Goal: Task Accomplishment & Management: Use online tool/utility

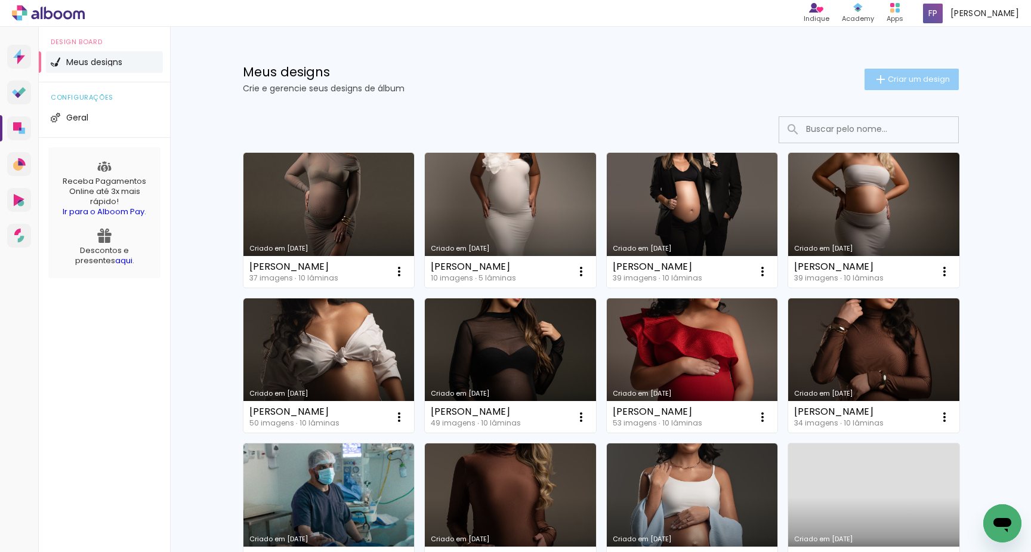
click at [906, 85] on paper-button "Criar um design" at bounding box center [912, 79] width 94 height 21
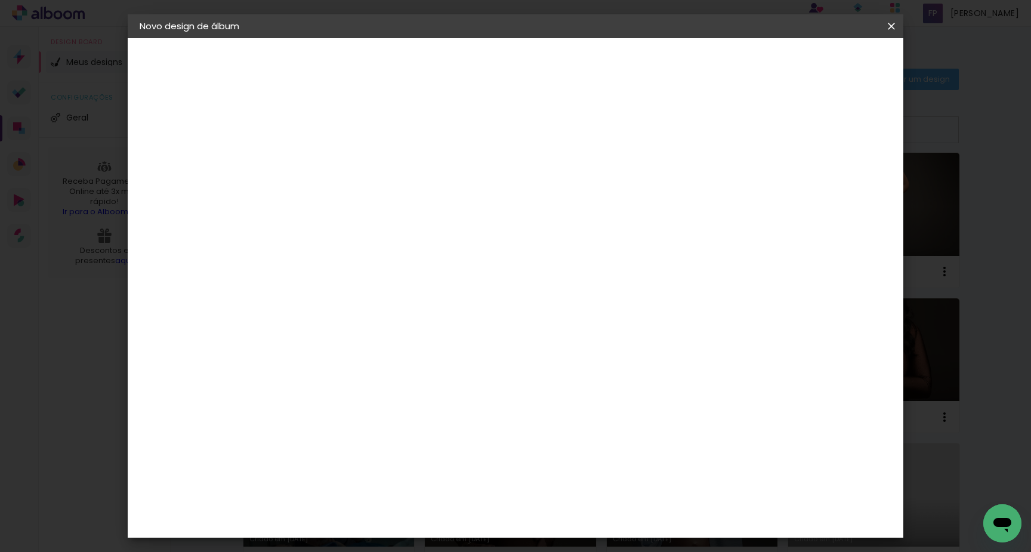
click at [335, 155] on input at bounding box center [335, 160] width 0 height 19
type input "[PERSON_NAME]"
type paper-input "[PERSON_NAME]"
click at [0, 0] on slot "Avançar" at bounding box center [0, 0] width 0 height 0
click at [559, 190] on paper-item "Tamanho Livre" at bounding box center [501, 181] width 115 height 26
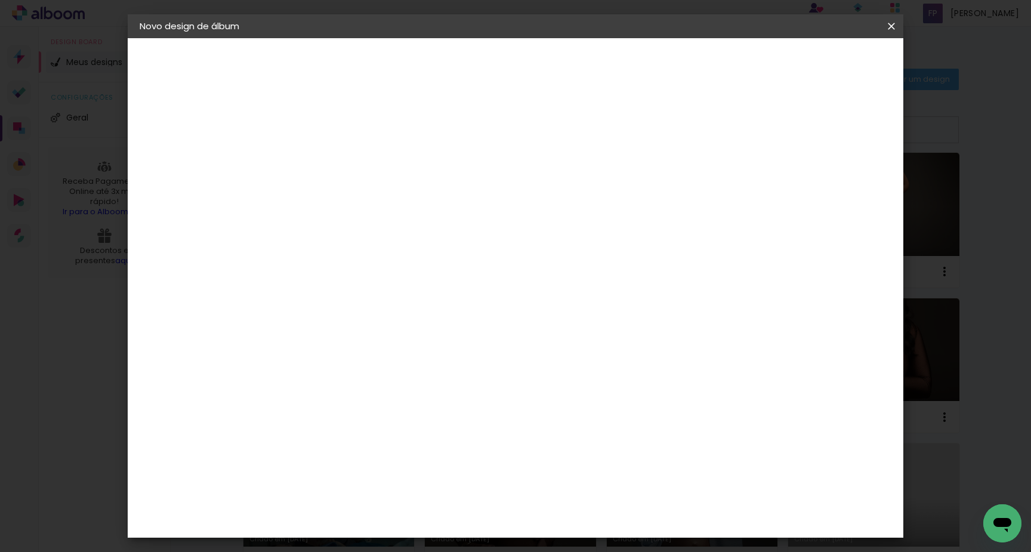
click at [0, 0] on slot "Avançar" at bounding box center [0, 0] width 0 height 0
click at [312, 339] on input "30" at bounding box center [297, 341] width 31 height 18
type input "30,5"
type paper-input "30,5"
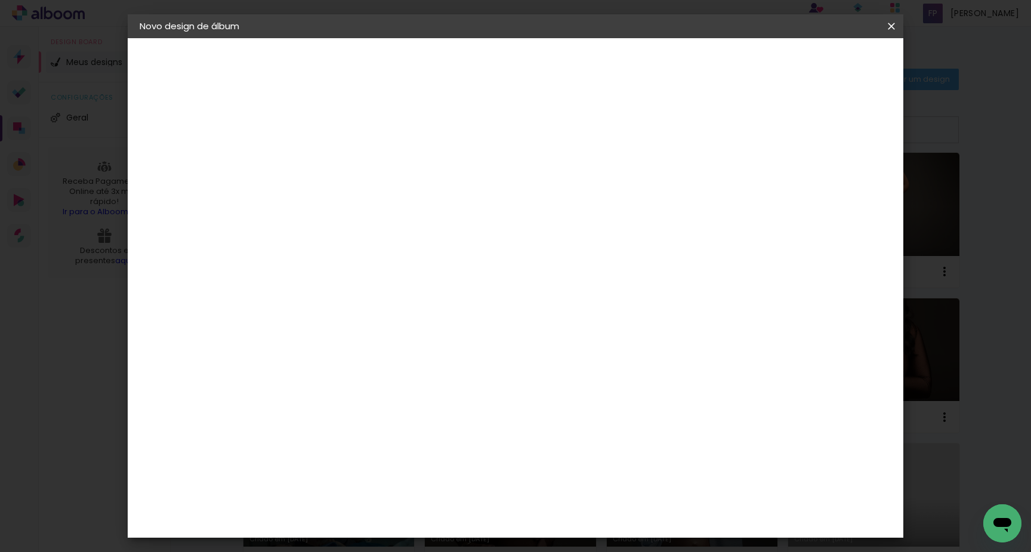
click at [602, 455] on paper-input-container "60 cm" at bounding box center [593, 448] width 54 height 30
type input "6"
type input "50,6"
type paper-input "50,6"
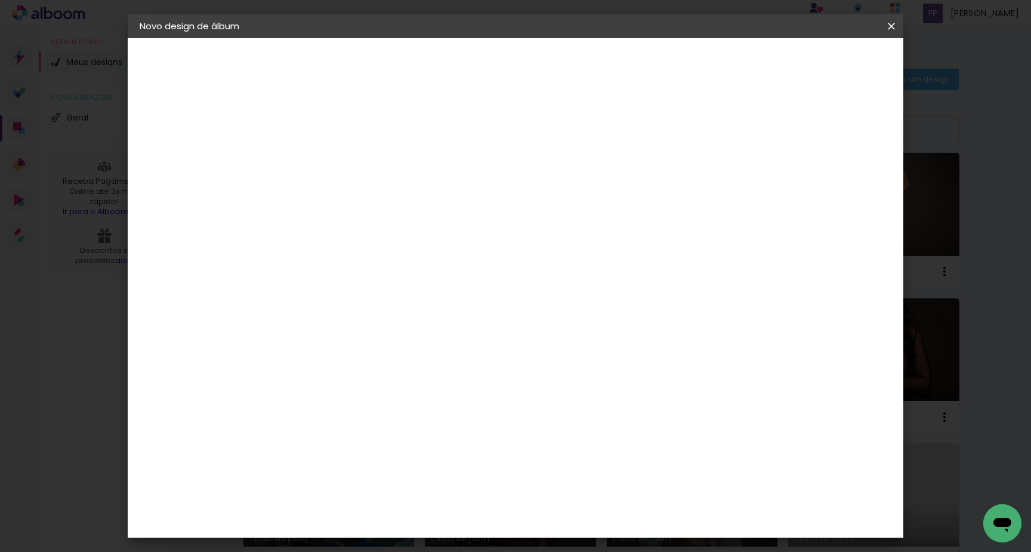
click at [826, 60] on span "Iniciar design" at bounding box center [799, 63] width 54 height 8
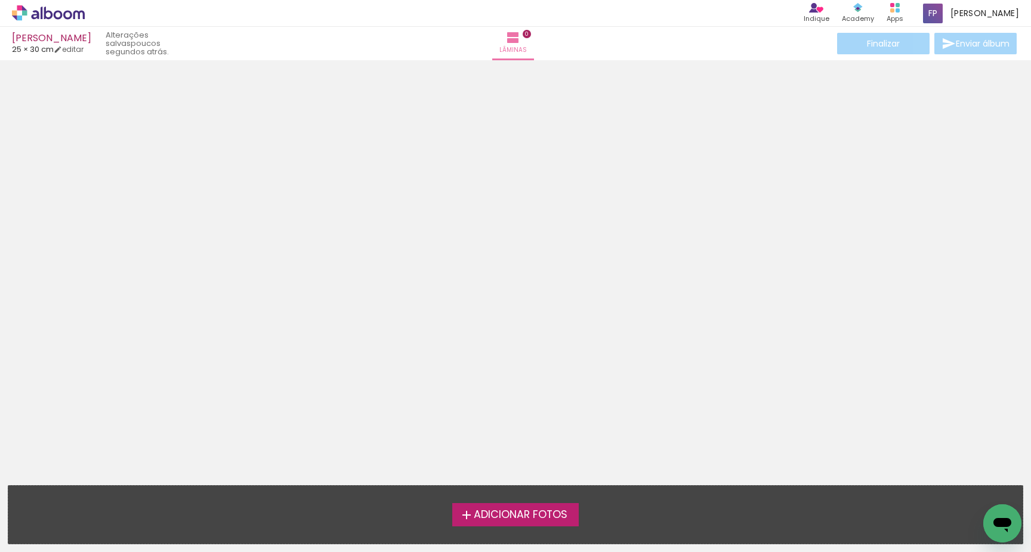
click at [529, 516] on span "Adicionar Fotos" at bounding box center [521, 515] width 94 height 11
click at [0, 0] on input "file" at bounding box center [0, 0] width 0 height 0
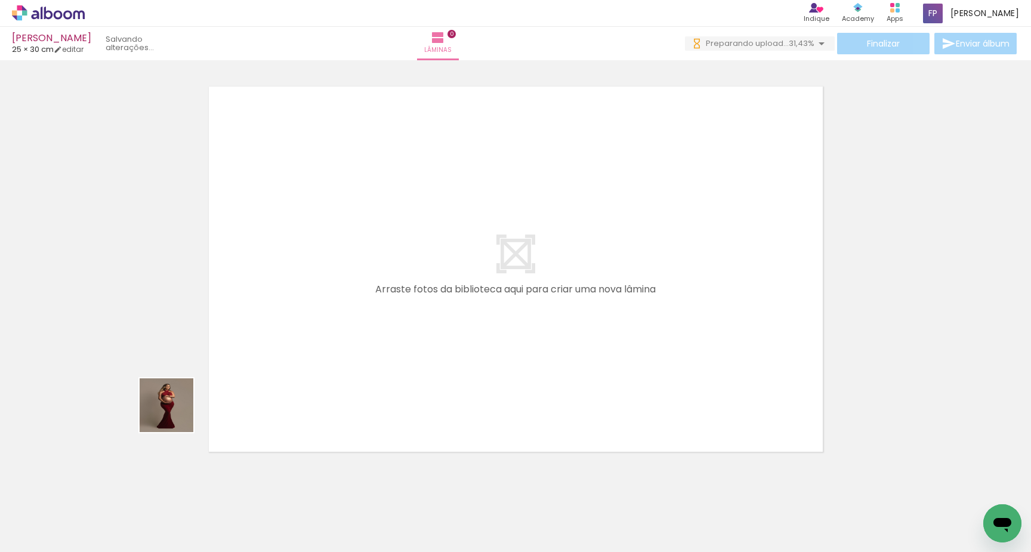
drag, startPoint x: 121, startPoint y: 508, endPoint x: 312, endPoint y: 267, distance: 308.4
click at [312, 267] on quentale-workspace at bounding box center [515, 276] width 1031 height 552
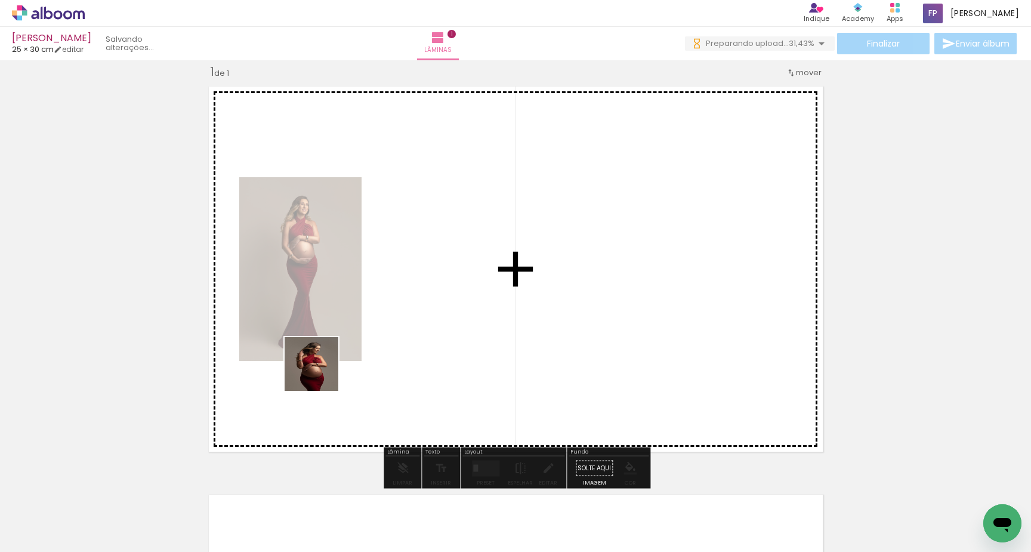
drag, startPoint x: 320, startPoint y: 373, endPoint x: 401, endPoint y: 312, distance: 101.0
click at [401, 312] on quentale-workspace at bounding box center [515, 276] width 1031 height 552
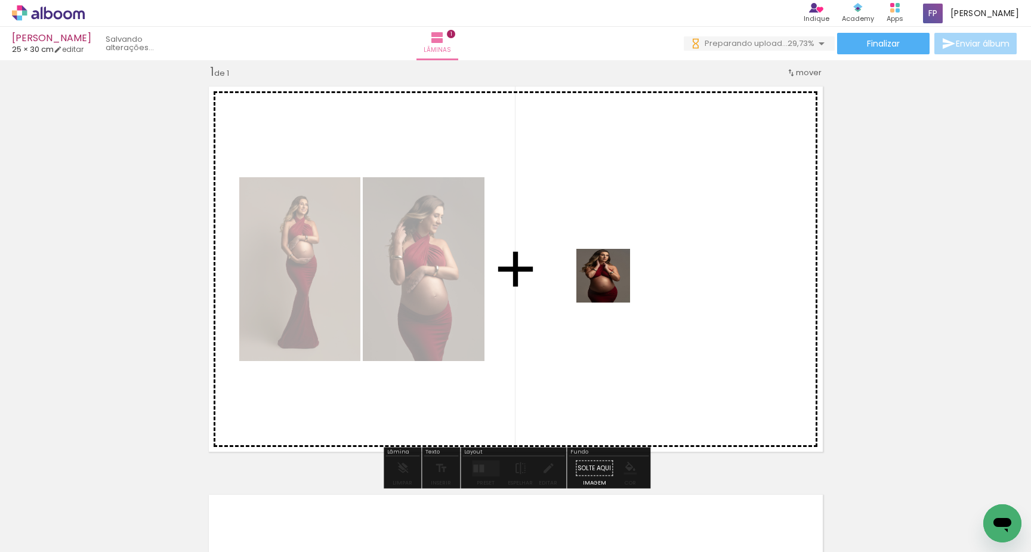
drag, startPoint x: 322, startPoint y: 456, endPoint x: 625, endPoint y: 287, distance: 347.6
click at [630, 273] on quentale-workspace at bounding box center [515, 276] width 1031 height 552
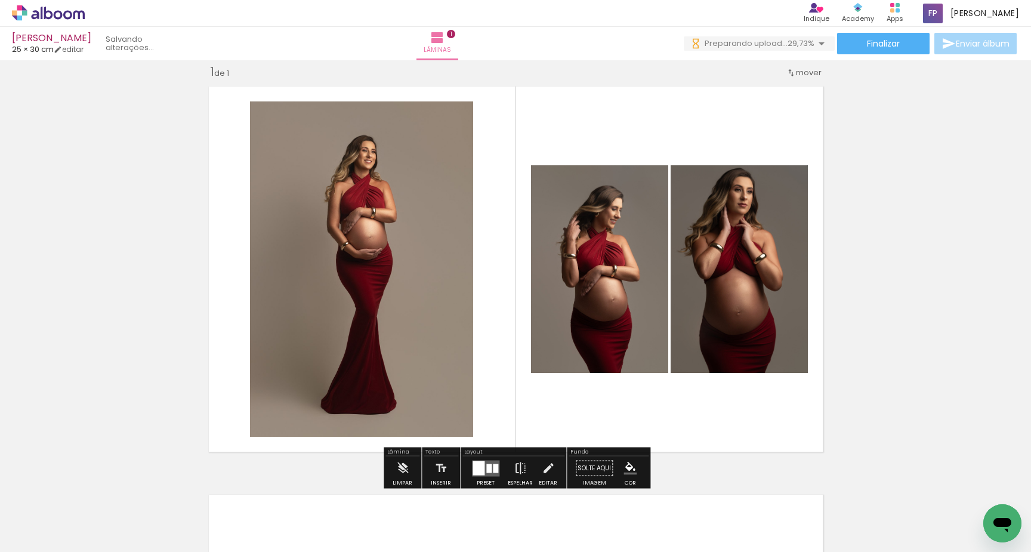
click at [493, 470] on div at bounding box center [495, 468] width 5 height 9
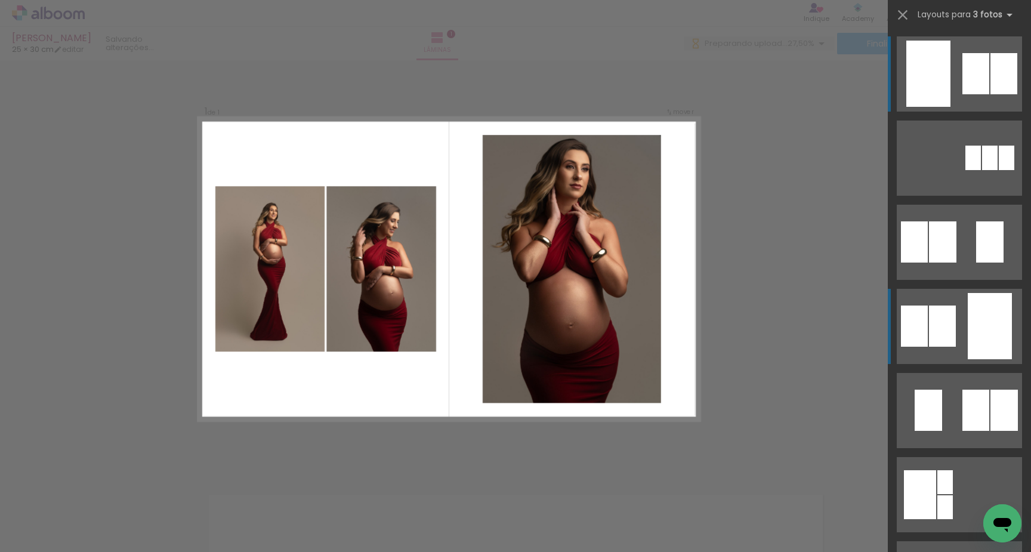
click at [960, 318] on quentale-layouter at bounding box center [959, 326] width 125 height 75
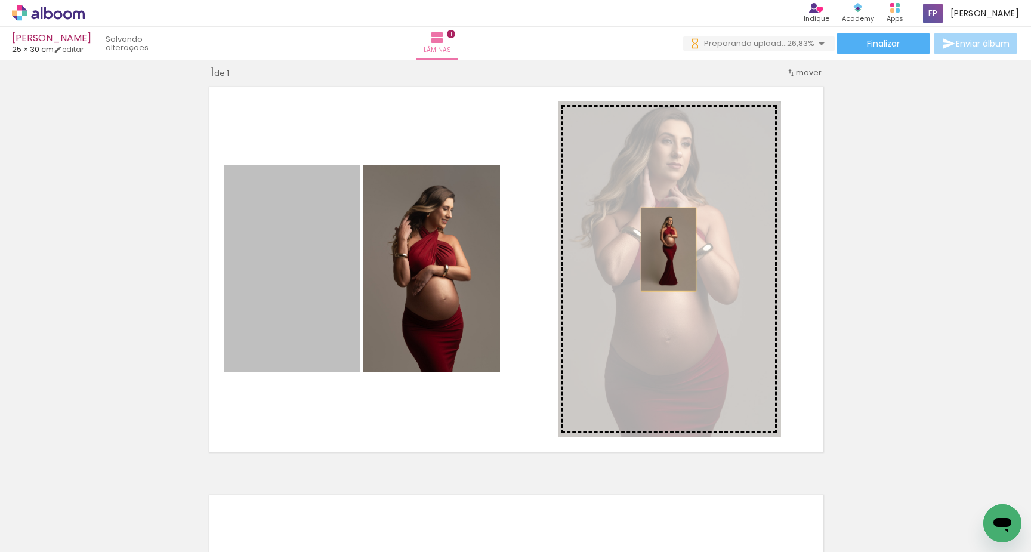
drag, startPoint x: 408, startPoint y: 283, endPoint x: 786, endPoint y: 290, distance: 377.8
click at [0, 0] on slot at bounding box center [0, 0] width 0 height 0
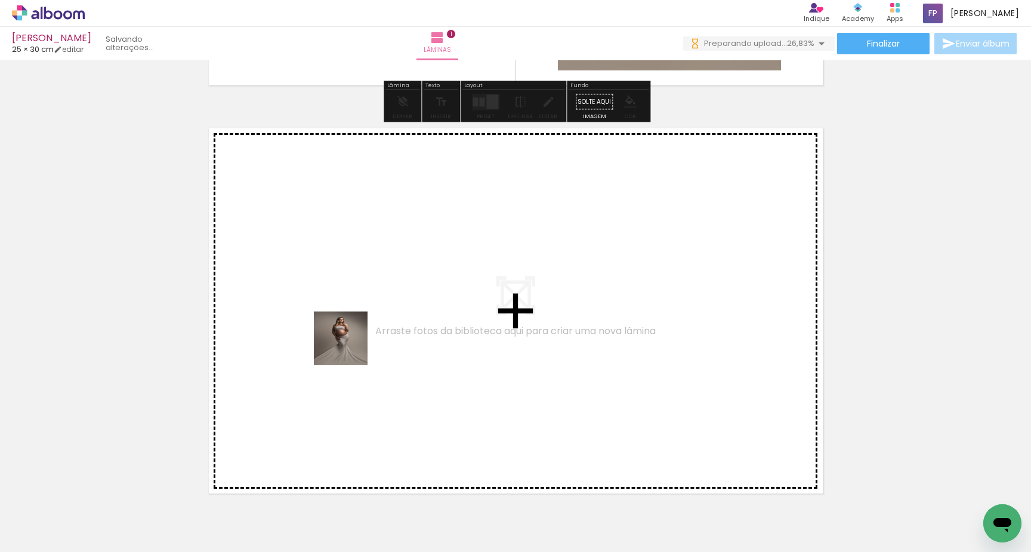
drag, startPoint x: 326, startPoint y: 469, endPoint x: 350, endPoint y: 347, distance: 123.4
click at [350, 347] on quentale-workspace at bounding box center [515, 276] width 1031 height 552
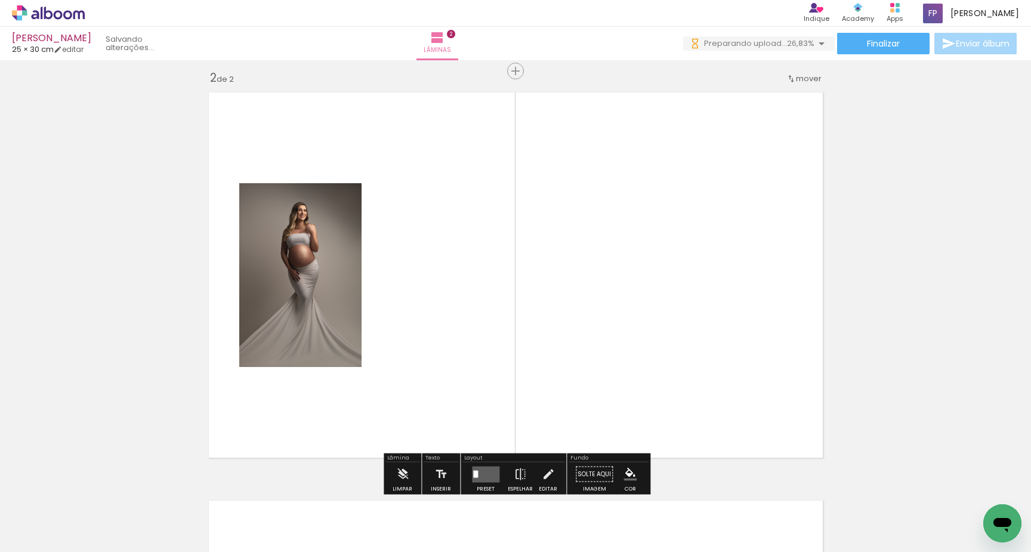
drag, startPoint x: 408, startPoint y: 366, endPoint x: 411, endPoint y: 354, distance: 12.2
click at [411, 354] on quentale-workspace at bounding box center [515, 276] width 1031 height 552
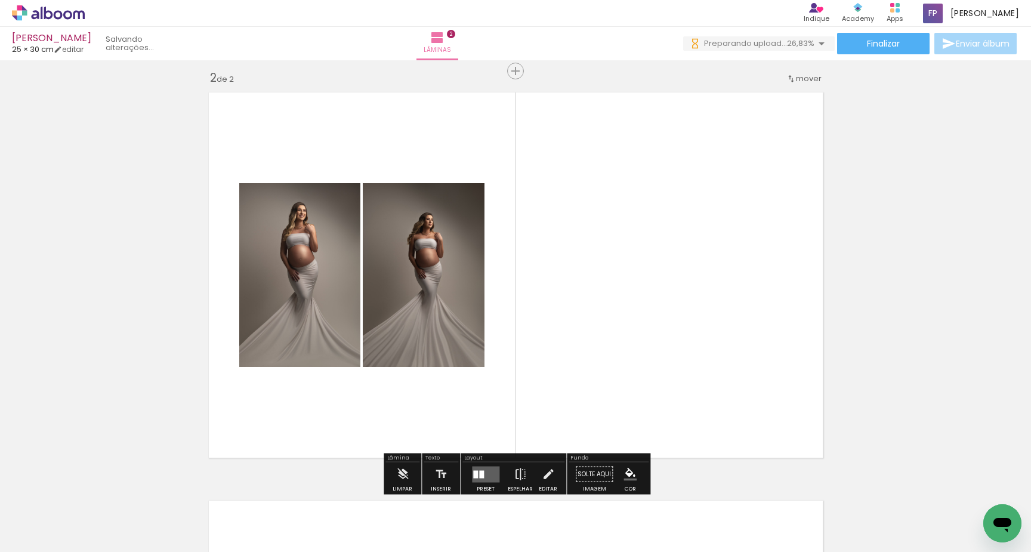
scroll to position [423, 0]
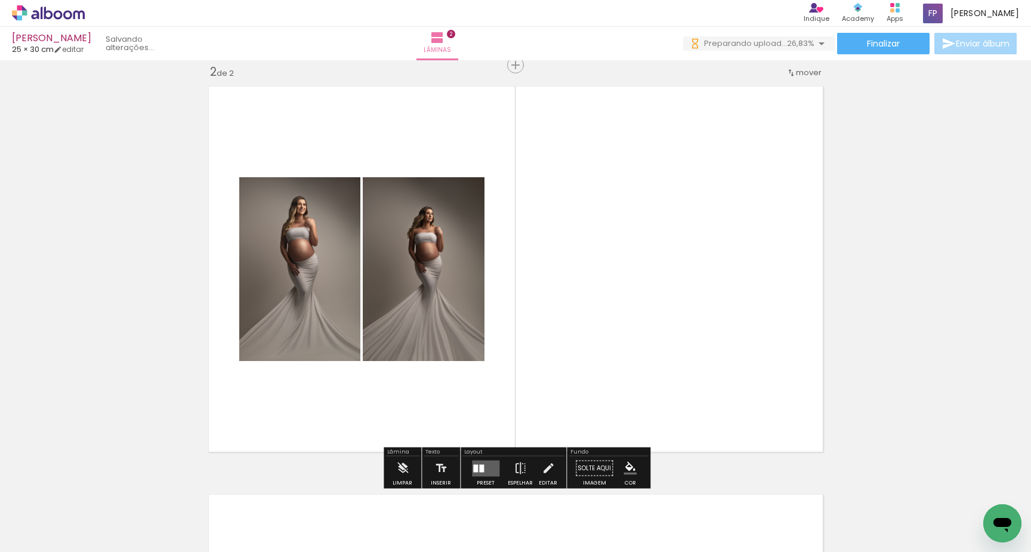
drag, startPoint x: 495, startPoint y: 420, endPoint x: 571, endPoint y: 309, distance: 134.8
click at [571, 309] on quentale-workspace at bounding box center [515, 276] width 1031 height 552
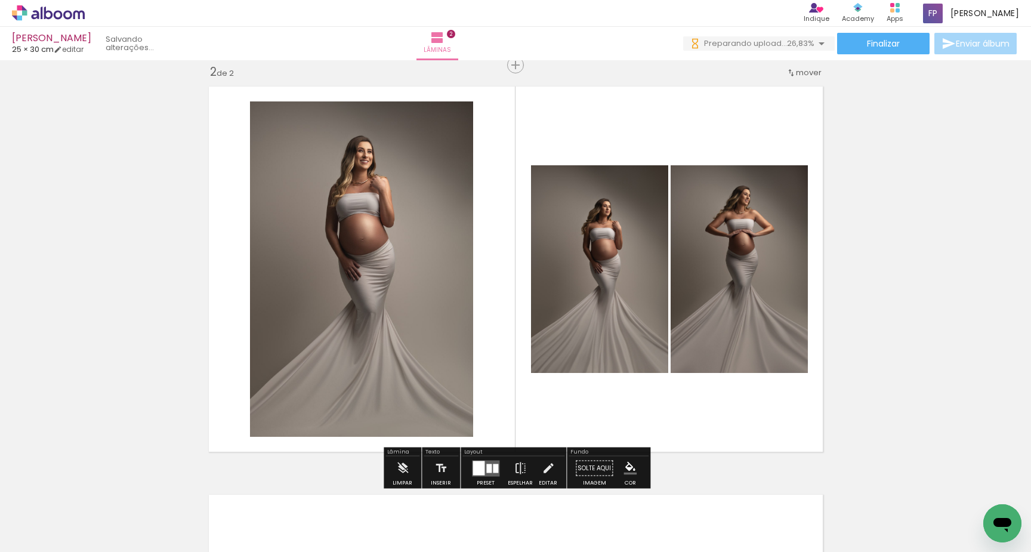
click at [486, 464] on div at bounding box center [488, 468] width 5 height 9
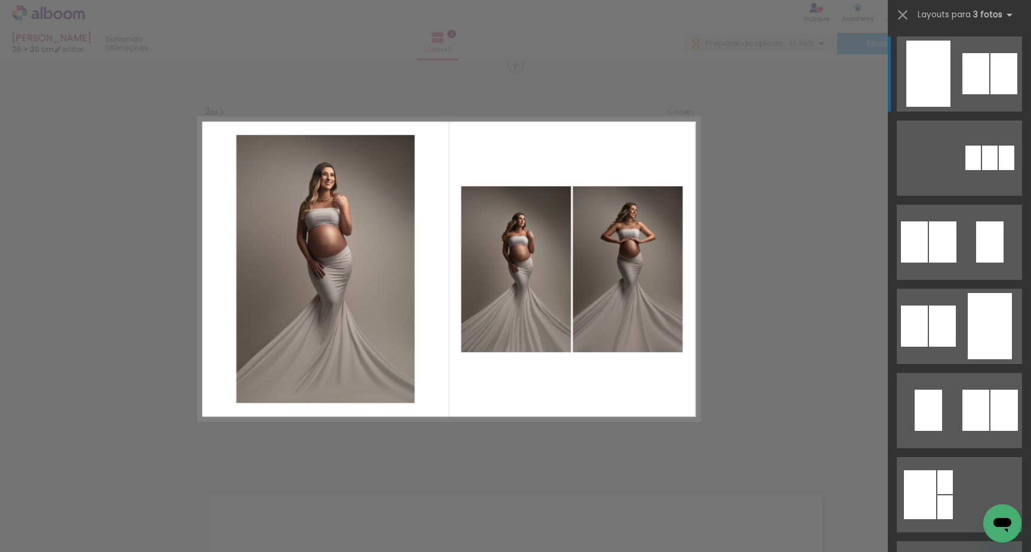
click at [967, 84] on div at bounding box center [976, 73] width 27 height 41
click at [958, 84] on quentale-layouter at bounding box center [959, 73] width 125 height 75
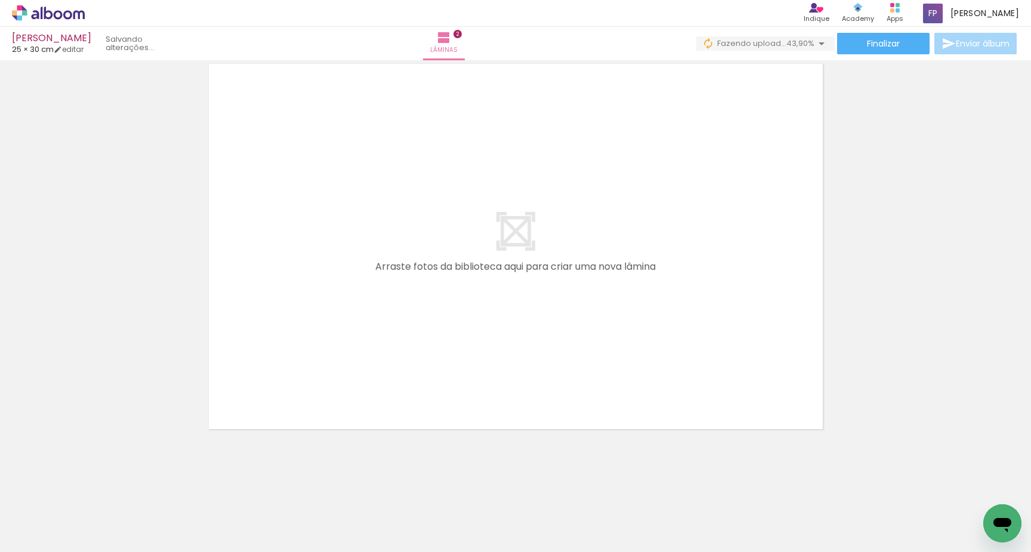
scroll to position [0, 298]
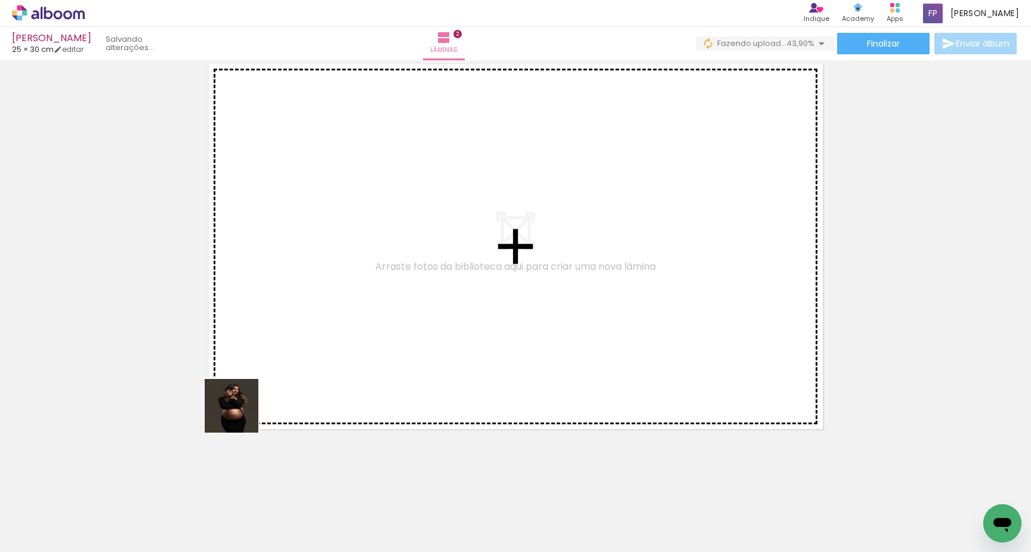
drag, startPoint x: 229, startPoint y: 486, endPoint x: 273, endPoint y: 330, distance: 161.9
click at [273, 330] on quentale-workspace at bounding box center [515, 276] width 1031 height 552
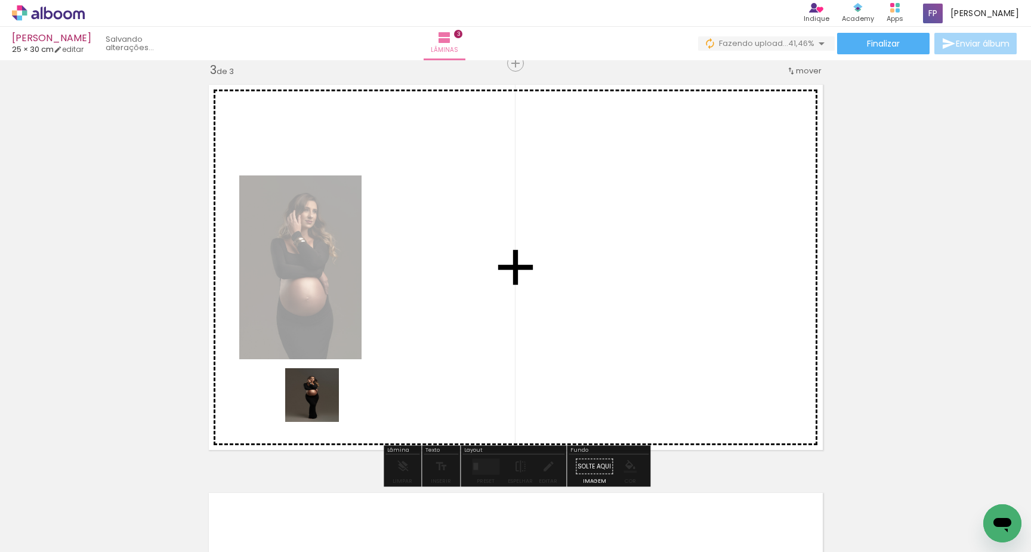
scroll to position [831, 0]
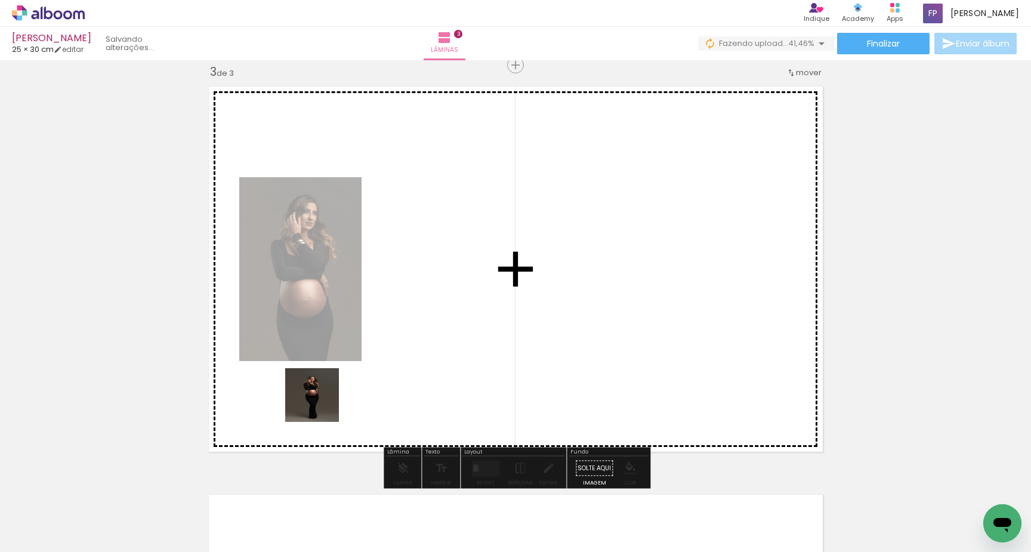
drag, startPoint x: 321, startPoint y: 404, endPoint x: 354, endPoint y: 322, distance: 88.7
click at [354, 322] on quentale-workspace at bounding box center [515, 276] width 1031 height 552
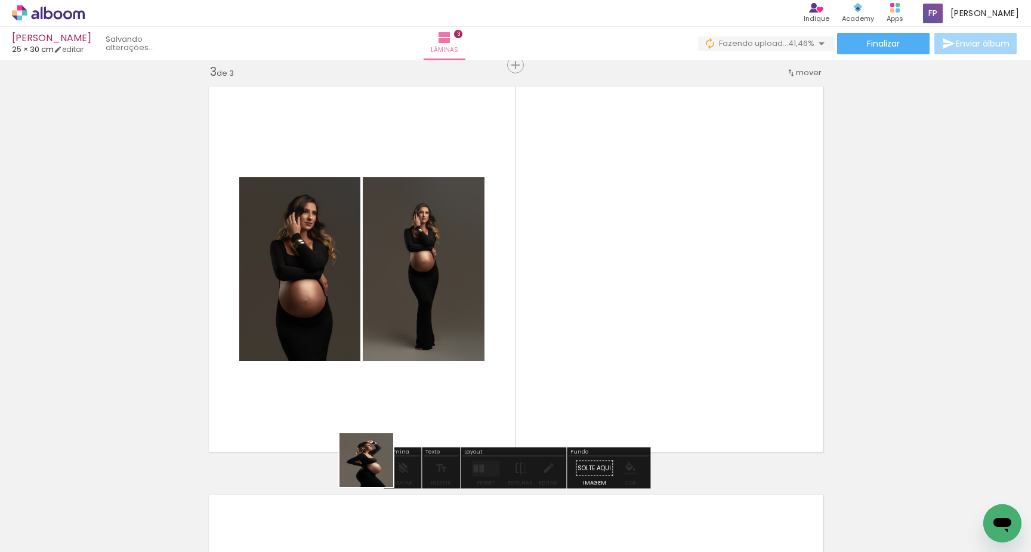
drag, startPoint x: 368, startPoint y: 490, endPoint x: 430, endPoint y: 323, distance: 178.1
click at [430, 323] on quentale-workspace at bounding box center [515, 276] width 1031 height 552
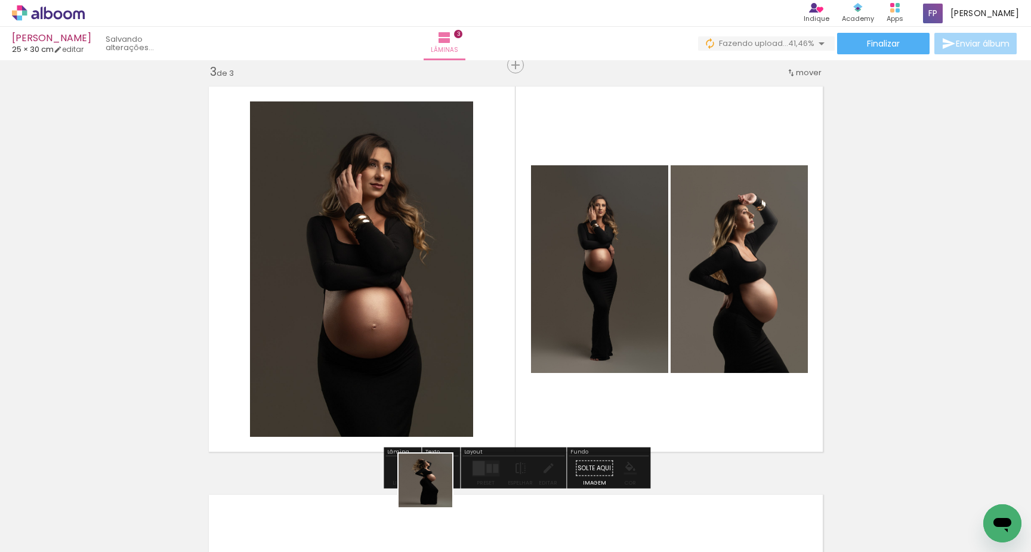
drag, startPoint x: 430, startPoint y: 504, endPoint x: 481, endPoint y: 349, distance: 162.7
click at [481, 349] on quentale-workspace at bounding box center [515, 276] width 1031 height 552
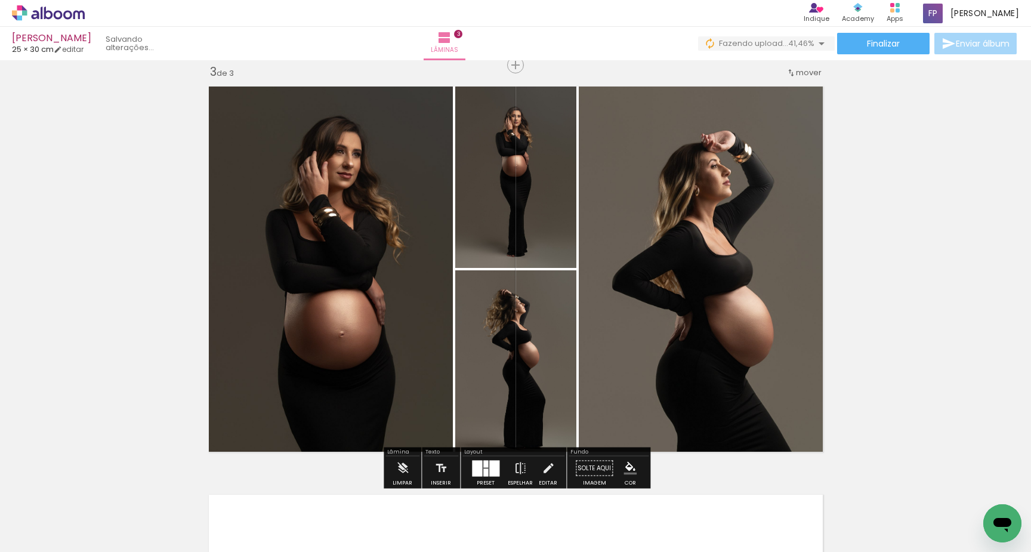
drag, startPoint x: 499, startPoint y: 514, endPoint x: 553, endPoint y: 347, distance: 175.5
click at [553, 347] on quentale-workspace at bounding box center [515, 276] width 1031 height 552
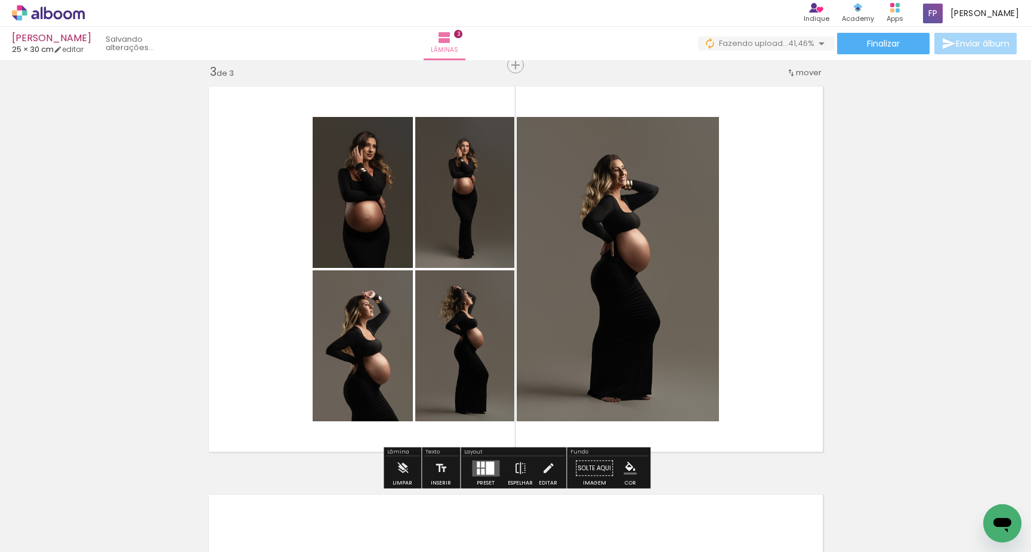
drag, startPoint x: 489, startPoint y: 469, endPoint x: 548, endPoint y: 437, distance: 67.8
click at [489, 469] on div at bounding box center [490, 467] width 8 height 13
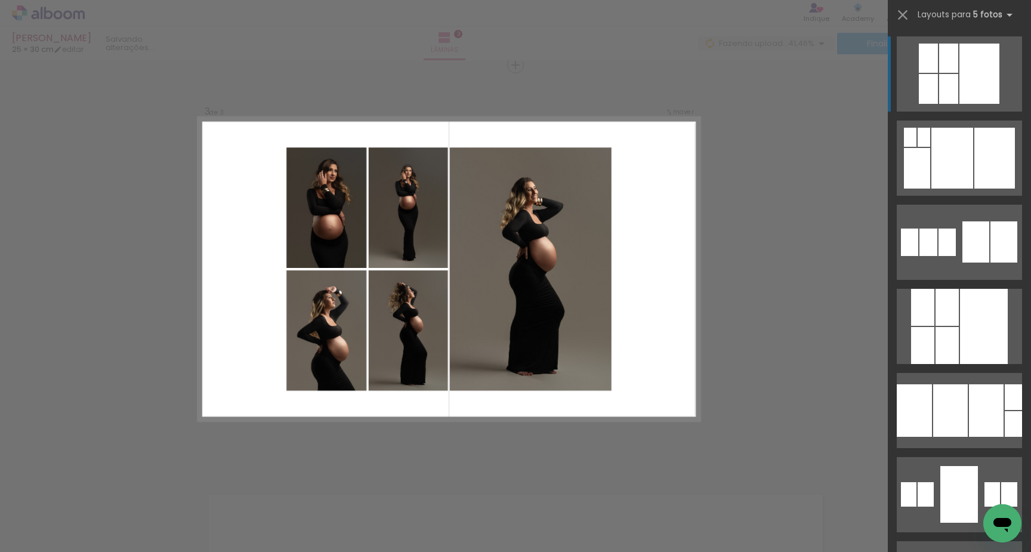
click at [956, 82] on div at bounding box center [948, 89] width 19 height 30
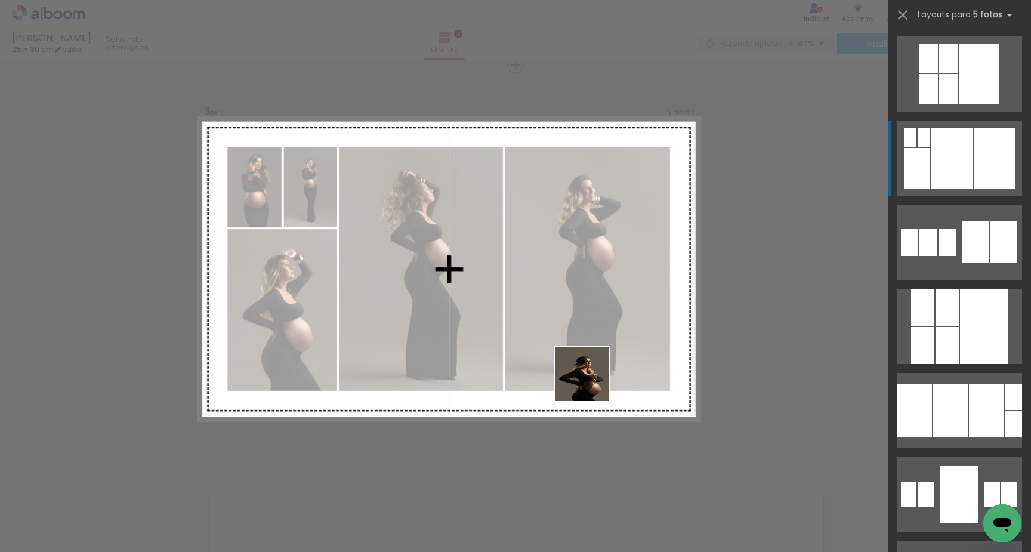
drag, startPoint x: 581, startPoint y: 465, endPoint x: 596, endPoint y: 313, distance: 152.3
click at [596, 313] on quentale-workspace at bounding box center [515, 276] width 1031 height 552
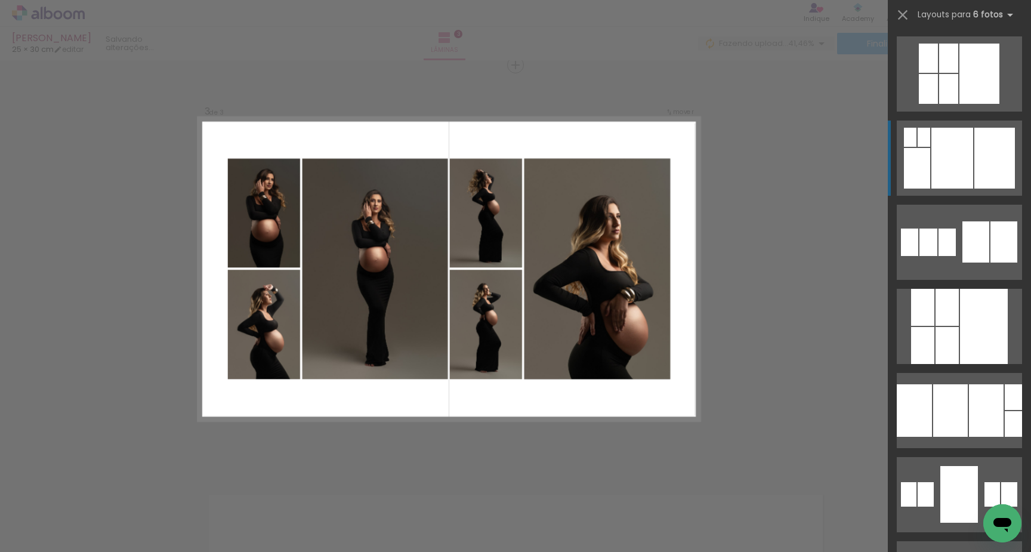
scroll to position [0, 0]
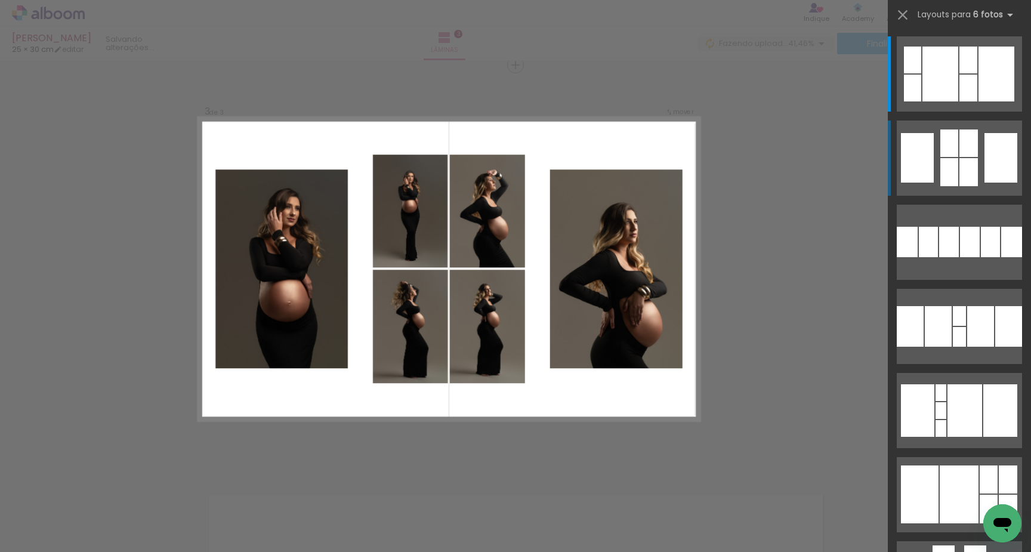
click at [961, 175] on div at bounding box center [969, 172] width 19 height 28
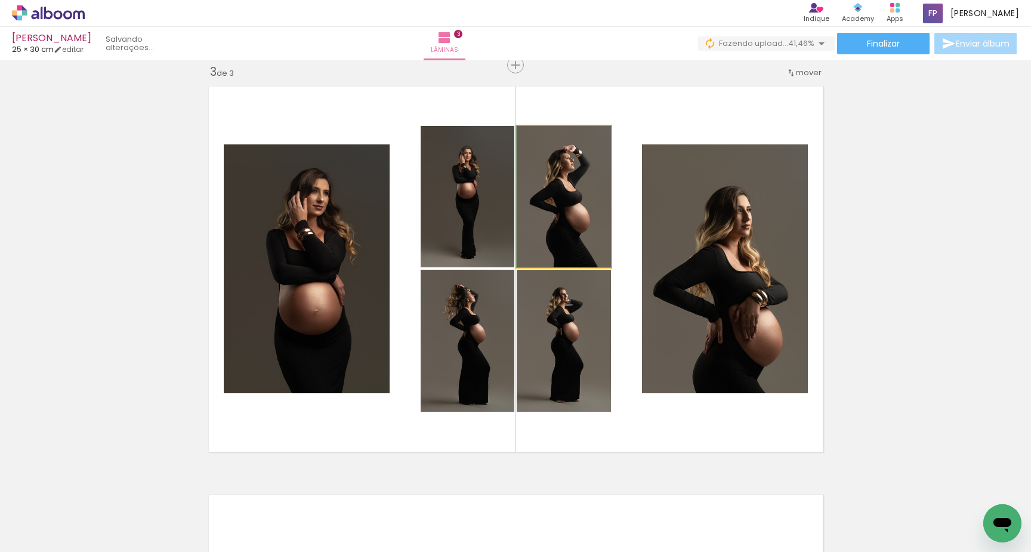
drag, startPoint x: 587, startPoint y: 202, endPoint x: 725, endPoint y: 272, distance: 154.8
click at [0, 0] on slot at bounding box center [0, 0] width 0 height 0
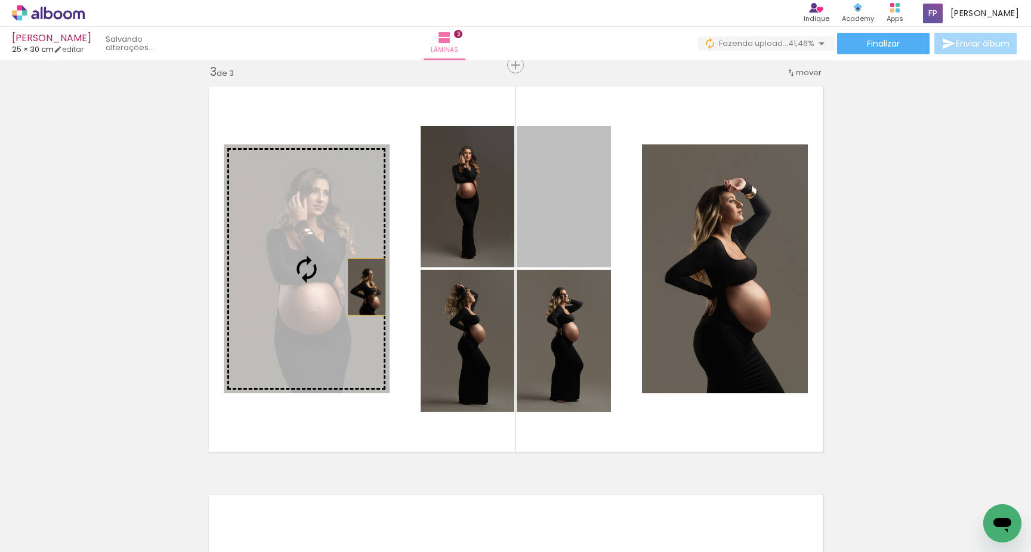
drag, startPoint x: 581, startPoint y: 215, endPoint x: 363, endPoint y: 292, distance: 231.2
click at [0, 0] on slot at bounding box center [0, 0] width 0 height 0
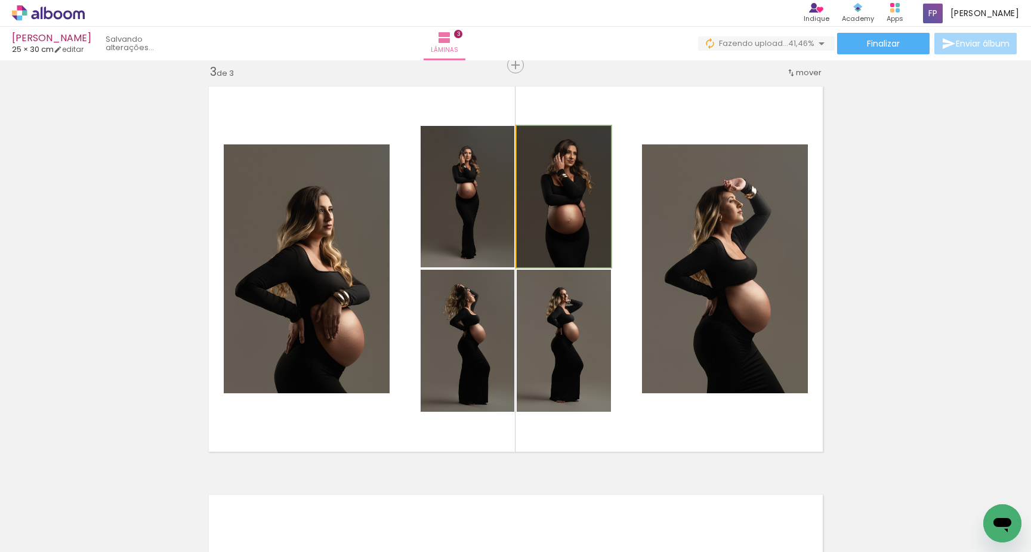
drag, startPoint x: 612, startPoint y: 226, endPoint x: 717, endPoint y: 274, distance: 115.6
click at [0, 0] on slot at bounding box center [0, 0] width 0 height 0
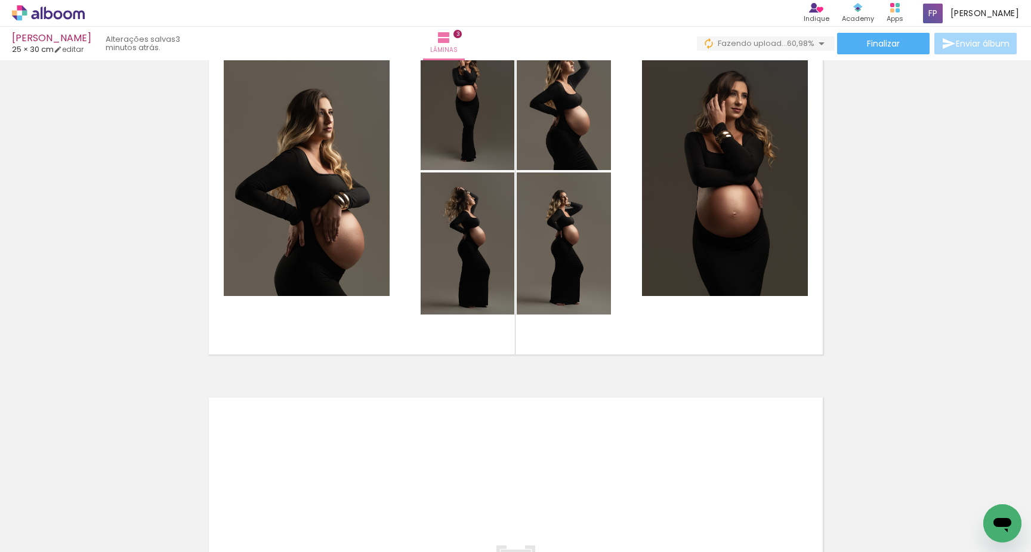
scroll to position [923, 0]
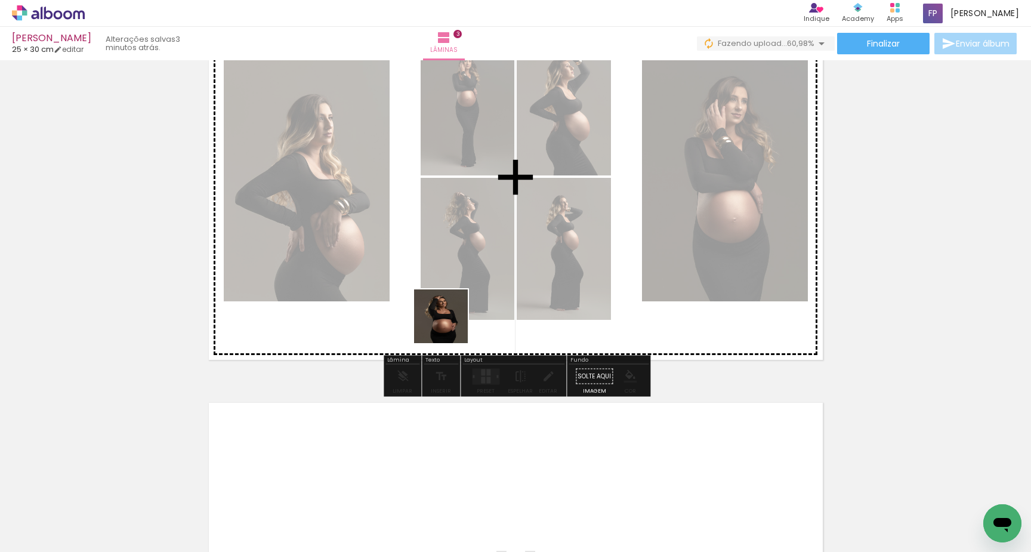
drag, startPoint x: 392, startPoint y: 529, endPoint x: 458, endPoint y: 318, distance: 221.4
click at [458, 318] on quentale-workspace at bounding box center [515, 276] width 1031 height 552
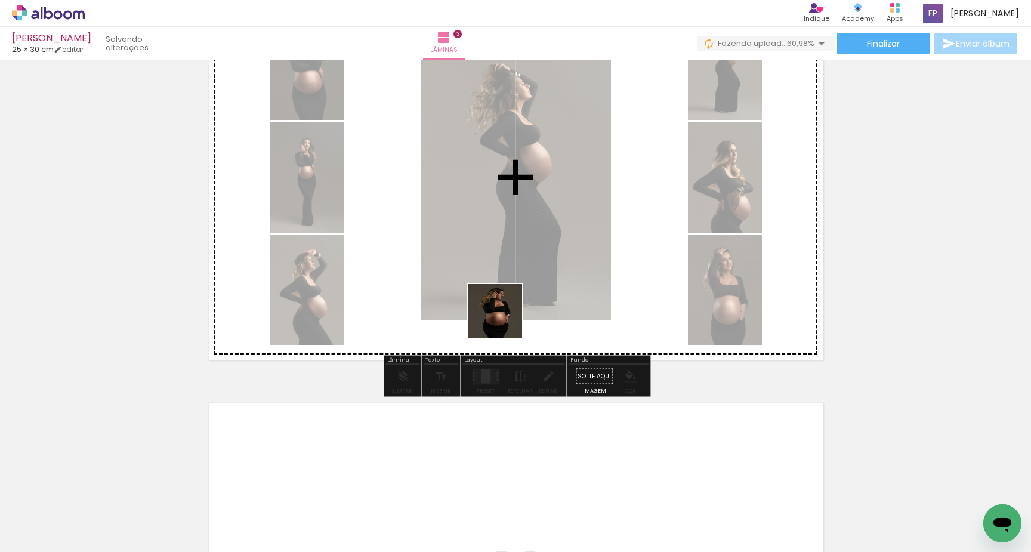
drag, startPoint x: 501, startPoint y: 329, endPoint x: 538, endPoint y: 269, distance: 70.7
click at [523, 282] on quentale-workspace at bounding box center [515, 276] width 1031 height 552
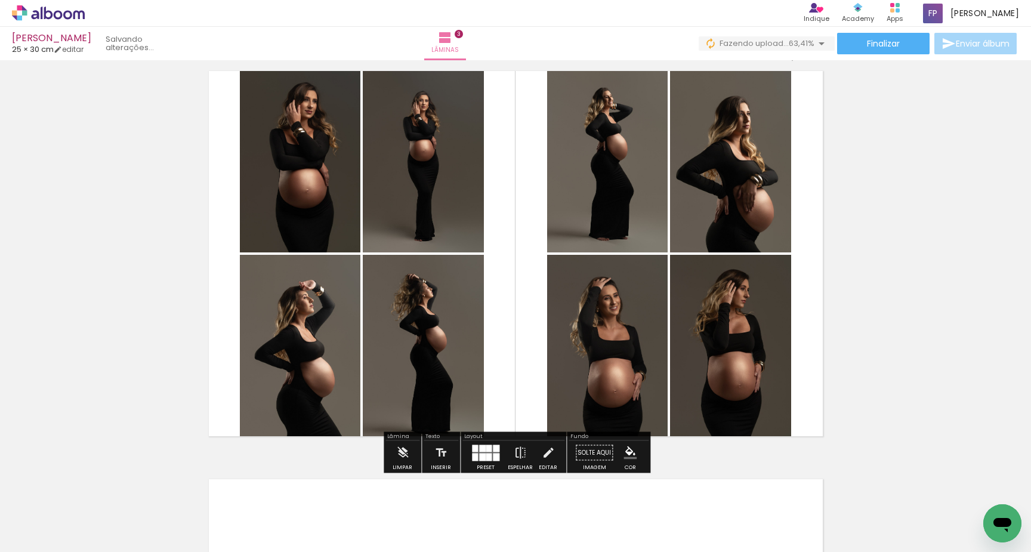
scroll to position [843, 0]
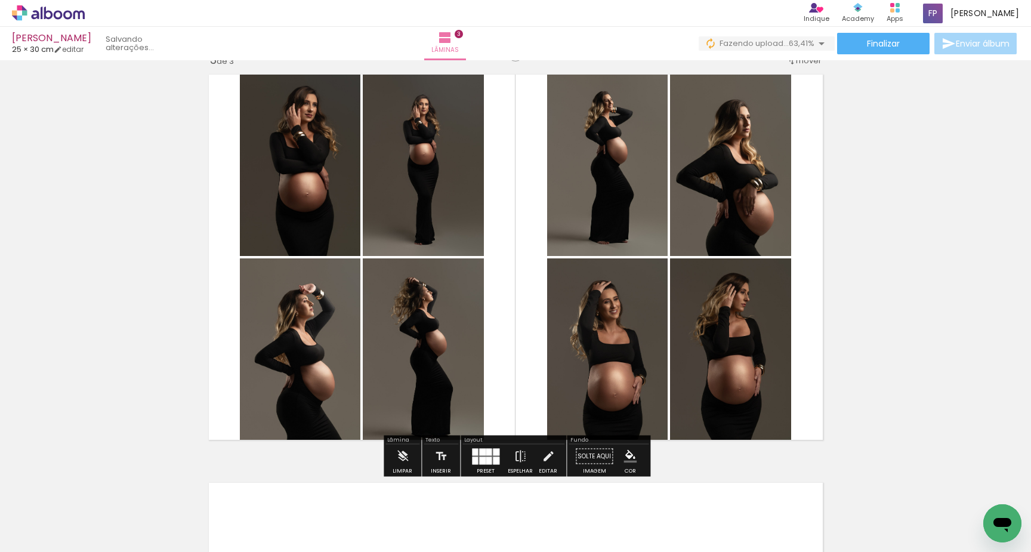
click at [477, 469] on div "Preset" at bounding box center [486, 471] width 18 height 5
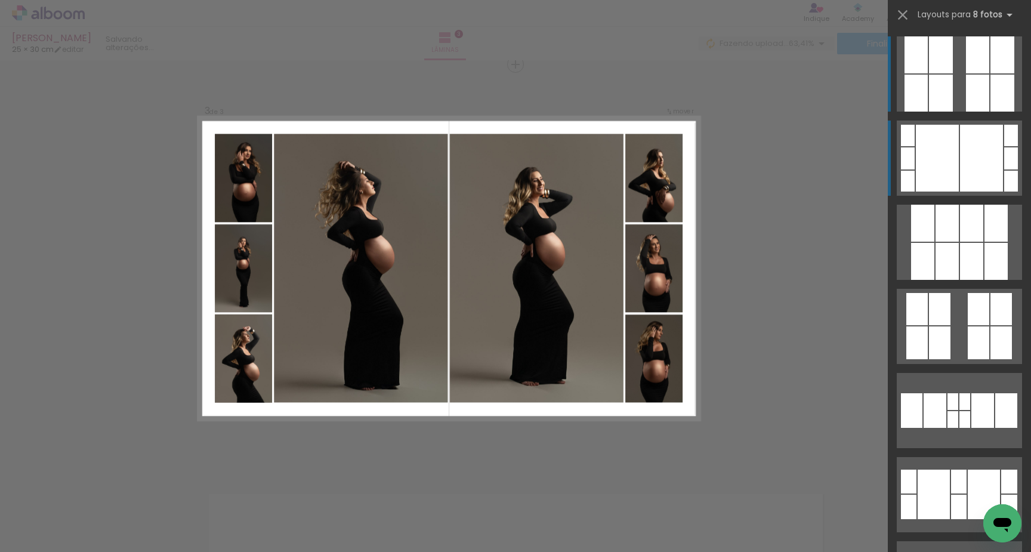
scroll to position [831, 0]
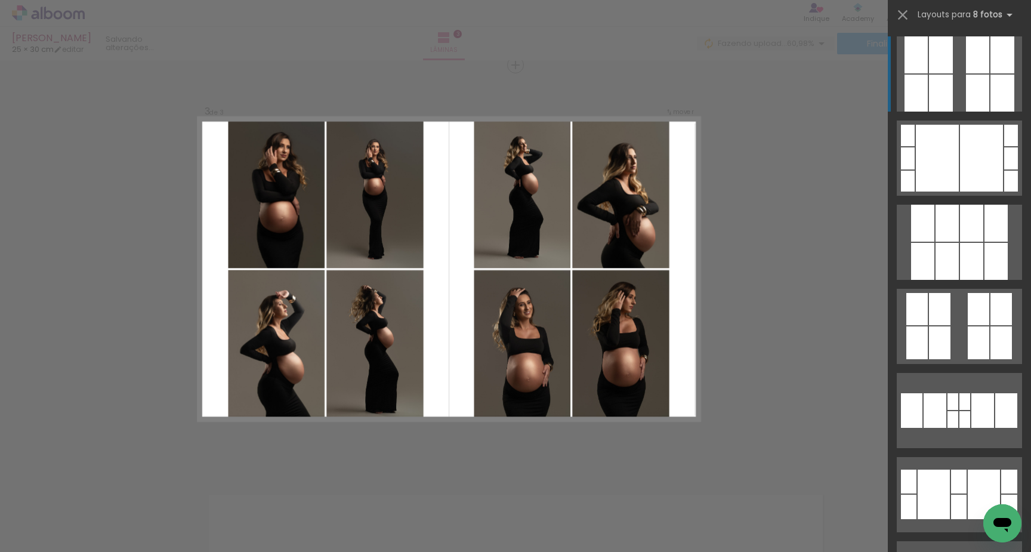
click at [961, 88] on quentale-layouter at bounding box center [959, 73] width 125 height 75
click at [959, 92] on quentale-layouter at bounding box center [959, 73] width 125 height 75
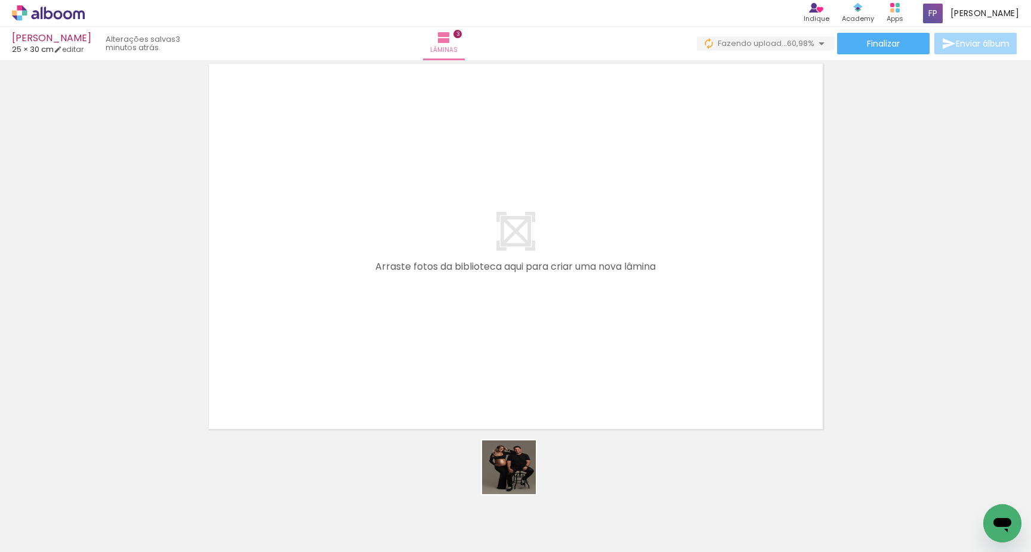
drag, startPoint x: 518, startPoint y: 476, endPoint x: 519, endPoint y: 309, distance: 167.7
click at [519, 309] on quentale-workspace at bounding box center [515, 276] width 1031 height 552
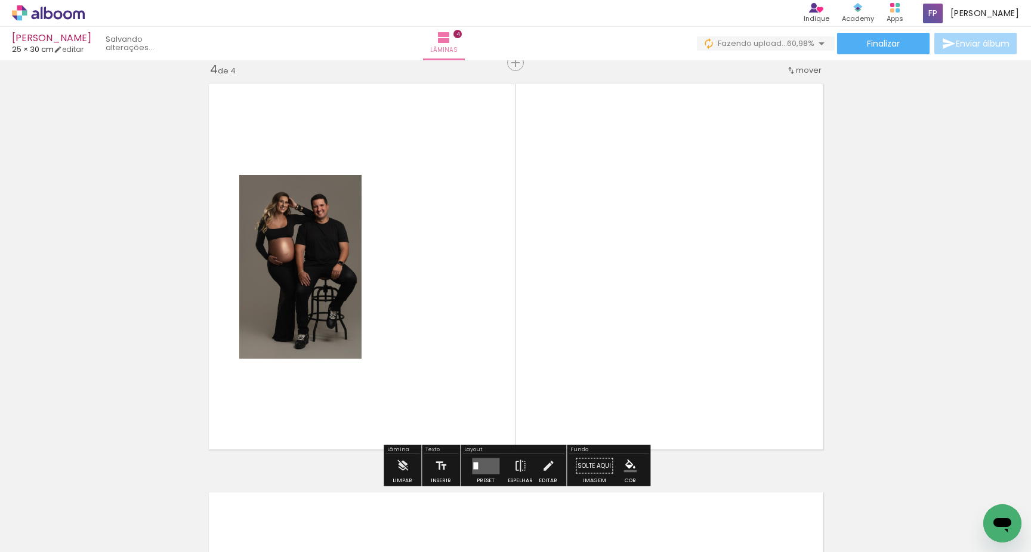
scroll to position [1240, 0]
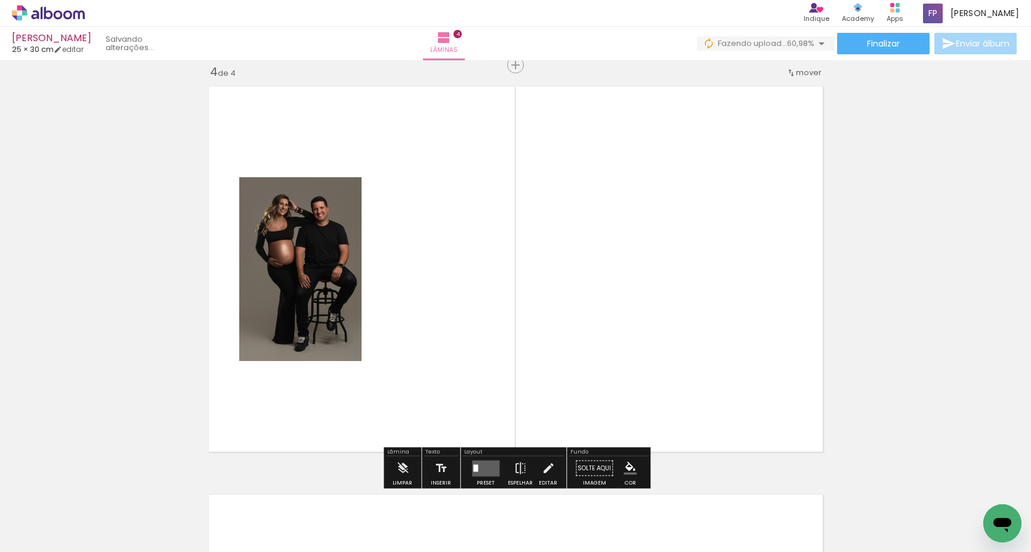
drag, startPoint x: 585, startPoint y: 511, endPoint x: 571, endPoint y: 341, distance: 170.6
click at [571, 341] on quentale-workspace at bounding box center [515, 276] width 1031 height 552
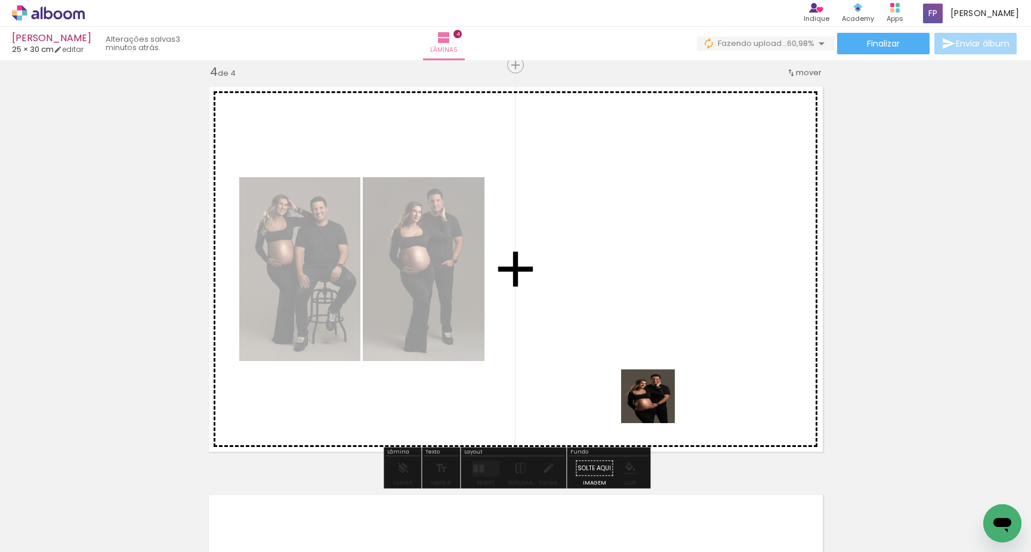
drag, startPoint x: 652, startPoint y: 443, endPoint x: 663, endPoint y: 347, distance: 96.1
click at [663, 347] on quentale-workspace at bounding box center [515, 276] width 1031 height 552
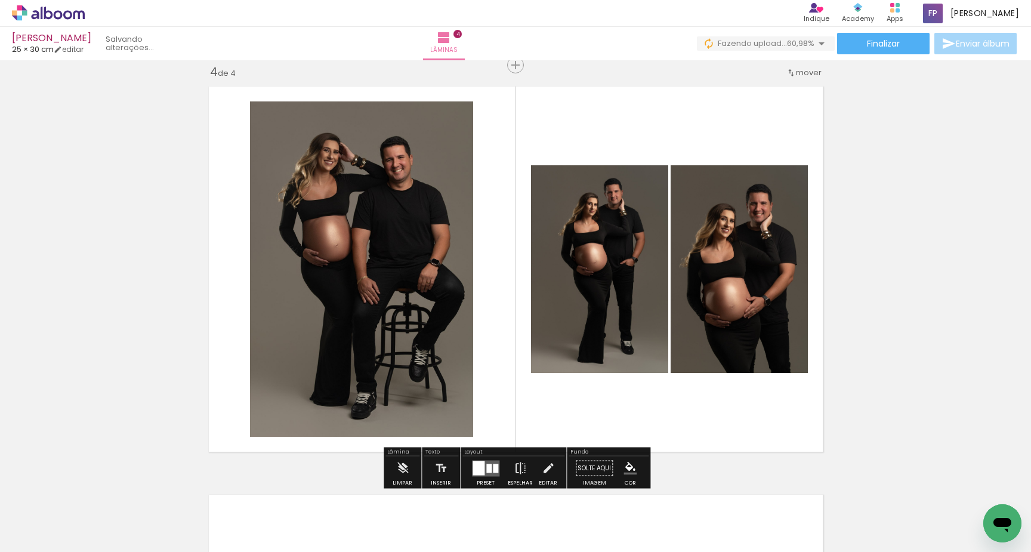
drag, startPoint x: 715, startPoint y: 499, endPoint x: 715, endPoint y: 403, distance: 96.1
click at [715, 403] on quentale-workspace at bounding box center [515, 276] width 1031 height 552
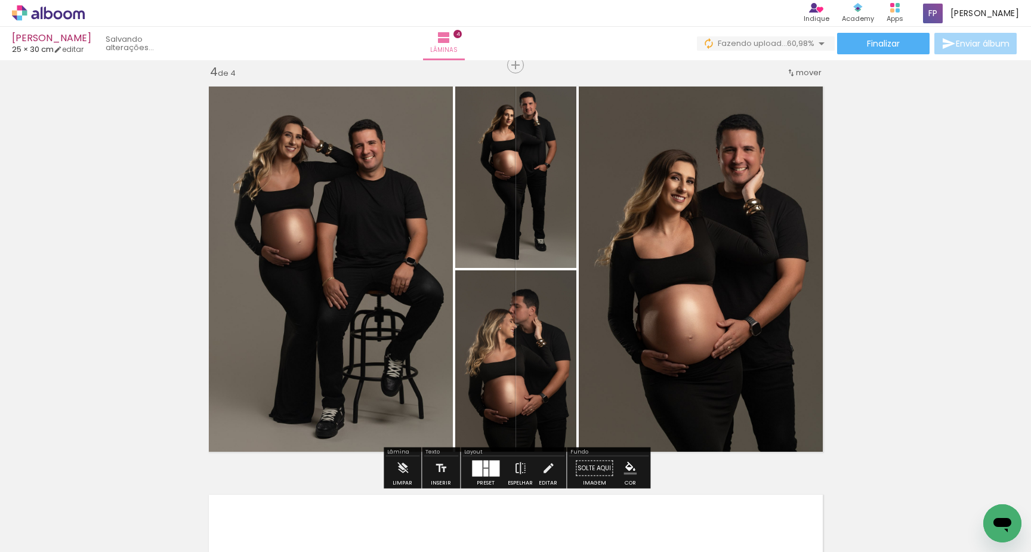
click at [485, 469] on div at bounding box center [485, 473] width 5 height 8
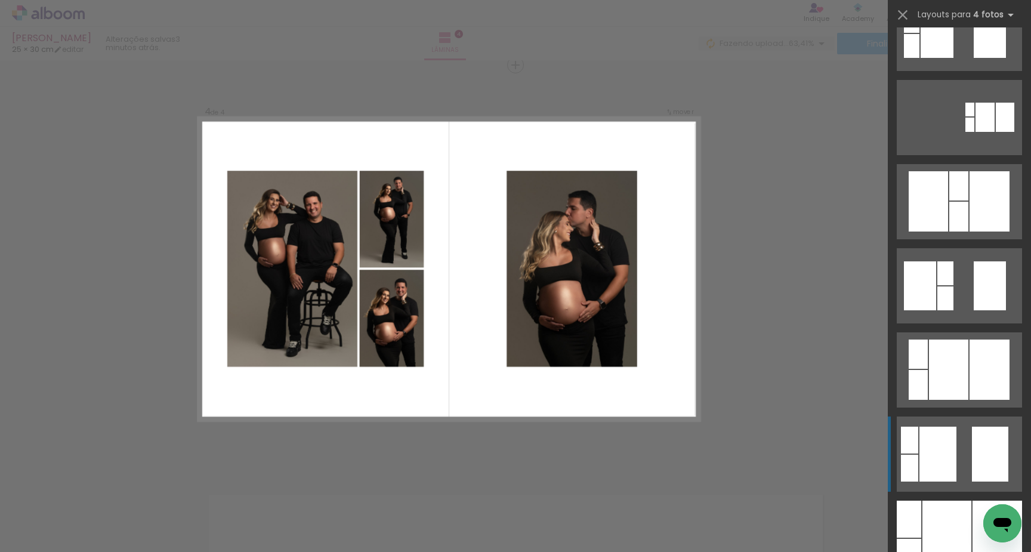
scroll to position [213, 0]
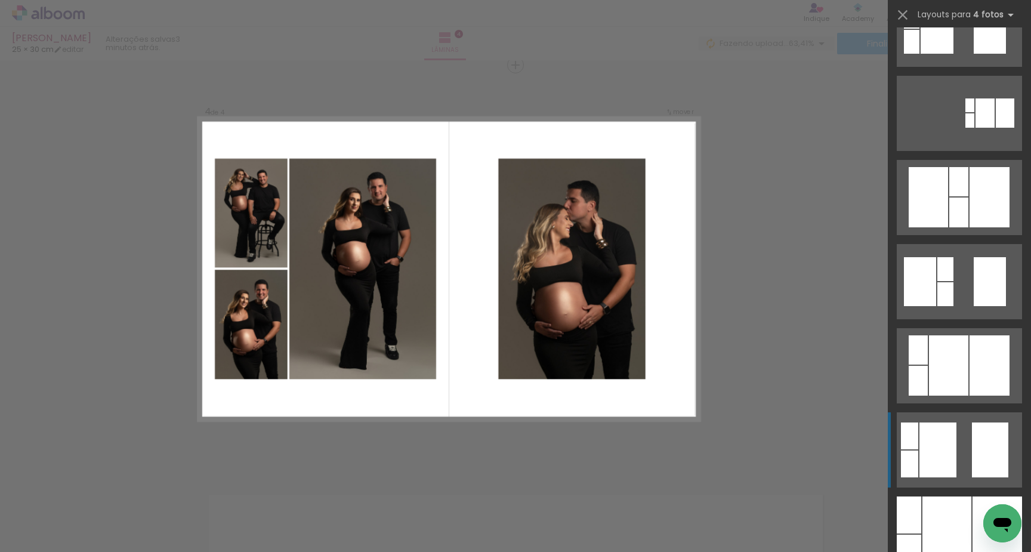
click at [963, 438] on quentale-layouter at bounding box center [959, 449] width 125 height 75
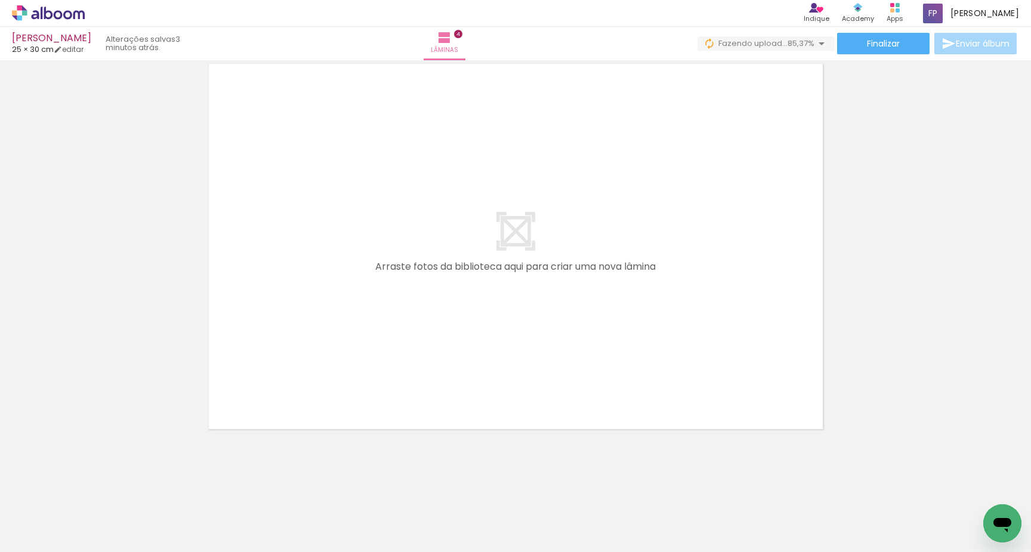
scroll to position [0, 736]
drag, startPoint x: 756, startPoint y: 181, endPoint x: 763, endPoint y: 303, distance: 121.3
click at [763, 303] on quentale-layouter at bounding box center [515, 246] width 627 height 378
drag, startPoint x: 747, startPoint y: 220, endPoint x: 735, endPoint y: 258, distance: 40.0
click at [743, 288] on quentale-layouter at bounding box center [515, 246] width 627 height 378
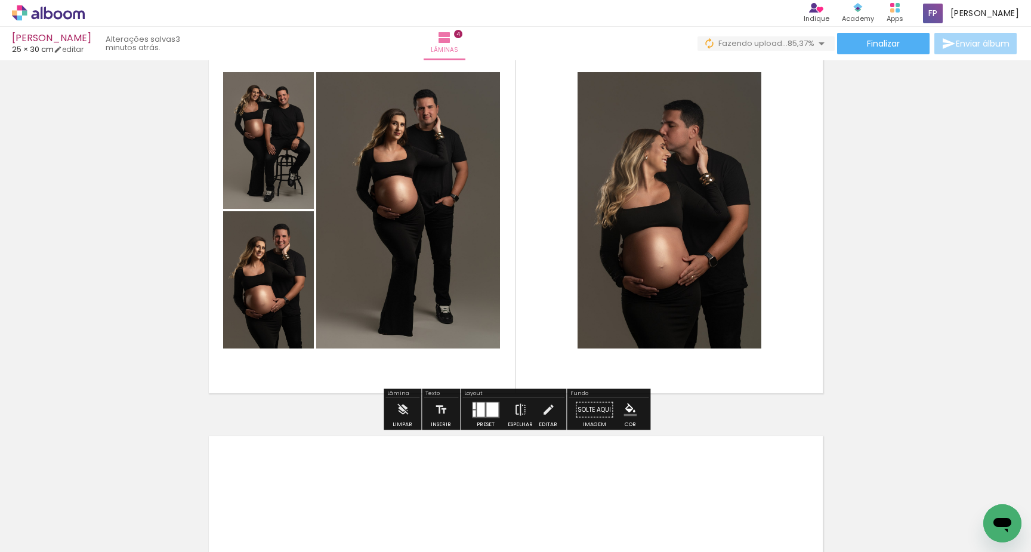
scroll to position [1290, 0]
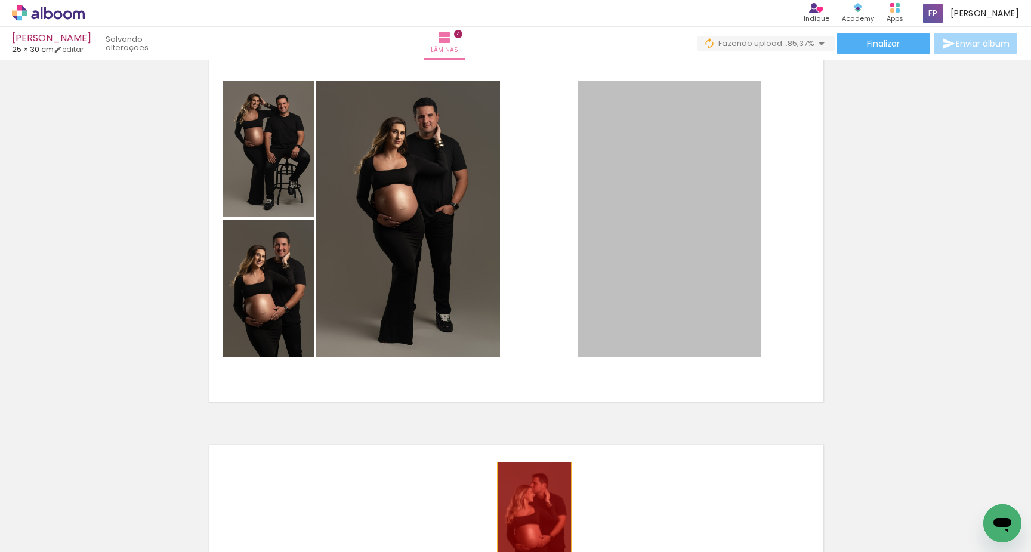
drag, startPoint x: 680, startPoint y: 239, endPoint x: 531, endPoint y: 521, distance: 318.5
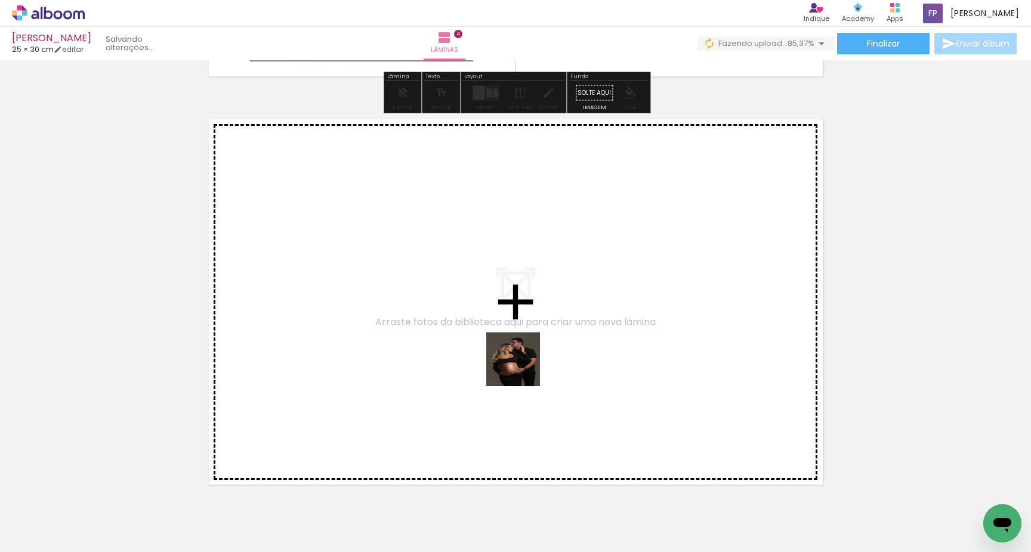
drag, startPoint x: 522, startPoint y: 508, endPoint x: 522, endPoint y: 349, distance: 158.8
click at [522, 349] on quentale-workspace at bounding box center [515, 276] width 1031 height 552
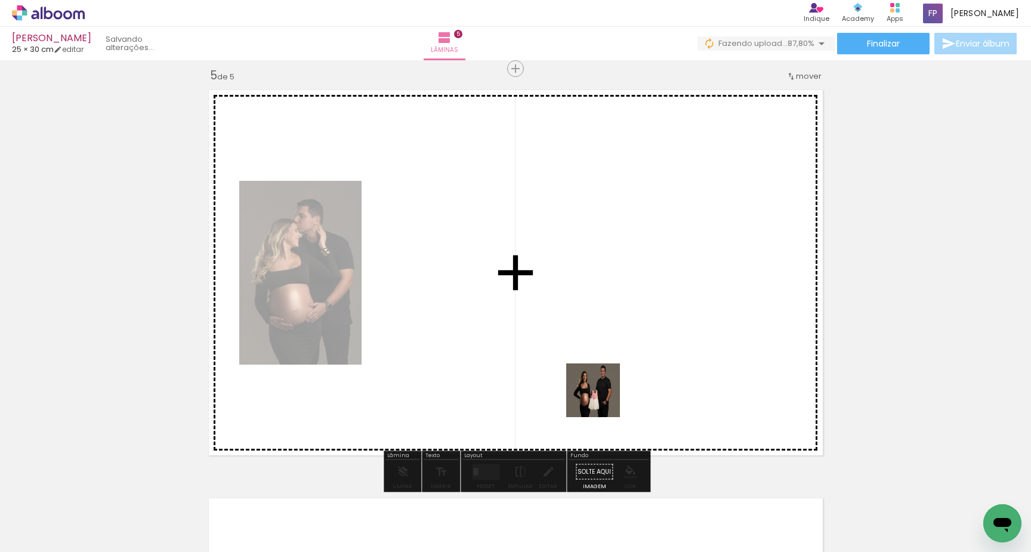
scroll to position [1648, 0]
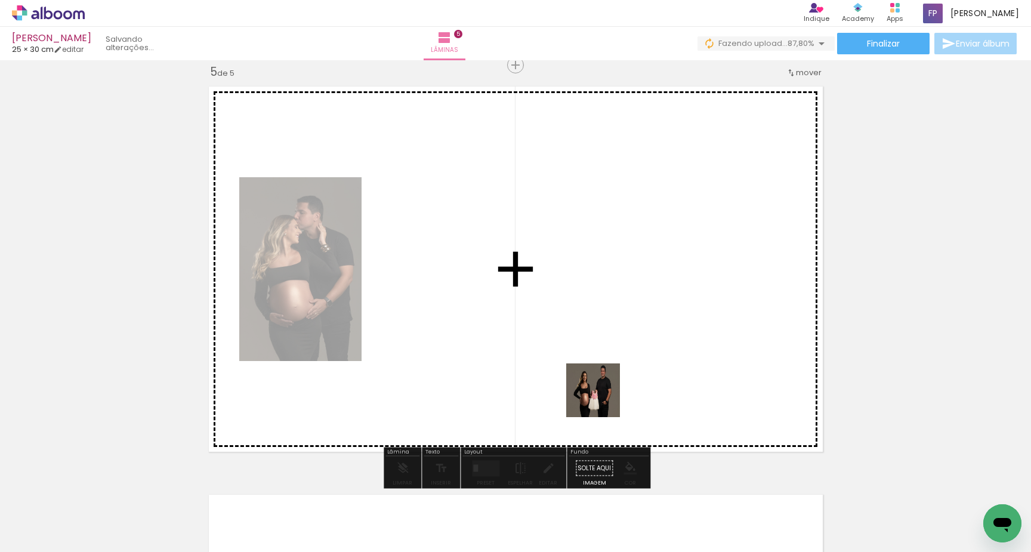
drag, startPoint x: 599, startPoint y: 445, endPoint x: 607, endPoint y: 350, distance: 94.7
click at [607, 350] on quentale-workspace at bounding box center [515, 276] width 1031 height 552
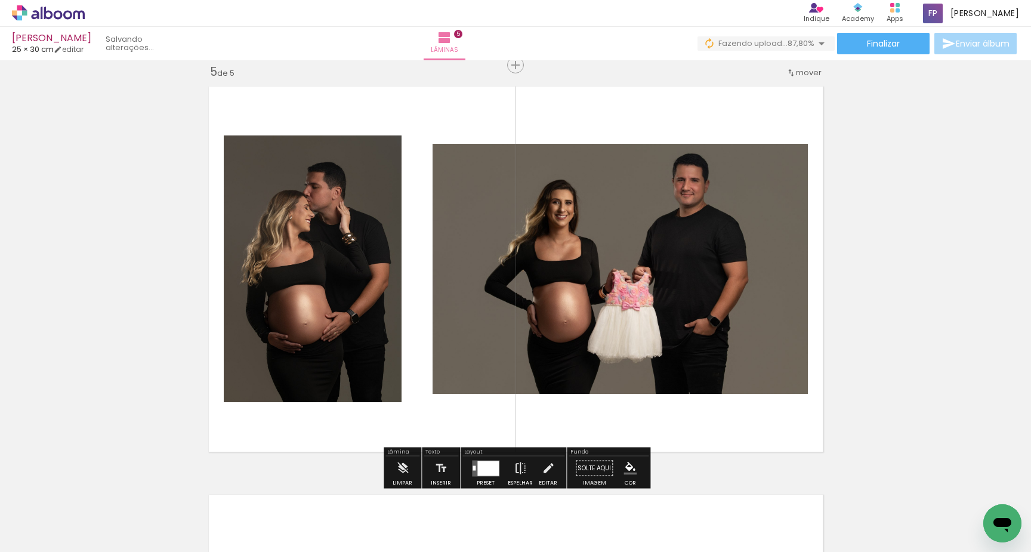
click at [491, 476] on div at bounding box center [487, 468] width 21 height 15
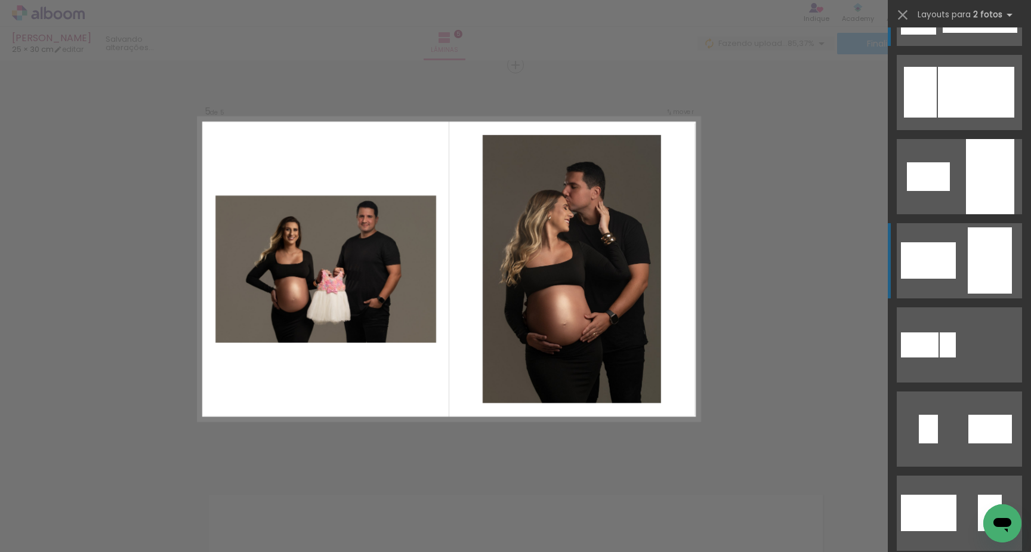
scroll to position [72, 0]
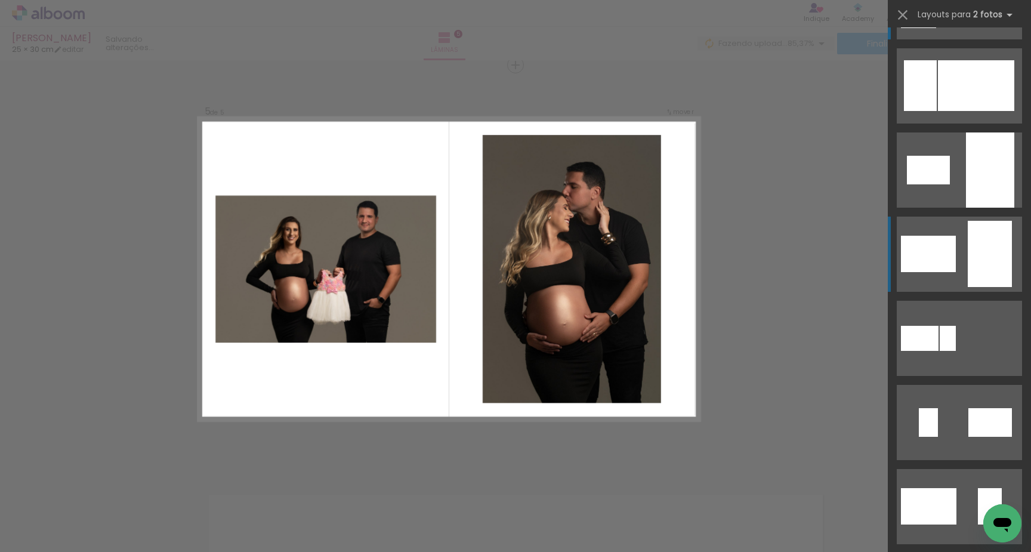
click at [958, 270] on quentale-layouter at bounding box center [959, 254] width 125 height 75
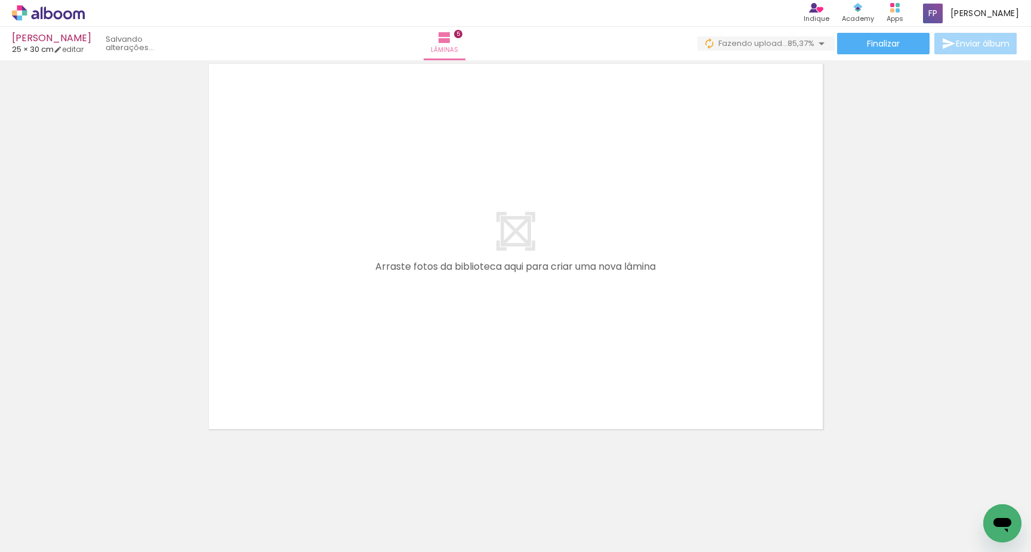
scroll to position [0, 1064]
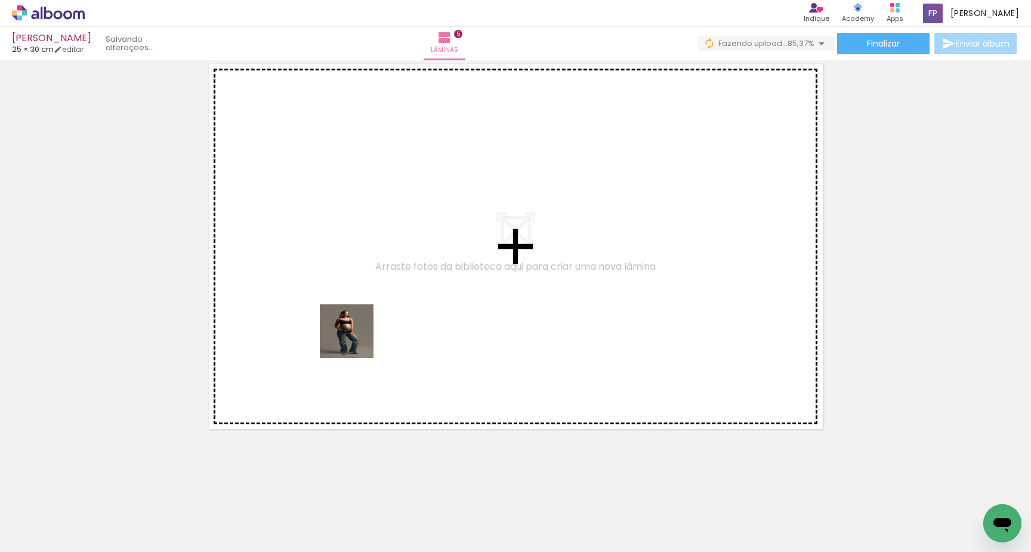
drag, startPoint x: 333, startPoint y: 494, endPoint x: 361, endPoint y: 332, distance: 164.2
click at [361, 332] on quentale-workspace at bounding box center [515, 276] width 1031 height 552
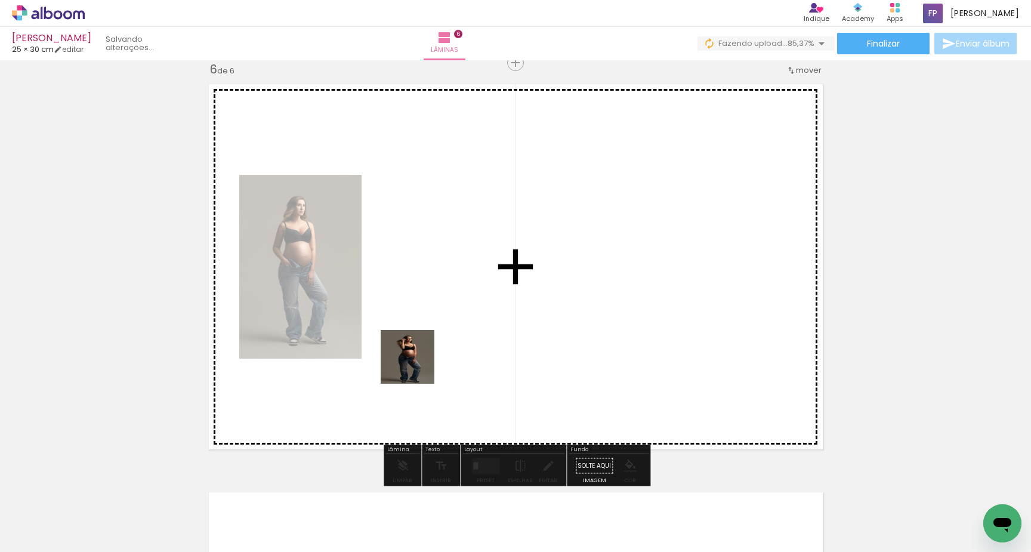
scroll to position [2056, 0]
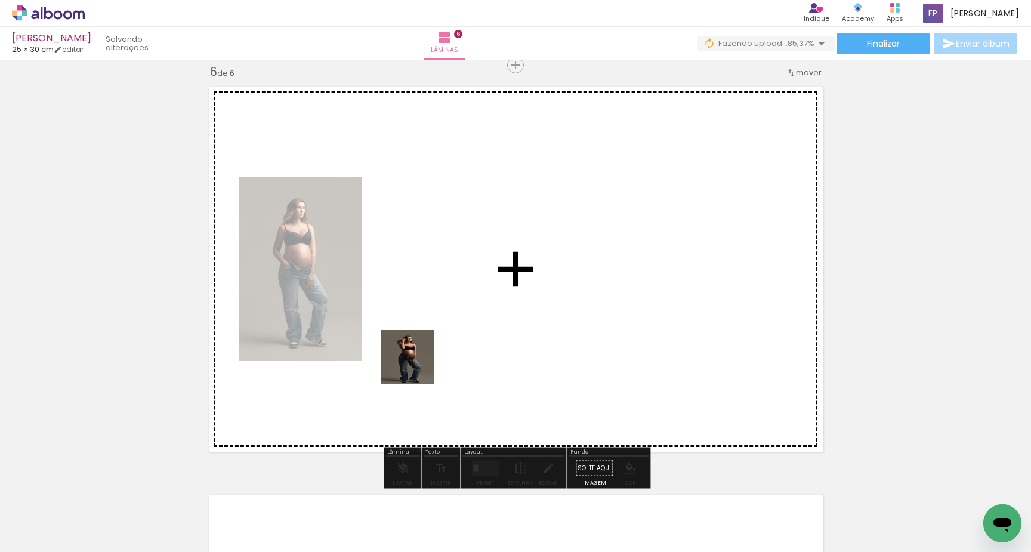
drag, startPoint x: 398, startPoint y: 507, endPoint x: 427, endPoint y: 321, distance: 188.5
click at [427, 321] on quentale-workspace at bounding box center [515, 276] width 1031 height 552
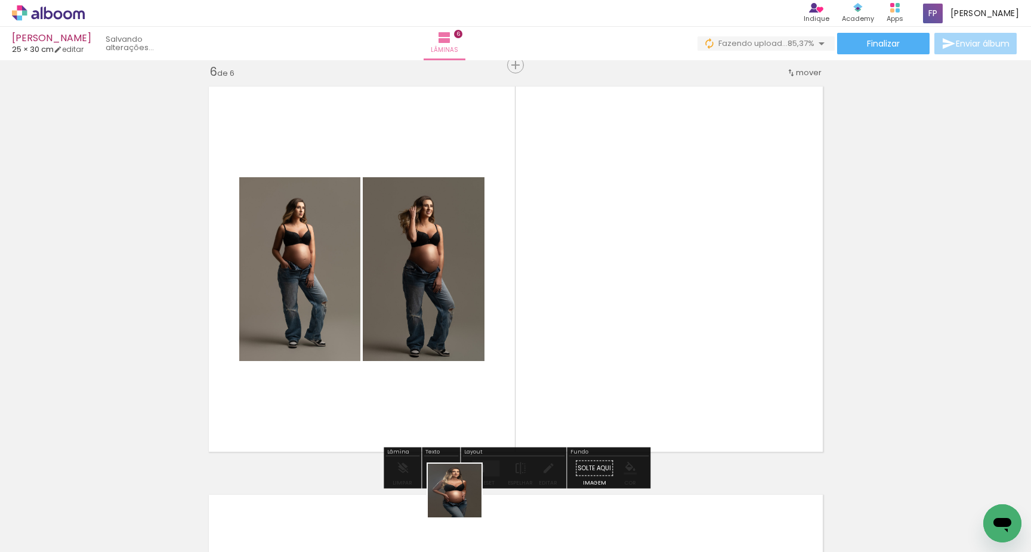
drag, startPoint x: 458, startPoint y: 526, endPoint x: 532, endPoint y: 428, distance: 122.3
click at [505, 330] on quentale-workspace at bounding box center [515, 276] width 1031 height 552
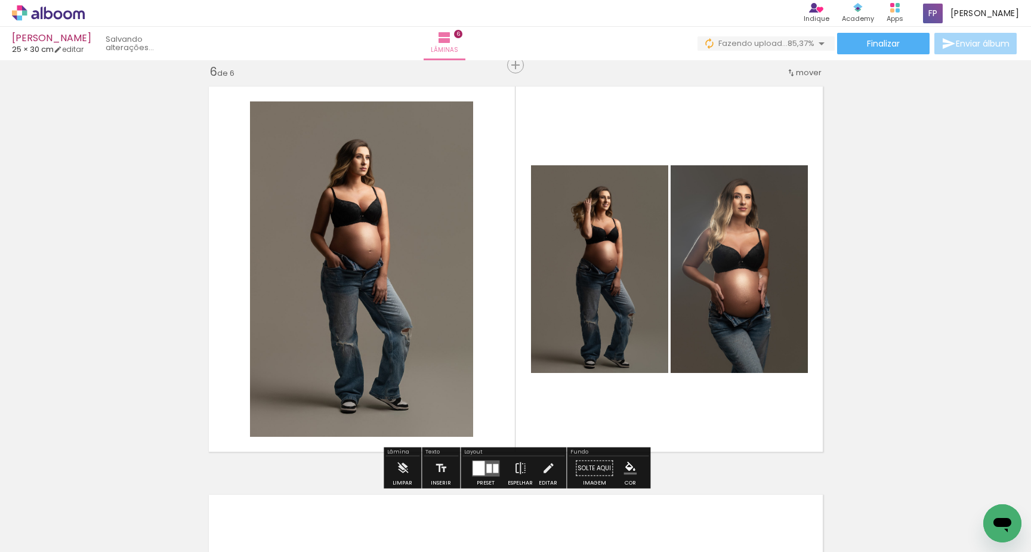
drag, startPoint x: 526, startPoint y: 522, endPoint x: 566, endPoint y: 378, distance: 149.9
click at [566, 378] on quentale-workspace at bounding box center [515, 276] width 1031 height 552
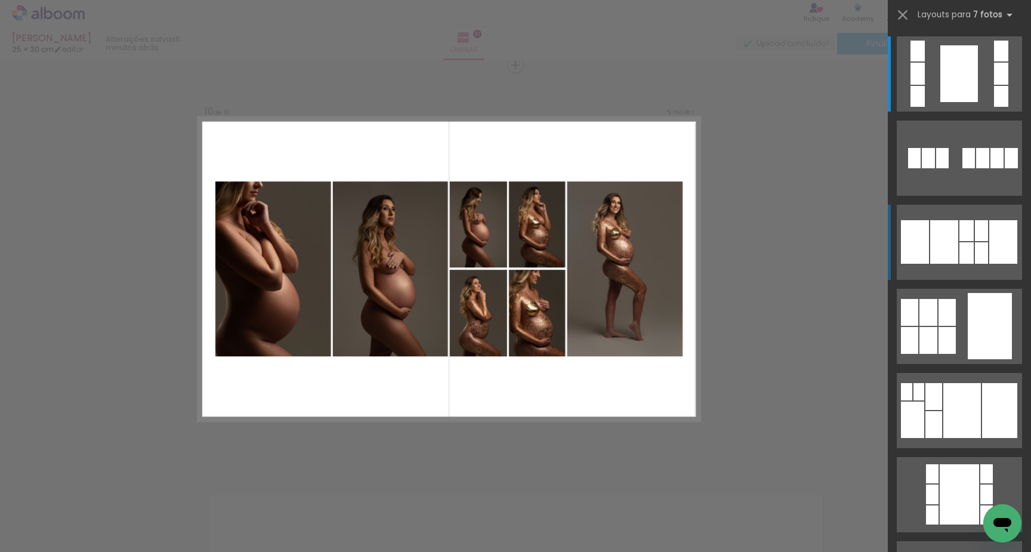
click at [963, 238] on div at bounding box center [967, 230] width 14 height 21
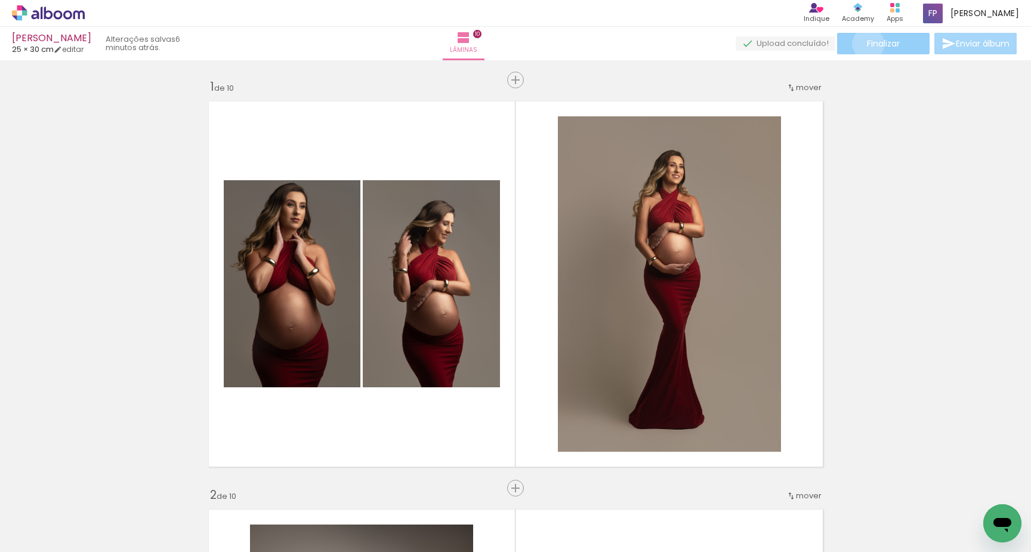
click at [867, 42] on span "Finalizar" at bounding box center [883, 43] width 33 height 8
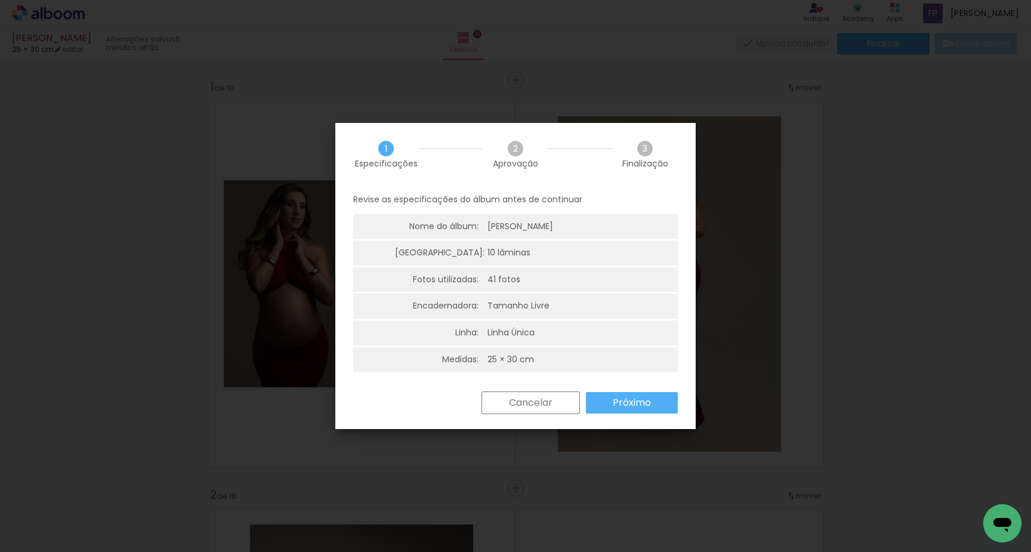
click at [0, 0] on slot "Próximo" at bounding box center [0, 0] width 0 height 0
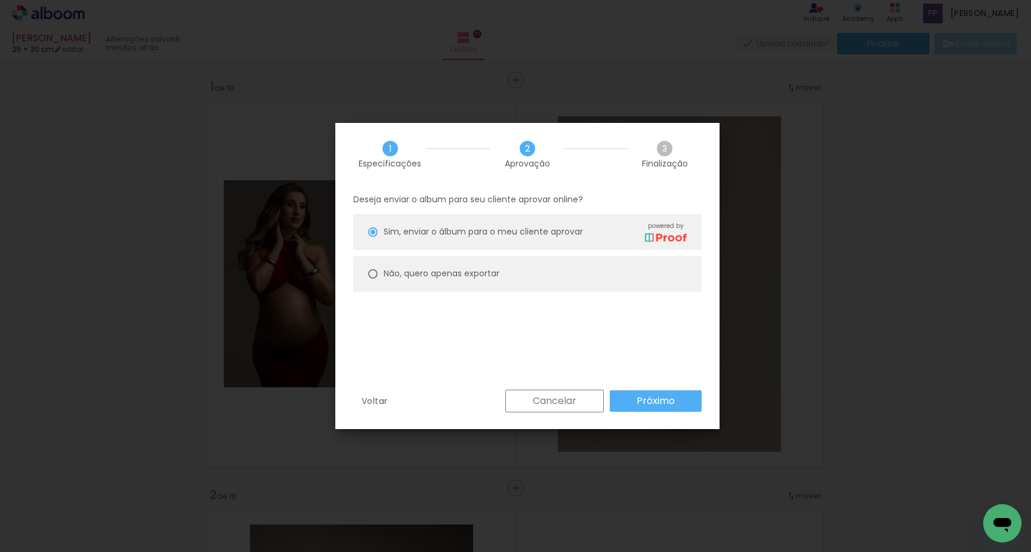
click at [517, 282] on paper-radio-button "Não, quero apenas exportar" at bounding box center [527, 274] width 349 height 36
type paper-radio-button "on"
drag, startPoint x: 572, startPoint y: 272, endPoint x: 587, endPoint y: 279, distance: 17.3
click at [572, 272] on paper-radio-button "Não, quero apenas exportar" at bounding box center [527, 274] width 349 height 36
drag, startPoint x: 661, startPoint y: 400, endPoint x: 667, endPoint y: 397, distance: 6.4
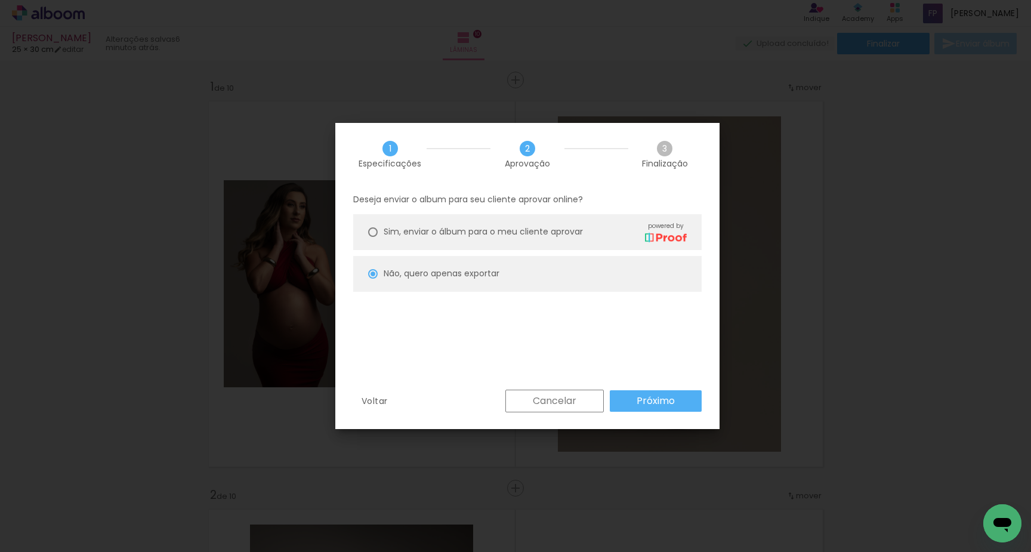
click at [0, 0] on slot "Próximo" at bounding box center [0, 0] width 0 height 0
type input "Alta, 300 DPI"
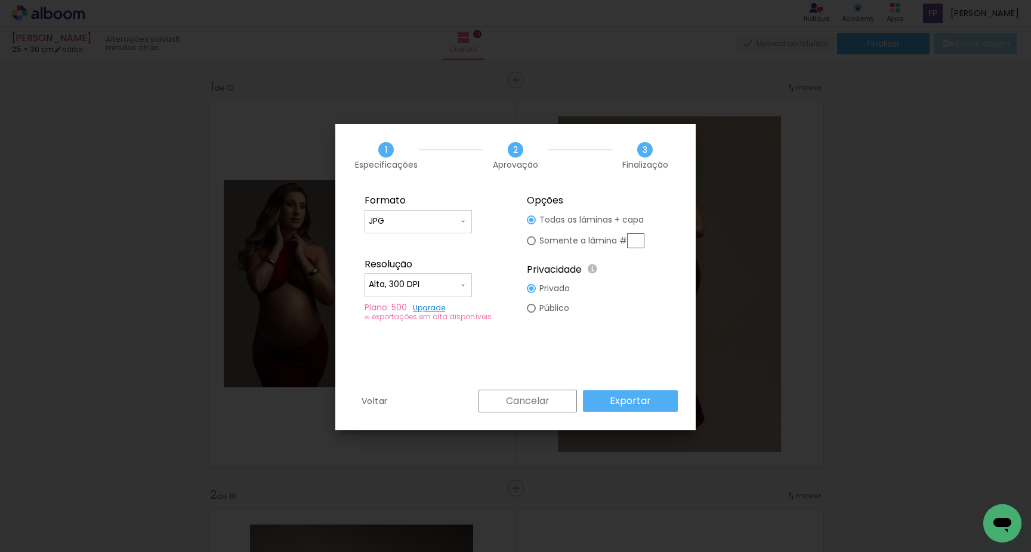
click at [0, 0] on slot "Exportar" at bounding box center [0, 0] width 0 height 0
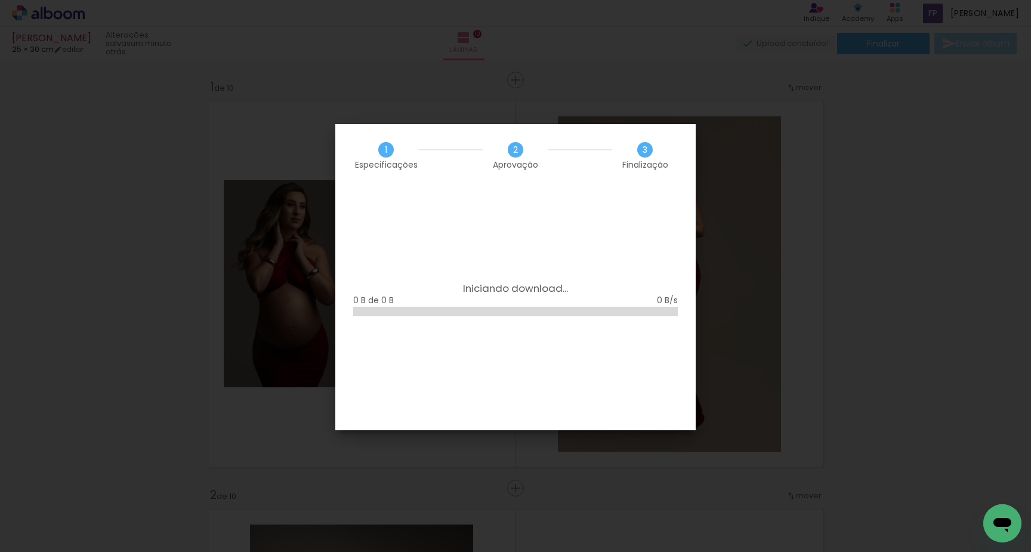
scroll to position [0, 1799]
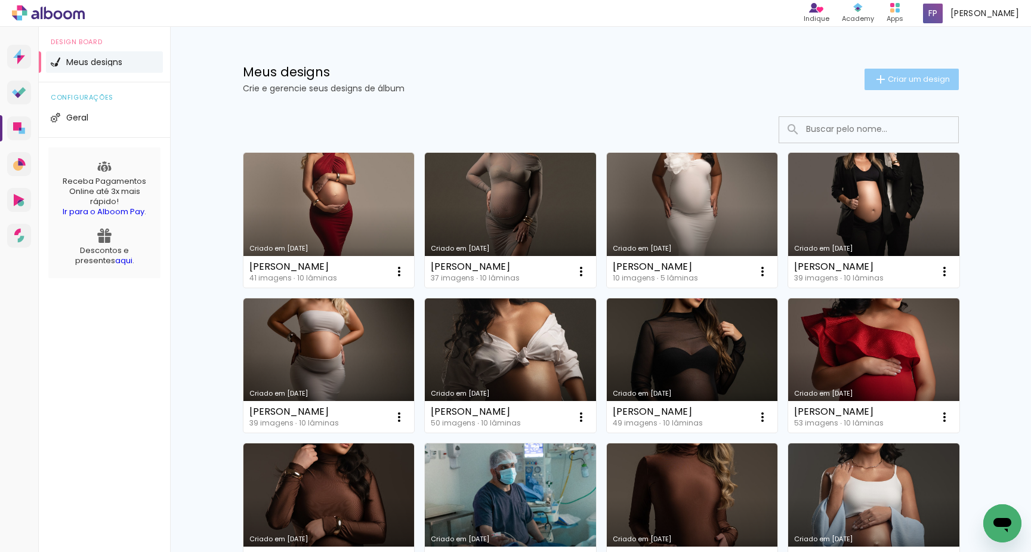
click at [904, 87] on paper-button "Criar um design" at bounding box center [912, 79] width 94 height 21
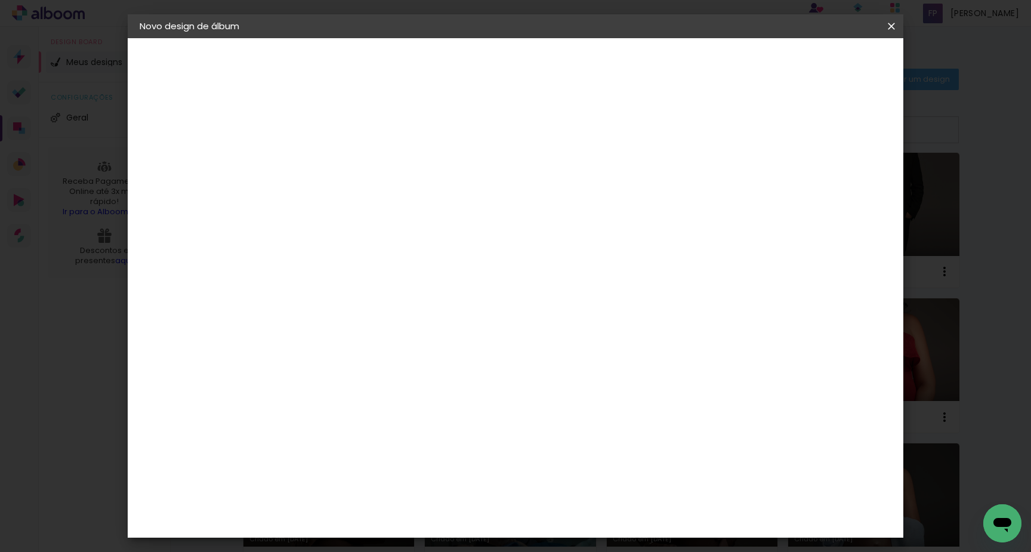
click at [335, 158] on input at bounding box center [335, 160] width 0 height 19
type input "u"
type input "luana marques"
type paper-input "luana marques"
click at [0, 0] on slot "Avançar" at bounding box center [0, 0] width 0 height 0
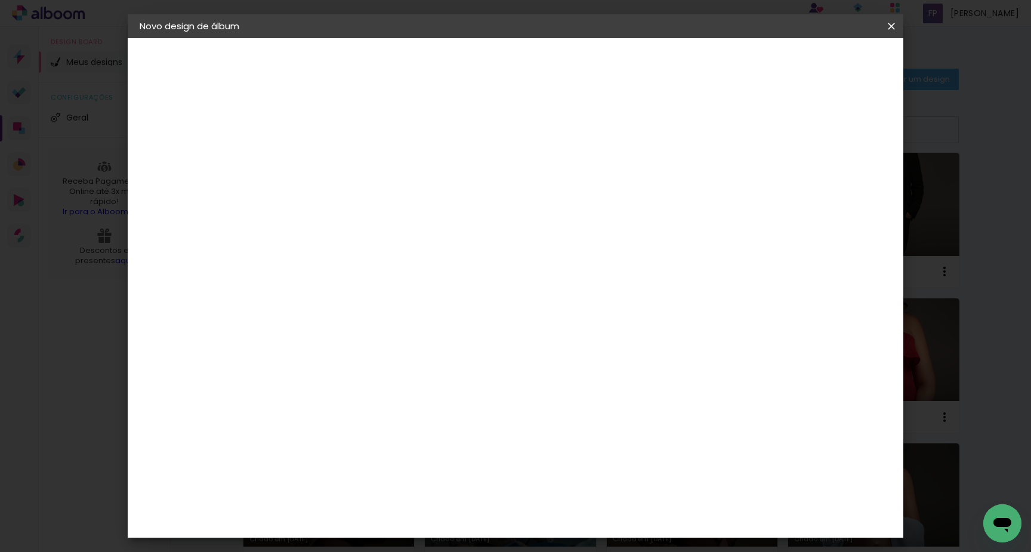
click at [0, 0] on slot "Tamanho Livre" at bounding box center [0, 0] width 0 height 0
click at [0, 0] on slot "Avançar" at bounding box center [0, 0] width 0 height 0
drag, startPoint x: 313, startPoint y: 339, endPoint x: 320, endPoint y: 340, distance: 7.2
click at [313, 339] on div "cm" at bounding box center [320, 341] width 14 height 18
type input "30,5"
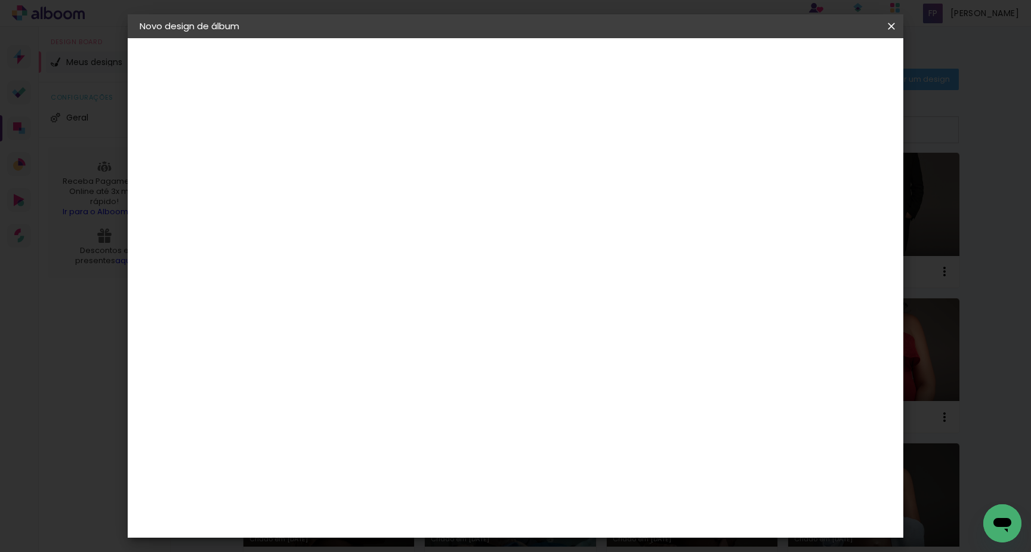
type paper-input "30,5"
click at [599, 501] on input "60" at bounding box center [586, 506] width 31 height 18
type input "6"
type input "50,6"
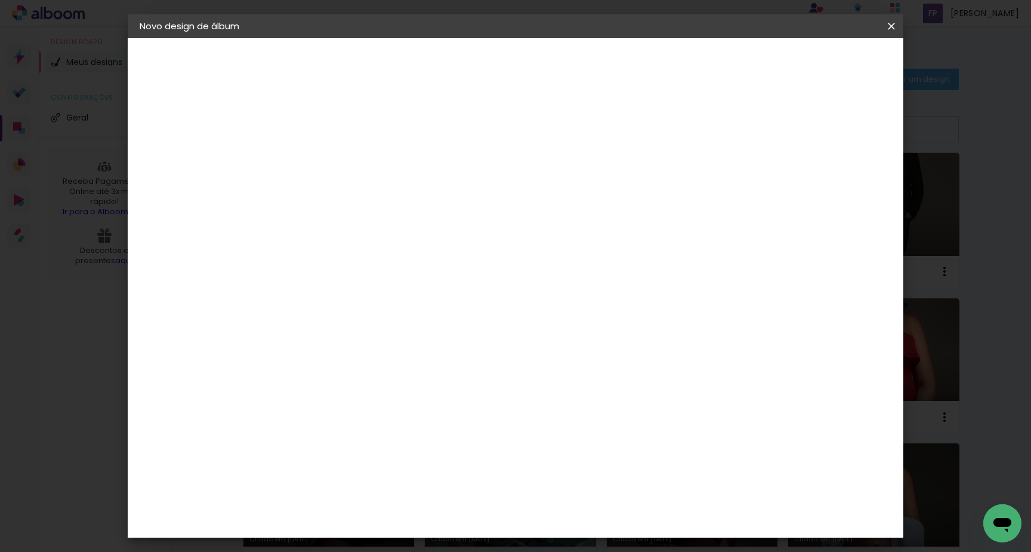
type paper-input "50,6"
click at [826, 64] on span "Iniciar design" at bounding box center [799, 63] width 54 height 8
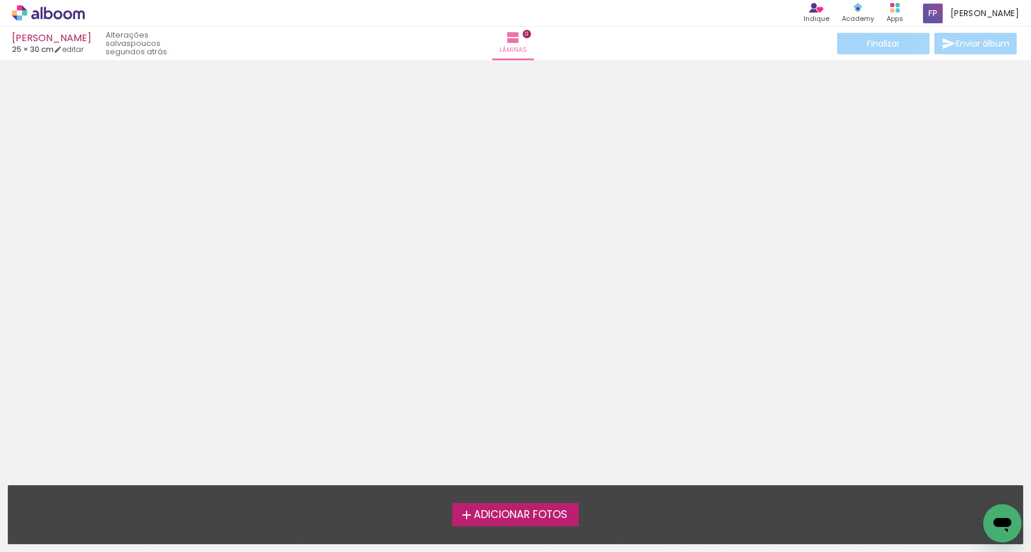
click at [534, 515] on span "Adicionar Fotos" at bounding box center [521, 515] width 94 height 11
click at [0, 0] on input "file" at bounding box center [0, 0] width 0 height 0
click at [507, 517] on span "Adicionar Fotos" at bounding box center [521, 515] width 94 height 11
click at [0, 0] on input "file" at bounding box center [0, 0] width 0 height 0
click at [523, 511] on span "Adicionar Fotos" at bounding box center [521, 515] width 94 height 11
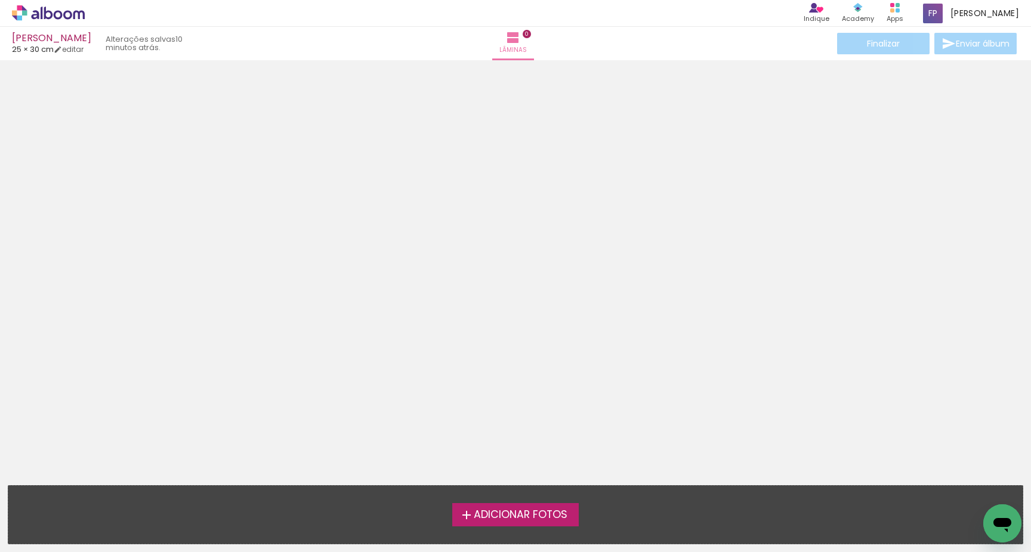
click at [0, 0] on input "file" at bounding box center [0, 0] width 0 height 0
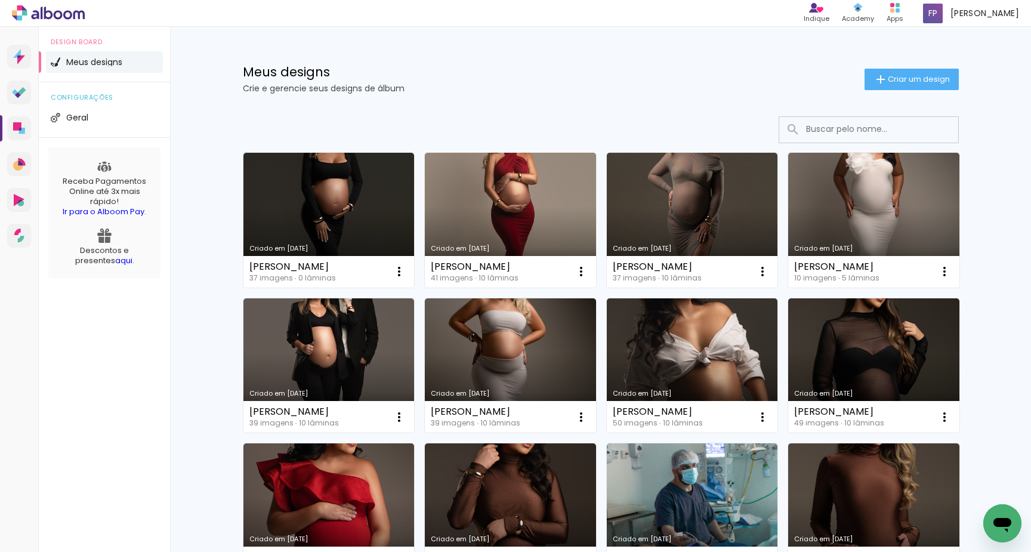
drag, startPoint x: 812, startPoint y: 7, endPoint x: 633, endPoint y: 73, distance: 191.5
click at [634, 73] on h1 "Meus designs" at bounding box center [554, 72] width 622 height 13
click at [312, 208] on link "Criado em [DATE]" at bounding box center [329, 220] width 171 height 135
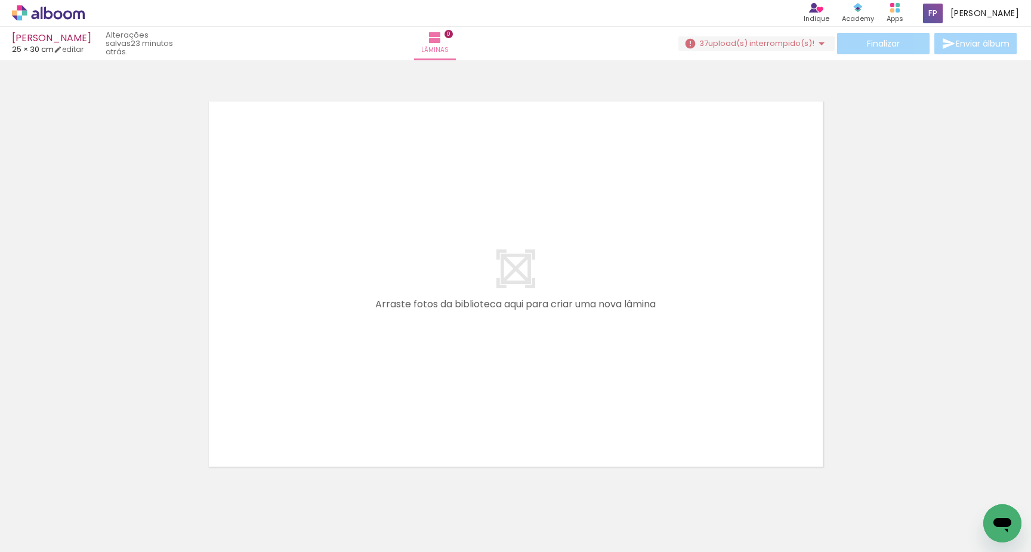
click at [714, 41] on span "upload(s) interrompido(s)!" at bounding box center [761, 43] width 106 height 11
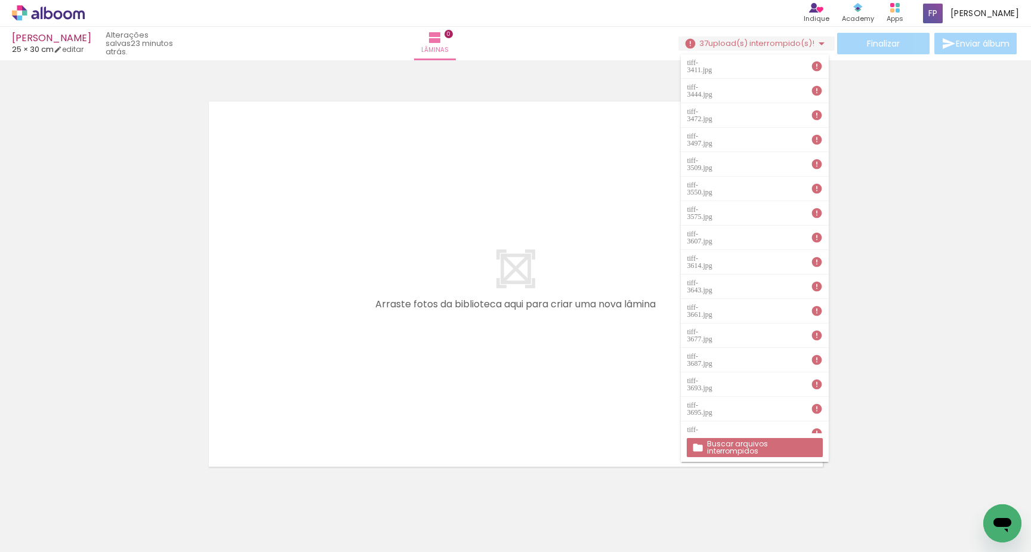
click at [0, 0] on slot "Buscar arquivos interrompidos" at bounding box center [0, 0] width 0 height 0
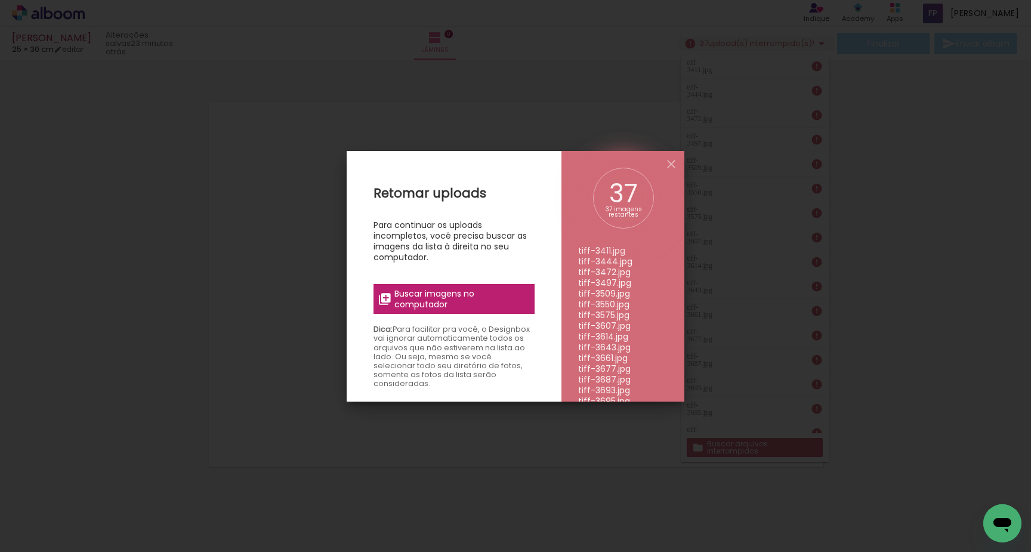
click at [449, 297] on span "Buscar imagens no computador" at bounding box center [461, 298] width 133 height 21
click at [0, 0] on input "file" at bounding box center [0, 0] width 0 height 0
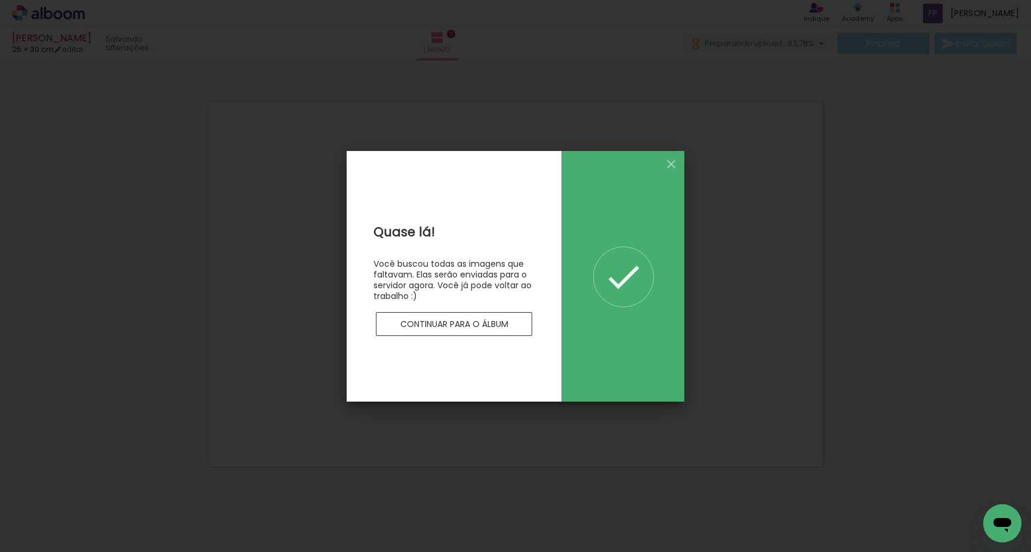
click at [669, 159] on iron-icon at bounding box center [671, 164] width 14 height 14
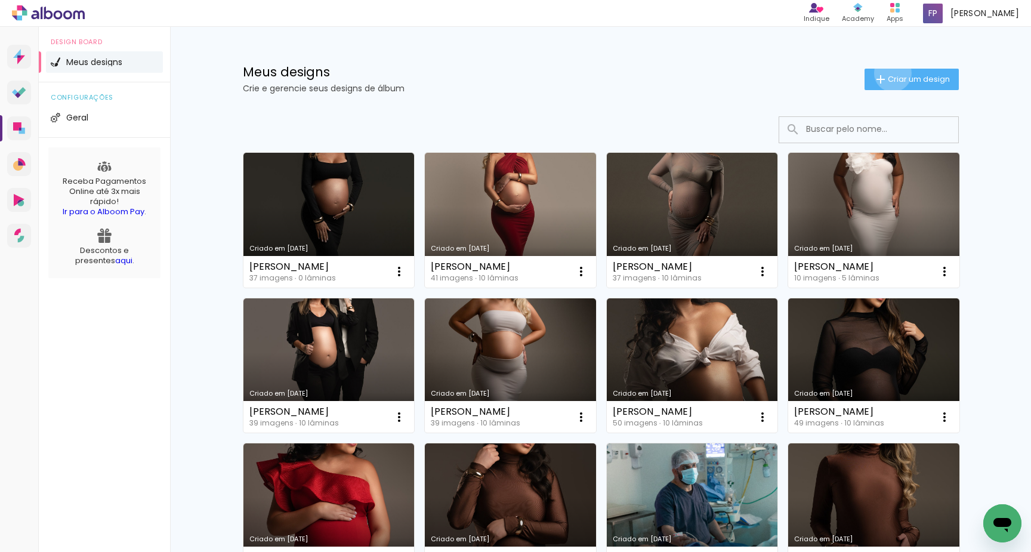
click at [890, 72] on paper-button "Criar um design" at bounding box center [912, 79] width 94 height 21
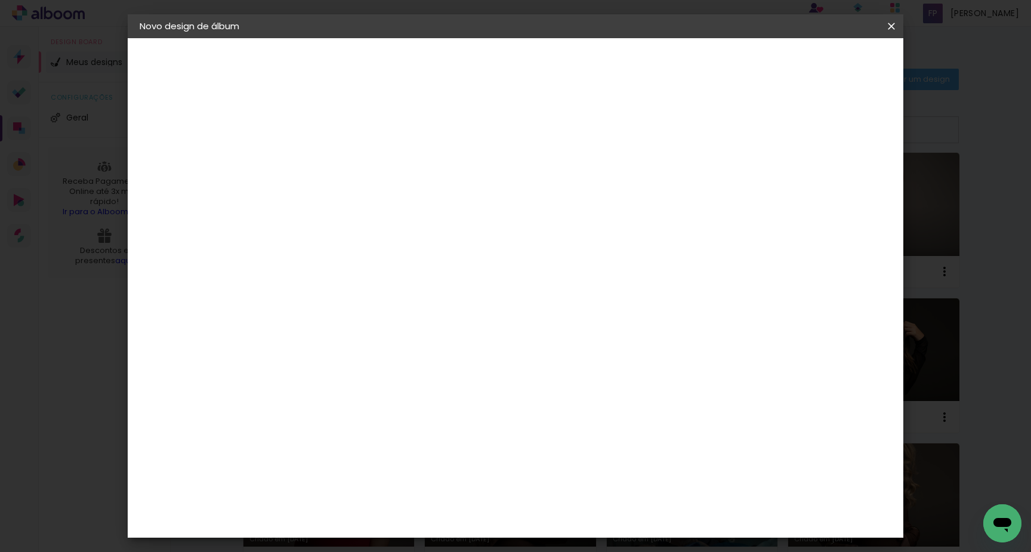
click at [335, 159] on input at bounding box center [335, 160] width 0 height 19
type input "tania"
type paper-input "tania"
drag, startPoint x: 859, startPoint y: 49, endPoint x: 860, endPoint y: 58, distance: 9.6
click at [387, 49] on header "Informações Dê um título ao seu álbum. Avançar" at bounding box center [335, 73] width 104 height 71
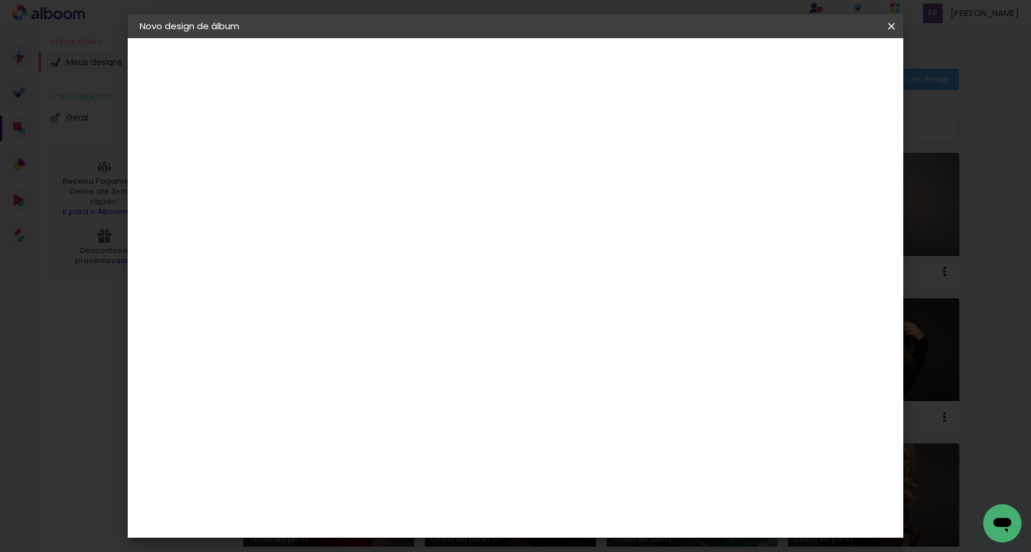
click at [0, 0] on slot "Avançar" at bounding box center [0, 0] width 0 height 0
click at [559, 186] on paper-item "Tamanho Livre" at bounding box center [501, 181] width 115 height 26
click at [0, 0] on slot "Avançar" at bounding box center [0, 0] width 0 height 0
drag, startPoint x: 309, startPoint y: 342, endPoint x: 318, endPoint y: 337, distance: 10.1
click at [310, 341] on input "30" at bounding box center [297, 341] width 31 height 18
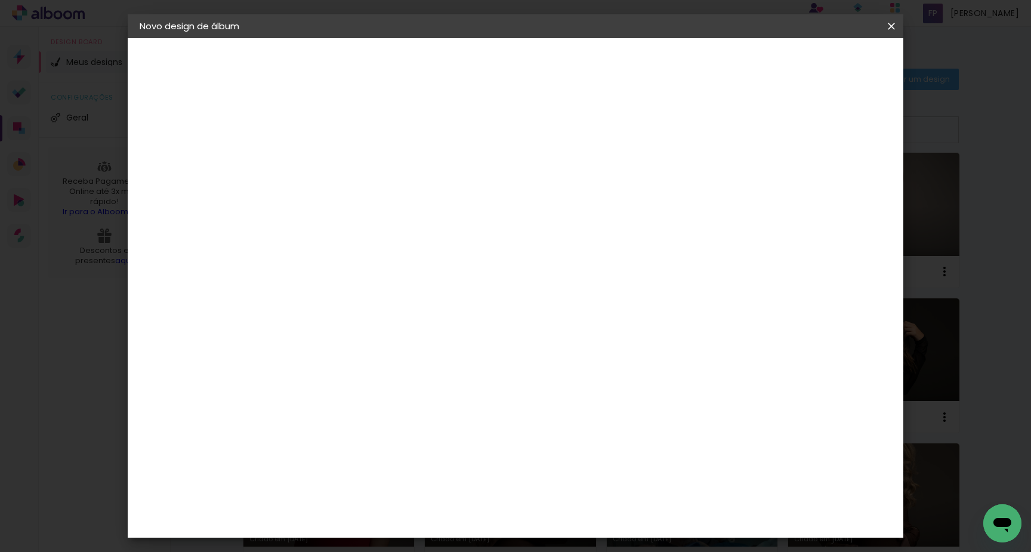
type input "30,5"
type paper-input "30,5"
click at [602, 508] on div "cm" at bounding box center [609, 506] width 14 height 18
type input "6"
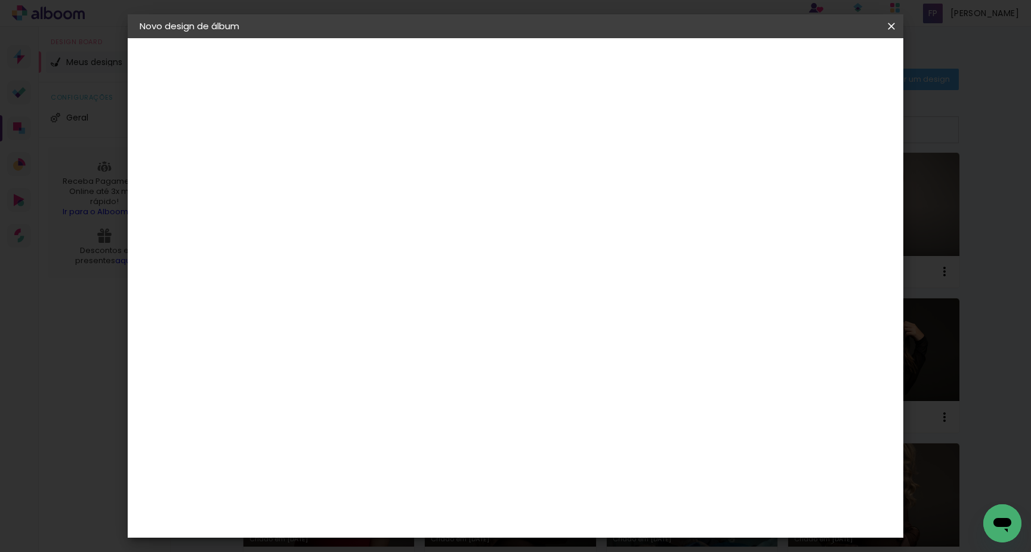
type input "50,6"
type paper-input "50,6"
click at [838, 67] on paper-button "Iniciar design" at bounding box center [799, 63] width 78 height 20
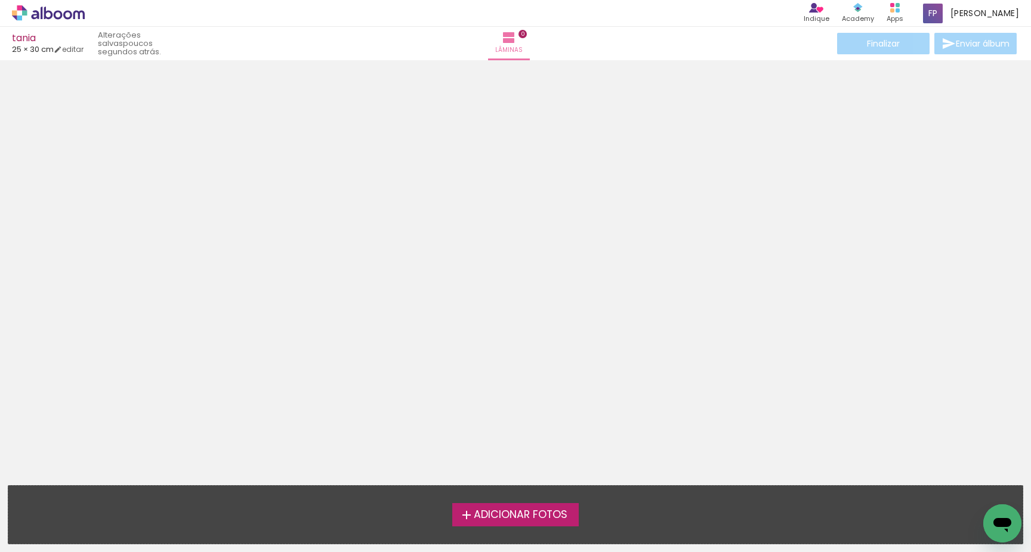
click at [538, 513] on span "Adicionar Fotos" at bounding box center [521, 515] width 94 height 11
click at [0, 0] on input "file" at bounding box center [0, 0] width 0 height 0
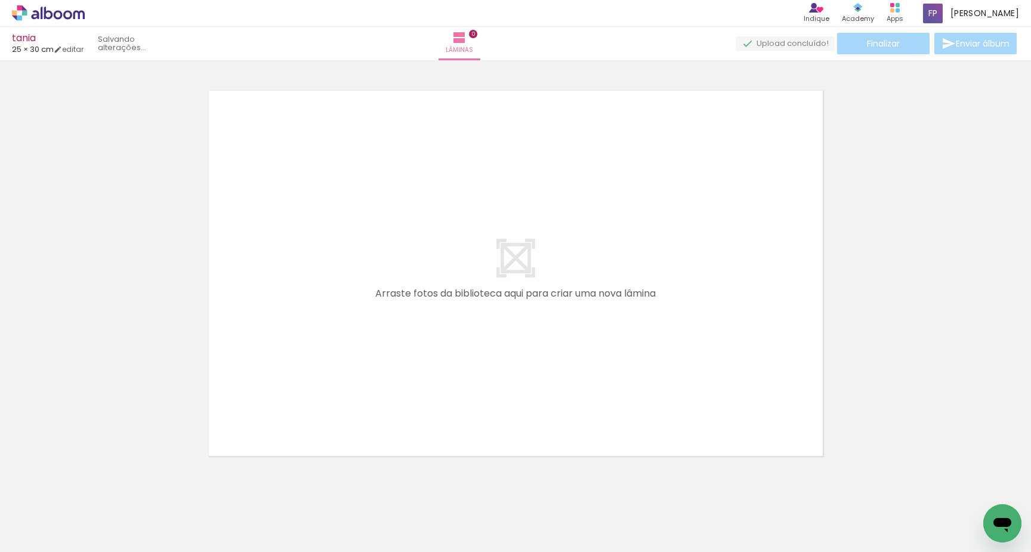
scroll to position [15, 0]
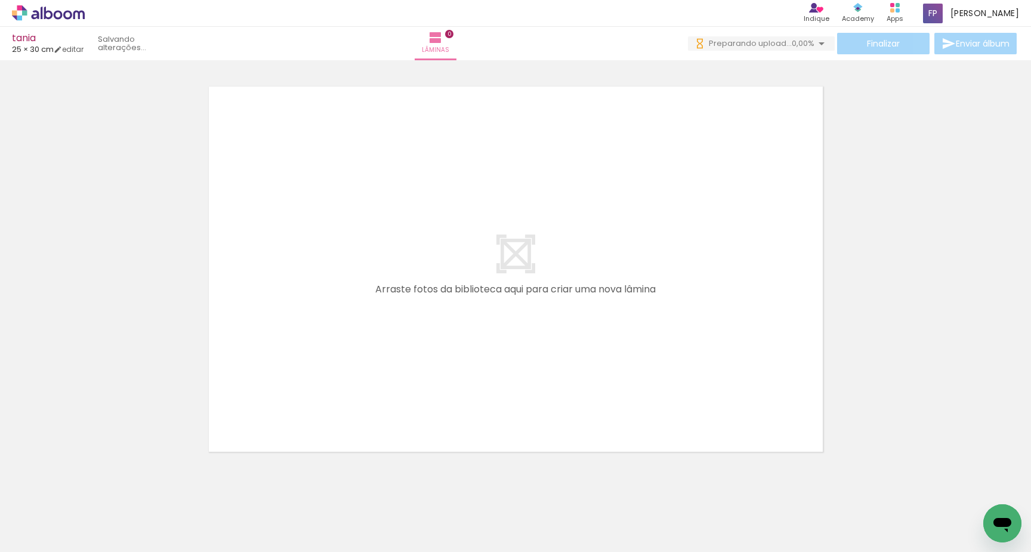
click at [61, 535] on paper-button "Adicionar Fotos" at bounding box center [37, 535] width 58 height 19
click at [0, 0] on input "file" at bounding box center [0, 0] width 0 height 0
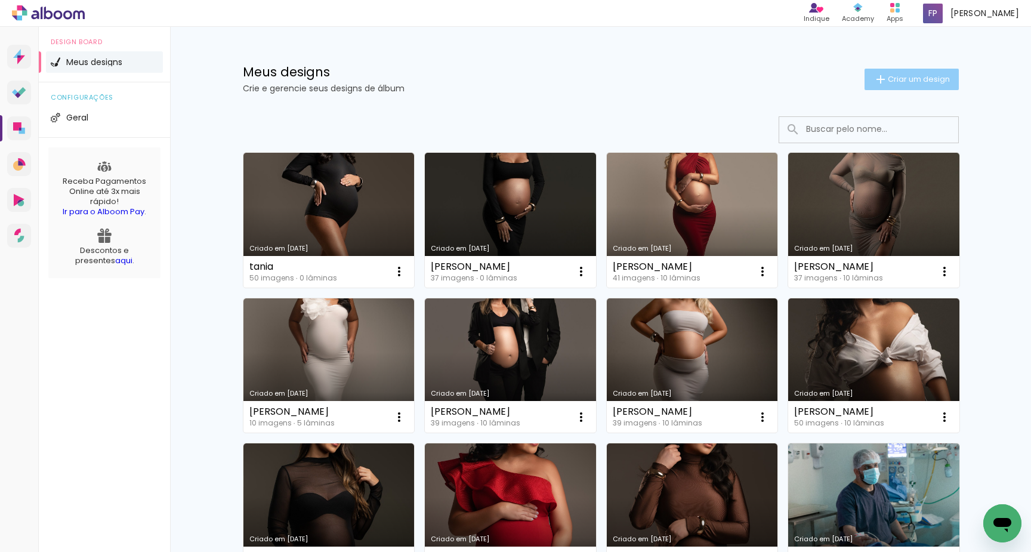
click at [895, 81] on span "Criar um design" at bounding box center [919, 79] width 62 height 8
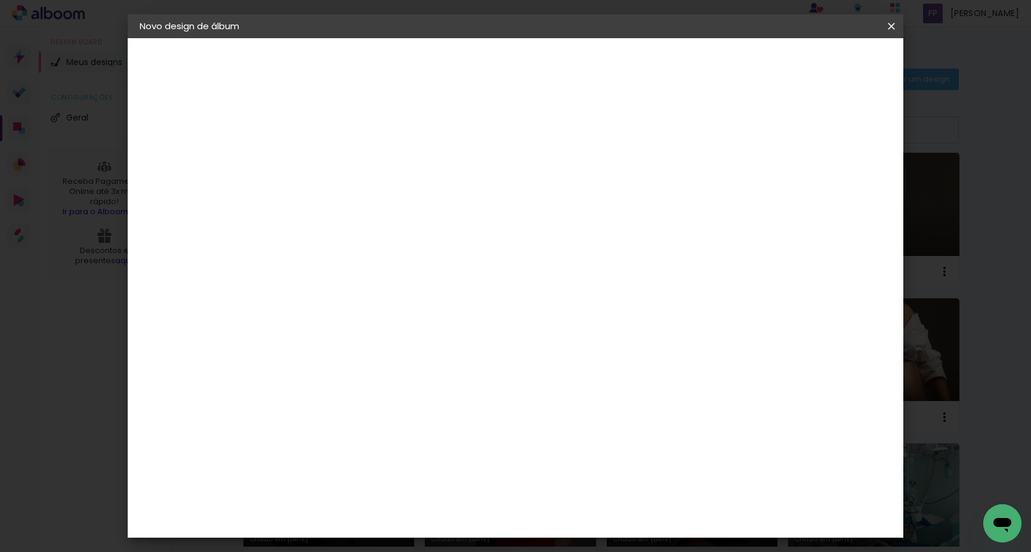
click at [335, 162] on input at bounding box center [335, 160] width 0 height 19
type input "[PERSON_NAME]"
type paper-input "[PERSON_NAME]"
click at [387, 52] on header "Informações Dê um título ao seu álbum. Avançar" at bounding box center [335, 73] width 104 height 71
click at [0, 0] on slot "Avançar" at bounding box center [0, 0] width 0 height 0
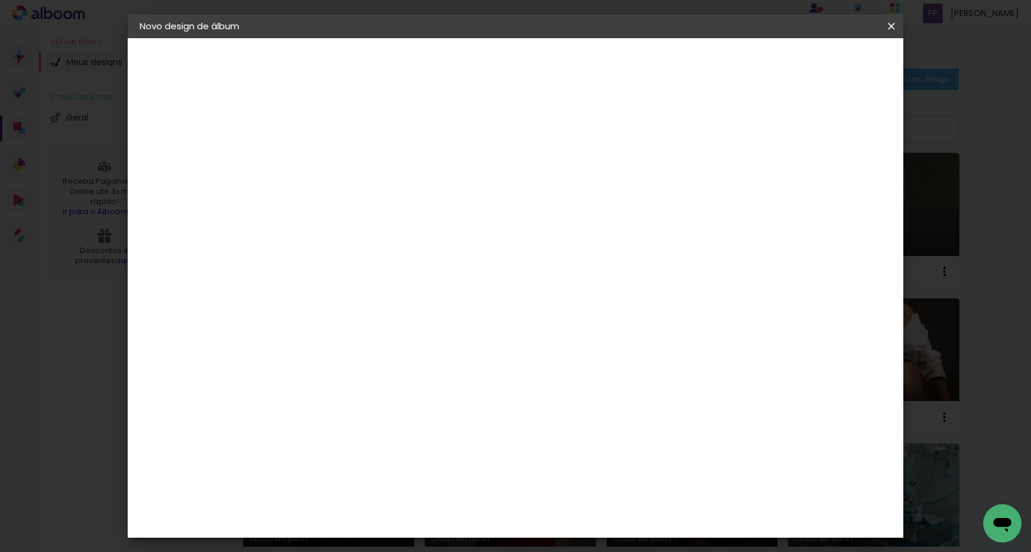
click at [559, 162] on div at bounding box center [501, 161] width 115 height 16
click at [559, 178] on paper-item "Tamanho Livre" at bounding box center [501, 181] width 115 height 26
click at [558, 54] on paper-button "Avançar" at bounding box center [529, 63] width 58 height 20
drag, startPoint x: 313, startPoint y: 340, endPoint x: 318, endPoint y: 347, distance: 8.6
click at [313, 340] on div "cm" at bounding box center [320, 341] width 14 height 18
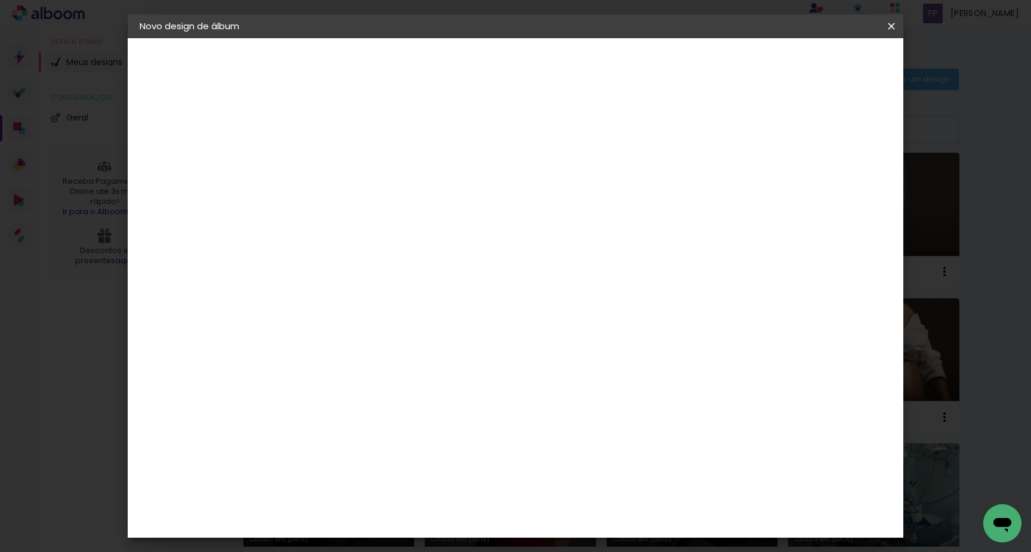
scroll to position [67, 0]
type input "30,5"
type paper-input "30,5"
click at [602, 436] on div "60" at bounding box center [593, 439] width 45 height 18
type input "6"
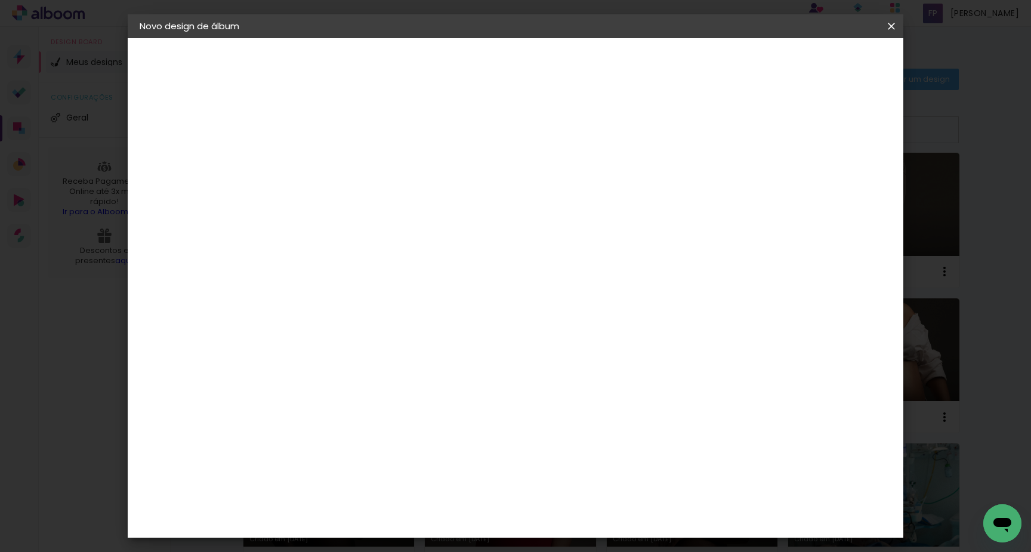
scroll to position [314, 0]
type input "50,6"
type paper-input "50,6"
click at [826, 61] on span "Iniciar design" at bounding box center [799, 63] width 54 height 8
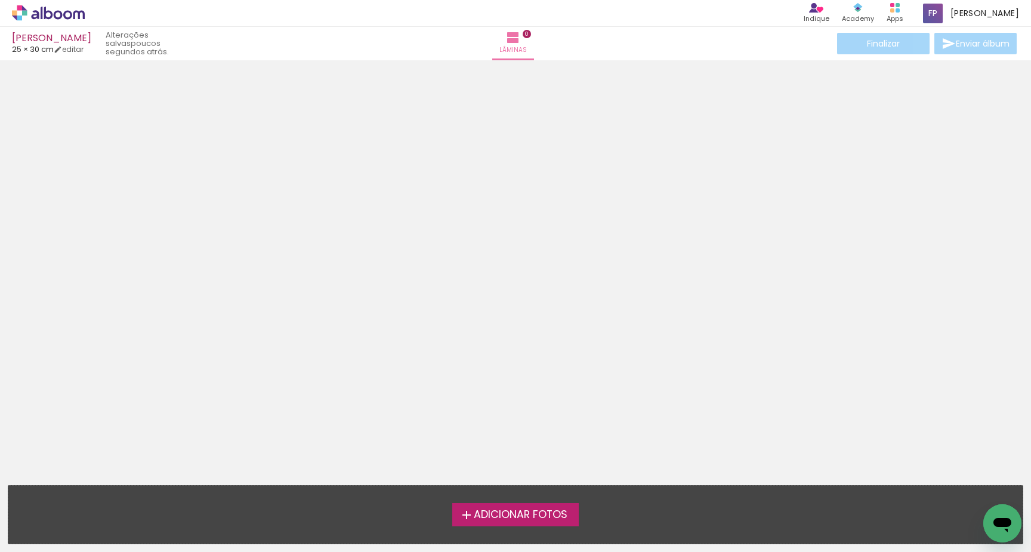
click at [540, 517] on span "Adicionar Fotos" at bounding box center [521, 515] width 94 height 11
click at [0, 0] on input "file" at bounding box center [0, 0] width 0 height 0
click at [61, 19] on icon at bounding box center [48, 13] width 73 height 16
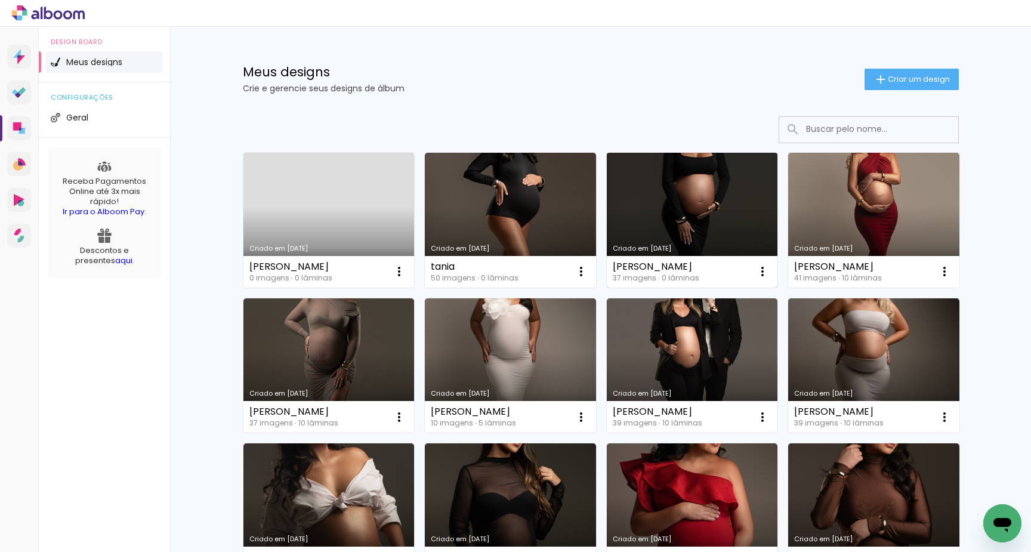
click at [722, 227] on link "Criado em [DATE]" at bounding box center [692, 220] width 171 height 135
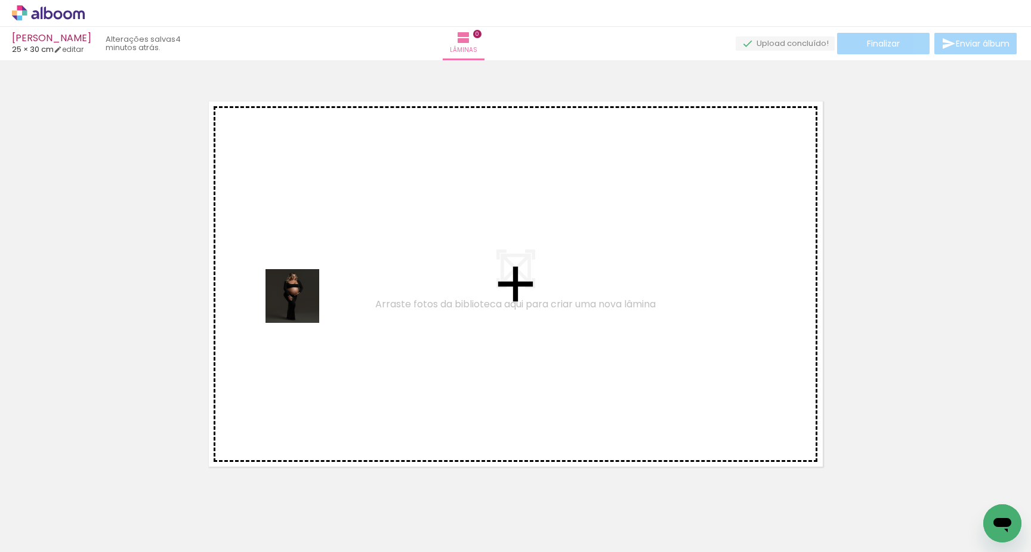
drag, startPoint x: 142, startPoint y: 485, endPoint x: 276, endPoint y: 401, distance: 157.7
click at [315, 298] on quentale-workspace at bounding box center [515, 276] width 1031 height 552
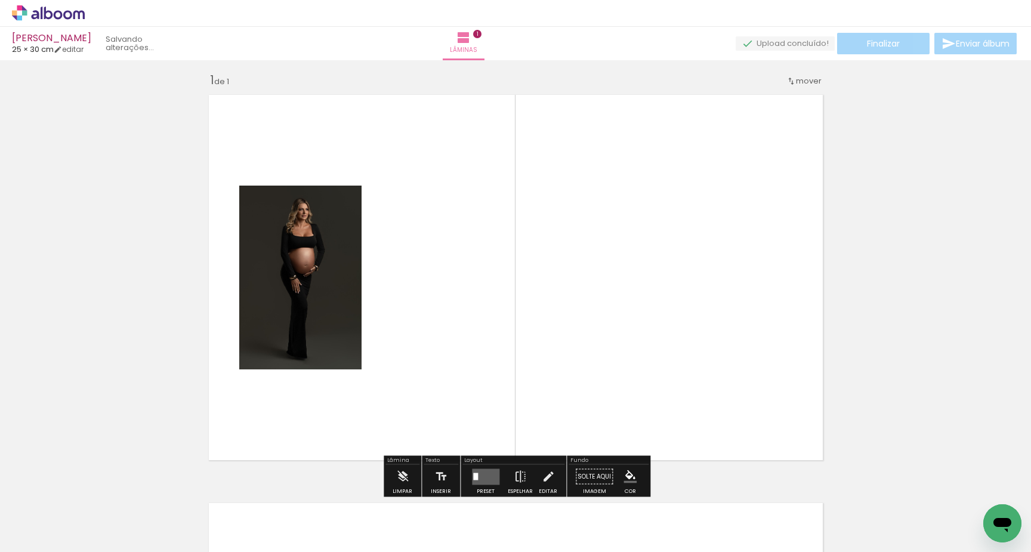
scroll to position [15, 0]
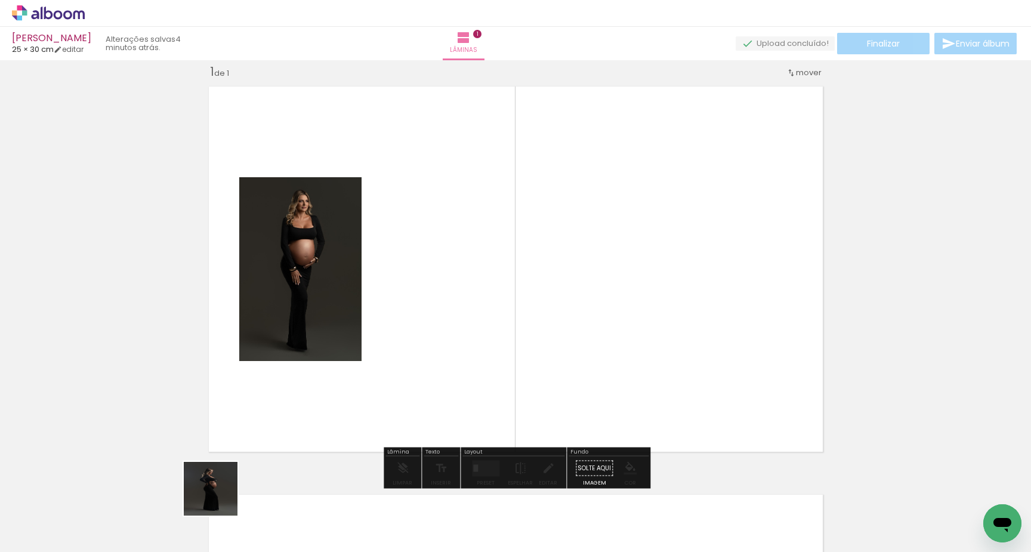
drag, startPoint x: 215, startPoint y: 506, endPoint x: 293, endPoint y: 380, distance: 147.4
click at [293, 380] on quentale-workspace at bounding box center [515, 276] width 1031 height 552
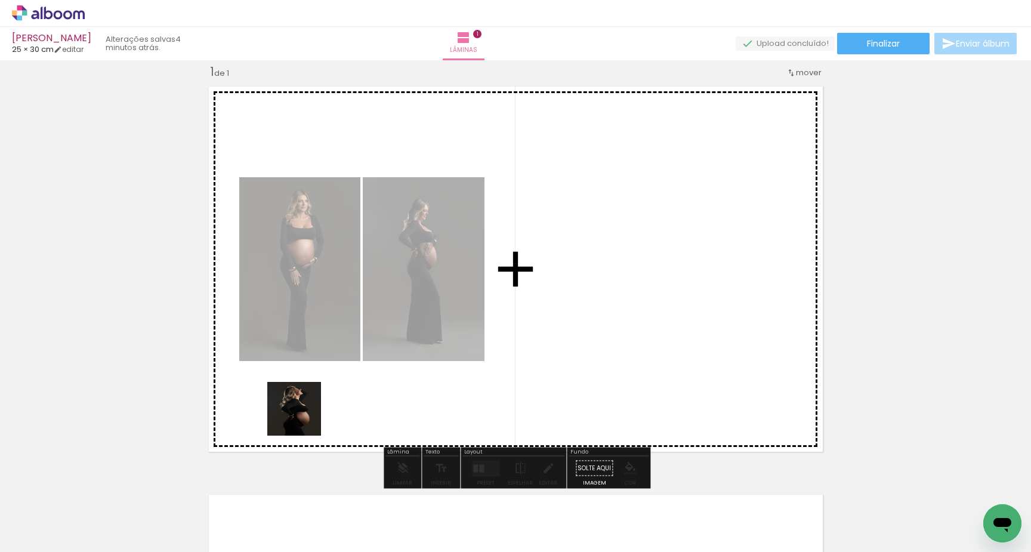
drag, startPoint x: 279, startPoint y: 468, endPoint x: 327, endPoint y: 380, distance: 99.9
click at [327, 380] on quentale-workspace at bounding box center [515, 276] width 1031 height 552
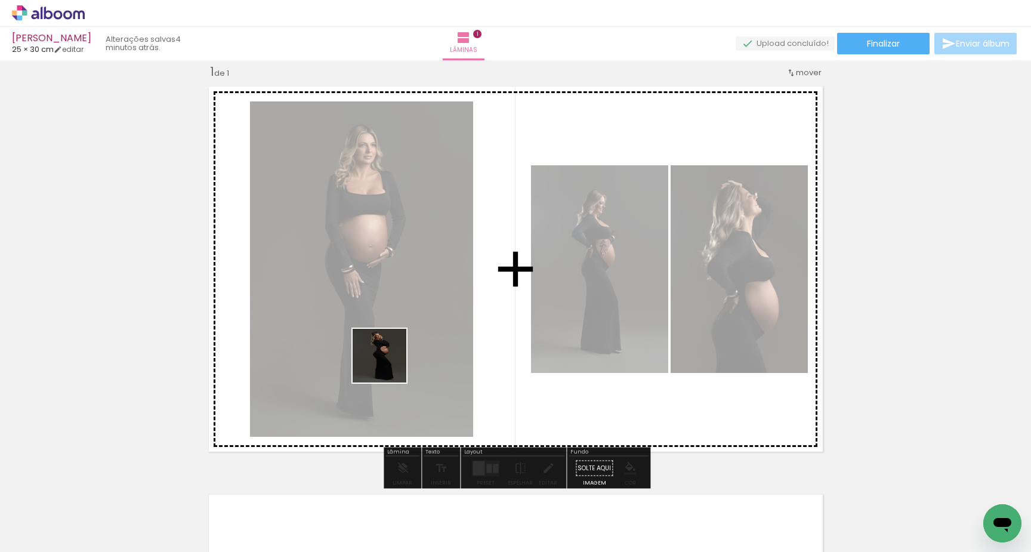
drag, startPoint x: 352, startPoint y: 440, endPoint x: 415, endPoint y: 329, distance: 128.6
click at [415, 329] on quentale-workspace at bounding box center [515, 276] width 1031 height 552
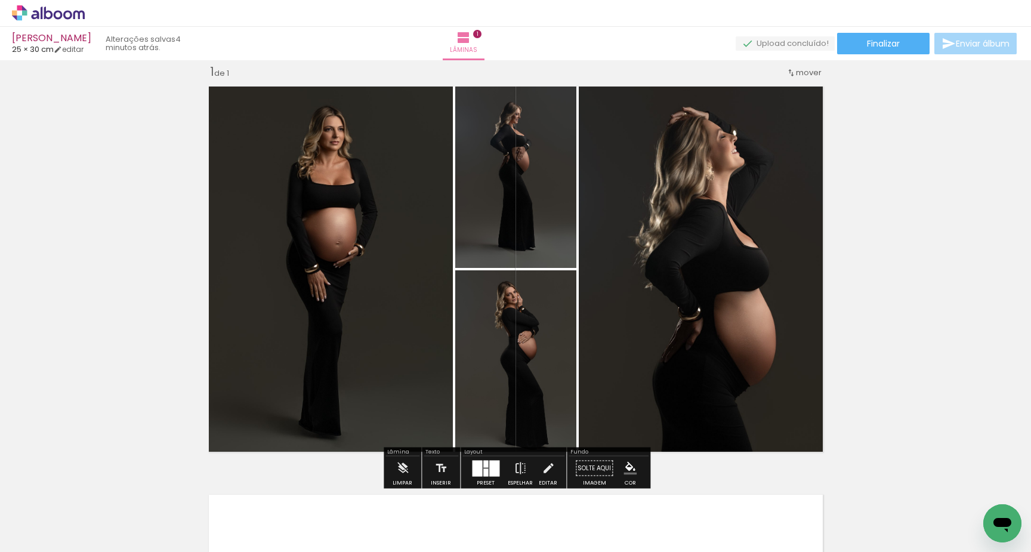
click at [491, 468] on div at bounding box center [494, 468] width 10 height 16
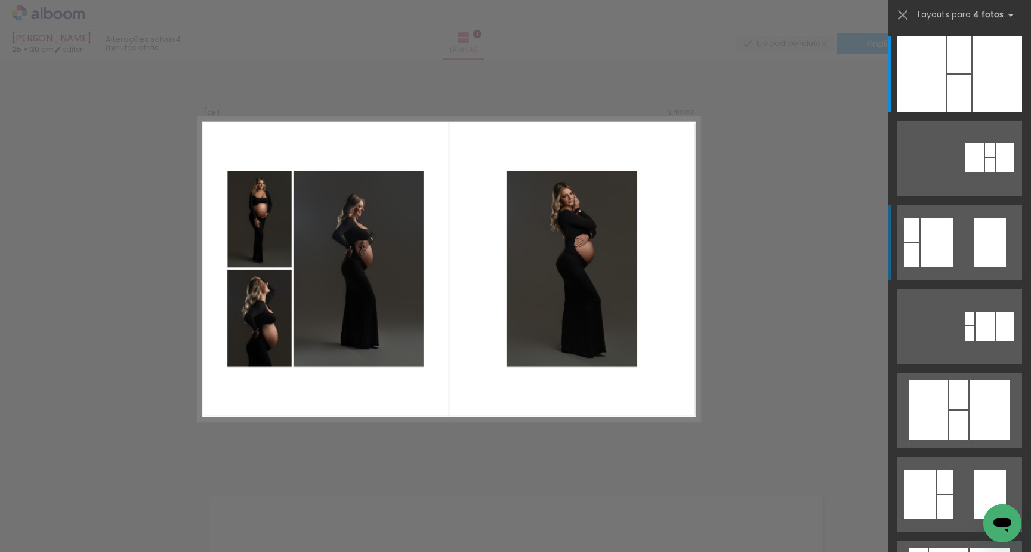
click at [971, 243] on quentale-layouter at bounding box center [959, 242] width 125 height 75
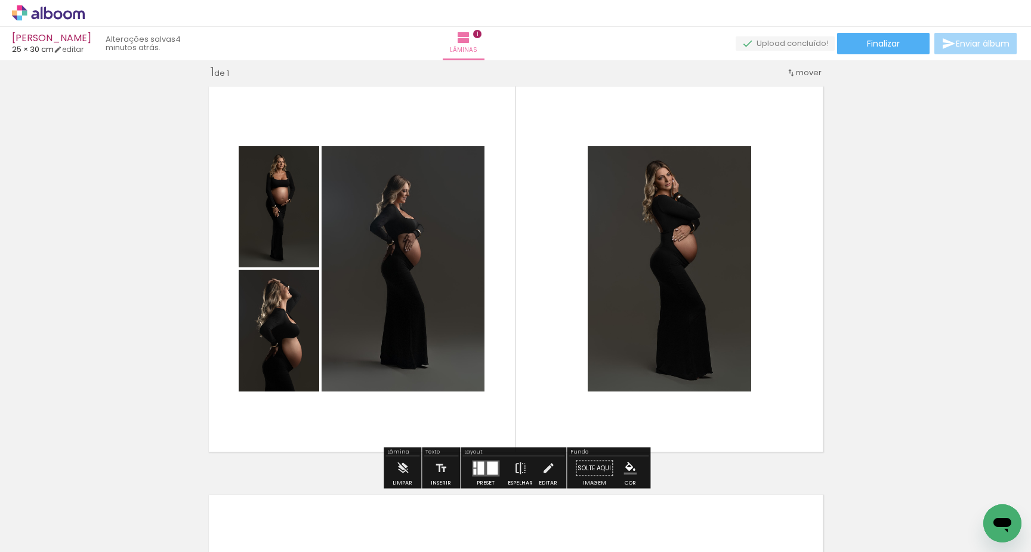
click at [492, 470] on div at bounding box center [492, 467] width 11 height 13
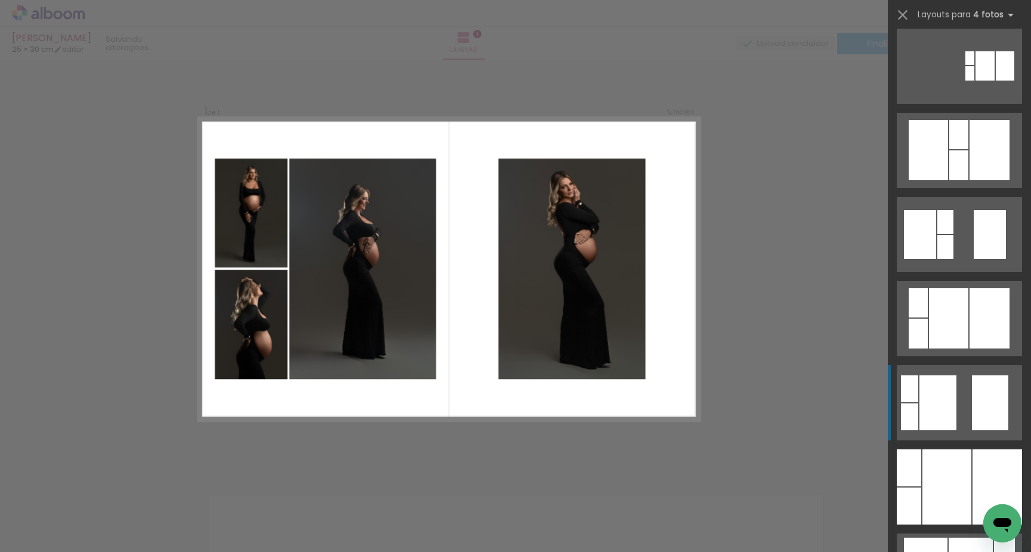
scroll to position [264, 0]
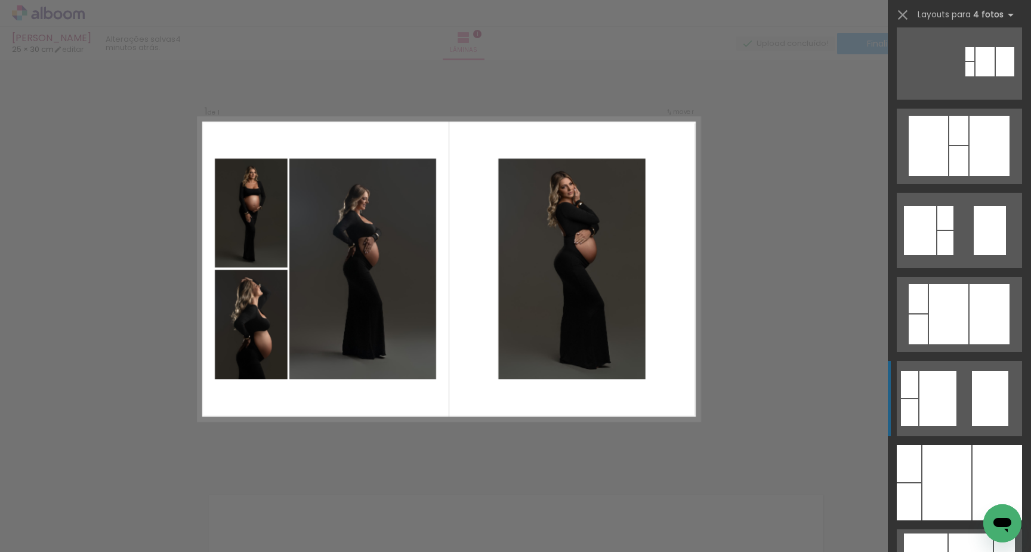
click at [963, 396] on quentale-layouter at bounding box center [959, 398] width 125 height 75
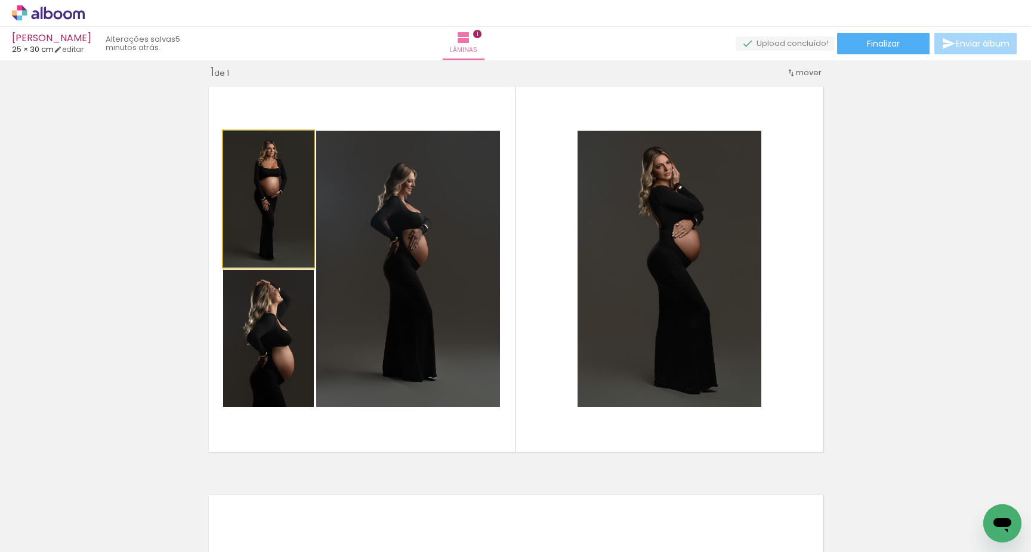
drag, startPoint x: 270, startPoint y: 213, endPoint x: 651, endPoint y: 283, distance: 387.7
click at [0, 0] on slot at bounding box center [0, 0] width 0 height 0
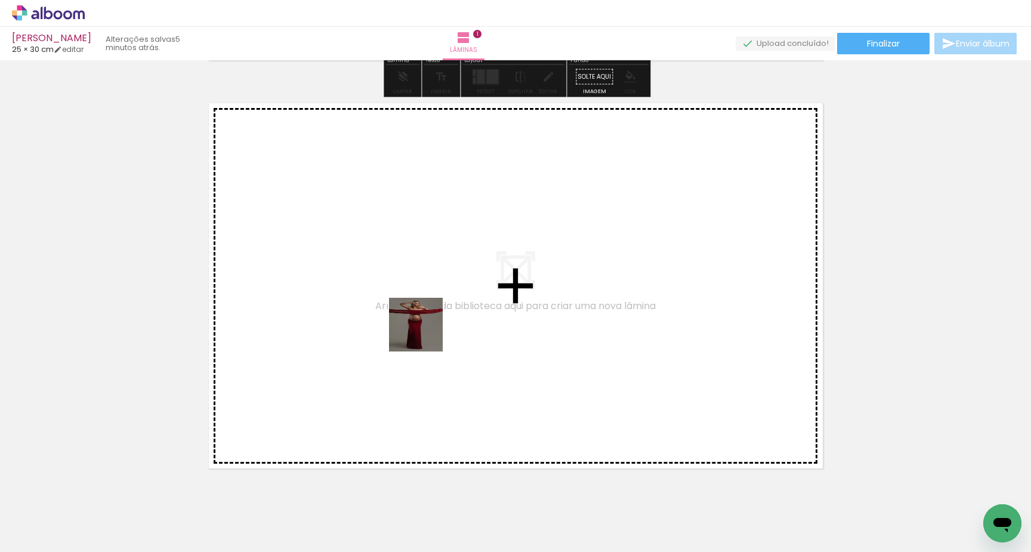
drag, startPoint x: 389, startPoint y: 504, endPoint x: 425, endPoint y: 334, distance: 174.4
click at [425, 334] on quentale-workspace at bounding box center [515, 276] width 1031 height 552
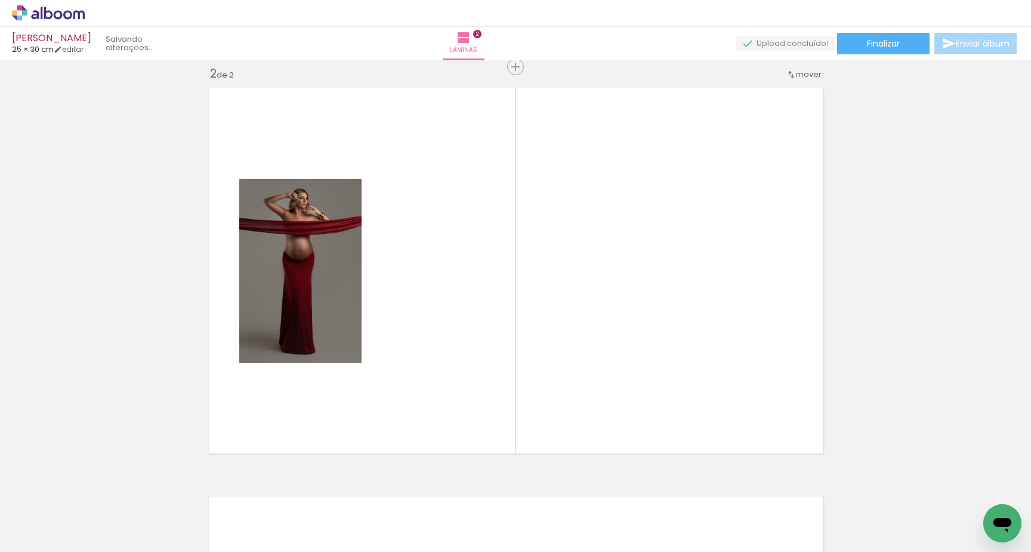
scroll to position [423, 0]
drag, startPoint x: 457, startPoint y: 516, endPoint x: 551, endPoint y: 377, distance: 168.4
click at [551, 377] on quentale-workspace at bounding box center [515, 276] width 1031 height 552
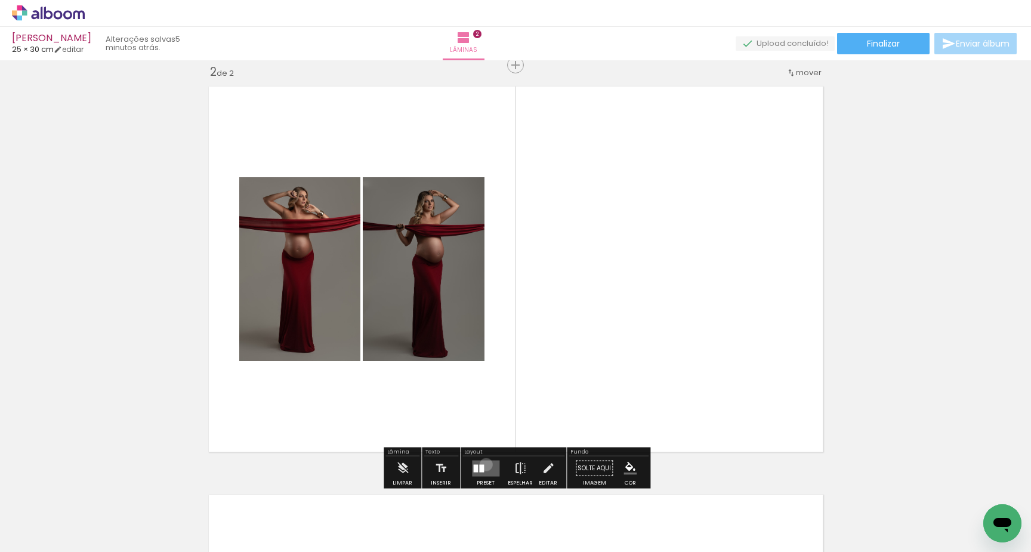
click at [484, 464] on quentale-layouter at bounding box center [485, 468] width 27 height 16
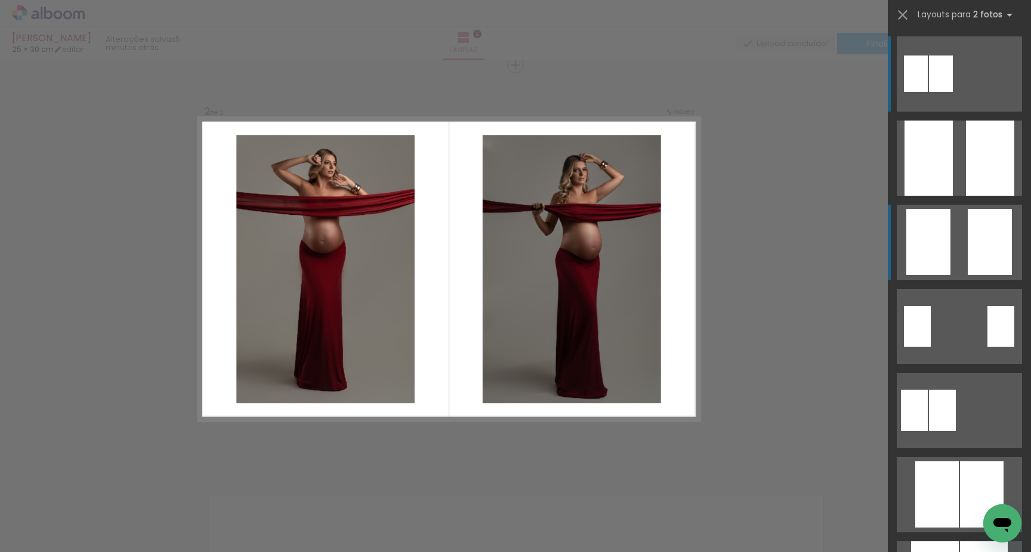
click at [959, 232] on quentale-layouter at bounding box center [959, 242] width 125 height 75
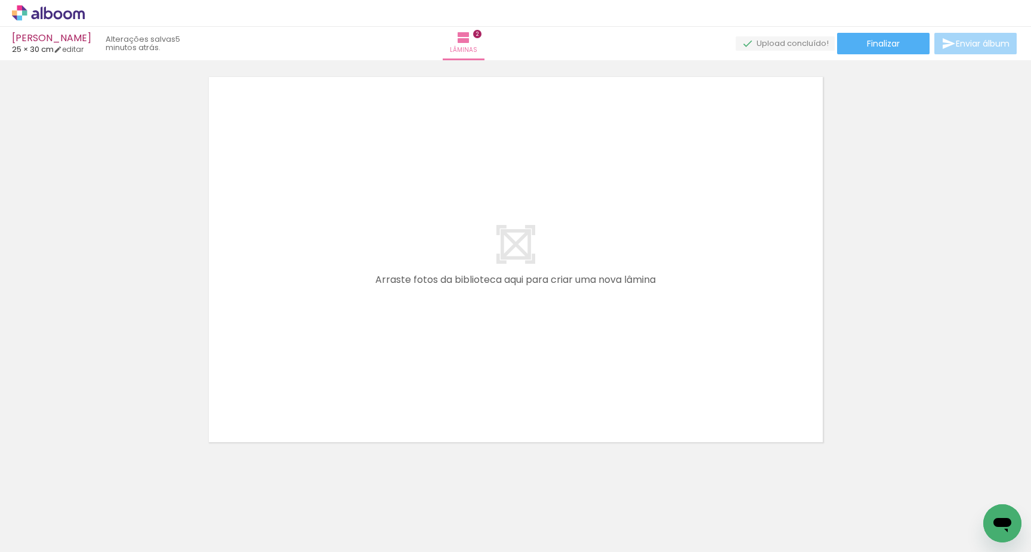
drag, startPoint x: 335, startPoint y: 489, endPoint x: 345, endPoint y: 351, distance: 138.8
click at [345, 351] on quentale-workspace at bounding box center [515, 276] width 1031 height 552
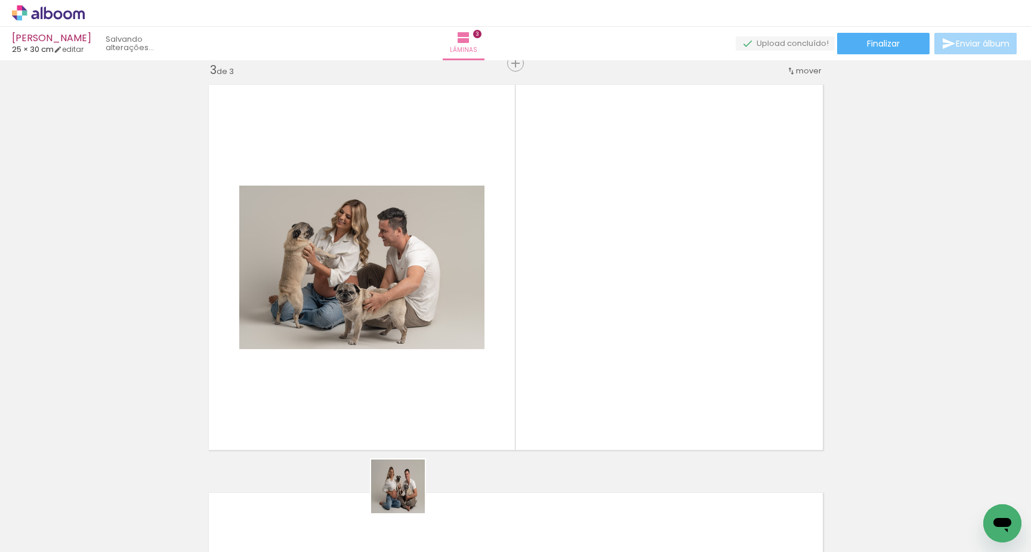
scroll to position [831, 0]
drag, startPoint x: 407, startPoint y: 495, endPoint x: 422, endPoint y: 351, distance: 145.2
click at [422, 351] on quentale-workspace at bounding box center [515, 276] width 1031 height 552
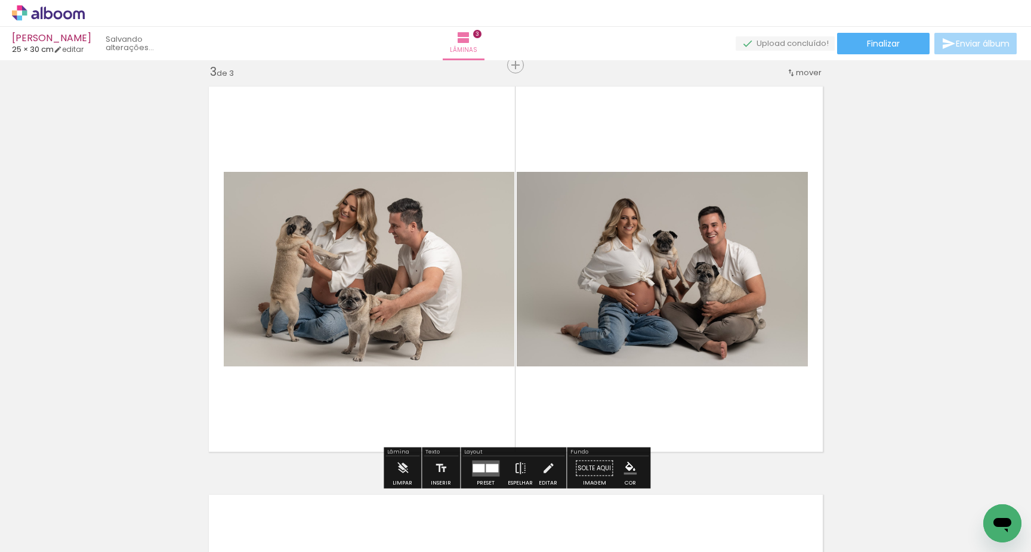
drag, startPoint x: 473, startPoint y: 528, endPoint x: 510, endPoint y: 369, distance: 162.4
click at [510, 369] on quentale-workspace at bounding box center [515, 276] width 1031 height 552
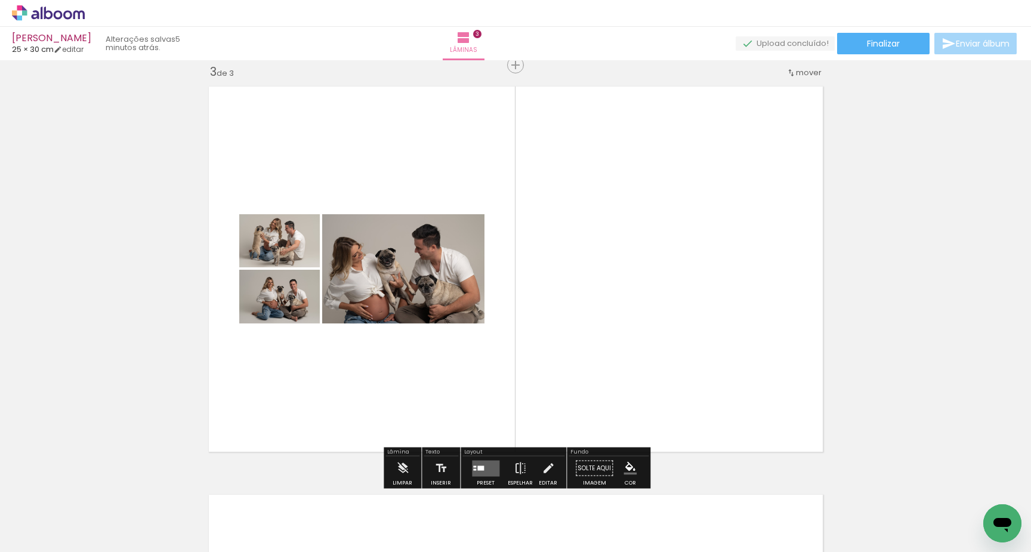
scroll to position [0, 345]
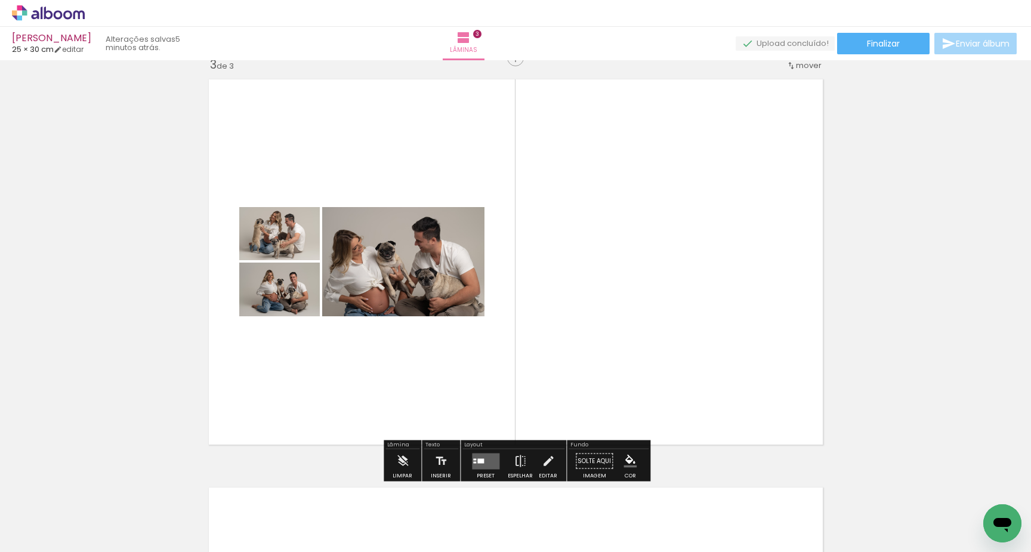
click at [482, 461] on quentale-layouter at bounding box center [485, 461] width 27 height 16
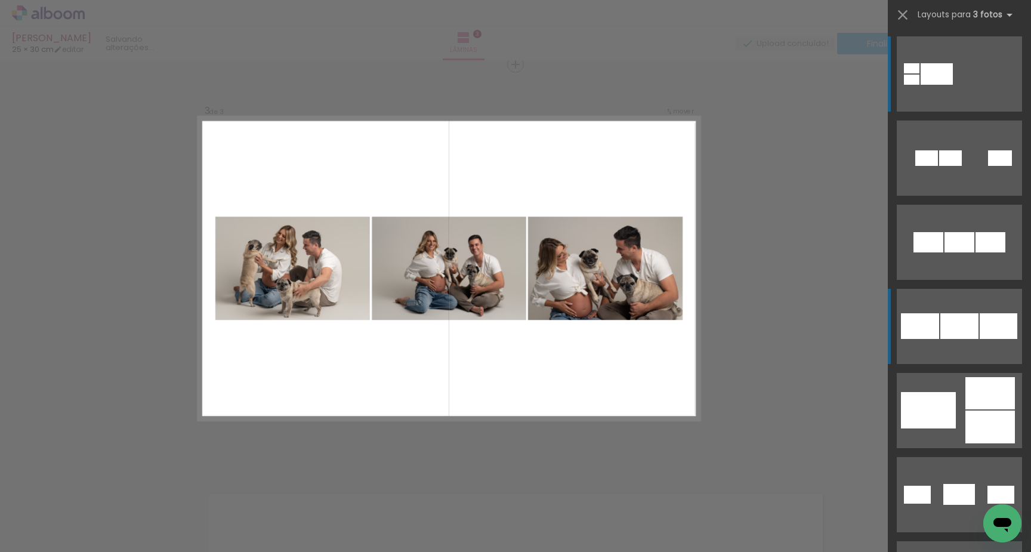
scroll to position [831, 0]
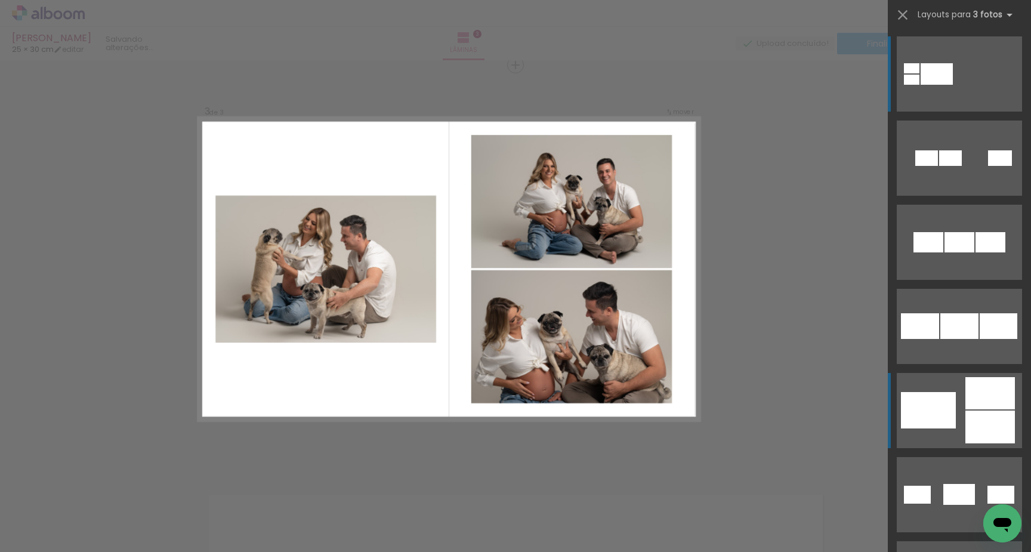
click at [960, 396] on quentale-layouter at bounding box center [959, 410] width 125 height 75
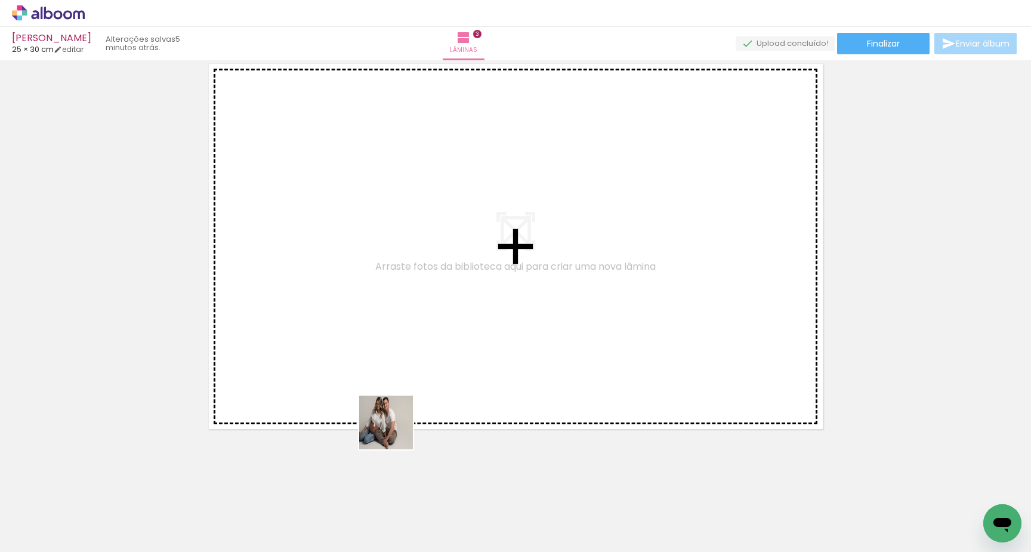
drag, startPoint x: 395, startPoint y: 432, endPoint x: 405, endPoint y: 354, distance: 78.2
click at [405, 354] on quentale-workspace at bounding box center [515, 276] width 1031 height 552
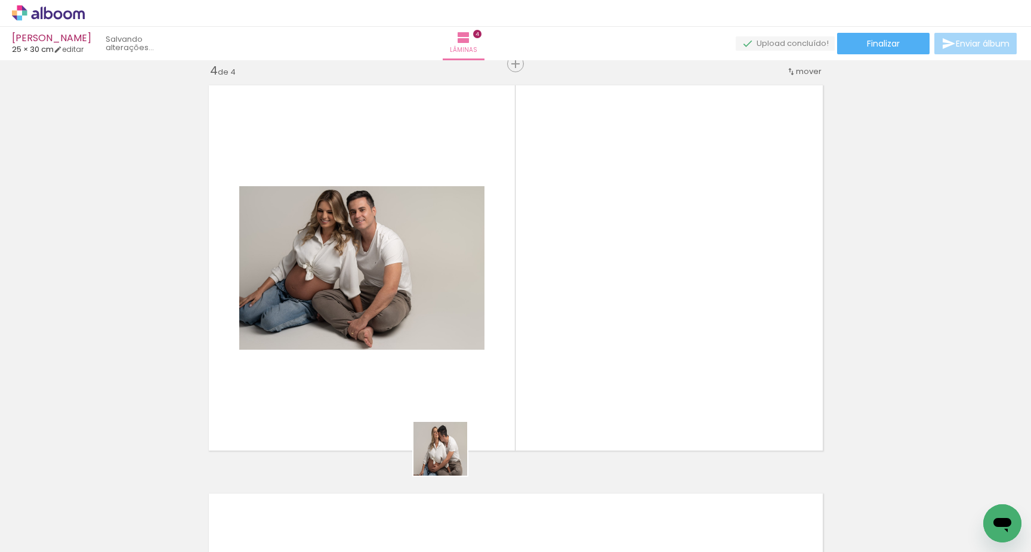
drag, startPoint x: 449, startPoint y: 458, endPoint x: 460, endPoint y: 359, distance: 99.0
click at [460, 359] on quentale-workspace at bounding box center [515, 276] width 1031 height 552
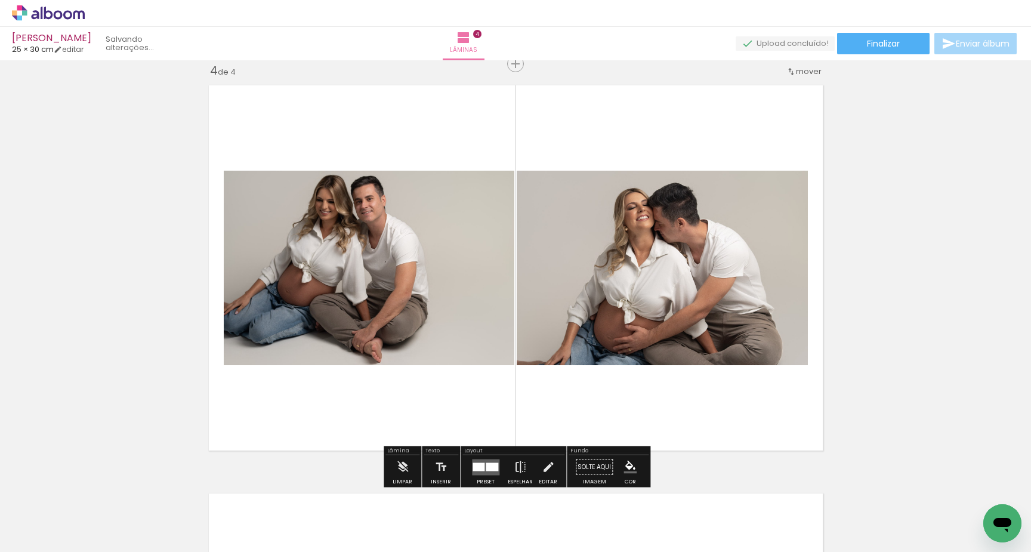
scroll to position [1240, 0]
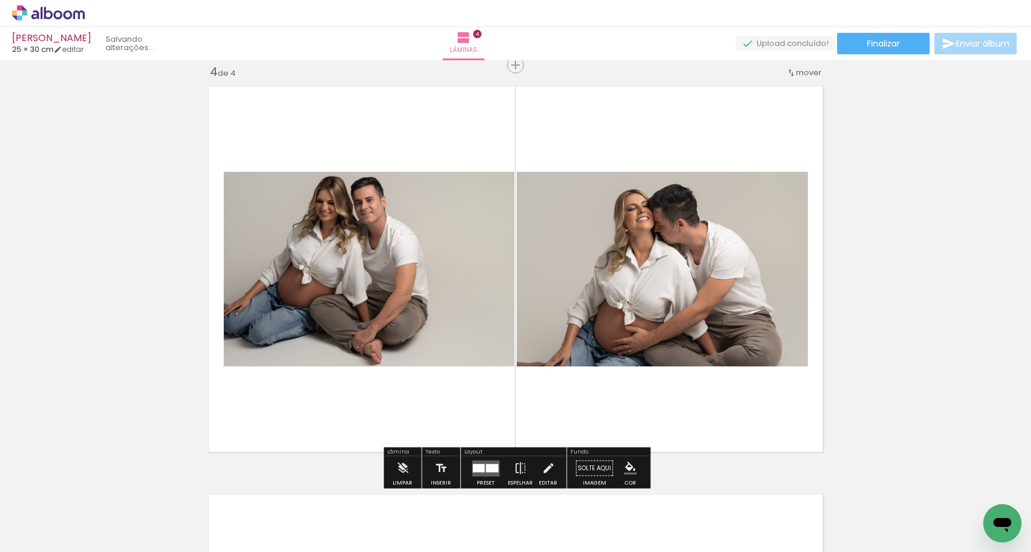
drag, startPoint x: 524, startPoint y: 479, endPoint x: 542, endPoint y: 370, distance: 110.7
click at [542, 370] on quentale-workspace at bounding box center [515, 276] width 1031 height 552
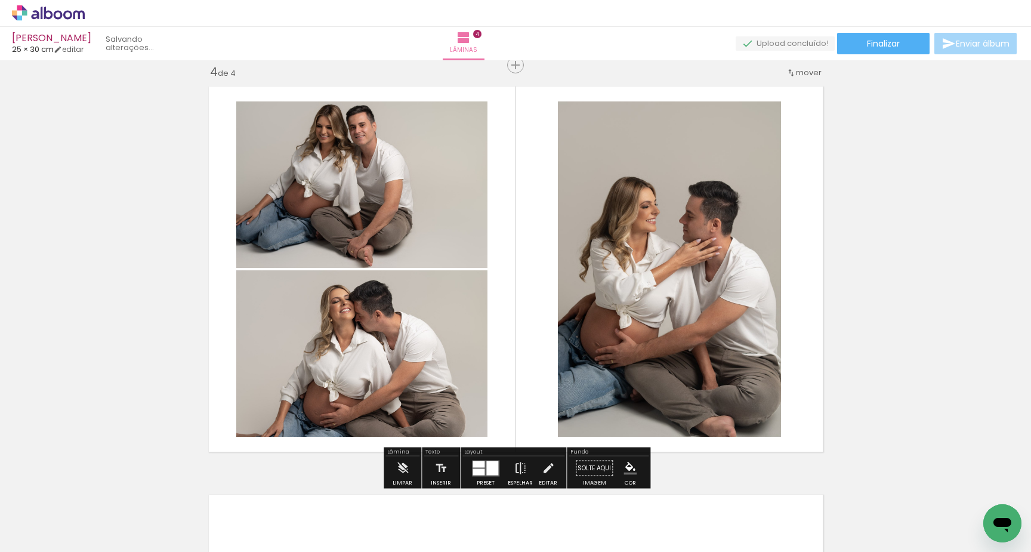
drag, startPoint x: 591, startPoint y: 512, endPoint x: 599, endPoint y: 378, distance: 134.5
click at [599, 378] on quentale-workspace at bounding box center [515, 276] width 1031 height 552
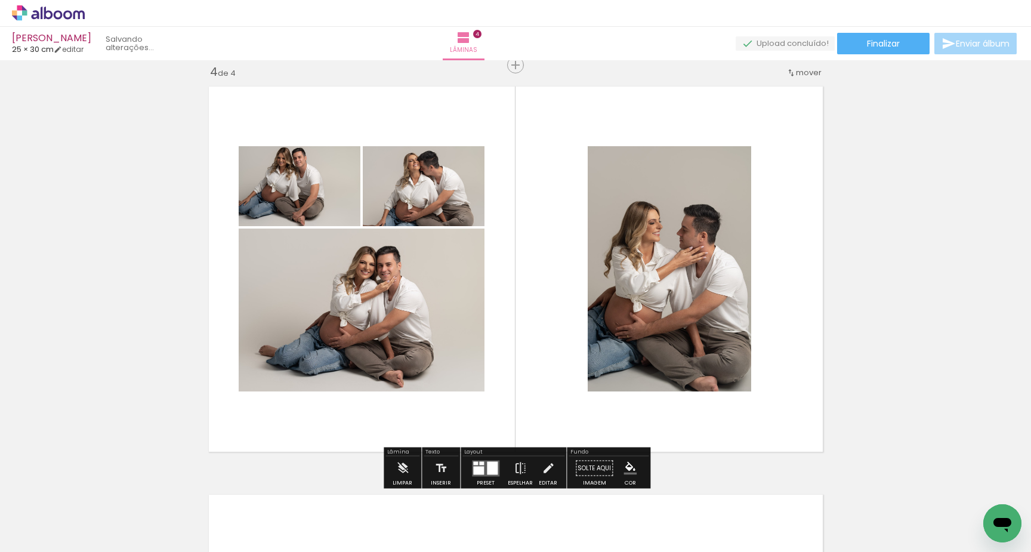
drag, startPoint x: 649, startPoint y: 507, endPoint x: 659, endPoint y: 383, distance: 125.1
click at [659, 383] on quentale-workspace at bounding box center [515, 276] width 1031 height 552
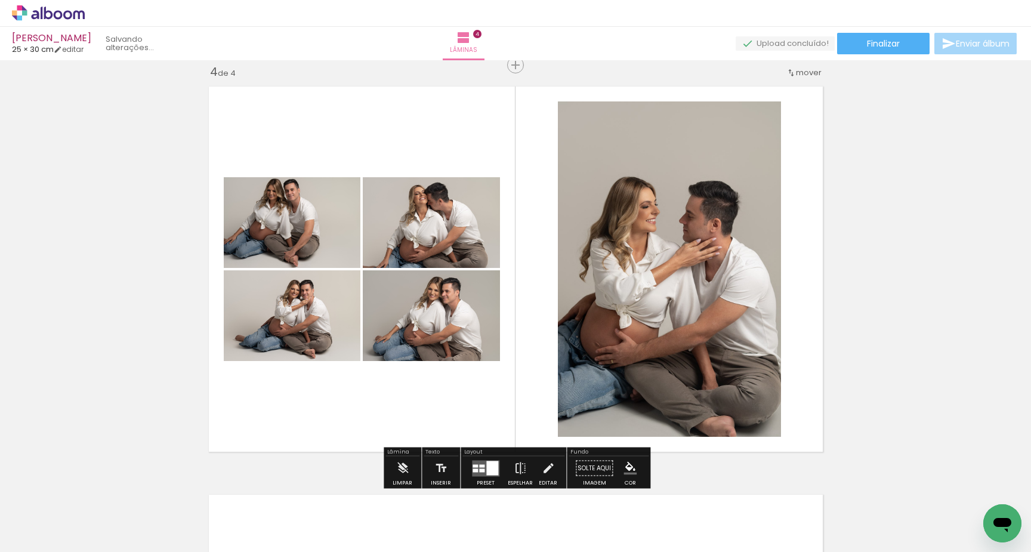
drag, startPoint x: 705, startPoint y: 510, endPoint x: 701, endPoint y: 389, distance: 120.6
click at [701, 389] on quentale-workspace at bounding box center [515, 276] width 1031 height 552
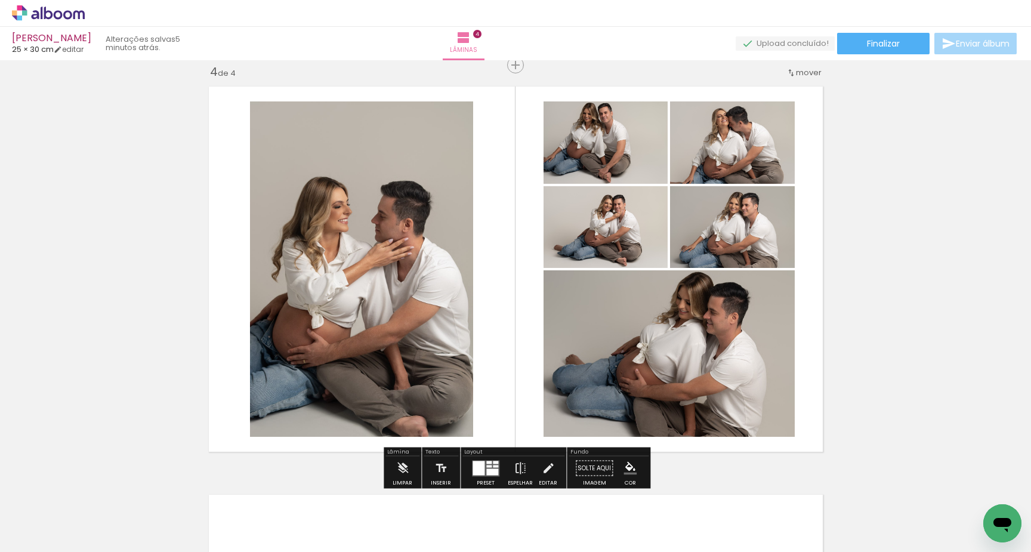
click at [480, 460] on quentale-layouter at bounding box center [485, 468] width 27 height 16
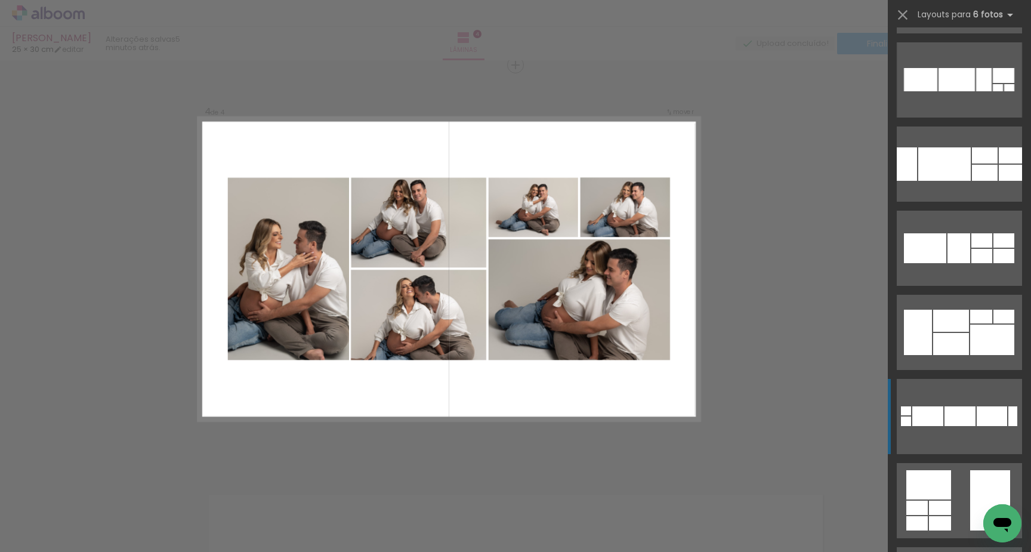
scroll to position [424, 0]
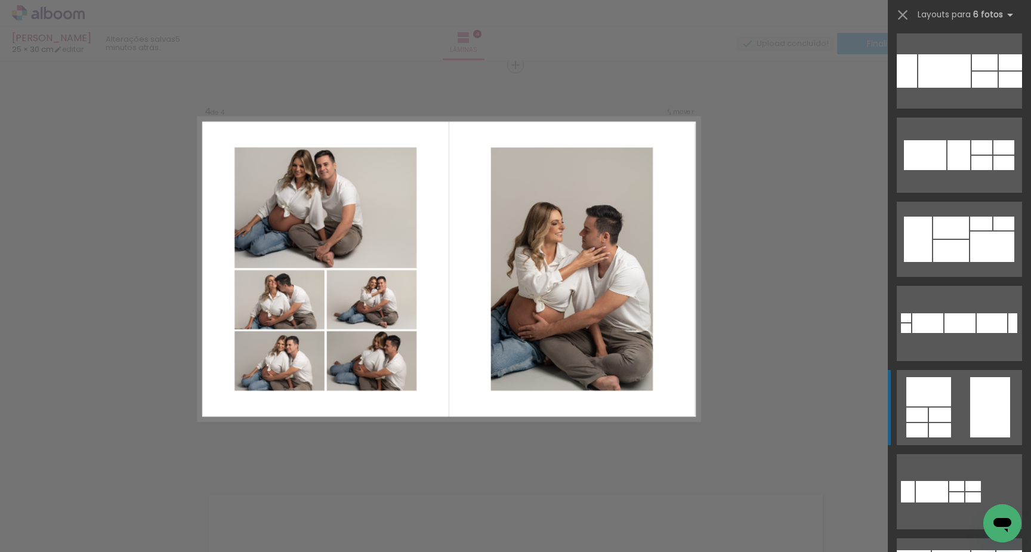
click at [967, 392] on quentale-layouter at bounding box center [959, 407] width 125 height 75
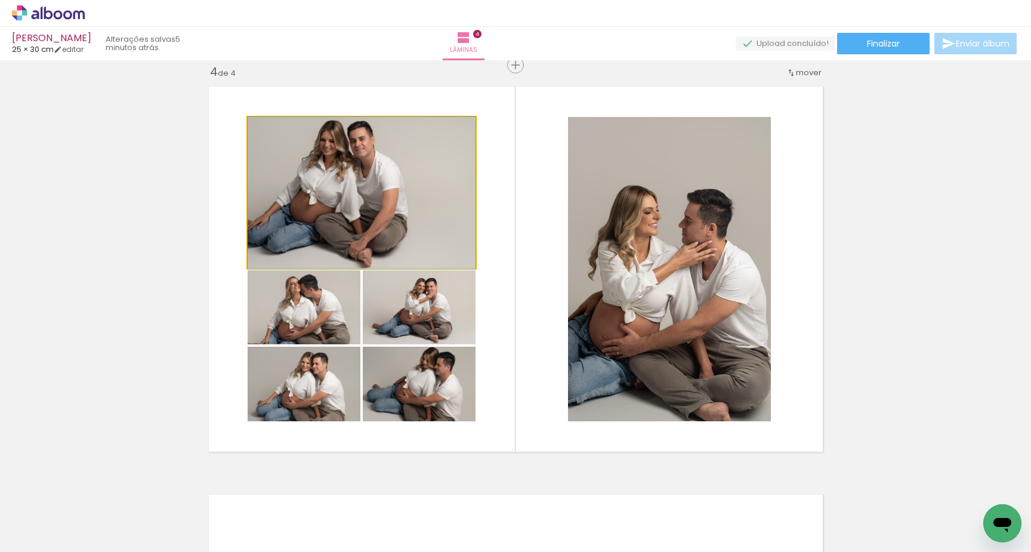
drag, startPoint x: 403, startPoint y: 201, endPoint x: 389, endPoint y: 267, distance: 67.8
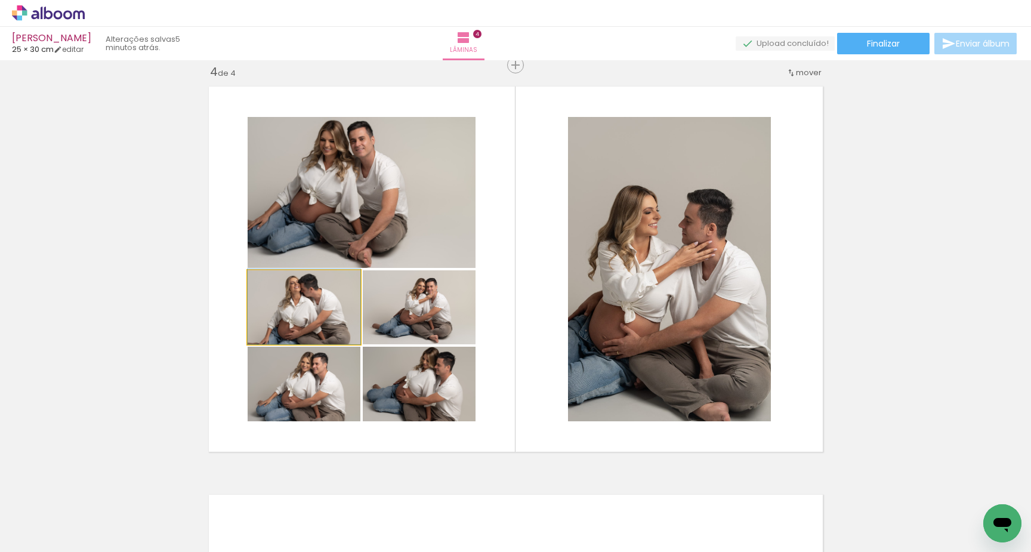
drag, startPoint x: 329, startPoint y: 315, endPoint x: 334, endPoint y: 307, distance: 9.1
drag, startPoint x: 320, startPoint y: 397, endPoint x: 368, endPoint y: 390, distance: 48.4
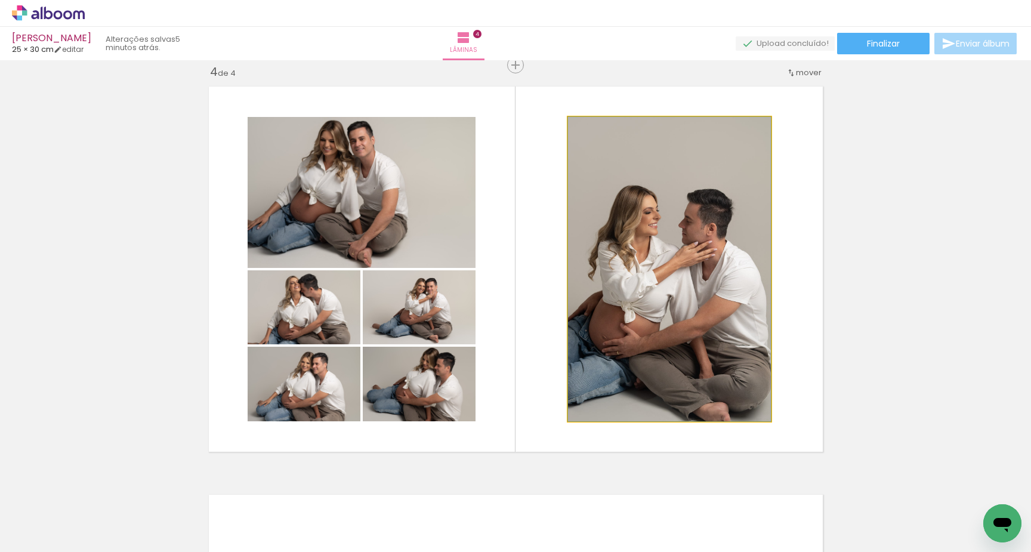
click at [699, 273] on quentale-photo at bounding box center [669, 269] width 203 height 304
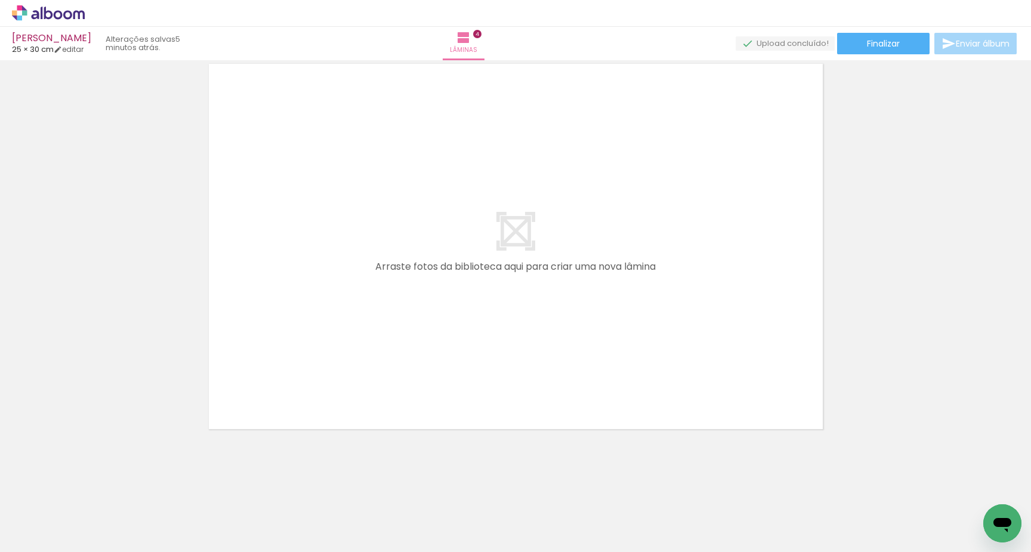
scroll to position [0, 617]
drag, startPoint x: 503, startPoint y: 510, endPoint x: 497, endPoint y: 349, distance: 160.6
click at [497, 349] on quentale-workspace at bounding box center [515, 276] width 1031 height 552
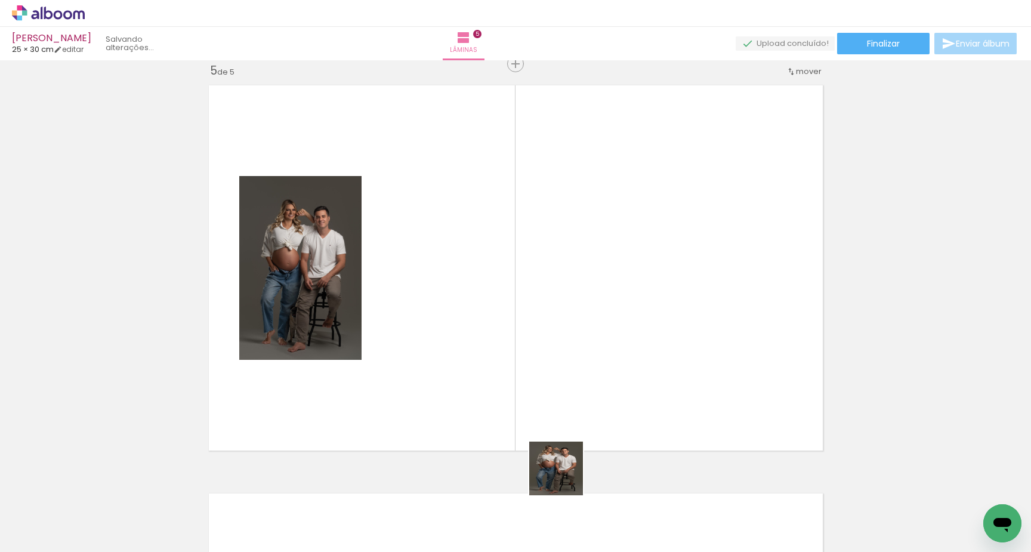
drag, startPoint x: 566, startPoint y: 518, endPoint x: 600, endPoint y: 399, distance: 123.5
click at [559, 362] on quentale-workspace at bounding box center [515, 276] width 1031 height 552
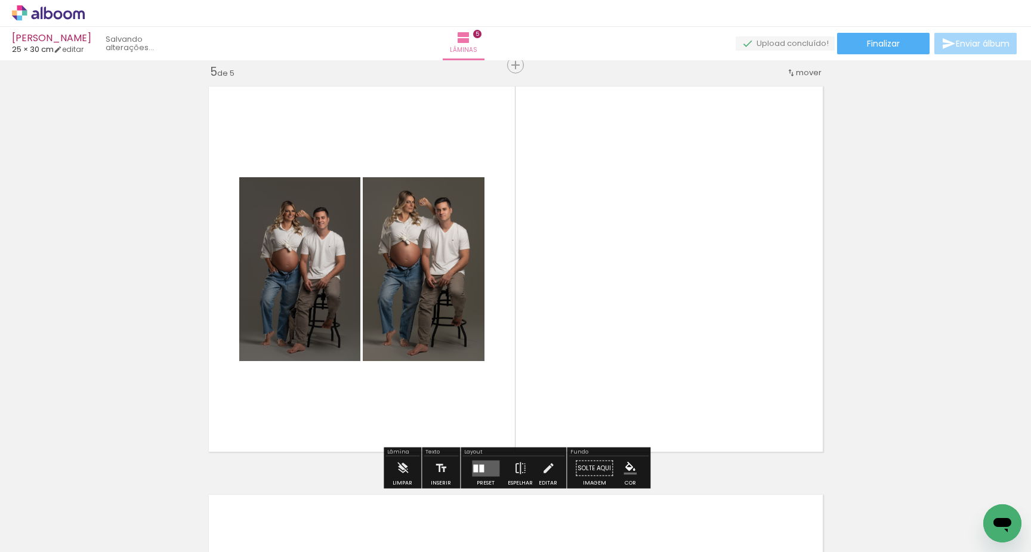
drag, startPoint x: 651, startPoint y: 519, endPoint x: 645, endPoint y: 342, distance: 176.8
click at [645, 342] on quentale-workspace at bounding box center [515, 276] width 1031 height 552
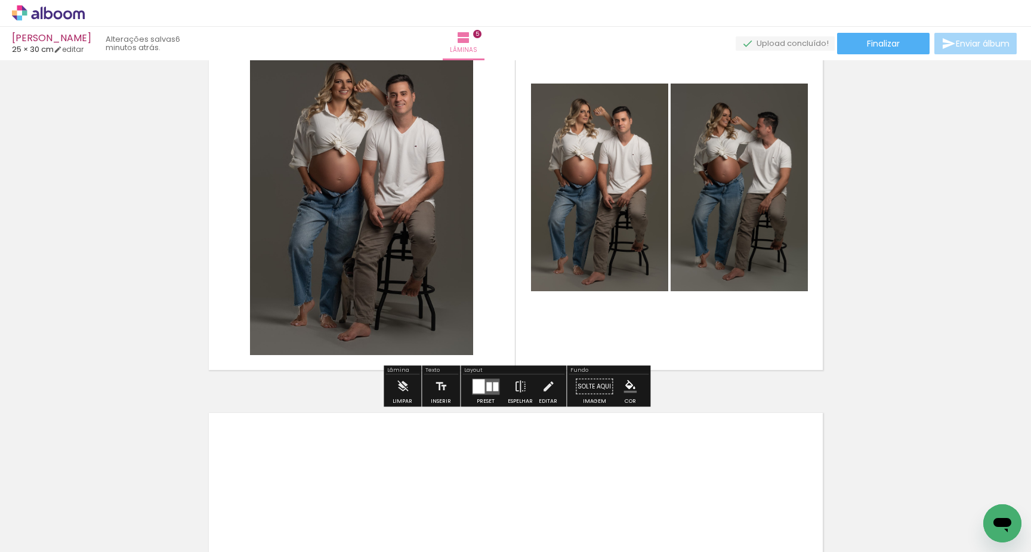
scroll to position [1728, 0]
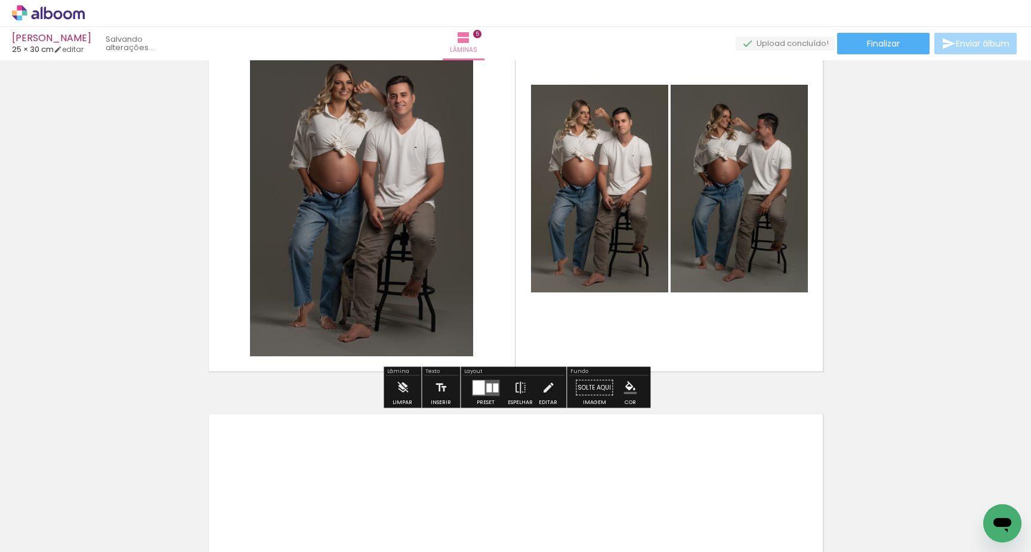
drag, startPoint x: 846, startPoint y: 503, endPoint x: 757, endPoint y: 320, distance: 203.1
click at [757, 320] on quentale-workspace at bounding box center [515, 276] width 1031 height 552
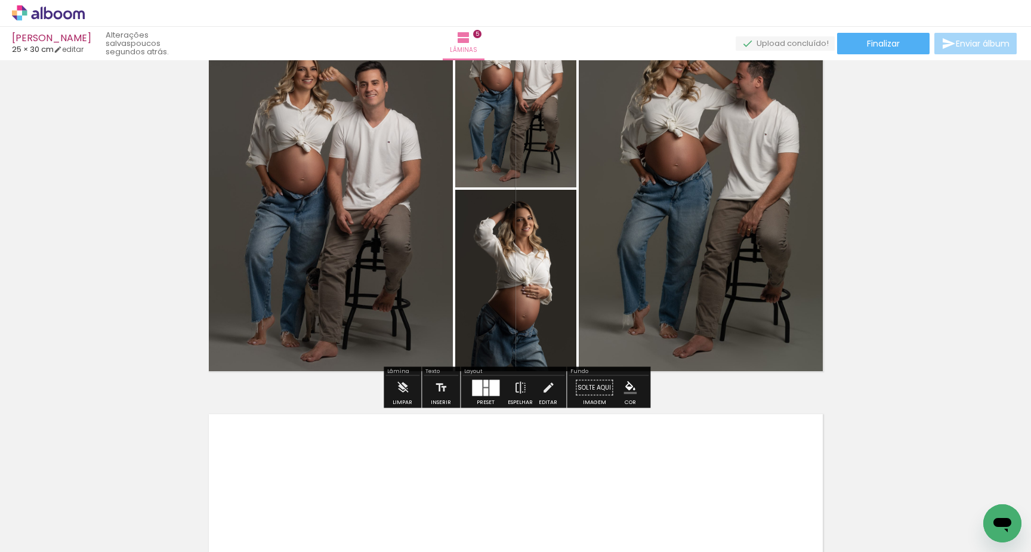
click at [479, 390] on quentale-layouter at bounding box center [485, 388] width 27 height 16
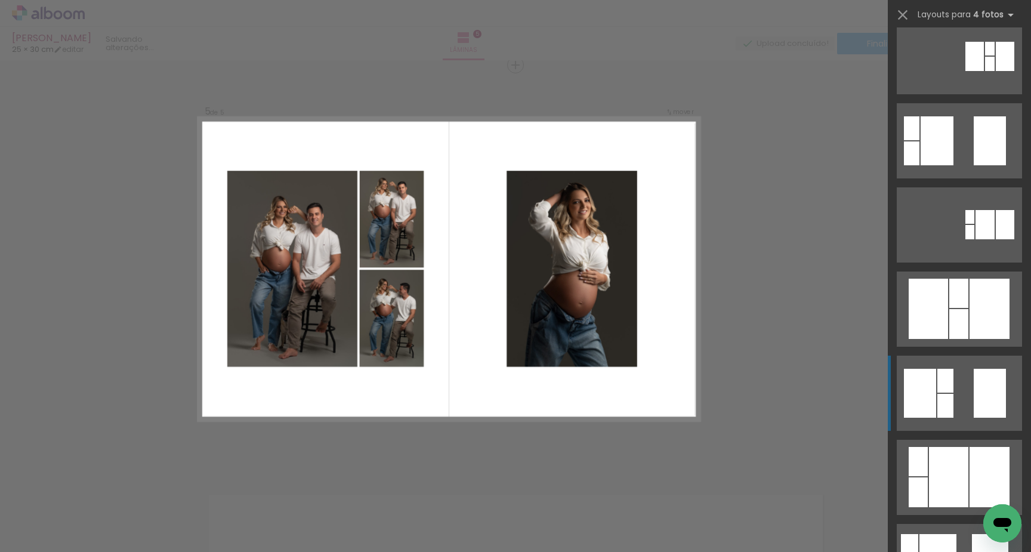
scroll to position [119, 0]
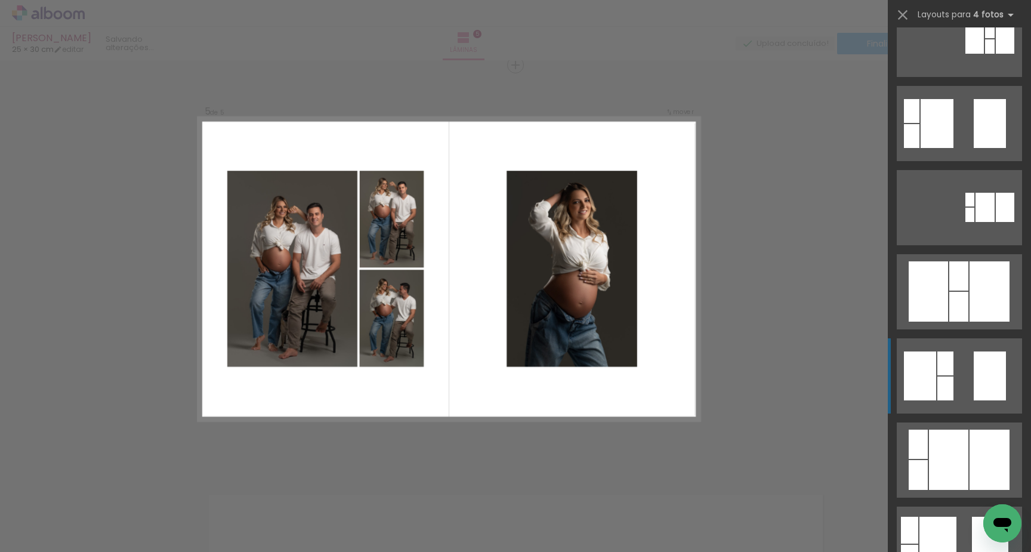
click at [965, 366] on quentale-layouter at bounding box center [959, 375] width 125 height 75
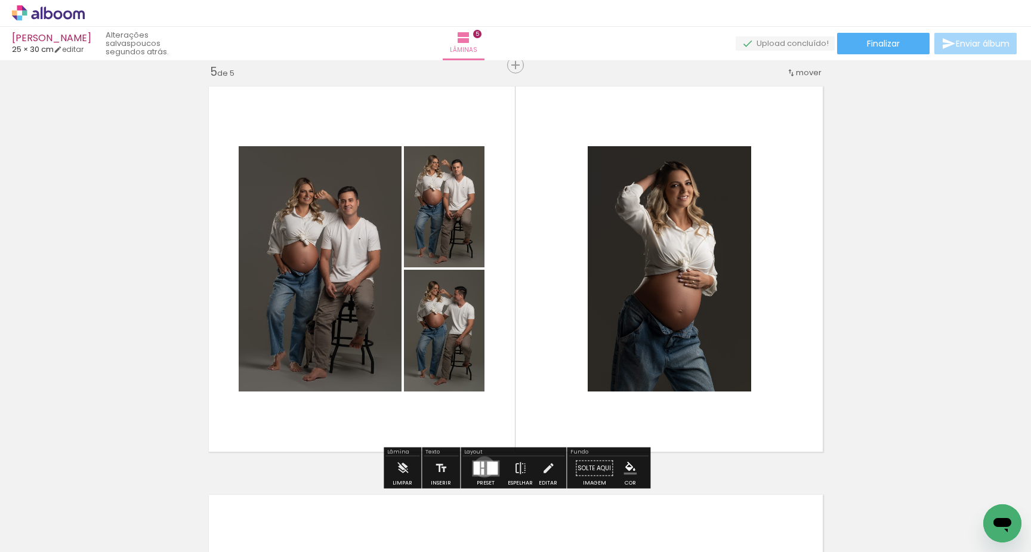
click at [482, 467] on div at bounding box center [482, 464] width 3 height 6
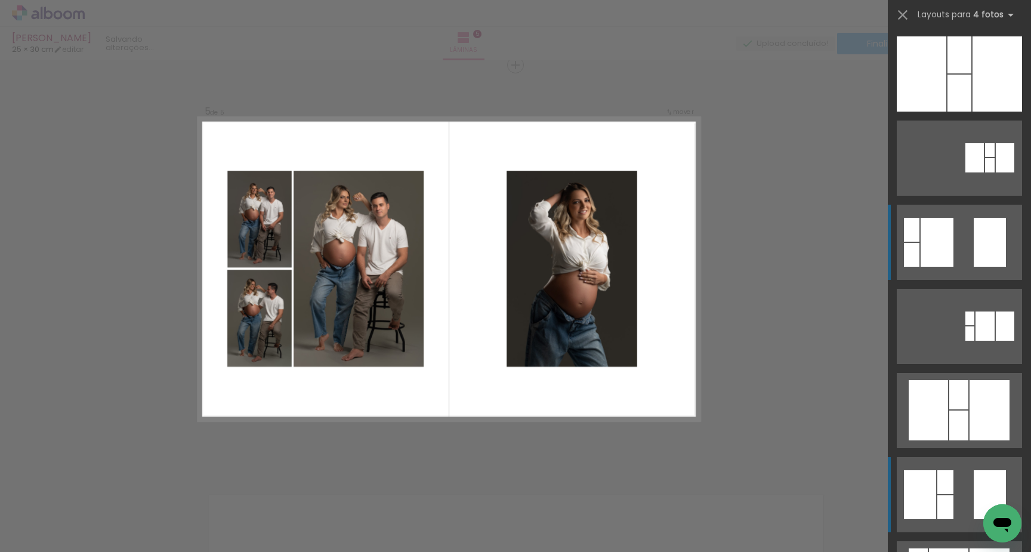
scroll to position [-1, 0]
click at [970, 249] on quentale-layouter at bounding box center [959, 242] width 125 height 75
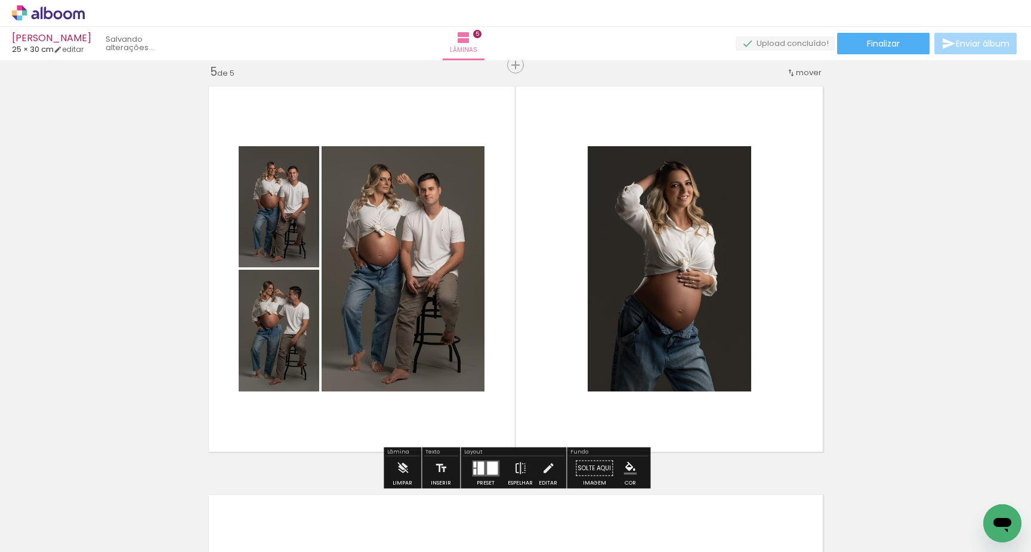
scroll to position [0, 0]
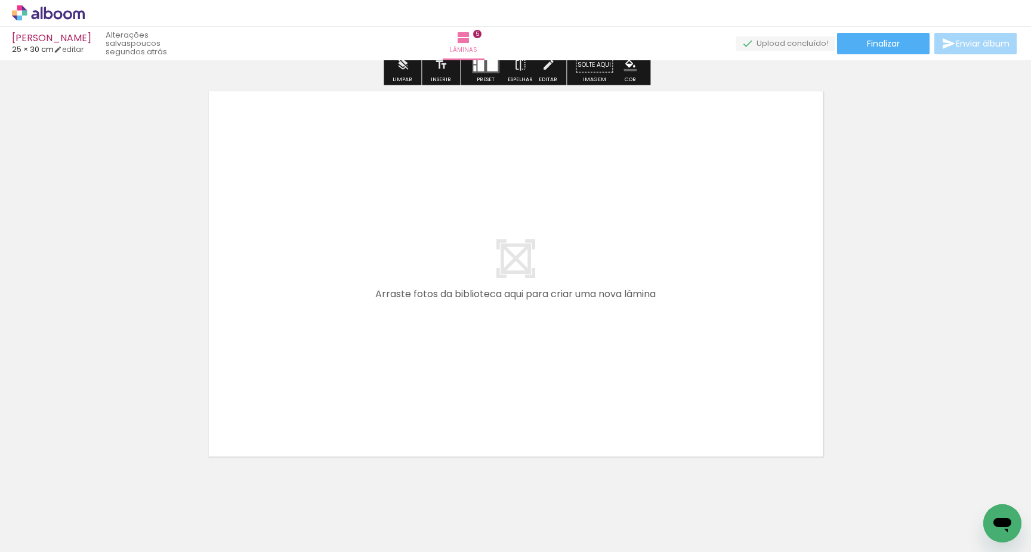
drag, startPoint x: 631, startPoint y: 393, endPoint x: 621, endPoint y: 360, distance: 34.0
click at [621, 360] on quentale-workspace at bounding box center [515, 276] width 1031 height 552
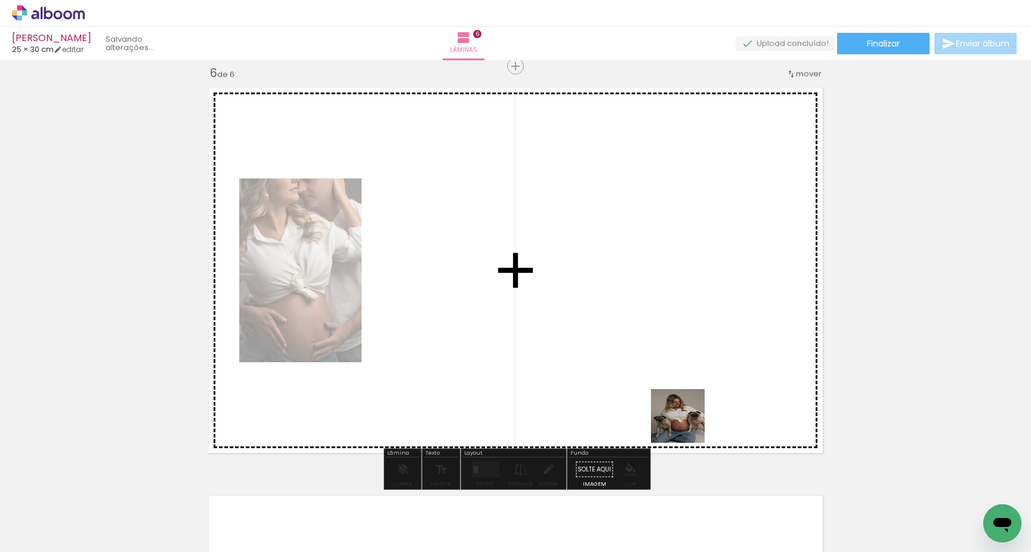
drag, startPoint x: 710, startPoint y: 514, endPoint x: 677, endPoint y: 387, distance: 131.1
click at [677, 387] on quentale-workspace at bounding box center [515, 276] width 1031 height 552
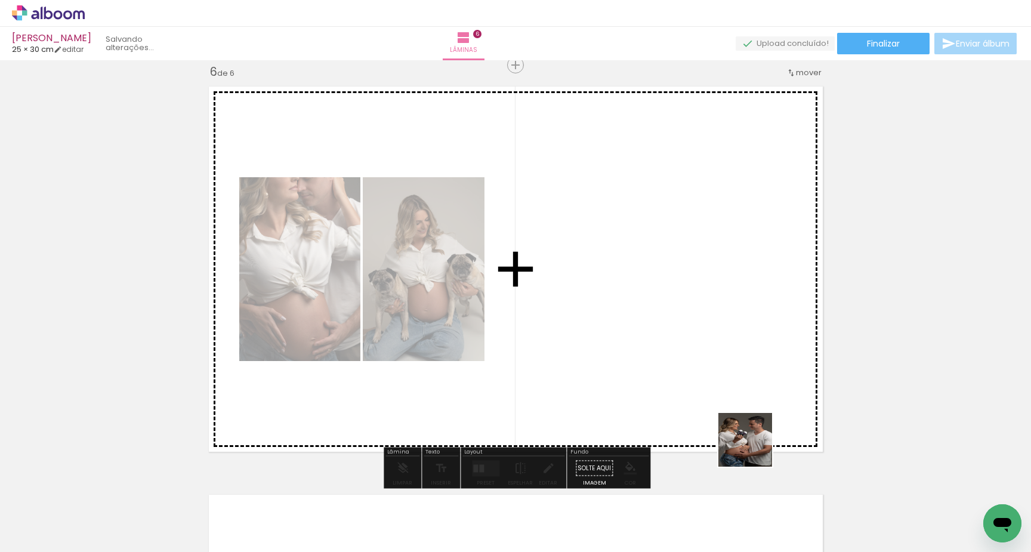
drag, startPoint x: 758, startPoint y: 469, endPoint x: 740, endPoint y: 380, distance: 90.7
click at [740, 380] on quentale-workspace at bounding box center [515, 276] width 1031 height 552
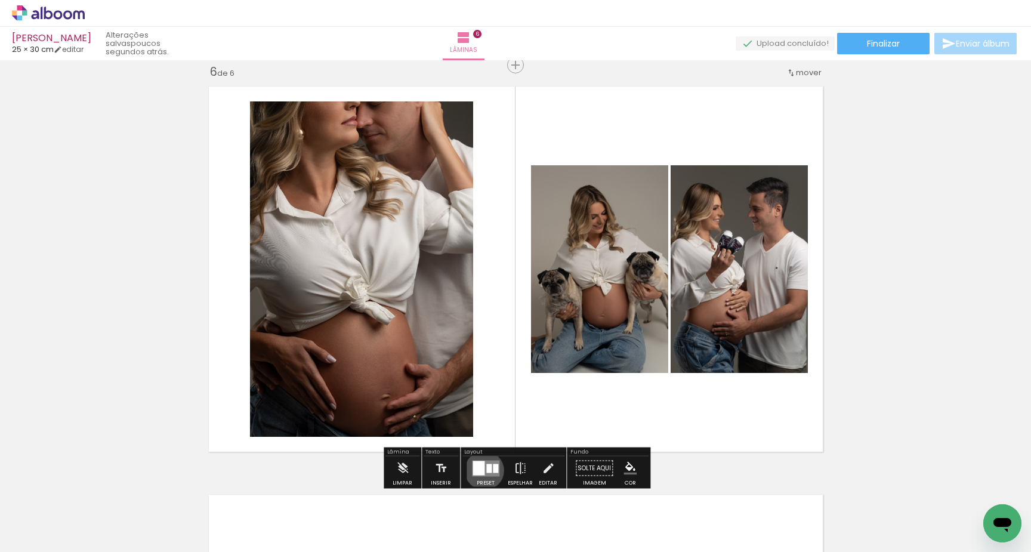
drag, startPoint x: 480, startPoint y: 471, endPoint x: 487, endPoint y: 465, distance: 8.9
click at [480, 471] on div at bounding box center [479, 468] width 12 height 14
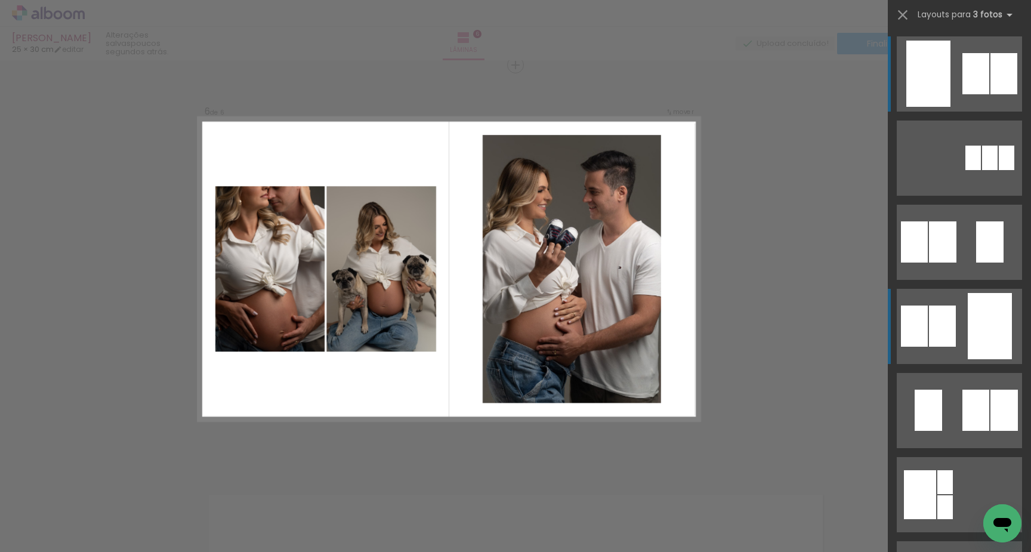
click at [959, 315] on quentale-layouter at bounding box center [959, 326] width 125 height 75
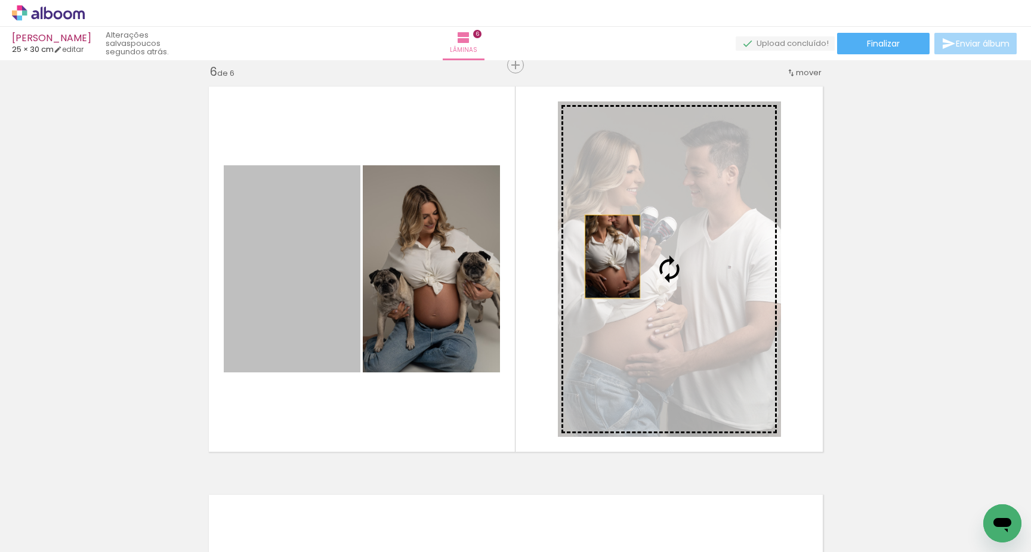
drag, startPoint x: 330, startPoint y: 288, endPoint x: 738, endPoint y: 260, distance: 408.6
click at [0, 0] on slot at bounding box center [0, 0] width 0 height 0
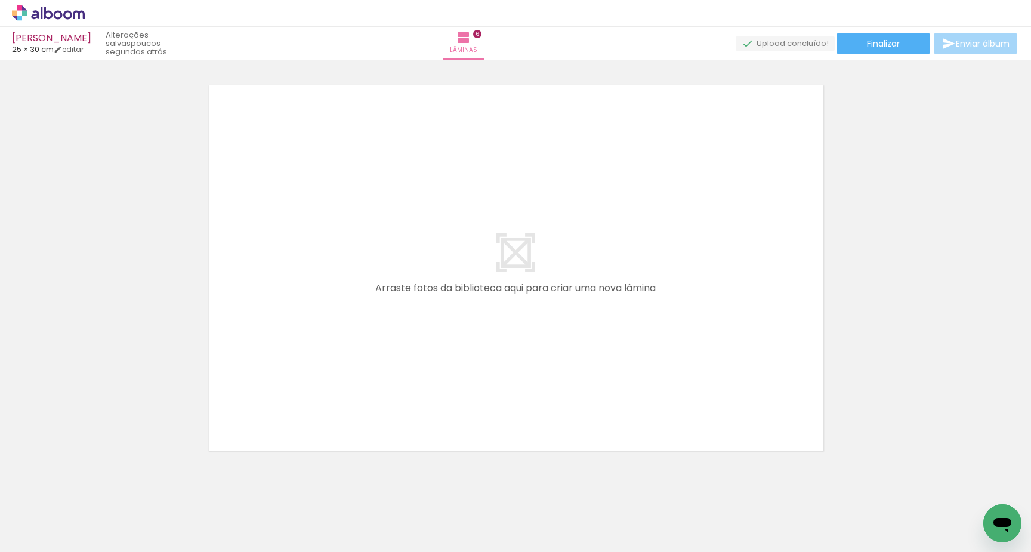
scroll to position [0, 1280]
drag, startPoint x: 311, startPoint y: 448, endPoint x: 314, endPoint y: 392, distance: 56.8
click at [314, 392] on quentale-workspace at bounding box center [515, 276] width 1031 height 552
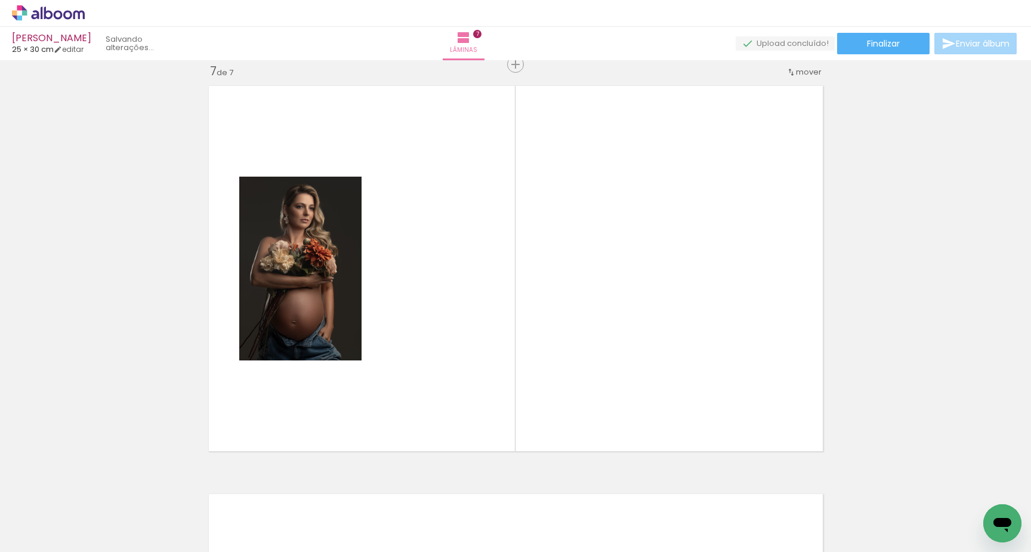
drag, startPoint x: 377, startPoint y: 435, endPoint x: 380, endPoint y: 395, distance: 40.7
click at [380, 395] on quentale-workspace at bounding box center [515, 276] width 1031 height 552
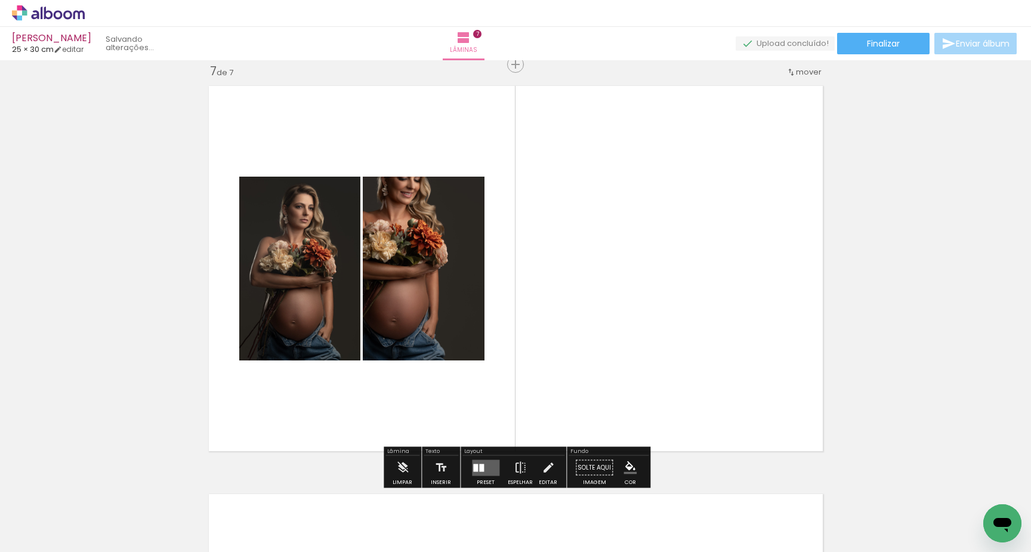
scroll to position [2464, 0]
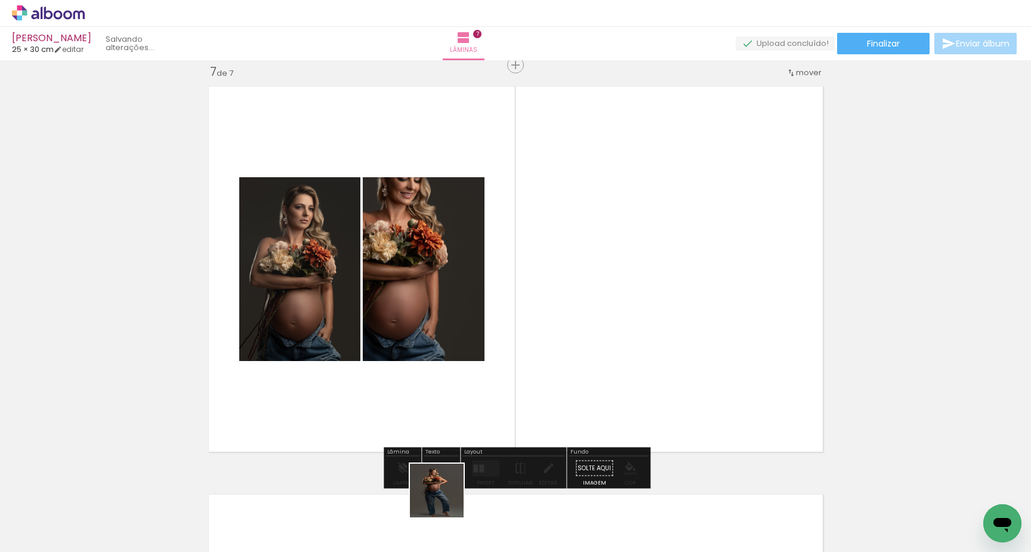
drag, startPoint x: 446, startPoint y: 500, endPoint x: 491, endPoint y: 320, distance: 184.7
click at [453, 372] on quentale-workspace at bounding box center [515, 276] width 1031 height 552
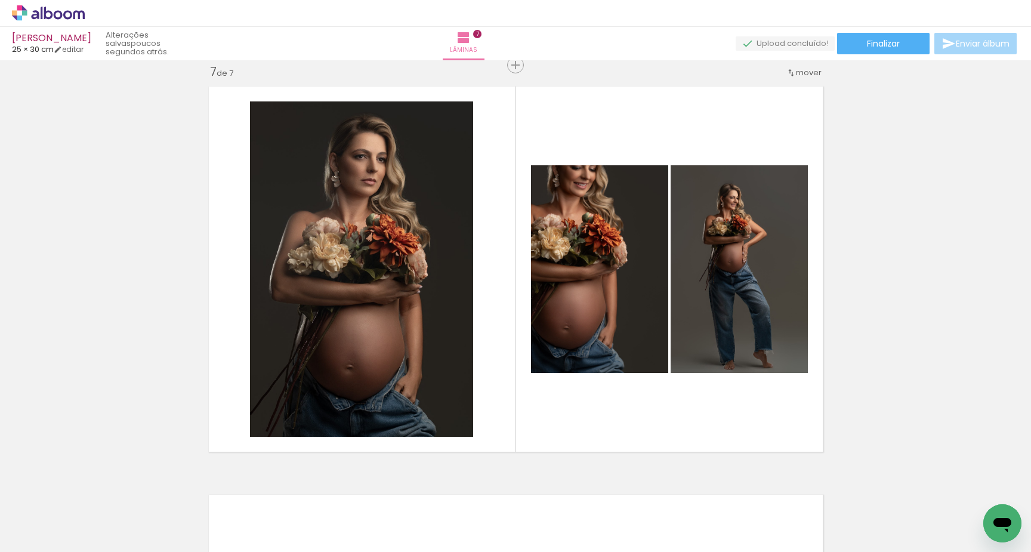
scroll to position [0, 1525]
drag, startPoint x: 554, startPoint y: 466, endPoint x: 585, endPoint y: 383, distance: 88.6
click at [585, 383] on quentale-workspace at bounding box center [515, 276] width 1031 height 552
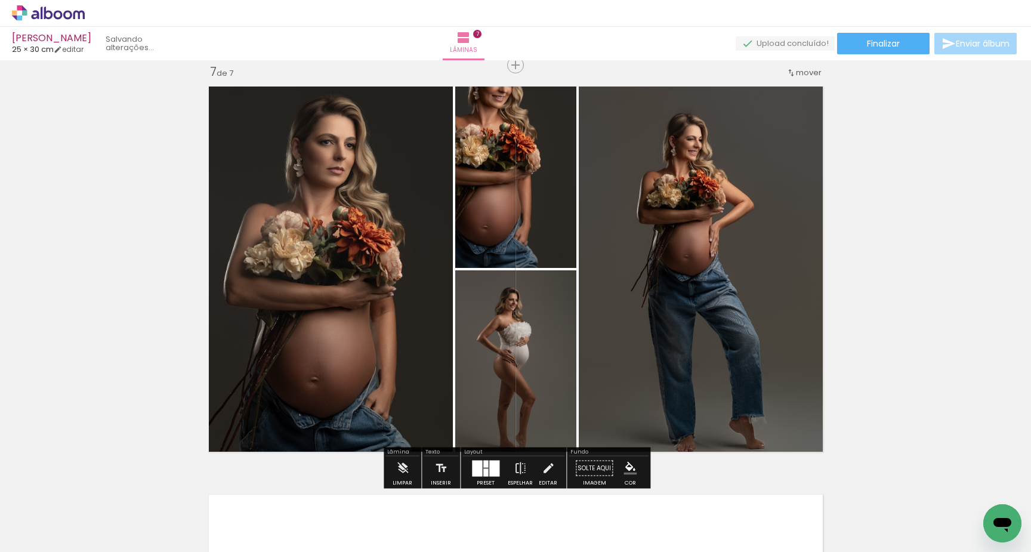
drag, startPoint x: 615, startPoint y: 460, endPoint x: 631, endPoint y: 382, distance: 79.8
click at [631, 382] on quentale-workspace at bounding box center [515, 276] width 1031 height 552
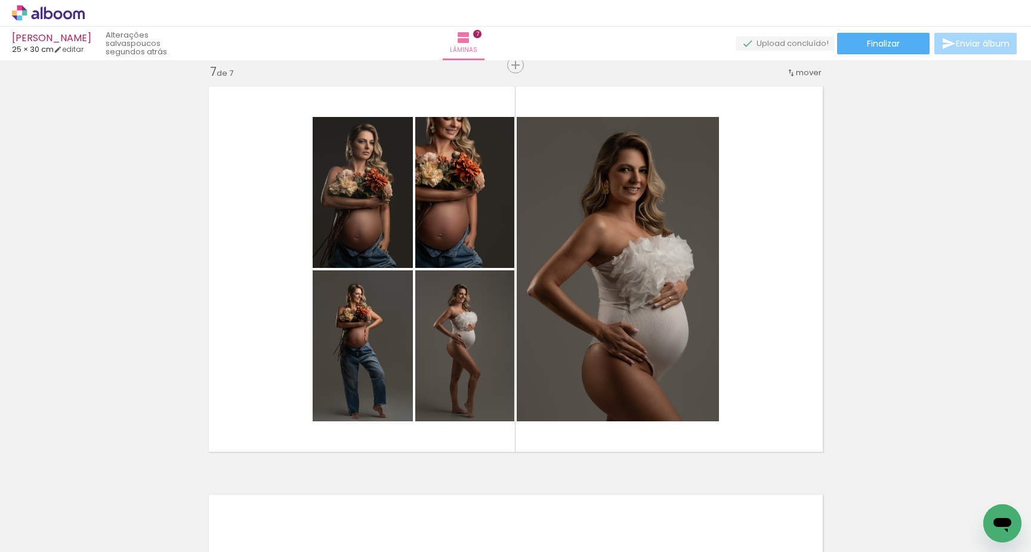
scroll to position [0, 1467]
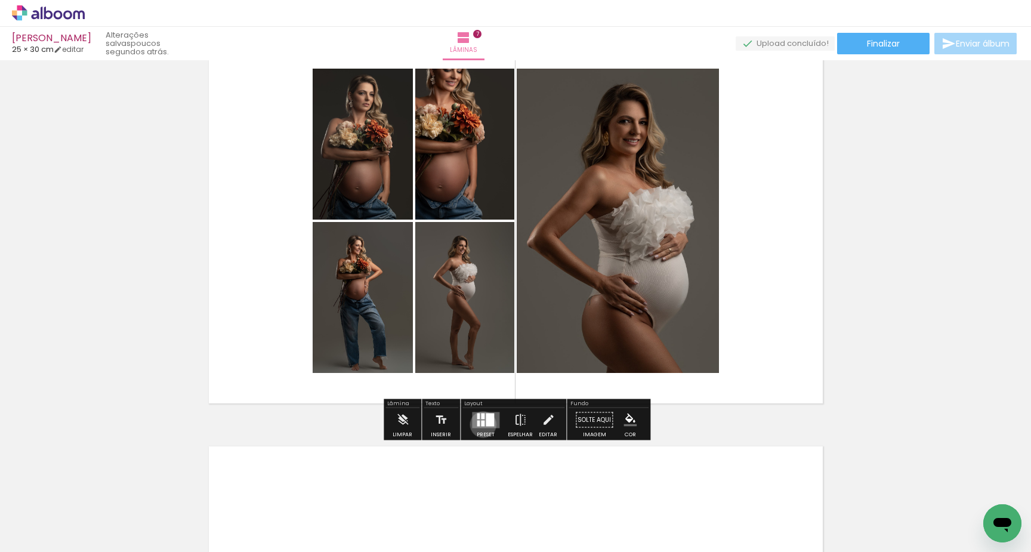
click at [481, 424] on div at bounding box center [483, 423] width 4 height 6
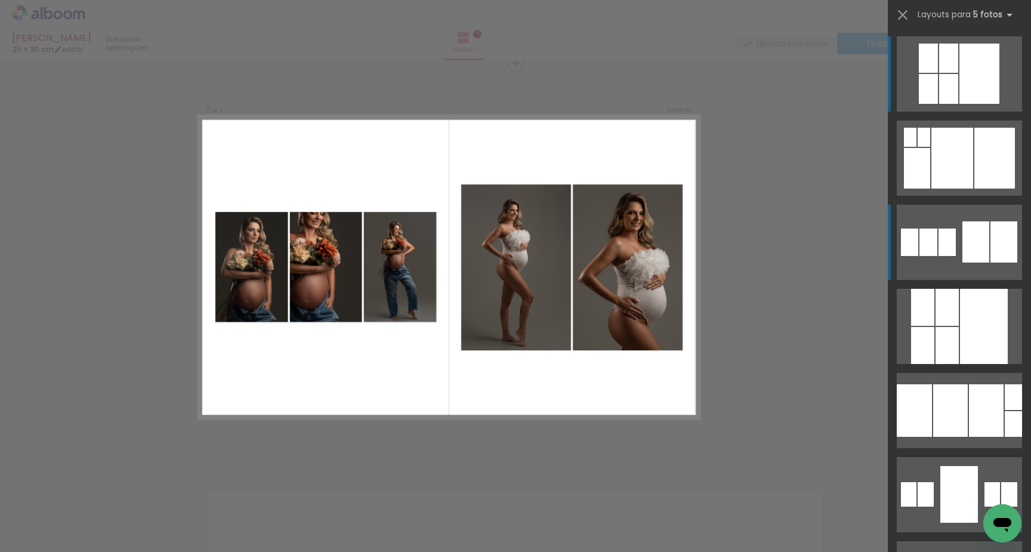
scroll to position [2464, 0]
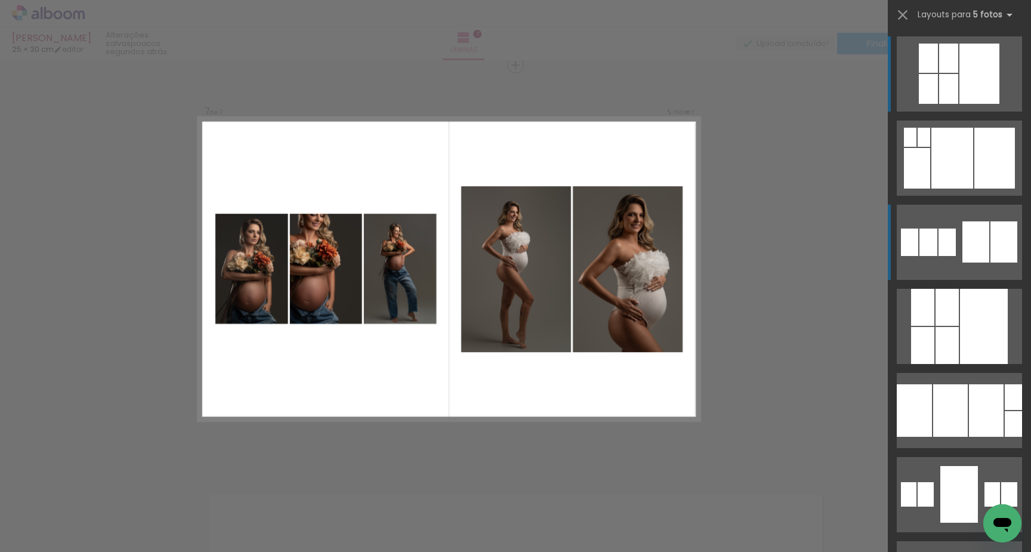
click at [959, 241] on quentale-layouter at bounding box center [959, 242] width 125 height 75
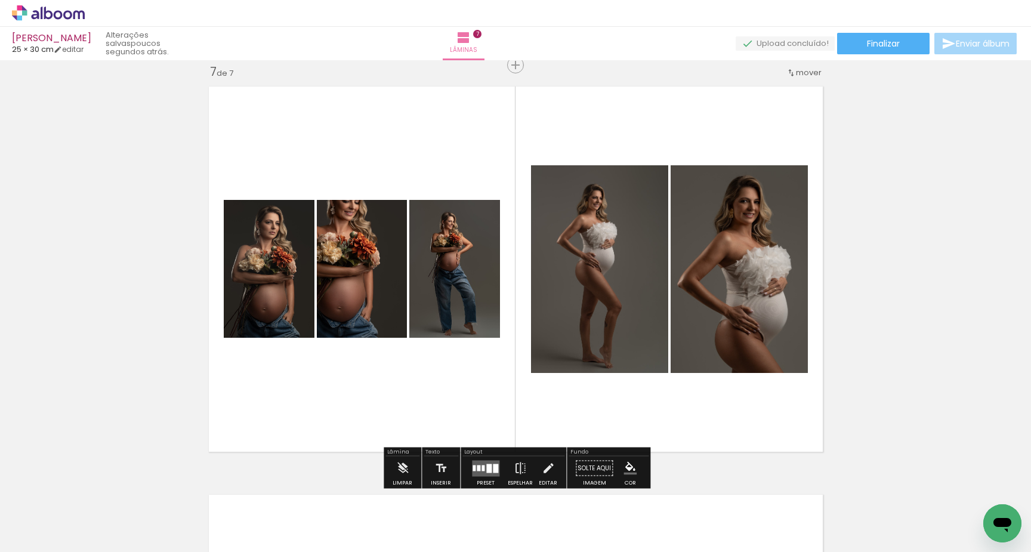
drag, startPoint x: 486, startPoint y: 467, endPoint x: 910, endPoint y: 252, distance: 475.4
click at [486, 467] on div at bounding box center [488, 468] width 5 height 9
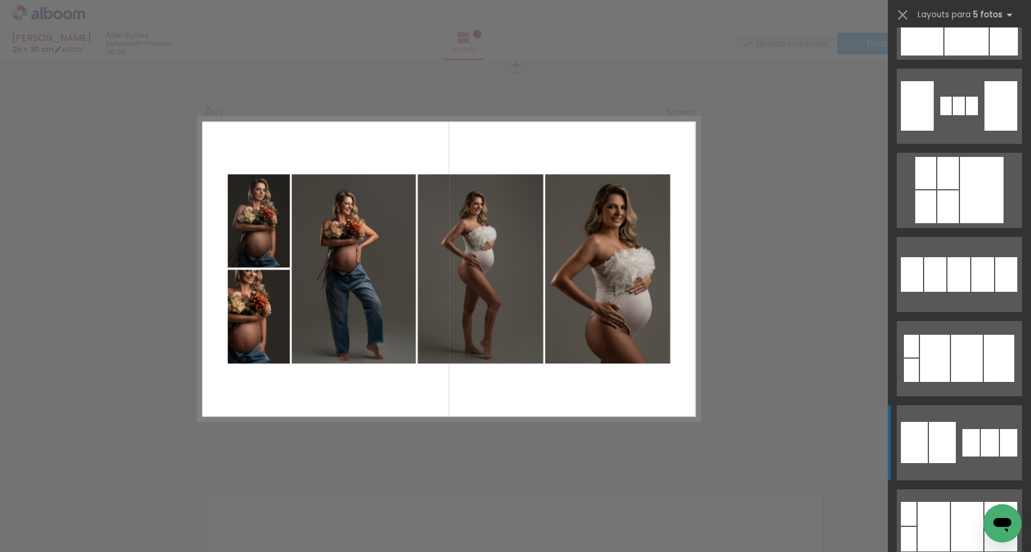
scroll to position [1941, 0]
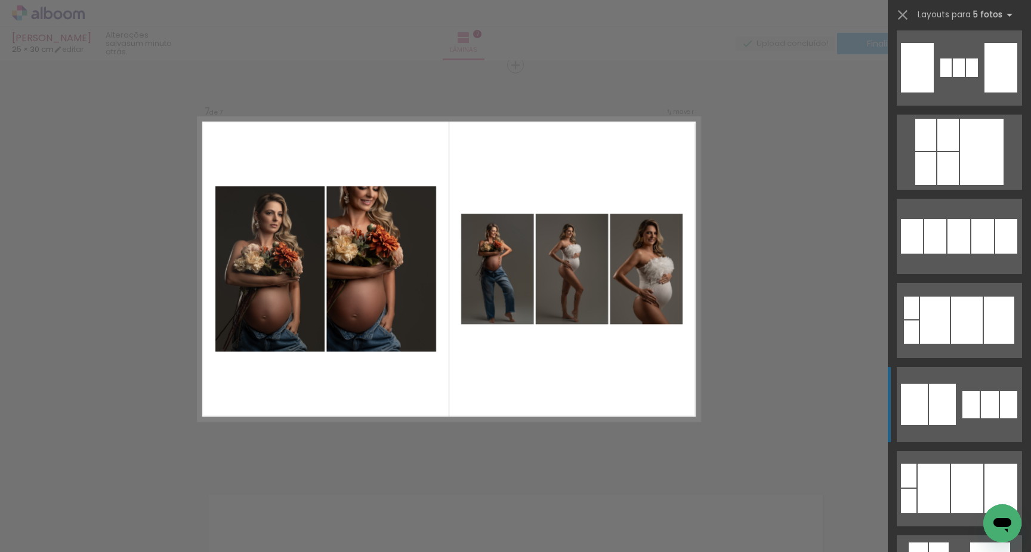
click at [964, 409] on div at bounding box center [971, 404] width 17 height 27
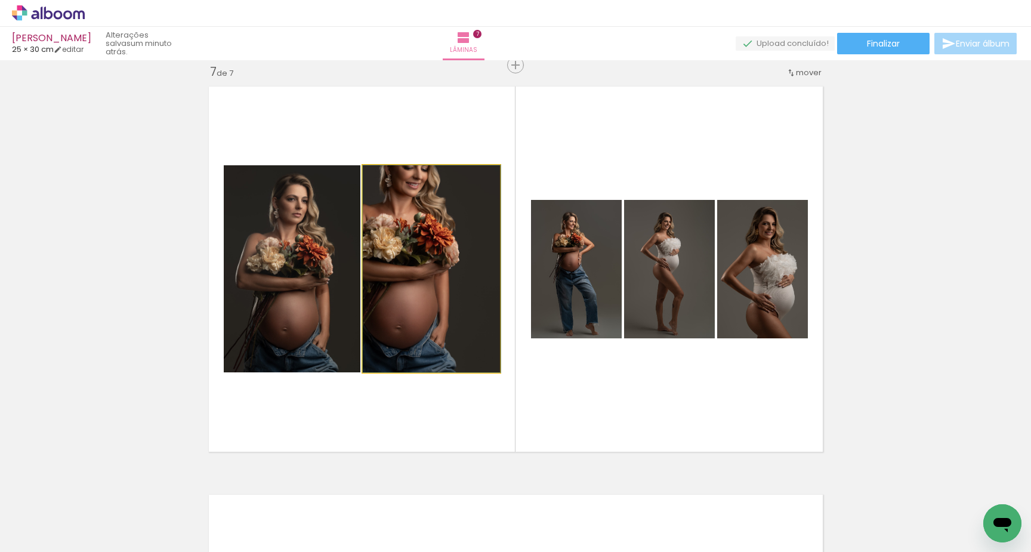
drag, startPoint x: 422, startPoint y: 306, endPoint x: 646, endPoint y: 292, distance: 224.3
click at [0, 0] on slot at bounding box center [0, 0] width 0 height 0
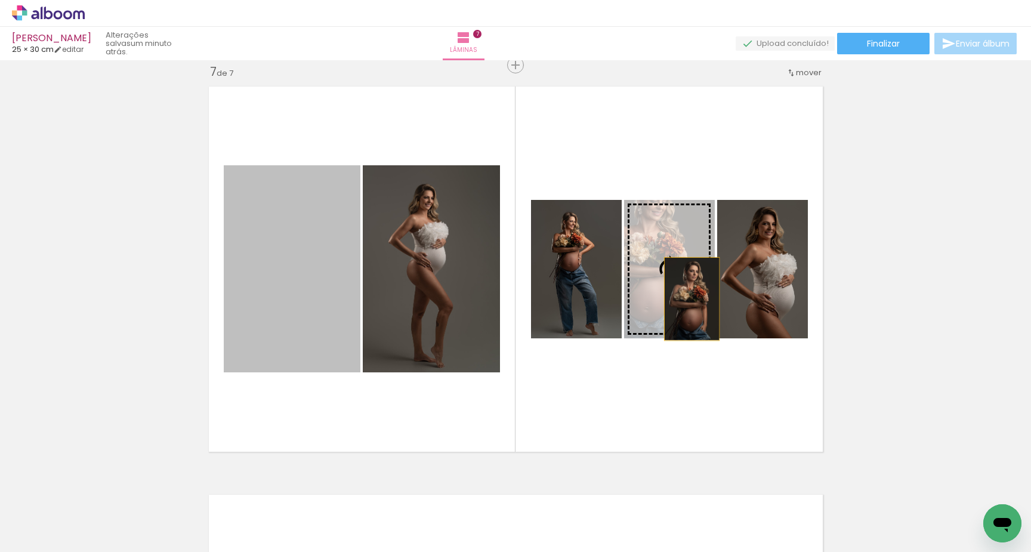
drag, startPoint x: 462, startPoint y: 293, endPoint x: 736, endPoint y: 288, distance: 274.0
click at [0, 0] on slot at bounding box center [0, 0] width 0 height 0
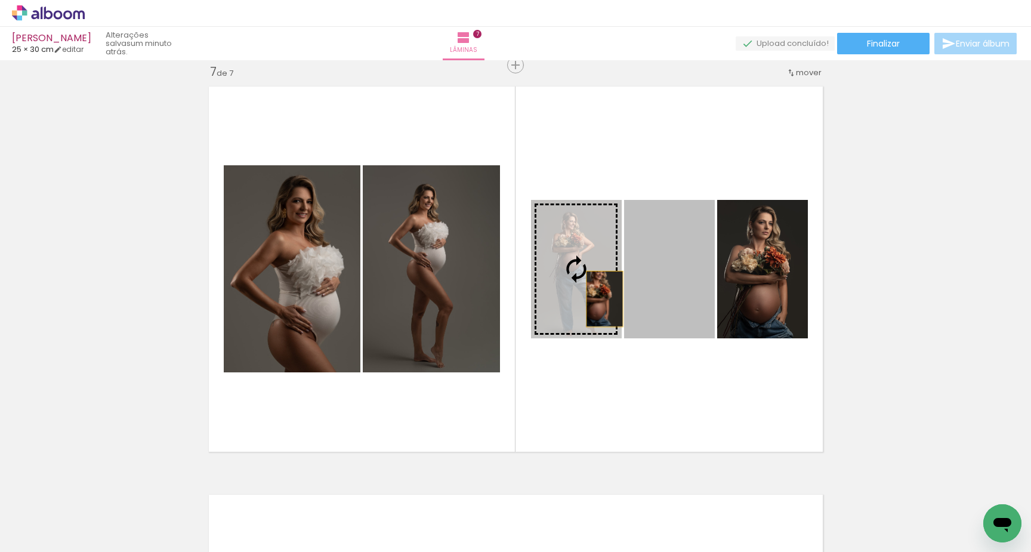
drag, startPoint x: 605, startPoint y: 299, endPoint x: 601, endPoint y: 291, distance: 8.5
click at [0, 0] on slot at bounding box center [0, 0] width 0 height 0
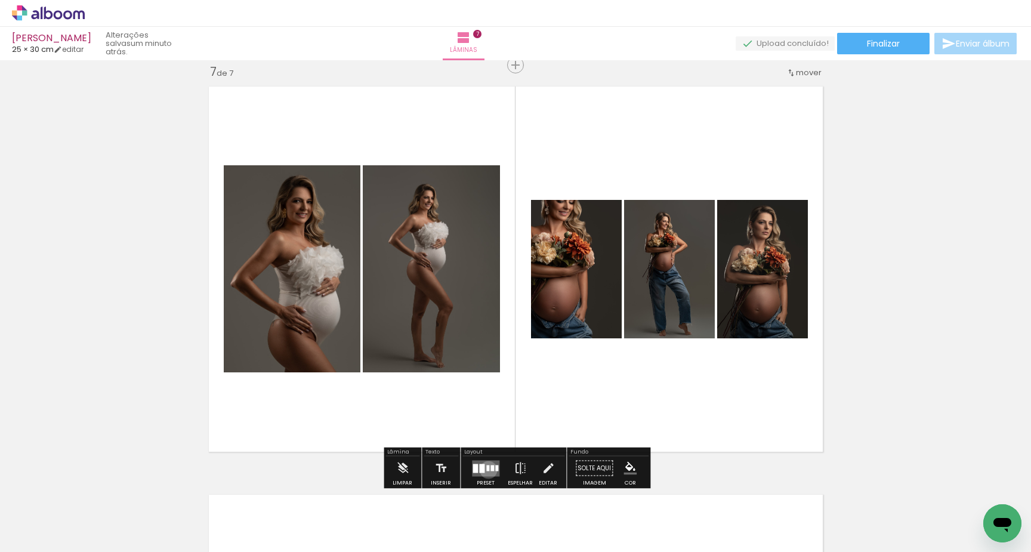
click at [486, 469] on div at bounding box center [487, 468] width 3 height 6
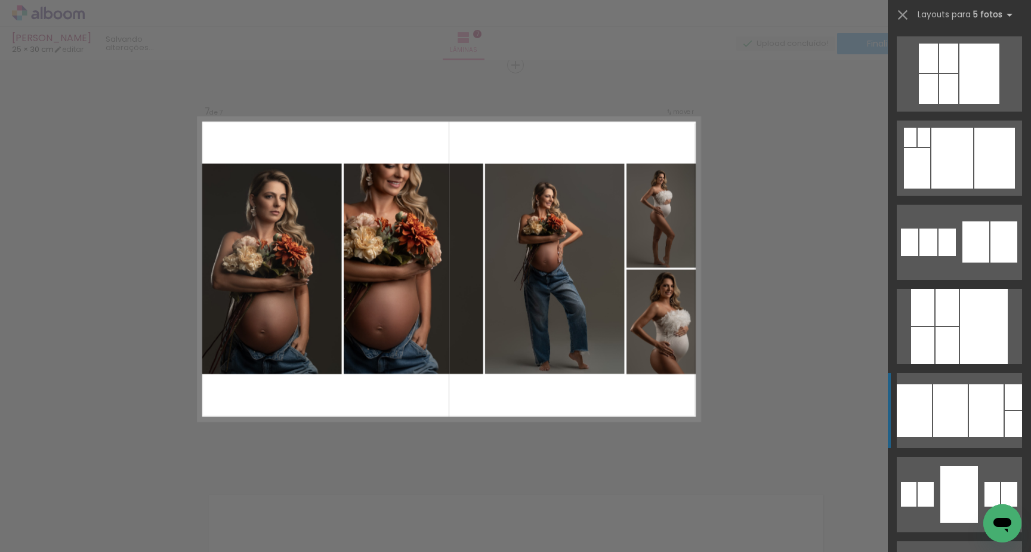
scroll to position [88, 0]
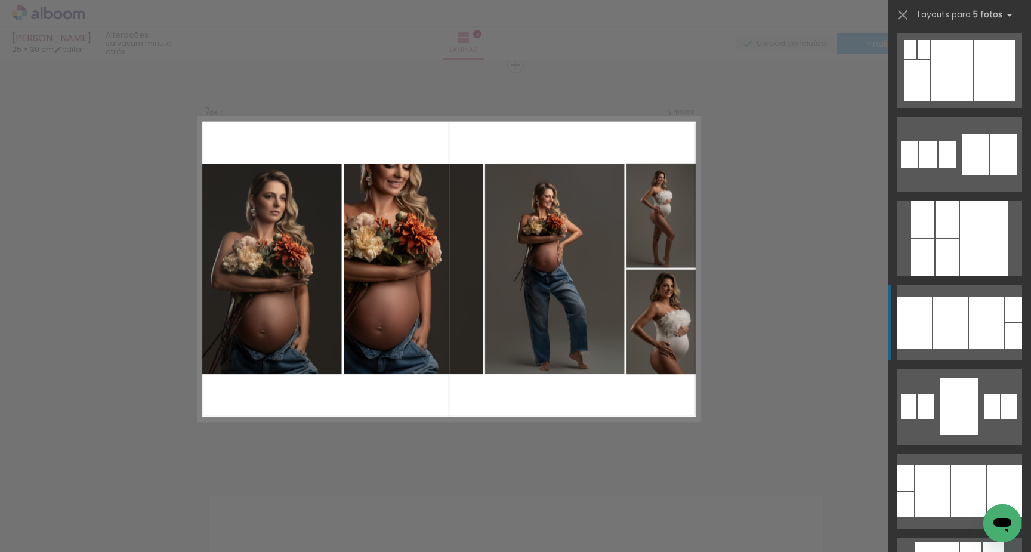
click at [966, 324] on div at bounding box center [950, 323] width 35 height 53
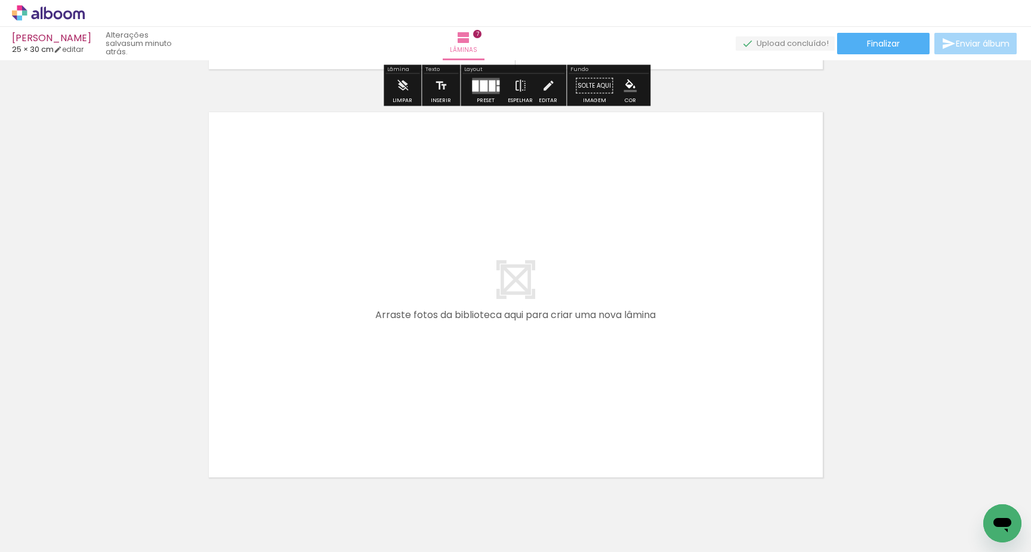
scroll to position [2870, 0]
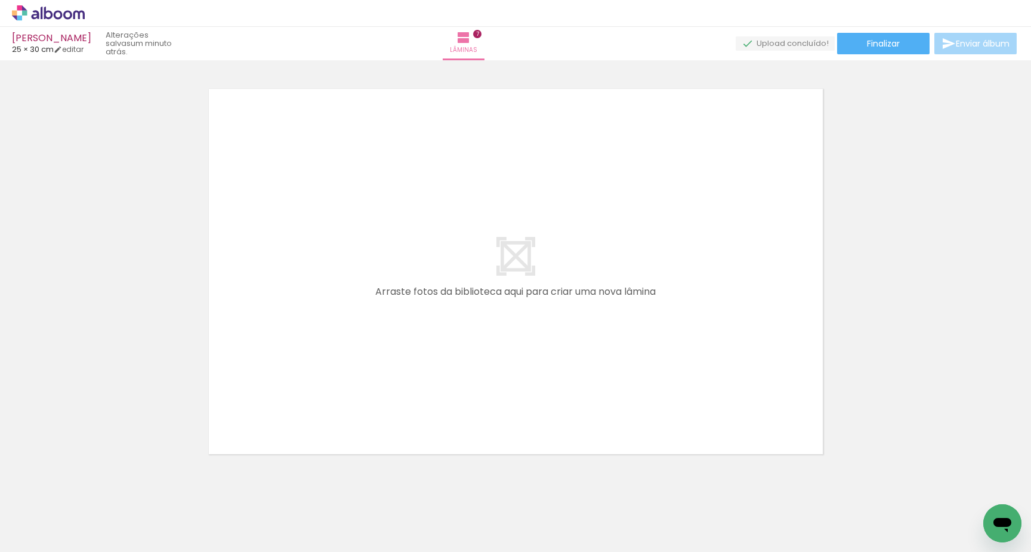
drag, startPoint x: 325, startPoint y: 514, endPoint x: 341, endPoint y: 375, distance: 140.5
click at [341, 375] on quentale-workspace at bounding box center [515, 276] width 1031 height 552
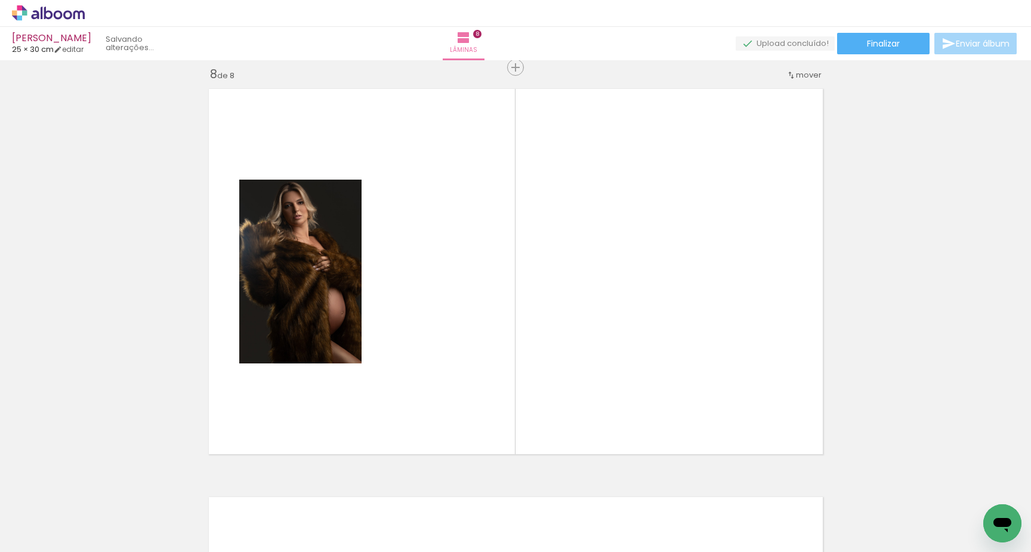
drag, startPoint x: 398, startPoint y: 523, endPoint x: 482, endPoint y: 500, distance: 87.2
click at [426, 394] on quentale-workspace at bounding box center [515, 276] width 1031 height 552
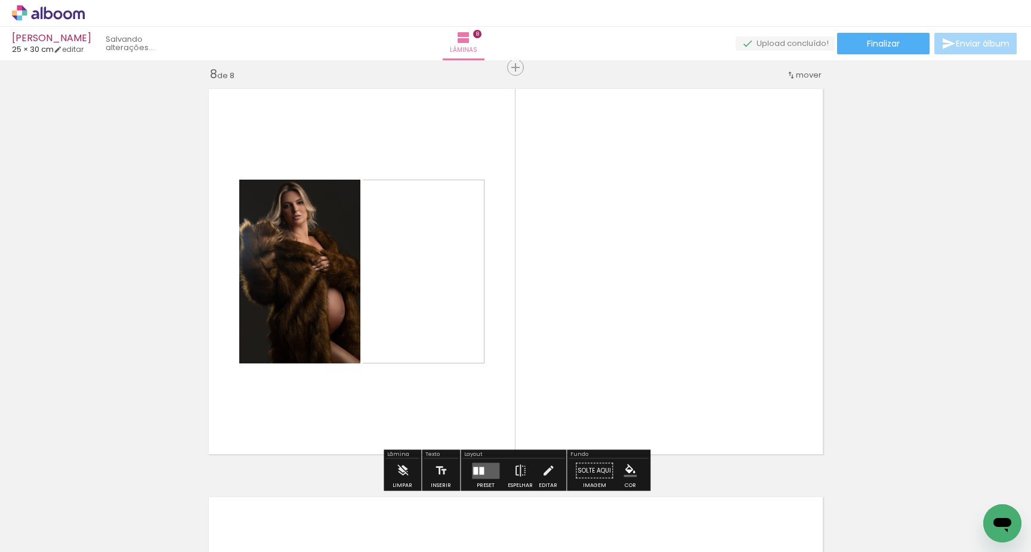
scroll to position [2873, 0]
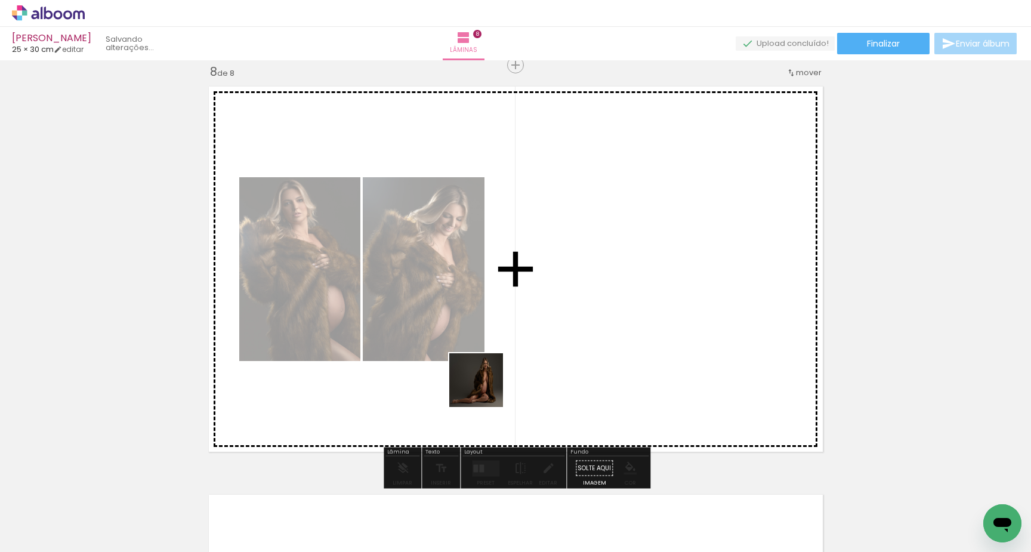
drag, startPoint x: 473, startPoint y: 469, endPoint x: 533, endPoint y: 503, distance: 69.2
click at [488, 378] on quentale-workspace at bounding box center [515, 276] width 1031 height 552
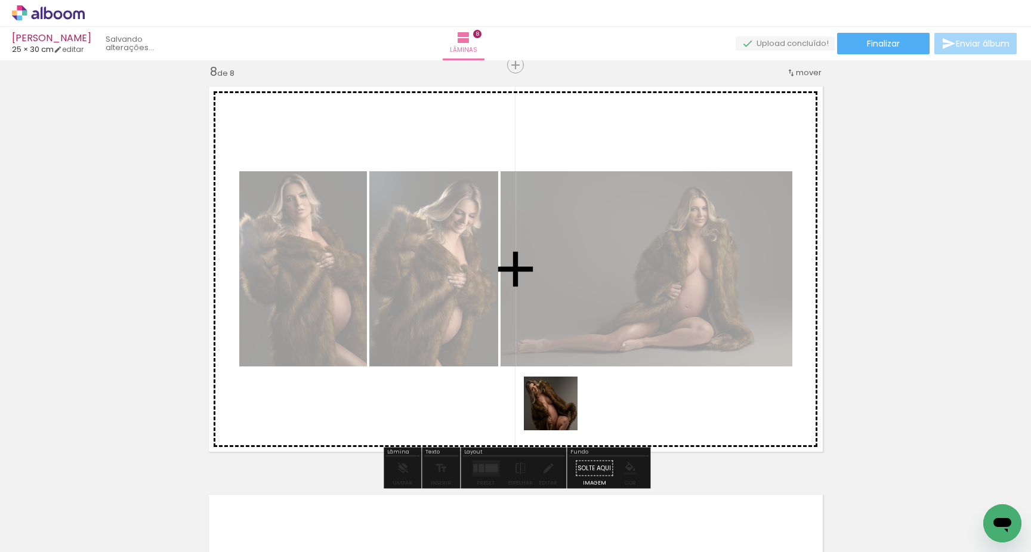
drag, startPoint x: 537, startPoint y: 516, endPoint x: 581, endPoint y: 366, distance: 156.2
click at [581, 366] on quentale-workspace at bounding box center [515, 276] width 1031 height 552
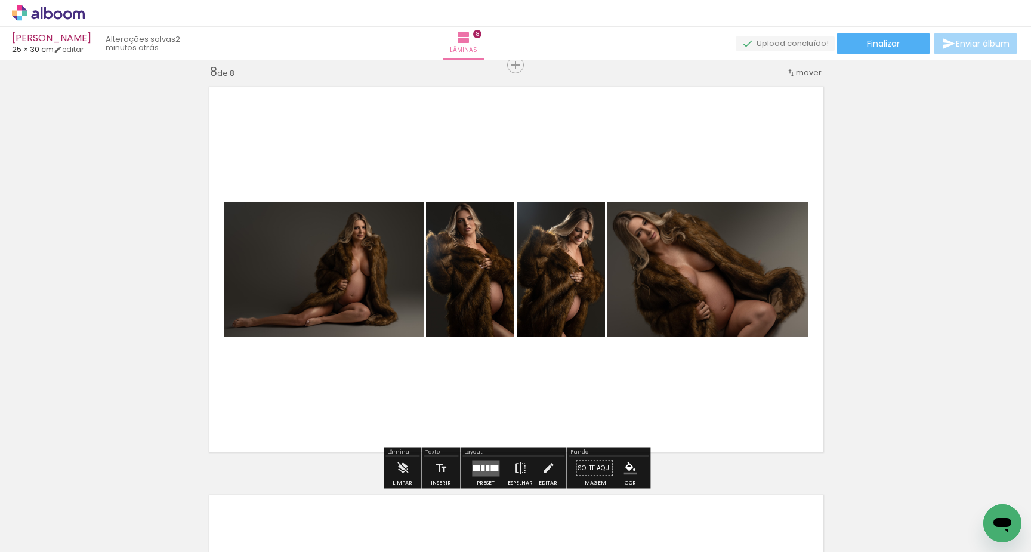
click at [486, 471] on quentale-layouter at bounding box center [485, 468] width 27 height 16
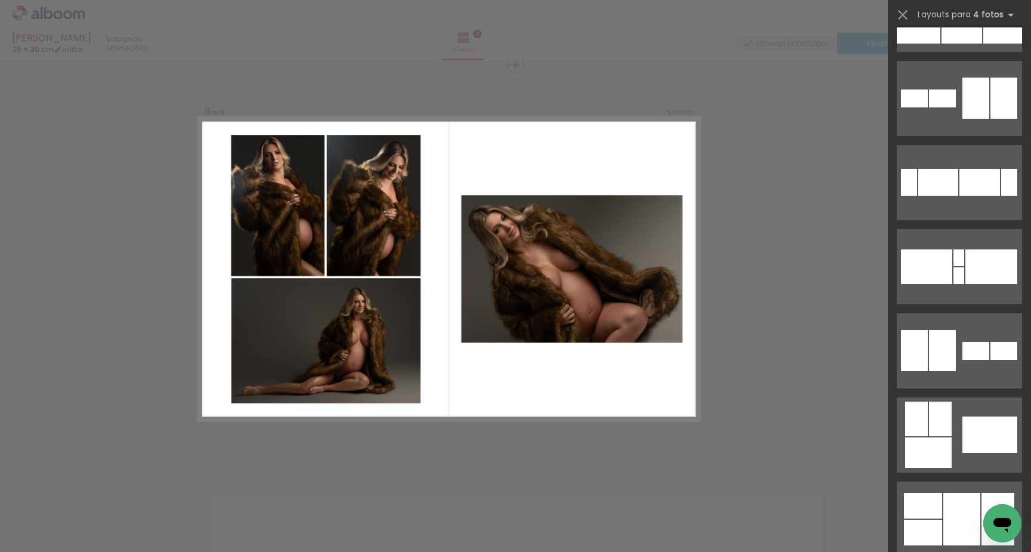
scroll to position [239, 0]
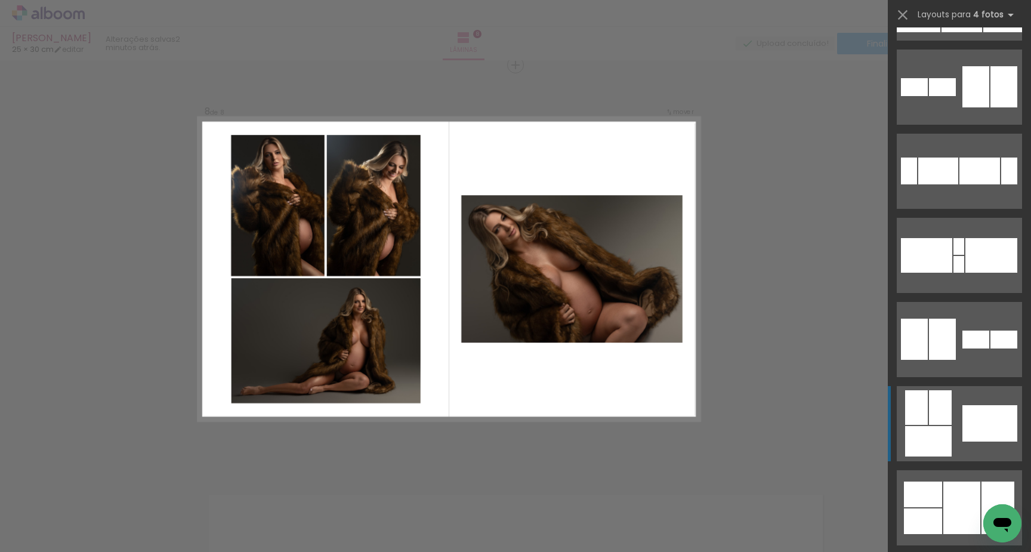
click at [957, 421] on quentale-layouter at bounding box center [959, 423] width 125 height 75
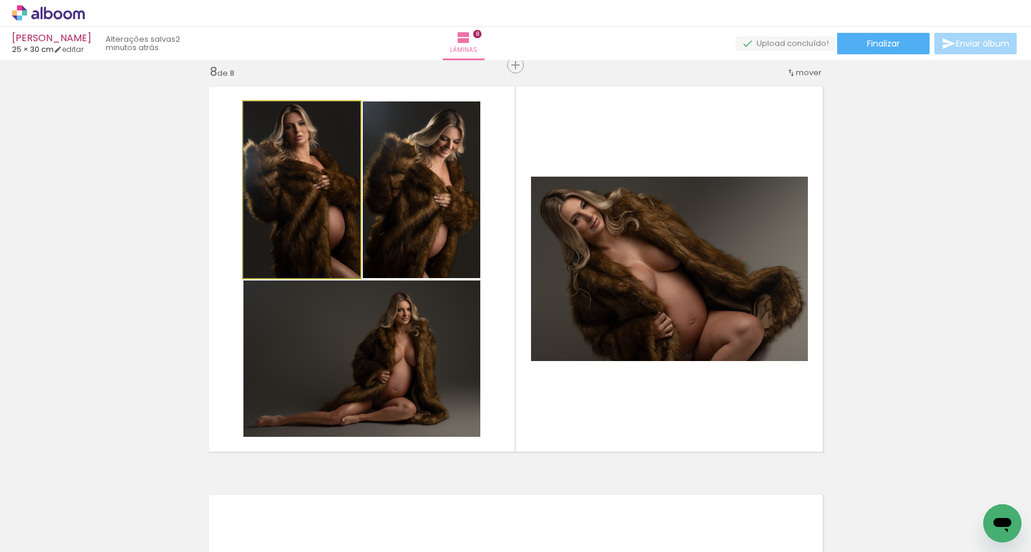
click at [335, 221] on quentale-photo at bounding box center [302, 189] width 117 height 177
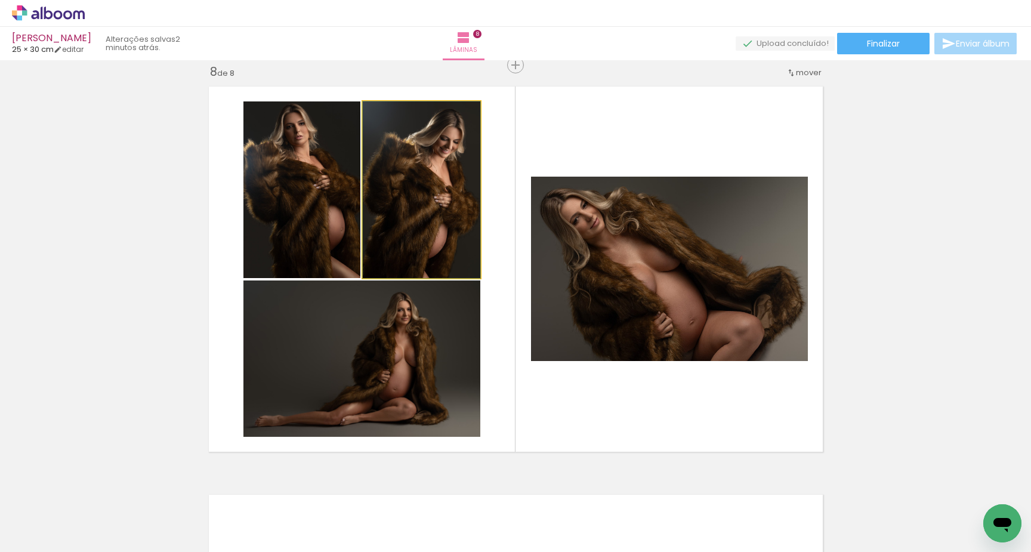
click at [430, 205] on quentale-photo at bounding box center [422, 189] width 118 height 177
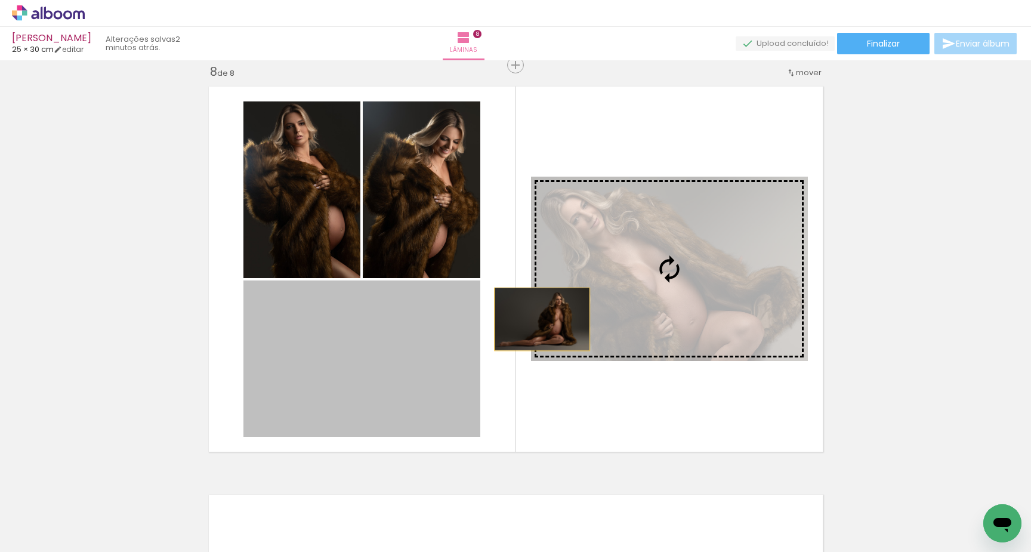
drag, startPoint x: 542, startPoint y: 319, endPoint x: 724, endPoint y: 275, distance: 187.5
click at [0, 0] on slot at bounding box center [0, 0] width 0 height 0
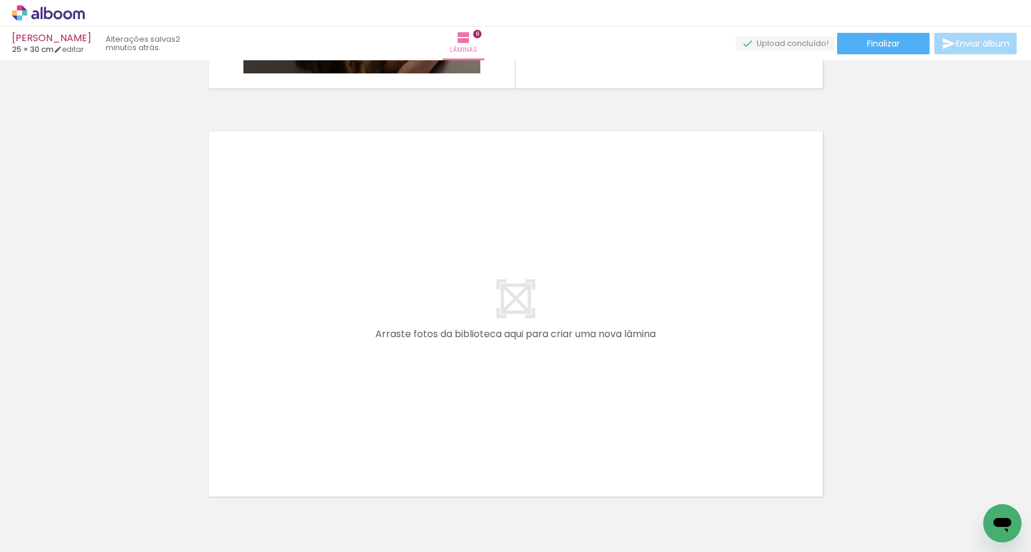
scroll to position [3237, 0]
drag, startPoint x: 725, startPoint y: 498, endPoint x: 803, endPoint y: 516, distance: 80.8
click at [706, 360] on quentale-workspace at bounding box center [515, 276] width 1031 height 552
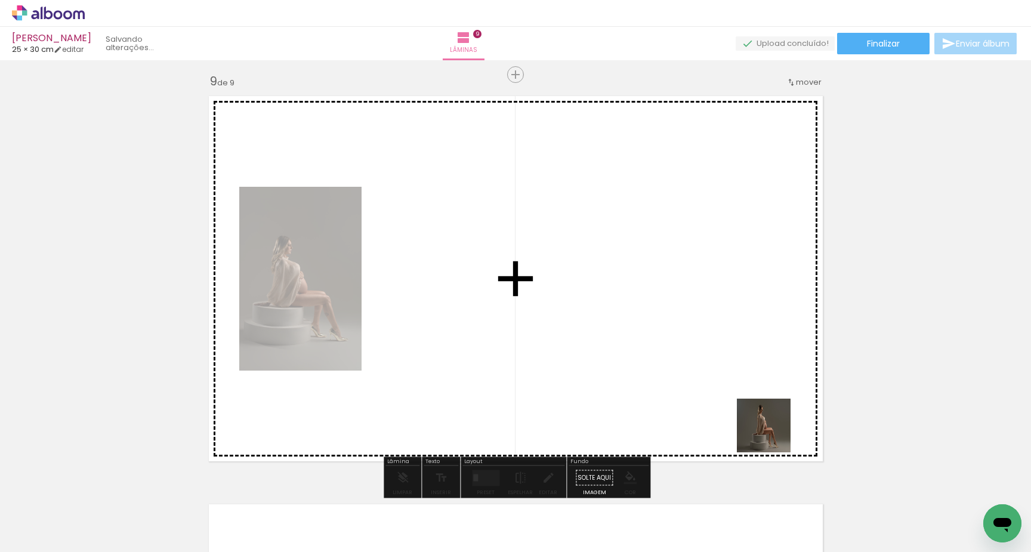
drag, startPoint x: 785, startPoint y: 471, endPoint x: 845, endPoint y: 487, distance: 61.7
click at [753, 390] on quentale-workspace at bounding box center [515, 276] width 1031 height 552
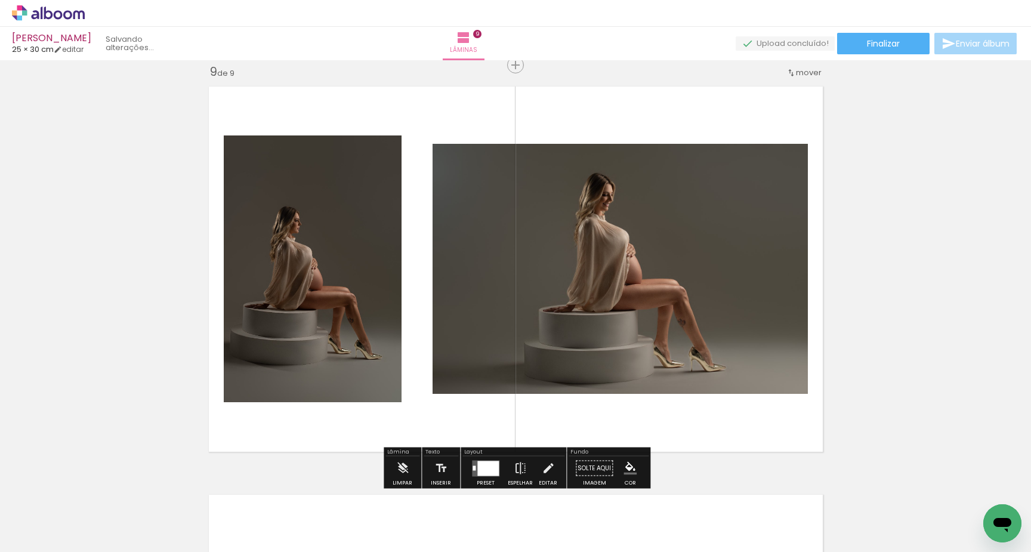
scroll to position [3281, 0]
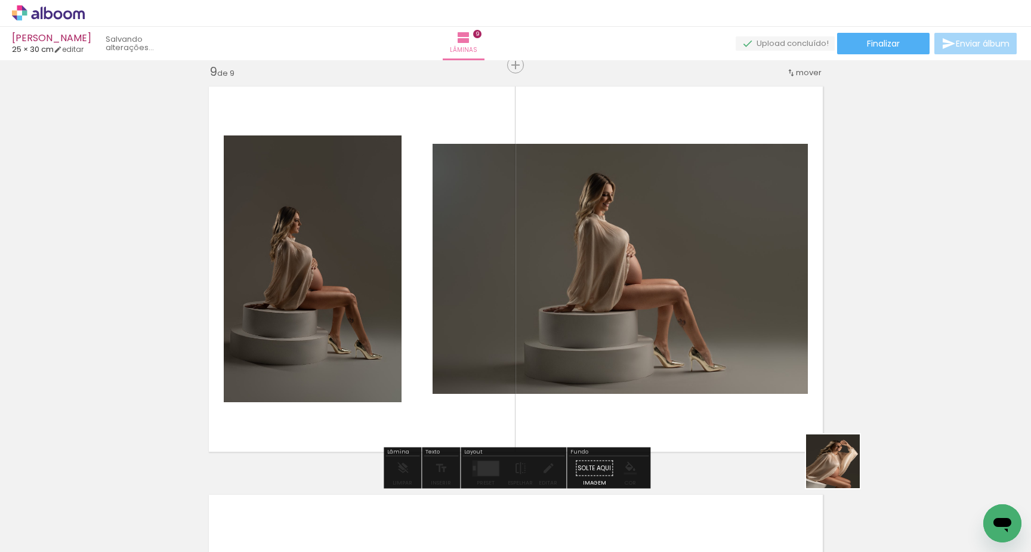
drag, startPoint x: 842, startPoint y: 470, endPoint x: 773, endPoint y: 351, distance: 138.0
click at [773, 351] on quentale-workspace at bounding box center [515, 276] width 1031 height 552
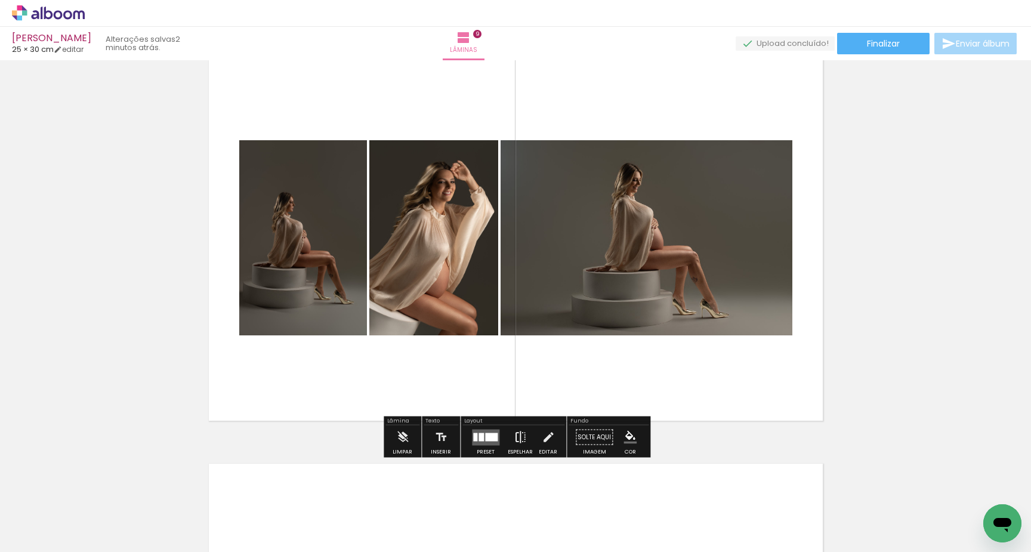
scroll to position [3314, 0]
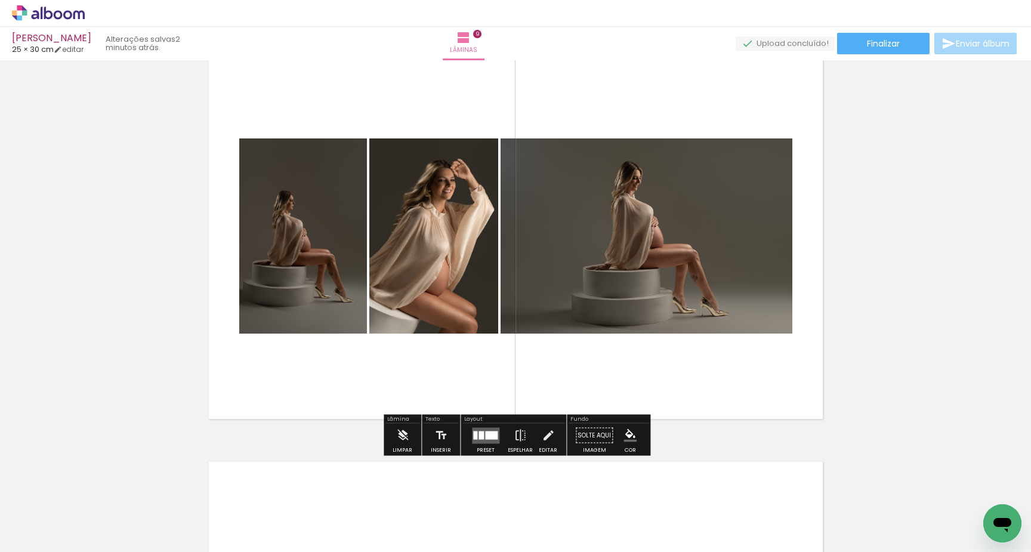
click at [488, 441] on quentale-layouter at bounding box center [485, 435] width 27 height 16
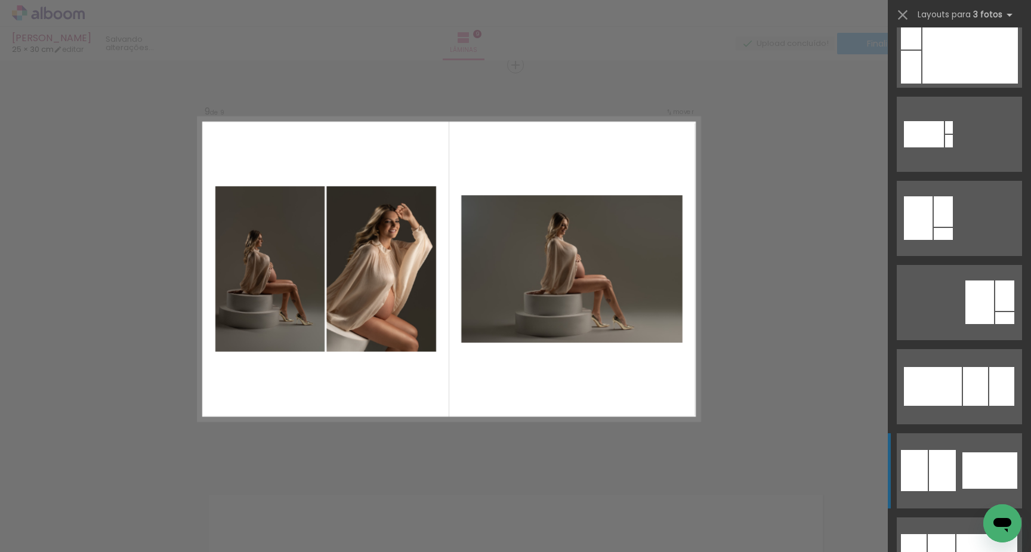
scroll to position [700, 0]
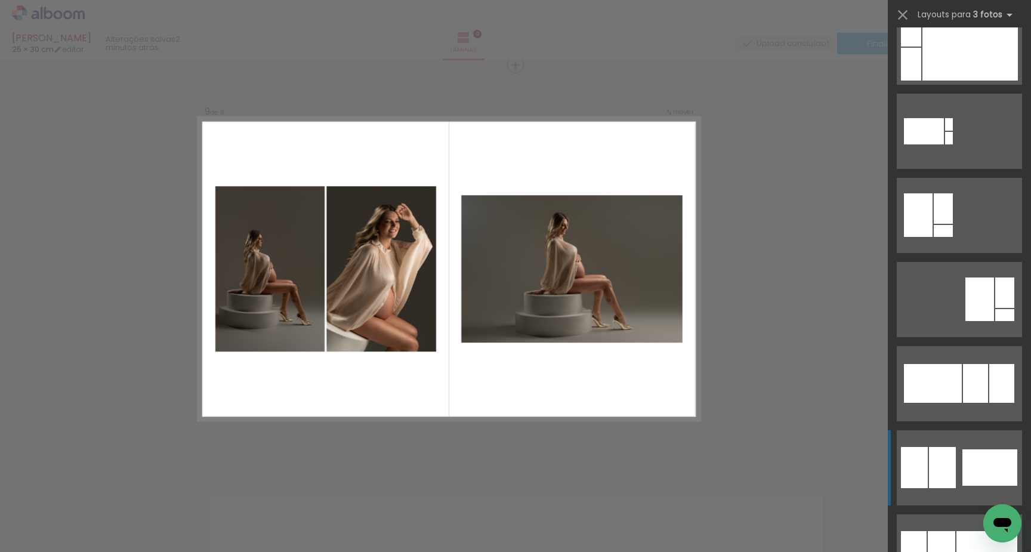
click at [963, 465] on div at bounding box center [990, 467] width 55 height 36
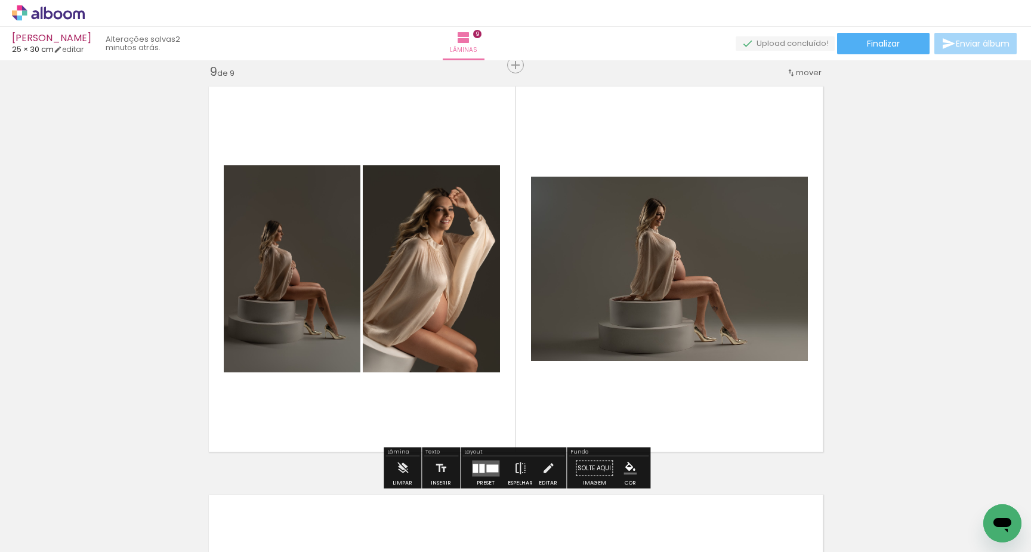
click at [0, 0] on slot at bounding box center [0, 0] width 0 height 0
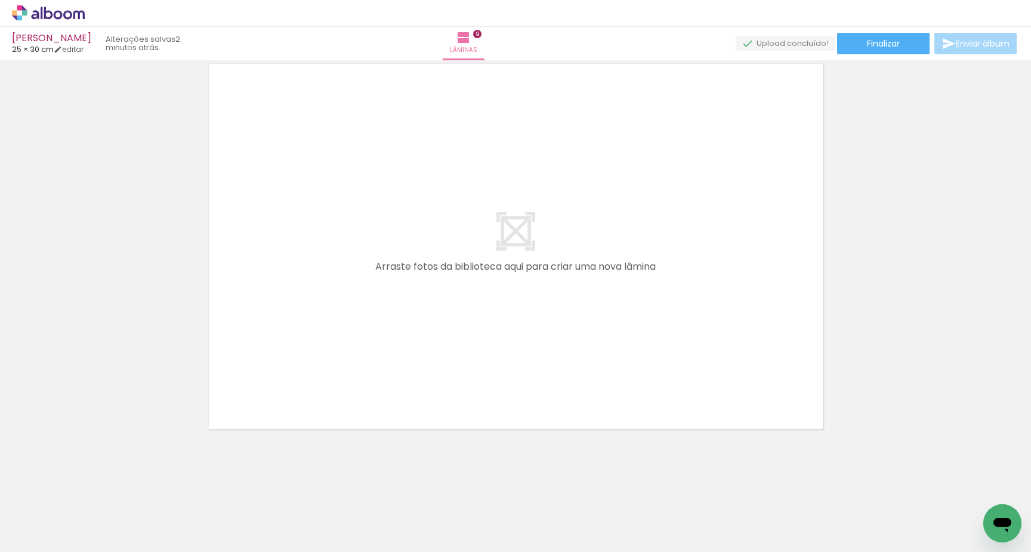
scroll to position [0, 0]
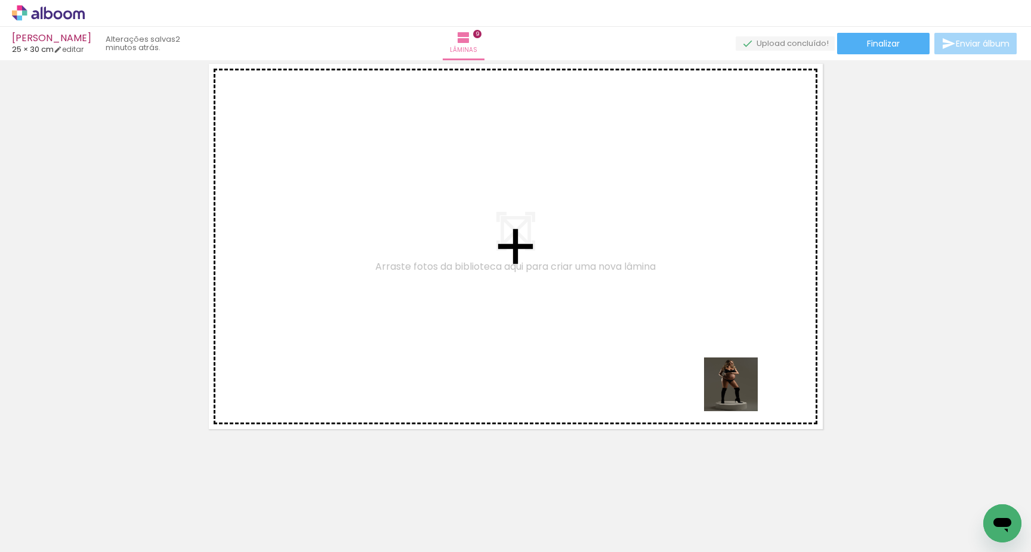
drag, startPoint x: 852, startPoint y: 504, endPoint x: 660, endPoint y: 319, distance: 266.8
click at [660, 319] on quentale-workspace at bounding box center [515, 276] width 1031 height 552
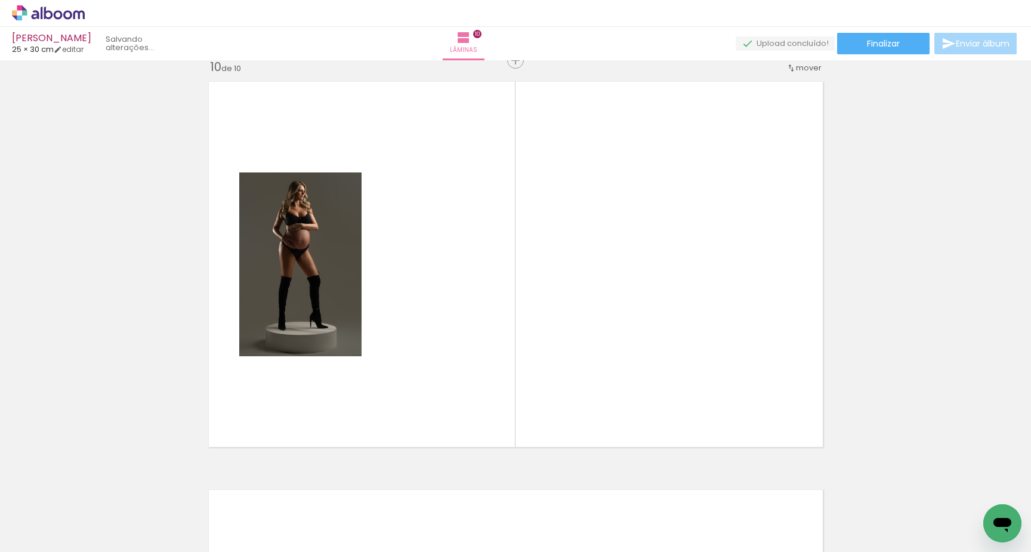
scroll to position [3689, 0]
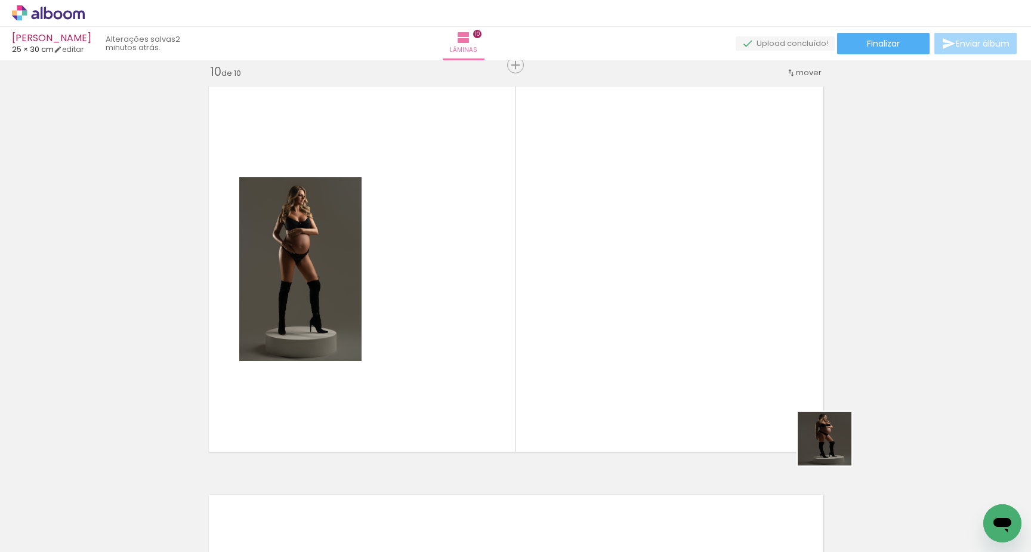
drag, startPoint x: 855, startPoint y: 464, endPoint x: 723, endPoint y: 354, distance: 171.2
click at [723, 354] on quentale-workspace at bounding box center [515, 276] width 1031 height 552
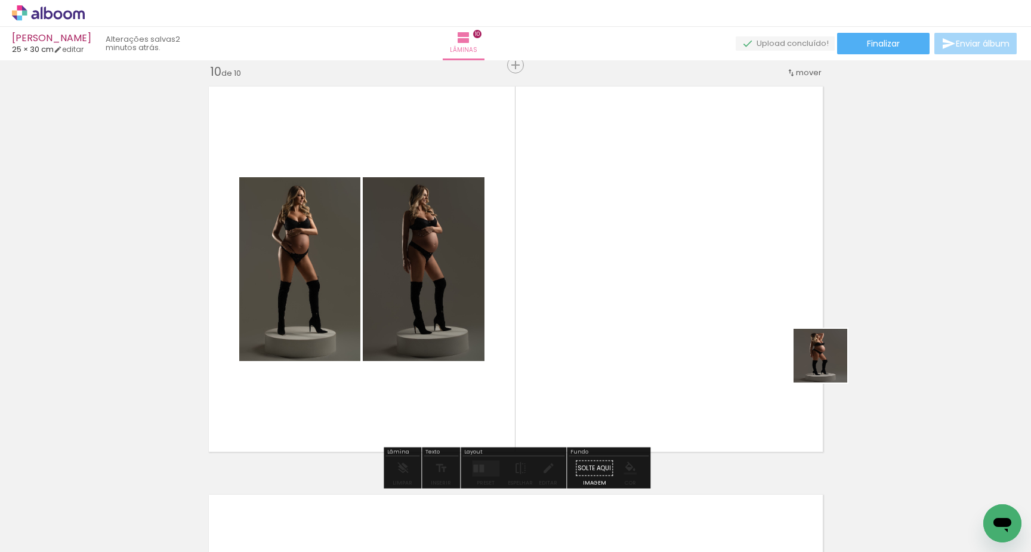
drag, startPoint x: 962, startPoint y: 471, endPoint x: 742, endPoint y: 291, distance: 284.6
click at [742, 291] on quentale-workspace at bounding box center [515, 276] width 1031 height 552
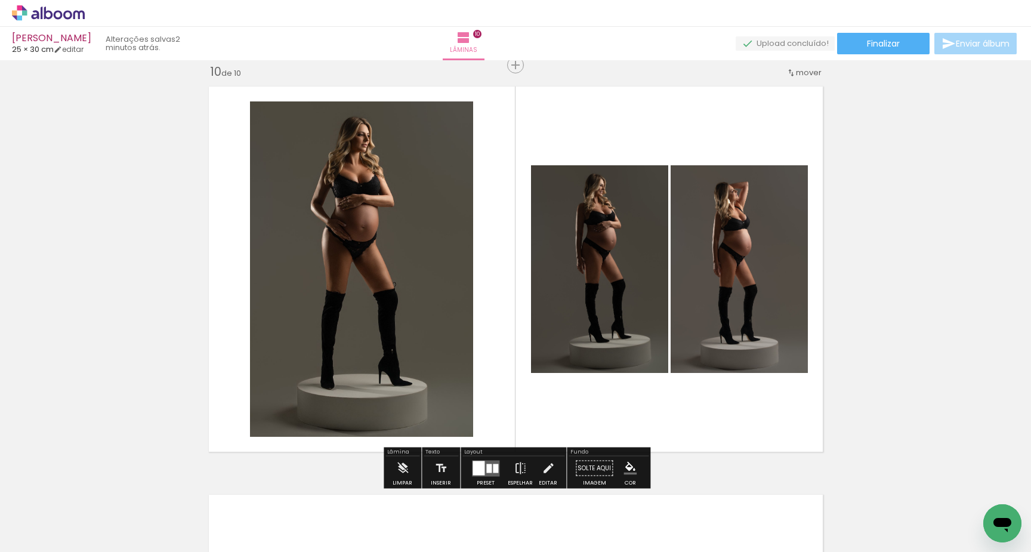
click at [467, 469] on paper-button "Preset" at bounding box center [486, 472] width 38 height 30
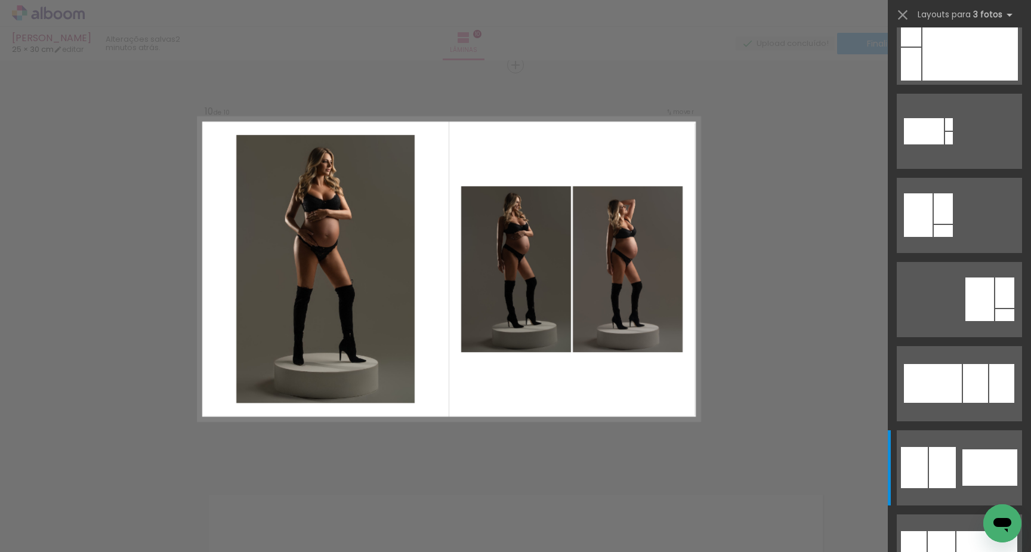
scroll to position [0, 0]
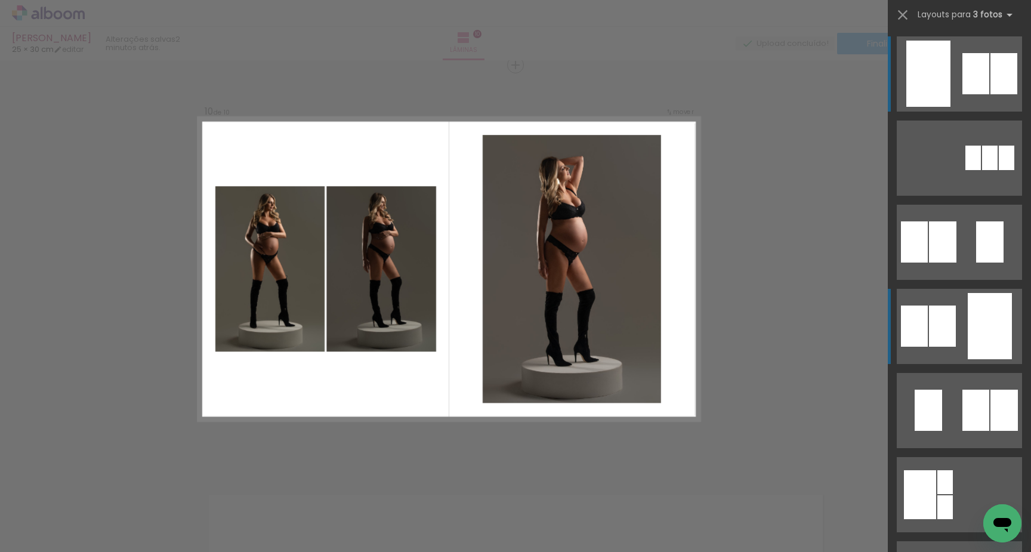
click at [970, 328] on div at bounding box center [990, 326] width 44 height 66
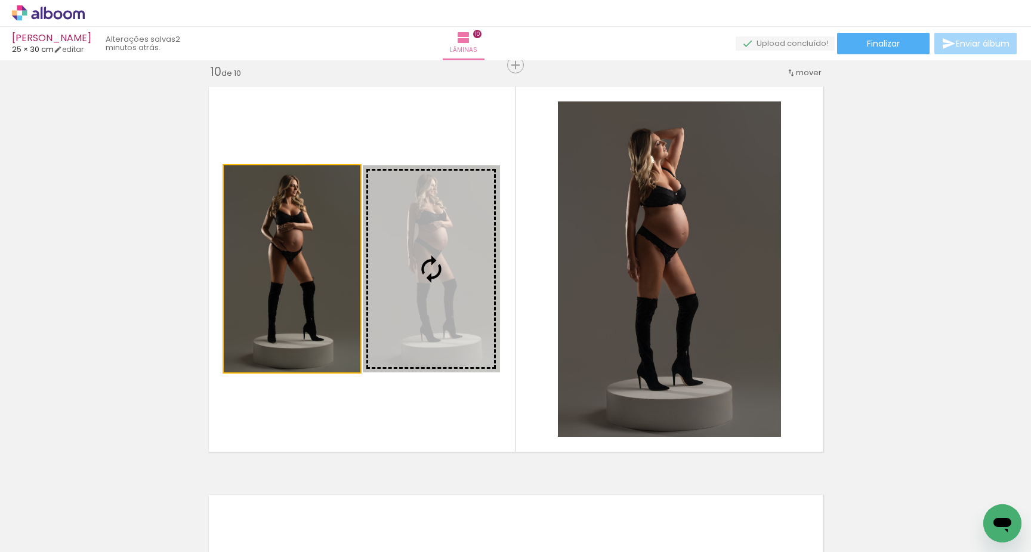
drag, startPoint x: 369, startPoint y: 255, endPoint x: 685, endPoint y: 240, distance: 316.1
click at [0, 0] on slot at bounding box center [0, 0] width 0 height 0
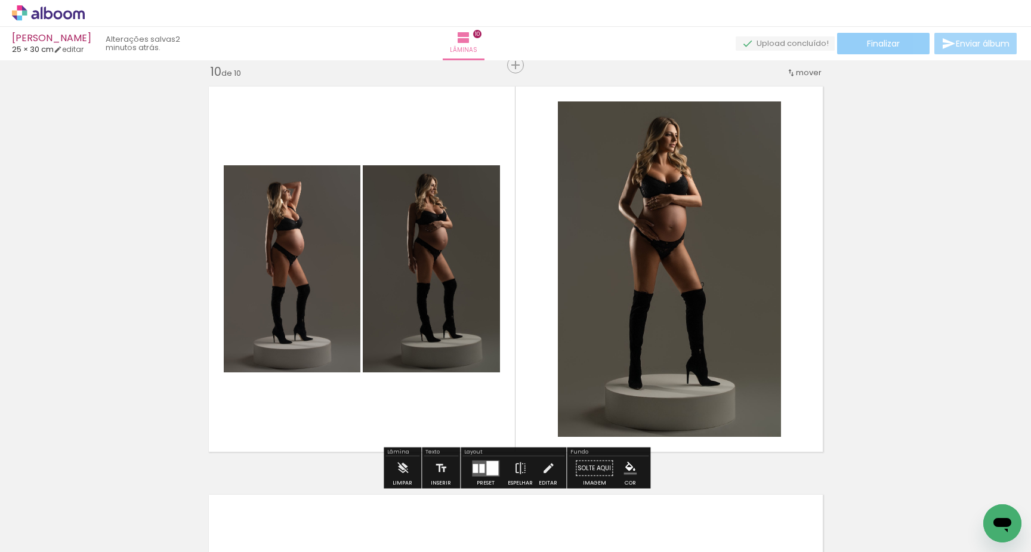
click at [868, 43] on span "Finalizar" at bounding box center [883, 43] width 33 height 8
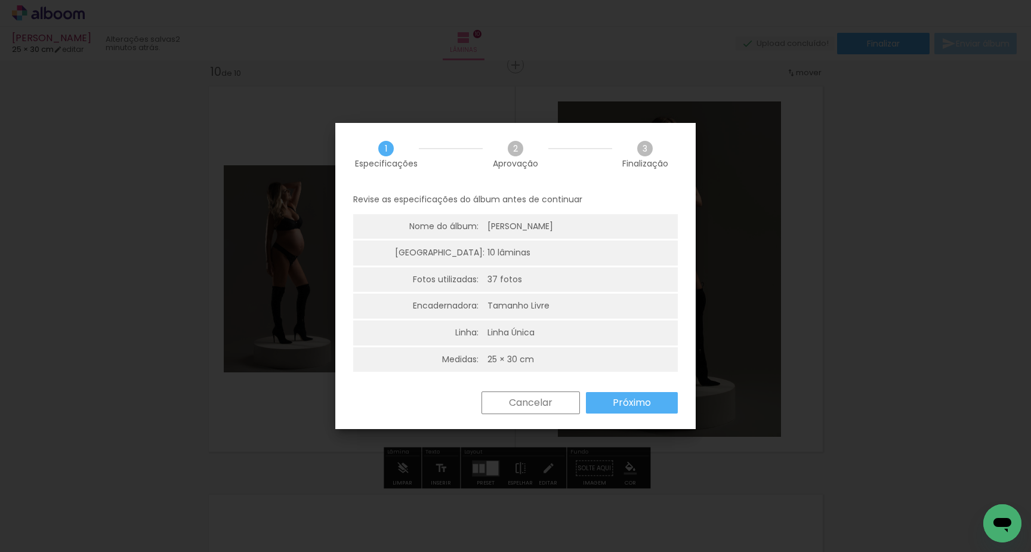
click at [613, 397] on paper-button "Próximo" at bounding box center [632, 402] width 92 height 21
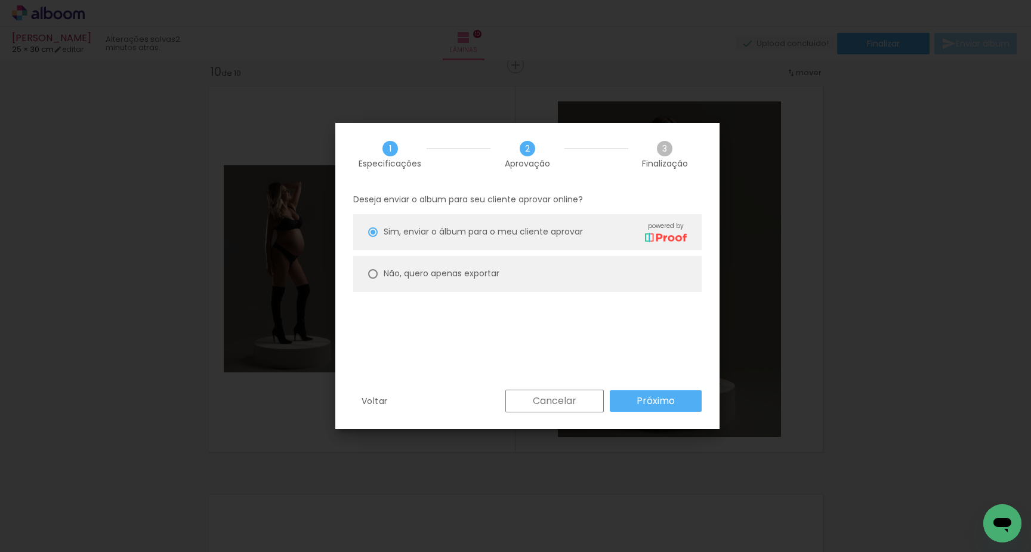
click at [0, 0] on slot "Não, quero apenas exportar" at bounding box center [0, 0] width 0 height 0
type paper-radio-button "on"
click at [0, 0] on slot "Próximo" at bounding box center [0, 0] width 0 height 0
type input "Alta, 300 DPI"
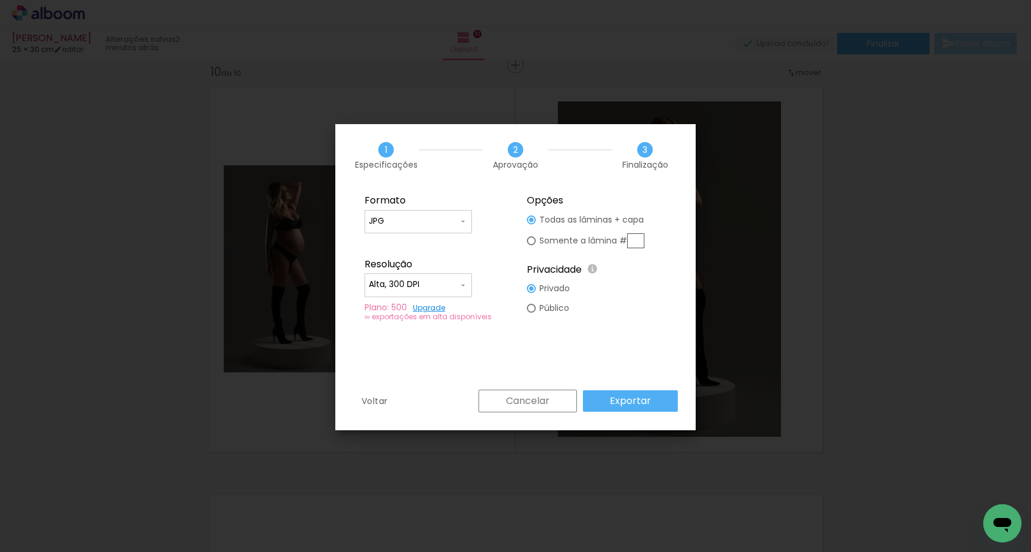
click at [634, 409] on paper-button "Exportar" at bounding box center [630, 400] width 95 height 21
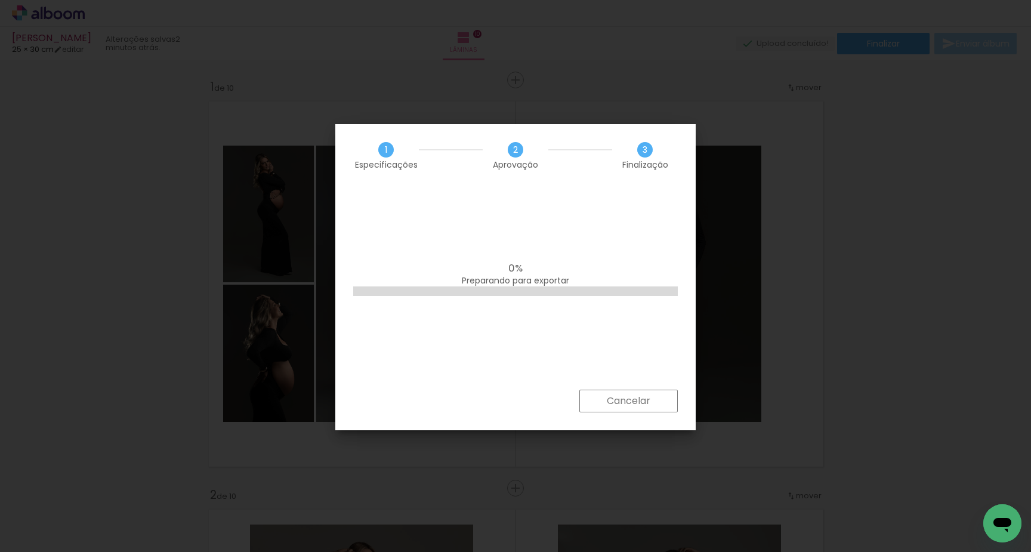
scroll to position [0, 1531]
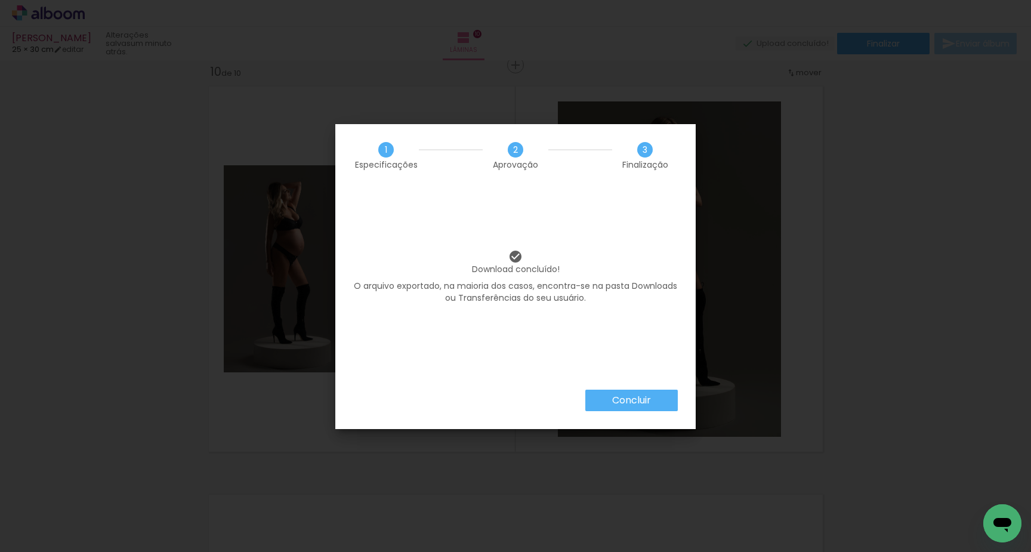
drag, startPoint x: 641, startPoint y: 402, endPoint x: 653, endPoint y: 397, distance: 13.1
click at [0, 0] on slot "Concluir" at bounding box center [0, 0] width 0 height 0
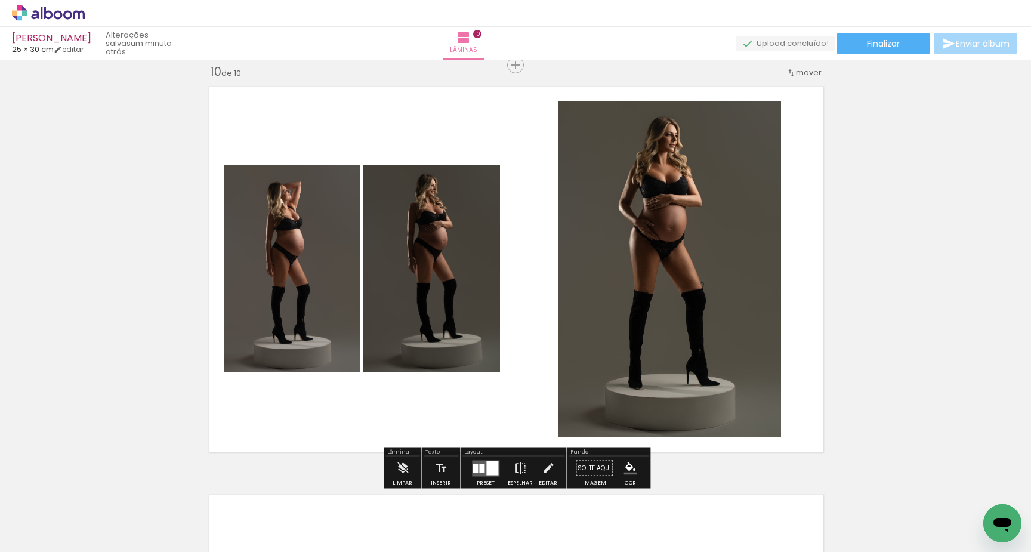
click at [73, 16] on icon at bounding box center [78, 14] width 11 height 9
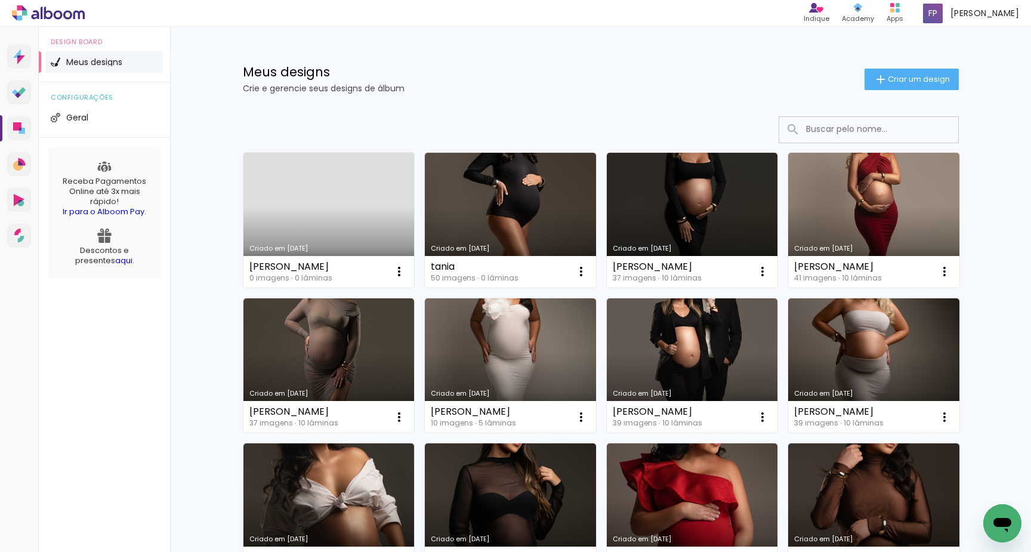
click at [369, 193] on link "Criado em [DATE]" at bounding box center [329, 220] width 171 height 135
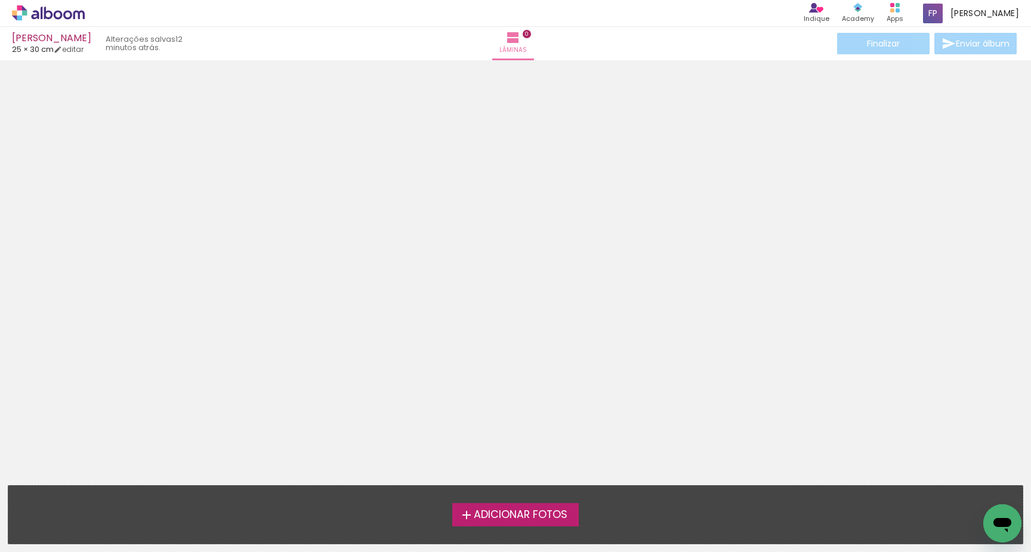
click at [509, 510] on span "Adicionar Fotos" at bounding box center [521, 515] width 94 height 11
click at [0, 0] on input "file" at bounding box center [0, 0] width 0 height 0
drag, startPoint x: 58, startPoint y: 12, endPoint x: 65, endPoint y: 12, distance: 6.6
click at [59, 12] on icon at bounding box center [58, 14] width 9 height 9
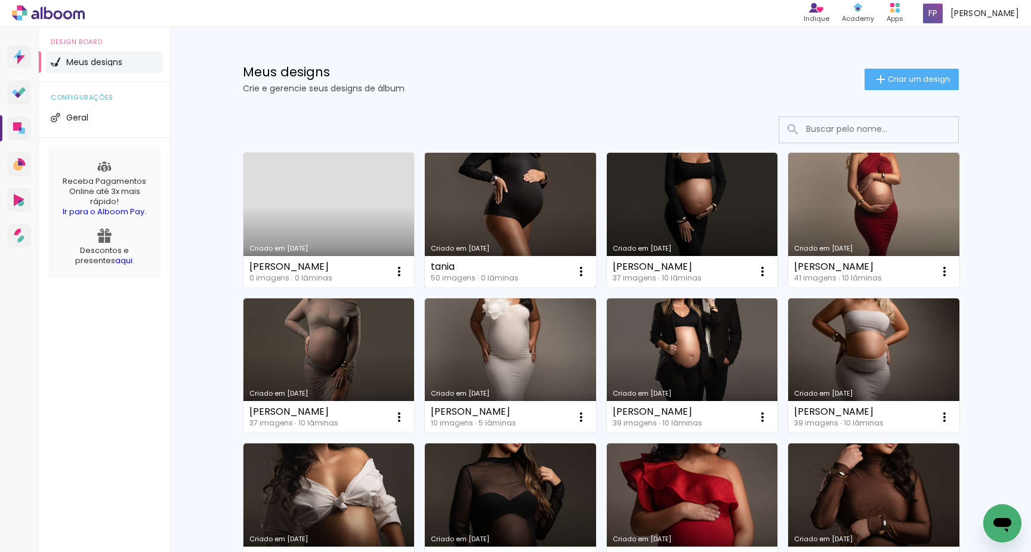
click at [480, 204] on link "Criado em [DATE]" at bounding box center [510, 220] width 171 height 135
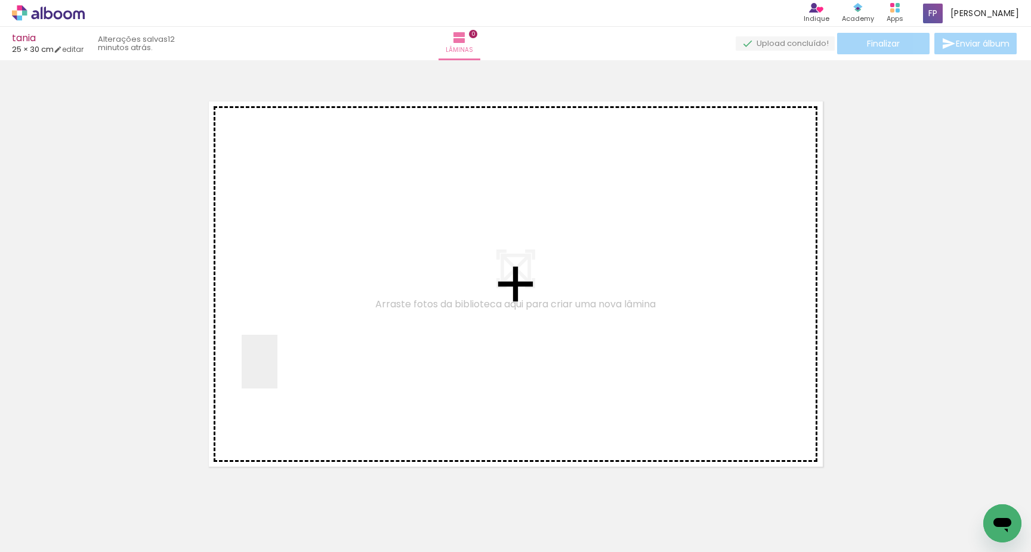
drag, startPoint x: 133, startPoint y: 521, endPoint x: 308, endPoint y: 349, distance: 245.6
click at [308, 349] on quentale-workspace at bounding box center [515, 276] width 1031 height 552
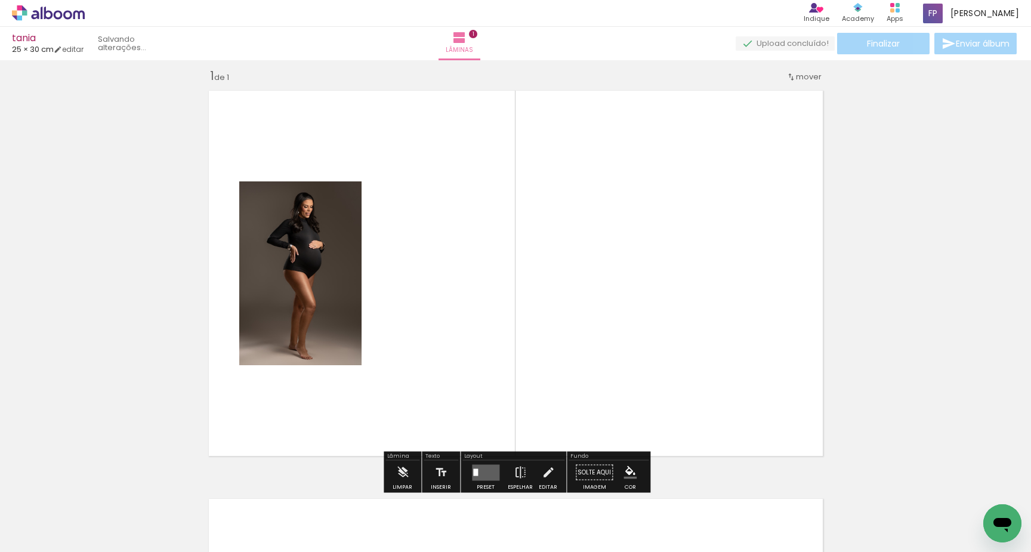
scroll to position [15, 0]
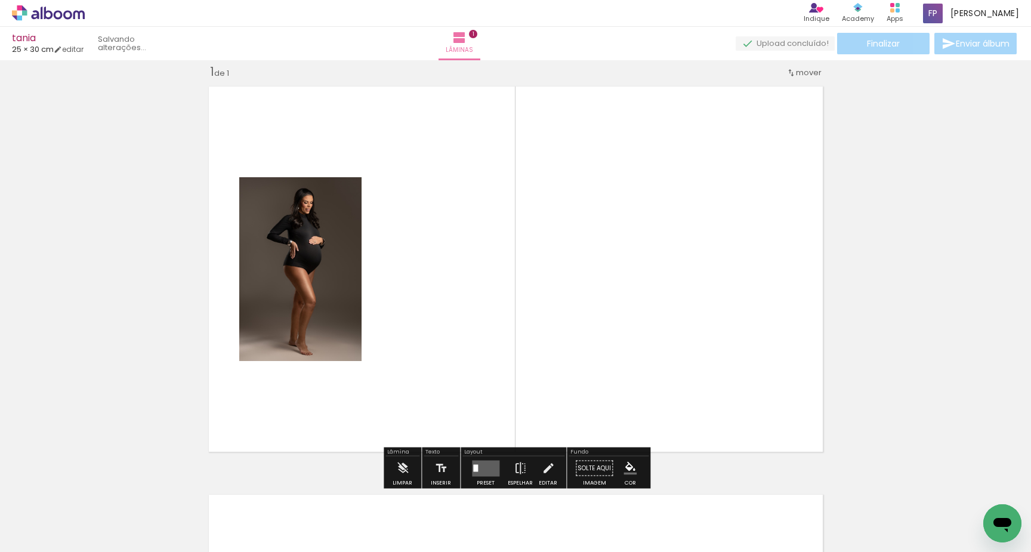
drag, startPoint x: 190, startPoint y: 520, endPoint x: 350, endPoint y: 328, distance: 250.0
click at [350, 328] on quentale-workspace at bounding box center [515, 276] width 1031 height 552
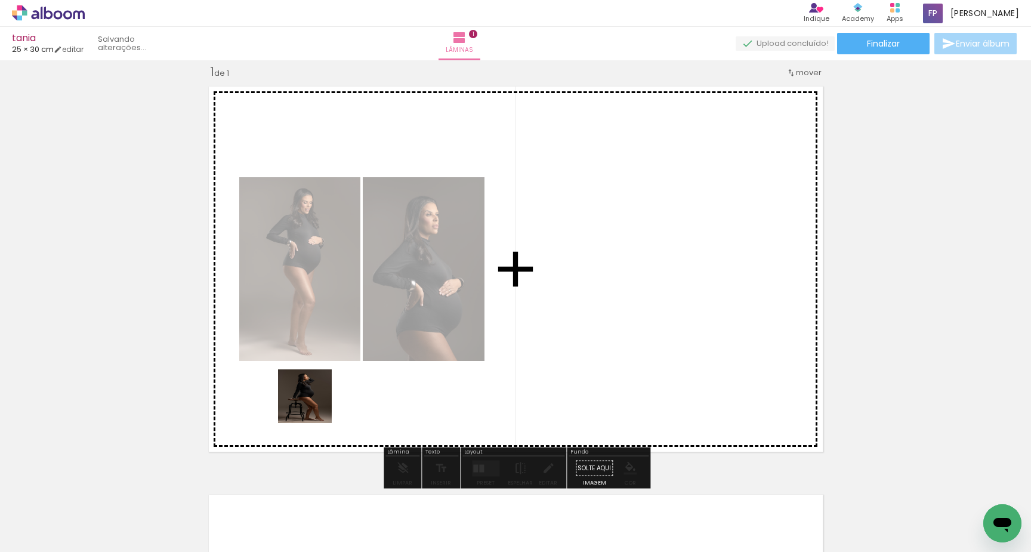
drag, startPoint x: 283, startPoint y: 466, endPoint x: 399, endPoint y: 303, distance: 199.5
click at [386, 307] on quentale-workspace at bounding box center [515, 276] width 1031 height 552
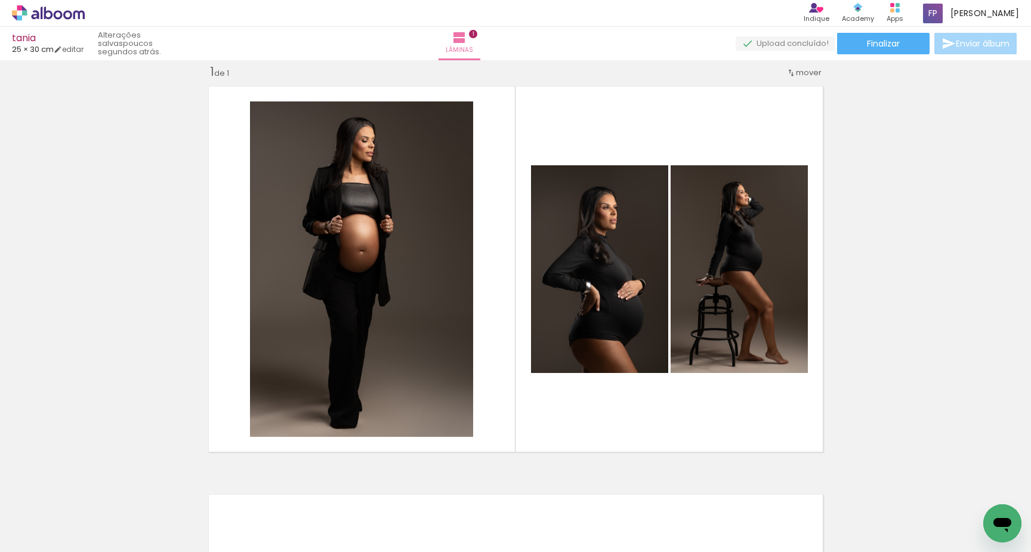
scroll to position [0, 0]
drag, startPoint x: 169, startPoint y: 463, endPoint x: 343, endPoint y: 318, distance: 226.3
click at [343, 318] on quentale-workspace at bounding box center [515, 276] width 1031 height 552
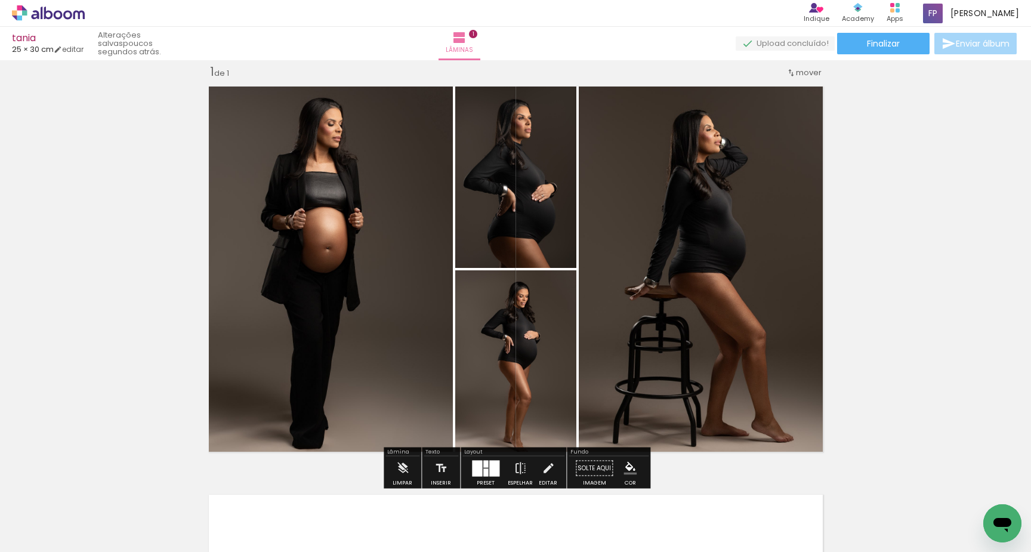
drag, startPoint x: 722, startPoint y: 525, endPoint x: 728, endPoint y: 357, distance: 167.8
click at [728, 357] on quentale-workspace at bounding box center [515, 276] width 1031 height 552
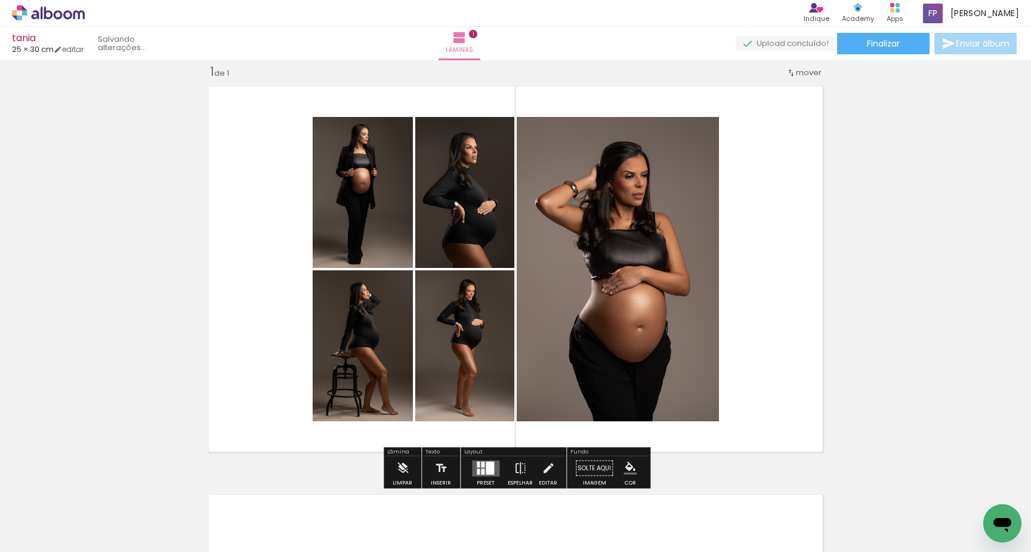
drag, startPoint x: 791, startPoint y: 516, endPoint x: 783, endPoint y: 381, distance: 135.7
click at [783, 381] on quentale-workspace at bounding box center [515, 276] width 1031 height 552
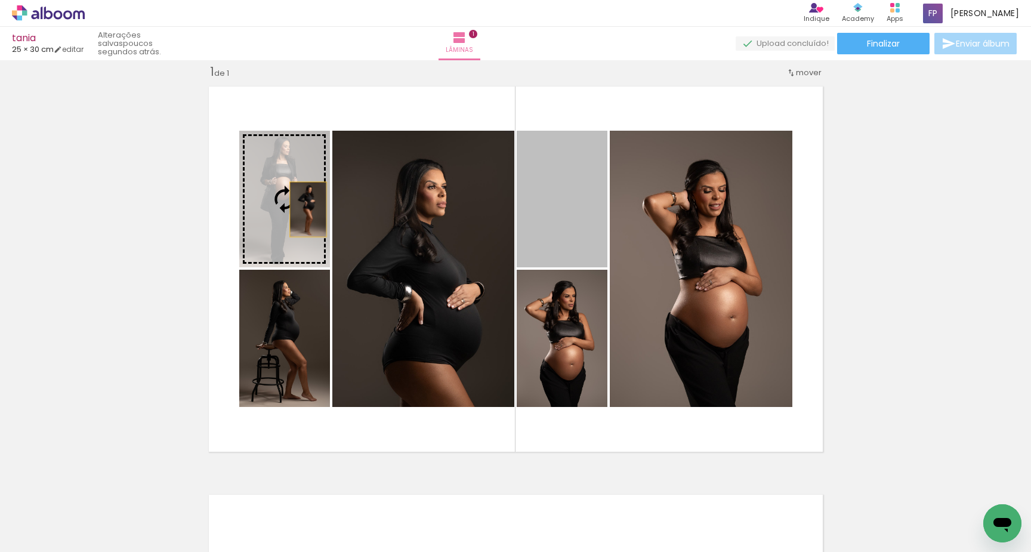
drag, startPoint x: 547, startPoint y: 227, endPoint x: 318, endPoint y: 201, distance: 230.7
click at [0, 0] on slot at bounding box center [0, 0] width 0 height 0
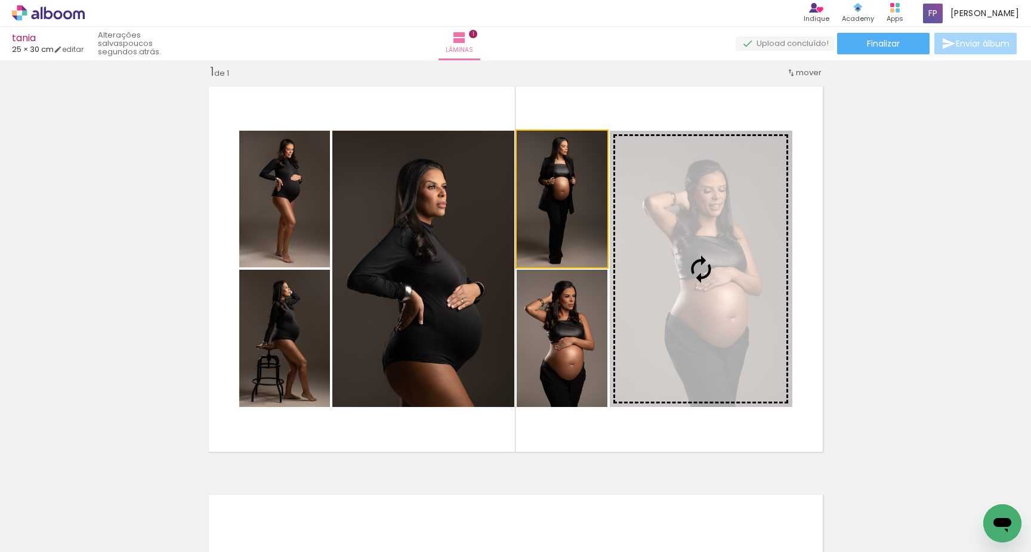
drag, startPoint x: 585, startPoint y: 218, endPoint x: 699, endPoint y: 269, distance: 124.8
click at [0, 0] on slot at bounding box center [0, 0] width 0 height 0
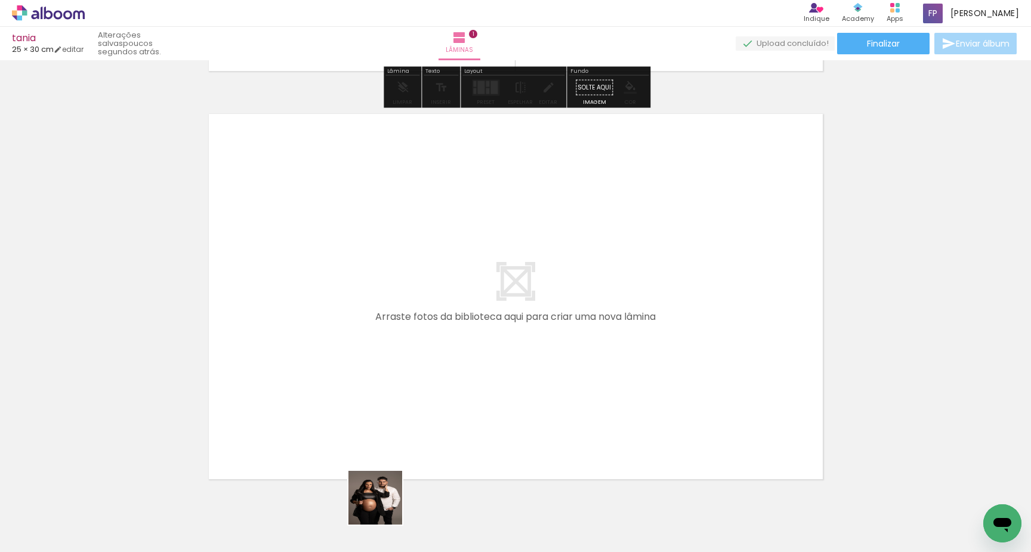
drag, startPoint x: 384, startPoint y: 507, endPoint x: 403, endPoint y: 369, distance: 139.2
click at [403, 369] on quentale-workspace at bounding box center [515, 276] width 1031 height 552
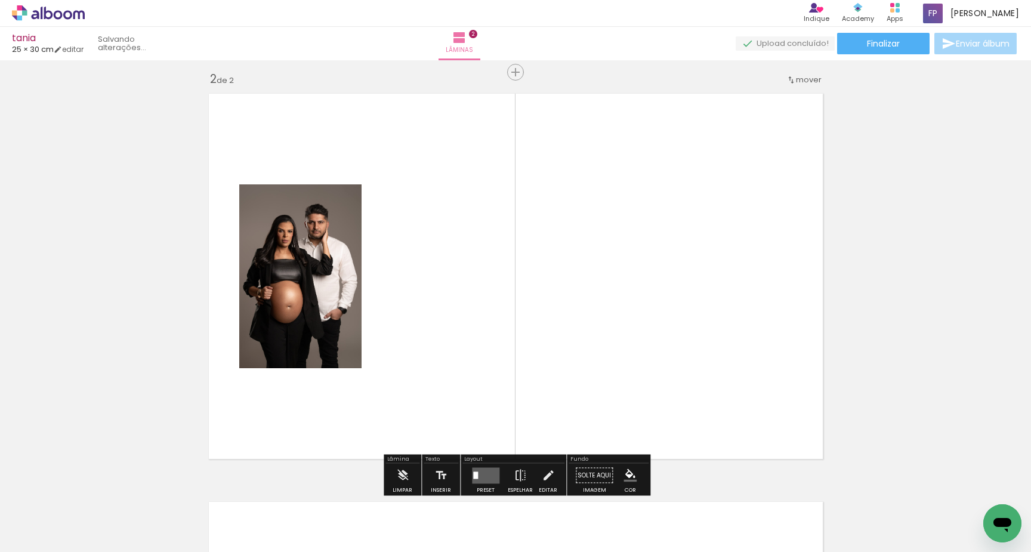
scroll to position [423, 0]
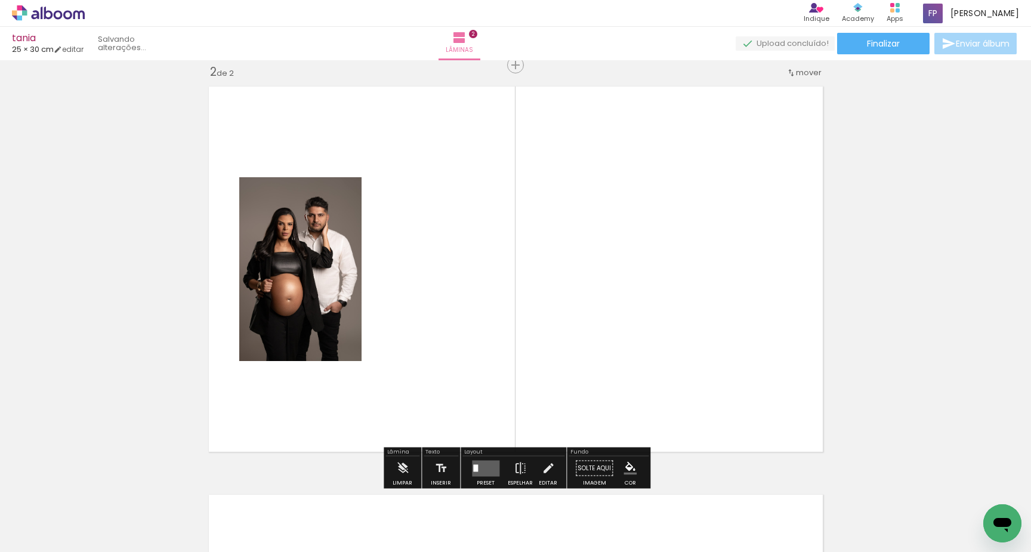
drag, startPoint x: 474, startPoint y: 520, endPoint x: 495, endPoint y: 371, distance: 150.7
click at [477, 372] on quentale-workspace at bounding box center [515, 276] width 1031 height 552
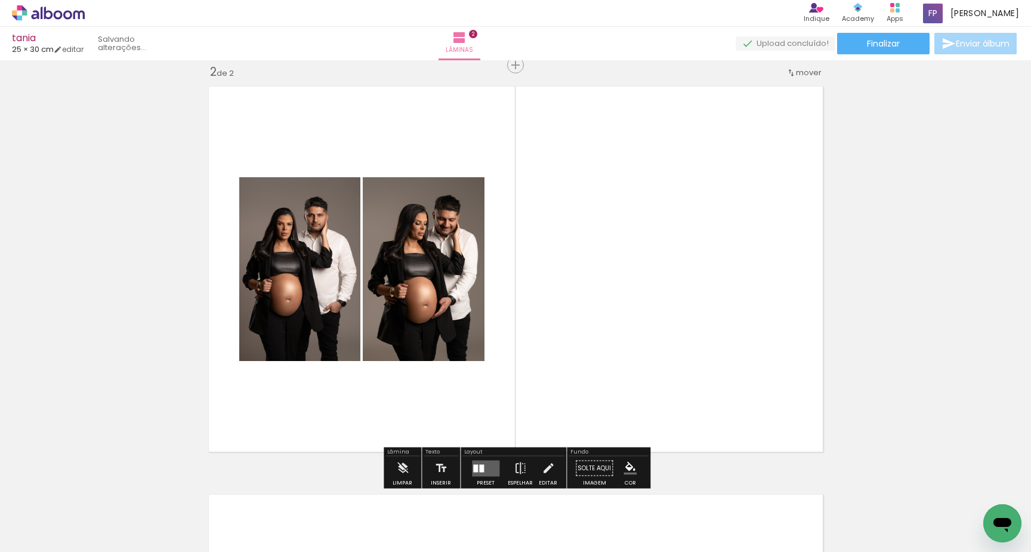
drag, startPoint x: 531, startPoint y: 511, endPoint x: 547, endPoint y: 392, distance: 119.8
click at [547, 392] on quentale-workspace at bounding box center [515, 276] width 1031 height 552
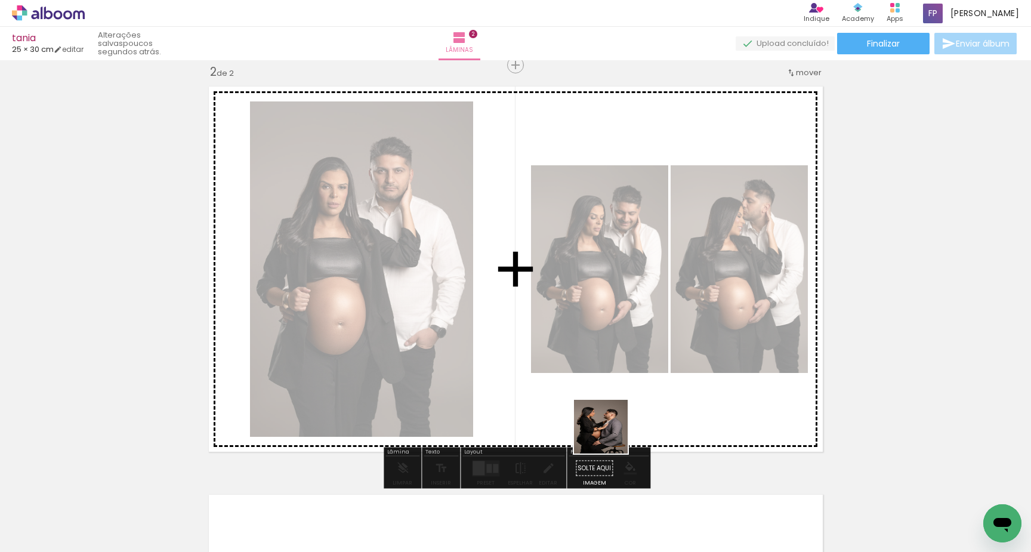
drag, startPoint x: 597, startPoint y: 520, endPoint x: 618, endPoint y: 410, distance: 111.8
click at [618, 410] on quentale-workspace at bounding box center [515, 276] width 1031 height 552
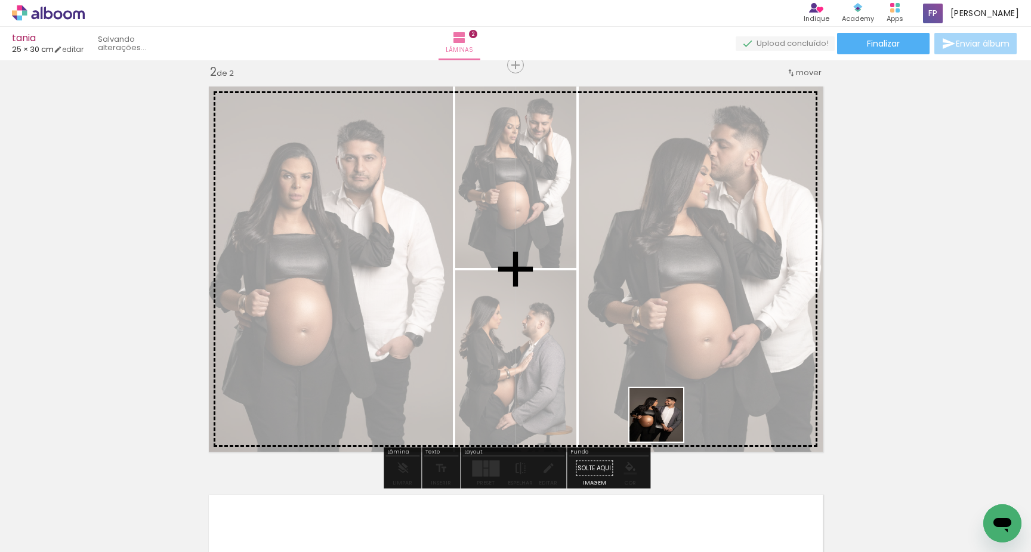
drag, startPoint x: 659, startPoint y: 486, endPoint x: 668, endPoint y: 395, distance: 91.2
click at [668, 395] on quentale-workspace at bounding box center [515, 276] width 1031 height 552
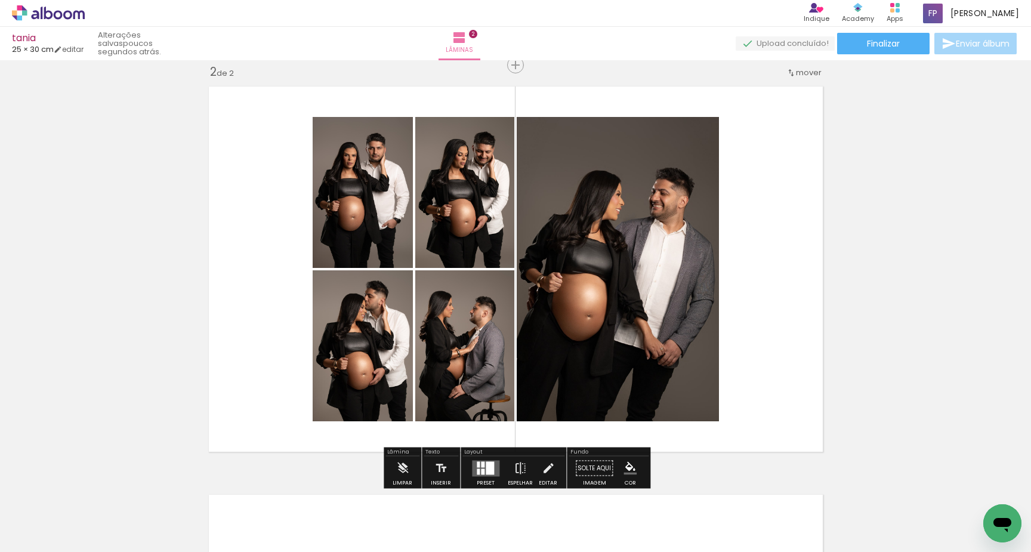
click at [481, 469] on div at bounding box center [483, 472] width 4 height 6
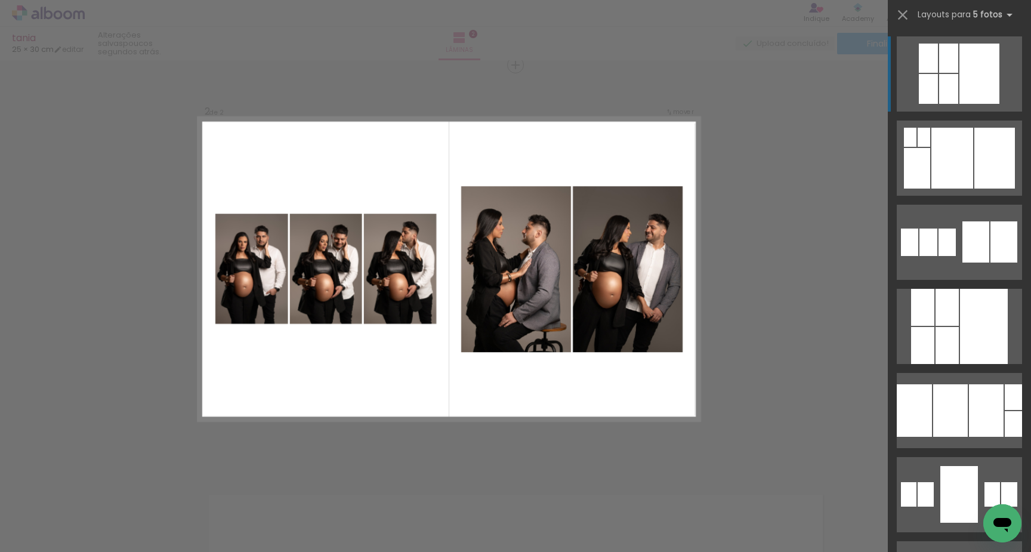
drag, startPoint x: 960, startPoint y: 240, endPoint x: 945, endPoint y: 240, distance: 14.9
click at [960, 240] on quentale-layouter at bounding box center [959, 242] width 125 height 75
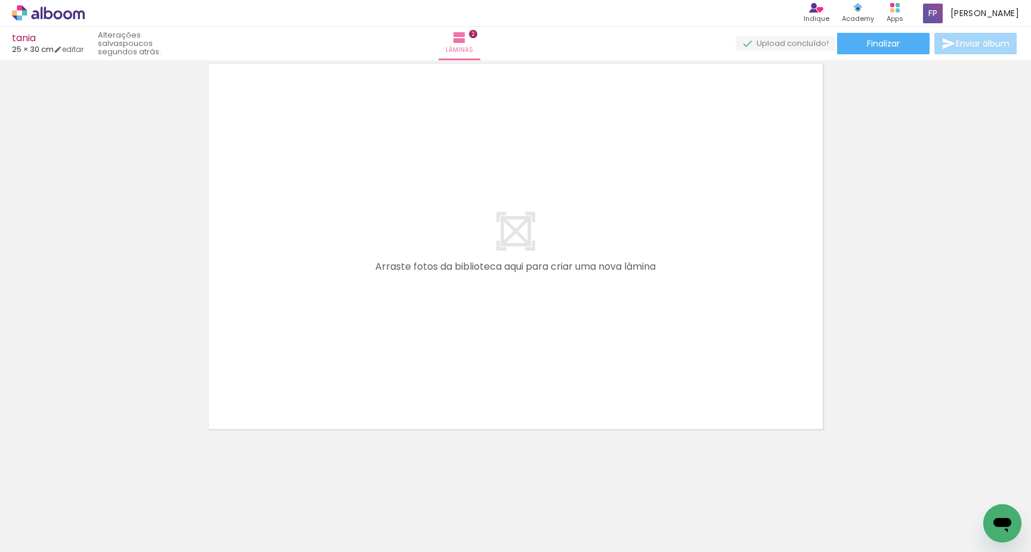
scroll to position [0, 323]
drag, startPoint x: 523, startPoint y: 385, endPoint x: 523, endPoint y: 377, distance: 8.4
click at [523, 377] on quentale-workspace at bounding box center [515, 276] width 1031 height 552
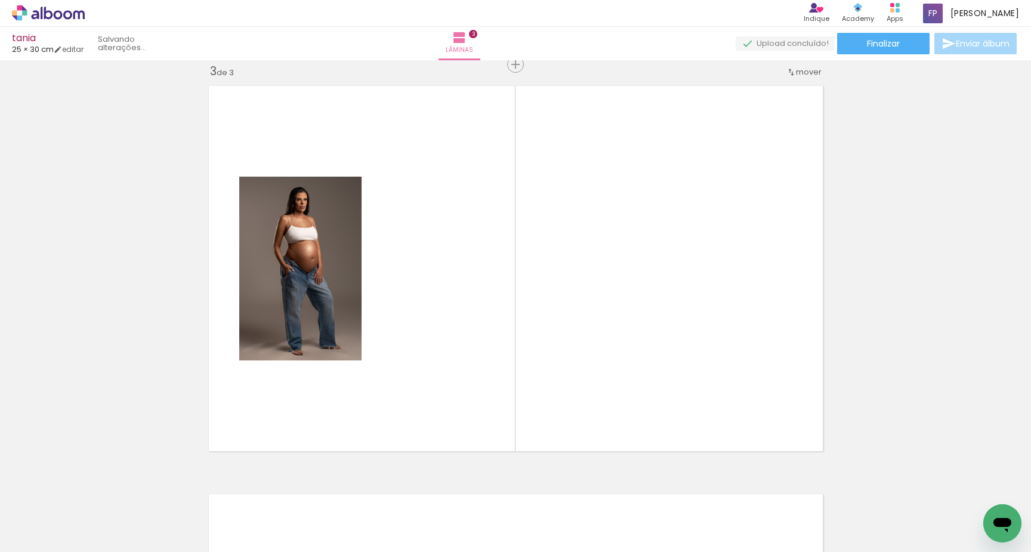
drag, startPoint x: 604, startPoint y: 524, endPoint x: 611, endPoint y: 413, distance: 111.2
click at [587, 391] on quentale-workspace at bounding box center [515, 276] width 1031 height 552
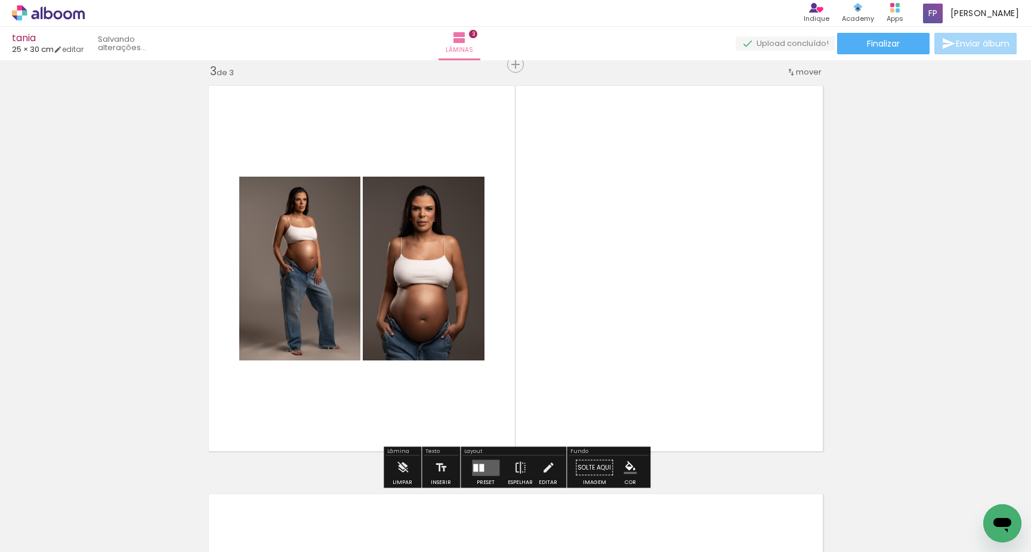
scroll to position [831, 0]
drag, startPoint x: 671, startPoint y: 516, endPoint x: 651, endPoint y: 387, distance: 131.1
click at [651, 387] on quentale-workspace at bounding box center [515, 276] width 1031 height 552
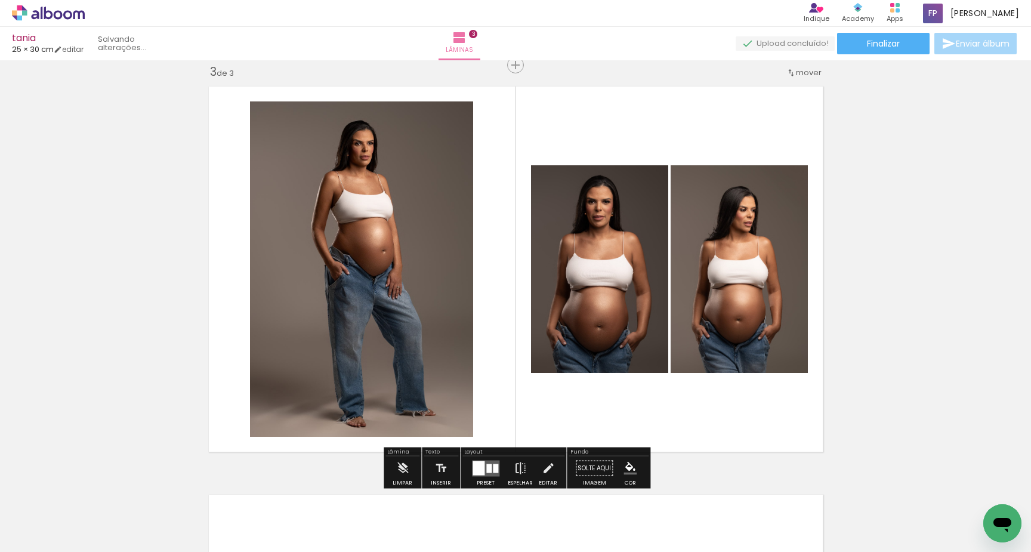
drag, startPoint x: 728, startPoint y: 498, endPoint x: 722, endPoint y: 396, distance: 102.3
click at [722, 396] on quentale-workspace at bounding box center [515, 276] width 1031 height 552
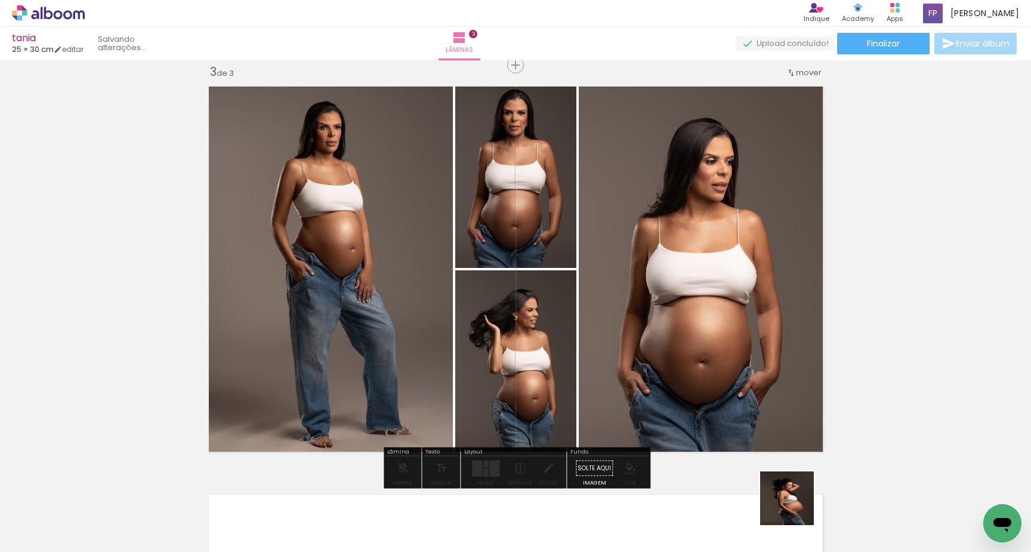
drag, startPoint x: 796, startPoint y: 507, endPoint x: 775, endPoint y: 380, distance: 129.4
click at [781, 411] on quentale-workspace at bounding box center [515, 276] width 1031 height 552
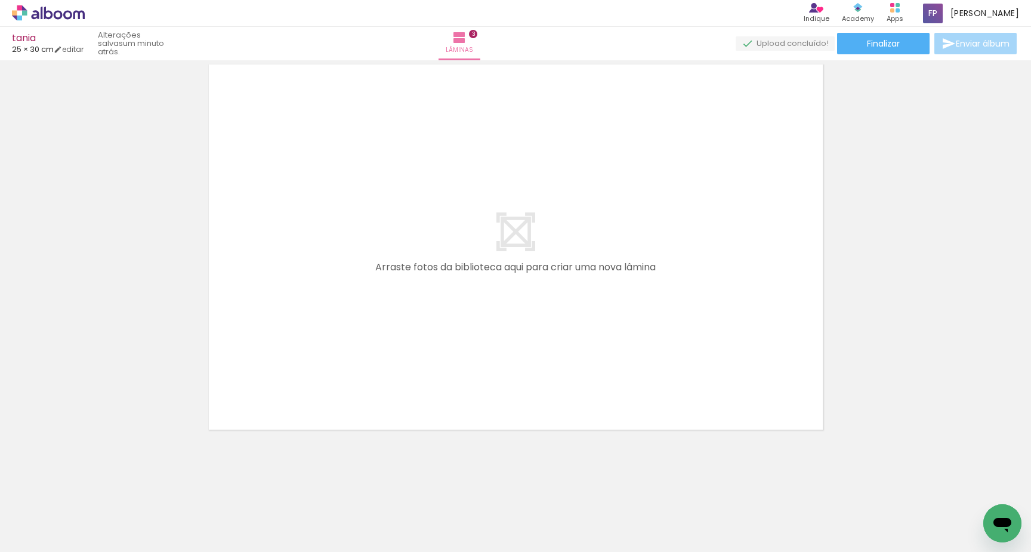
scroll to position [0, 997]
drag, startPoint x: 198, startPoint y: 500, endPoint x: 278, endPoint y: 478, distance: 83.5
click at [251, 369] on quentale-workspace at bounding box center [515, 276] width 1031 height 552
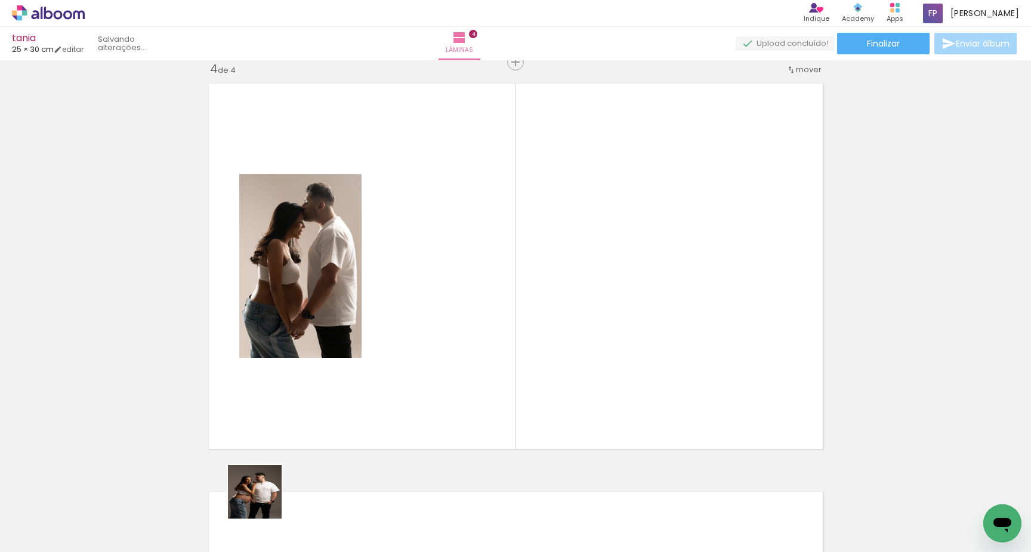
scroll to position [1240, 0]
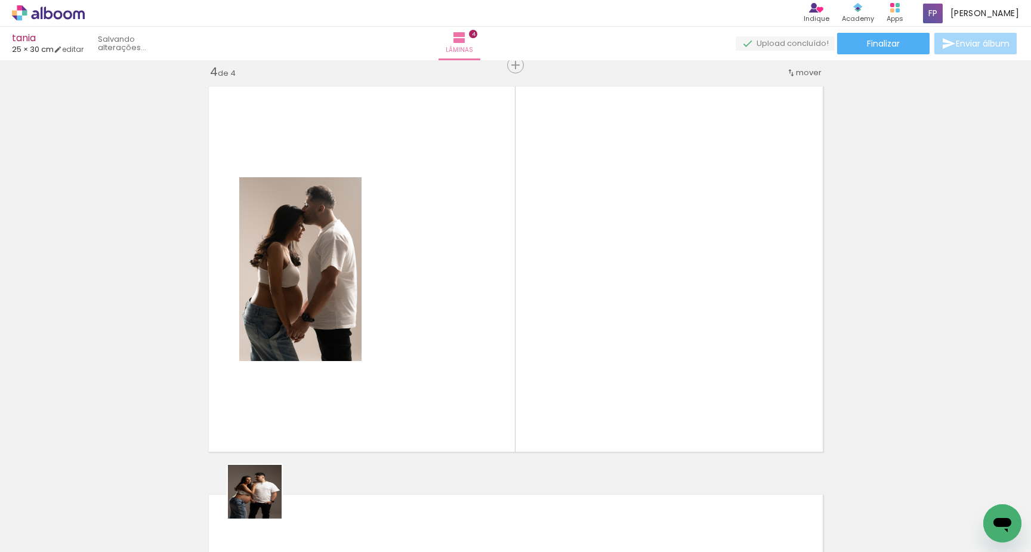
drag, startPoint x: 264, startPoint y: 501, endPoint x: 309, endPoint y: 374, distance: 134.2
click at [309, 374] on quentale-workspace at bounding box center [515, 276] width 1031 height 552
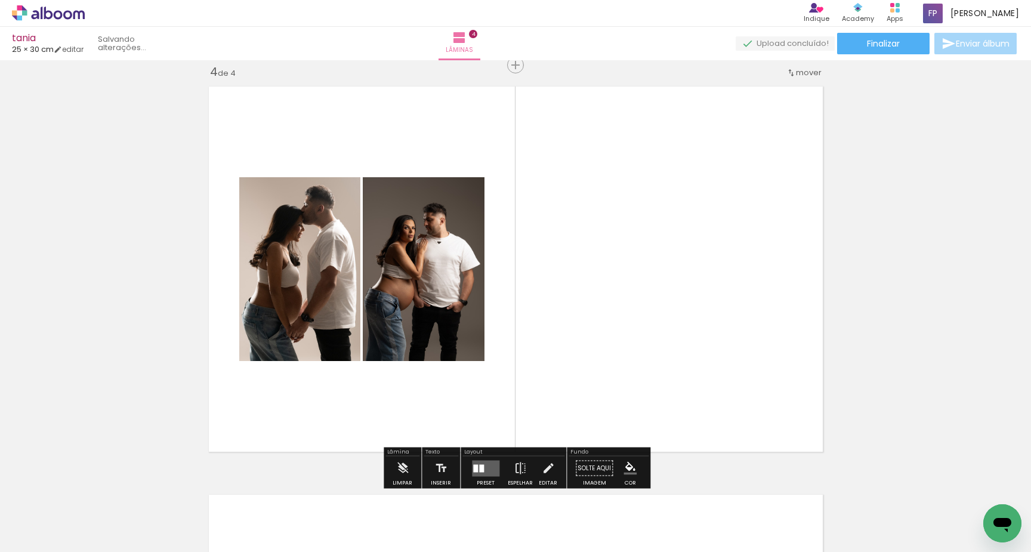
drag, startPoint x: 331, startPoint y: 523, endPoint x: 390, endPoint y: 363, distance: 170.0
click at [390, 363] on quentale-workspace at bounding box center [515, 276] width 1031 height 552
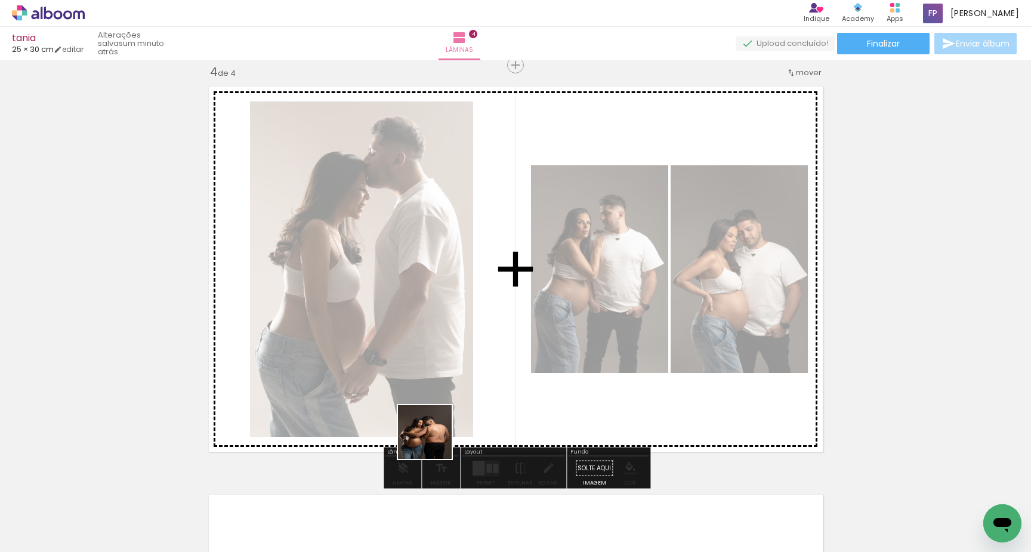
drag, startPoint x: 434, startPoint y: 441, endPoint x: 463, endPoint y: 386, distance: 61.9
click at [463, 386] on quentale-workspace at bounding box center [515, 276] width 1031 height 552
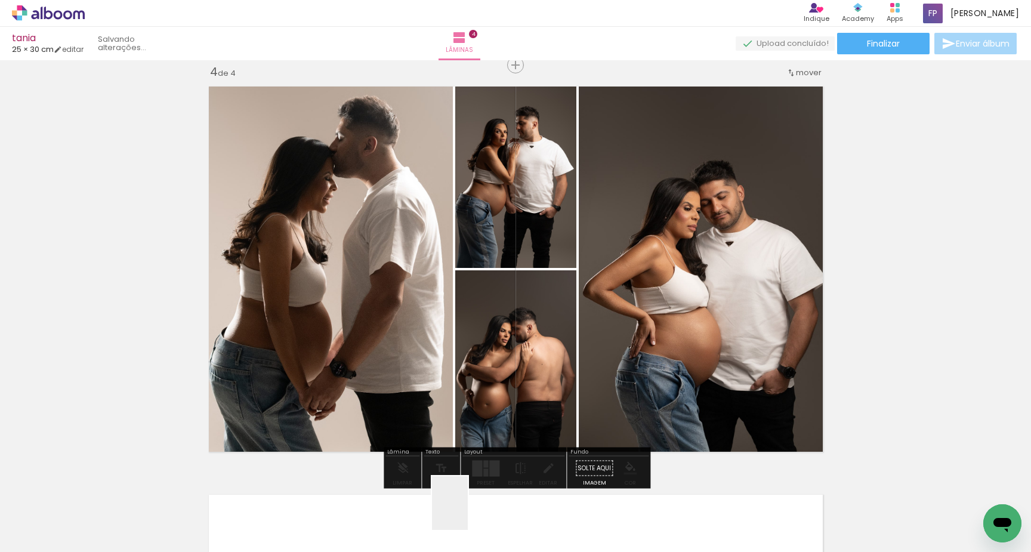
drag, startPoint x: 468, startPoint y: 512, endPoint x: 494, endPoint y: 406, distance: 108.9
click at [494, 406] on quentale-workspace at bounding box center [515, 276] width 1031 height 552
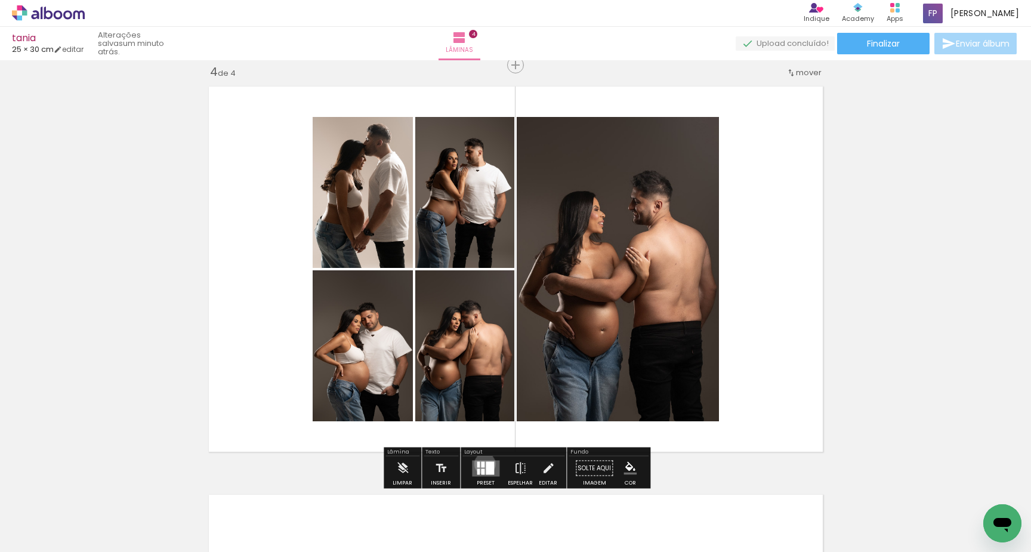
click at [482, 464] on div at bounding box center [483, 464] width 4 height 6
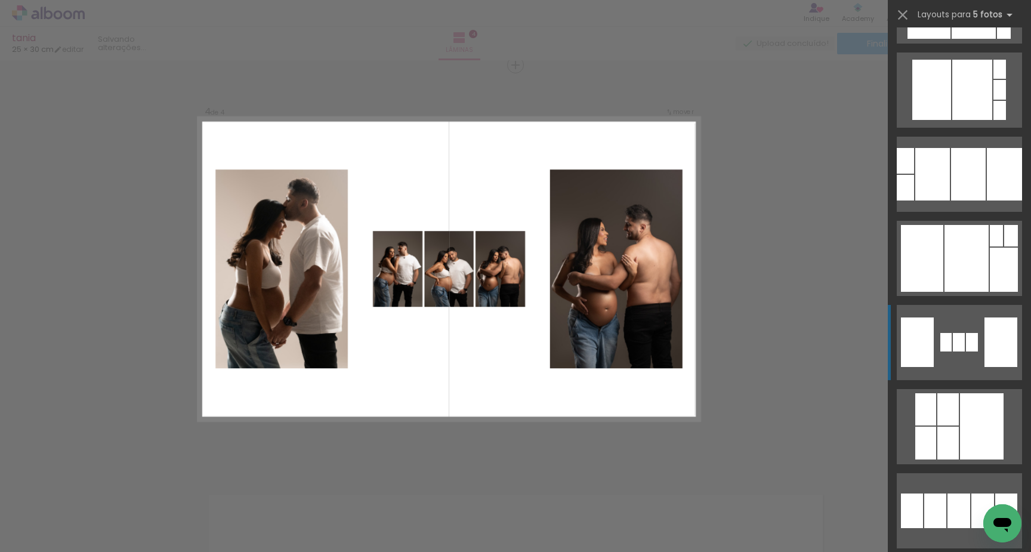
scroll to position [1711, 0]
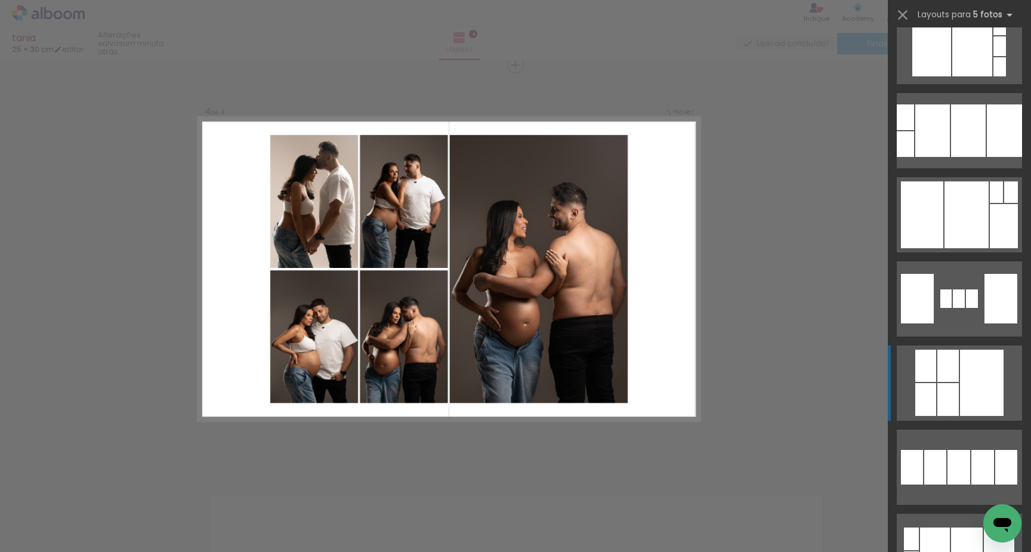
click at [959, 371] on div at bounding box center [948, 366] width 21 height 32
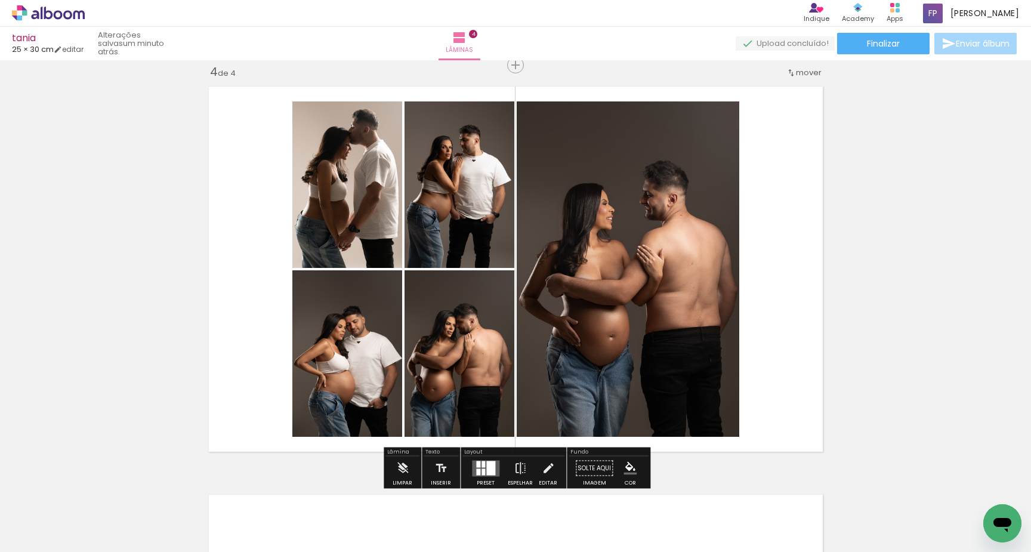
click at [495, 471] on quentale-layouter at bounding box center [485, 468] width 27 height 16
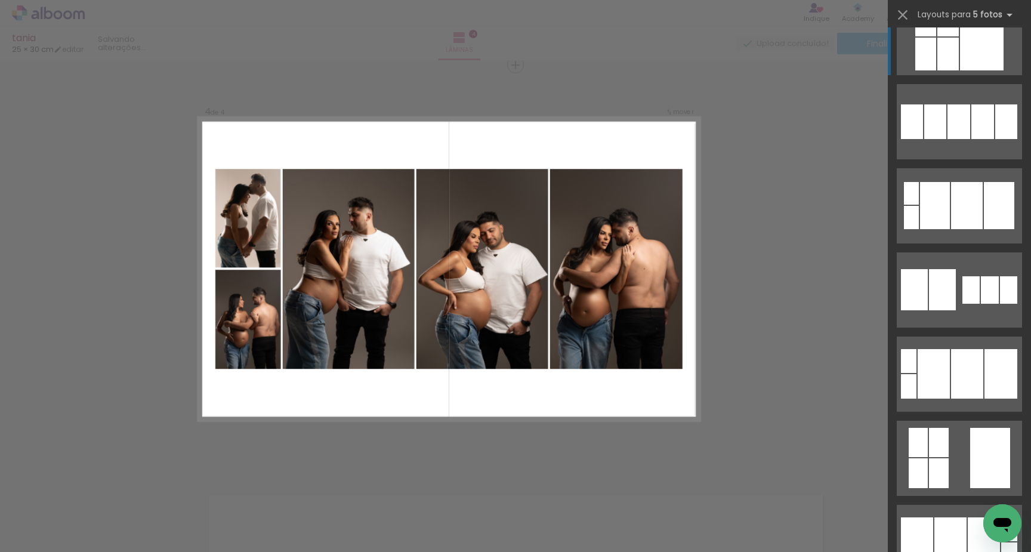
scroll to position [2070, 0]
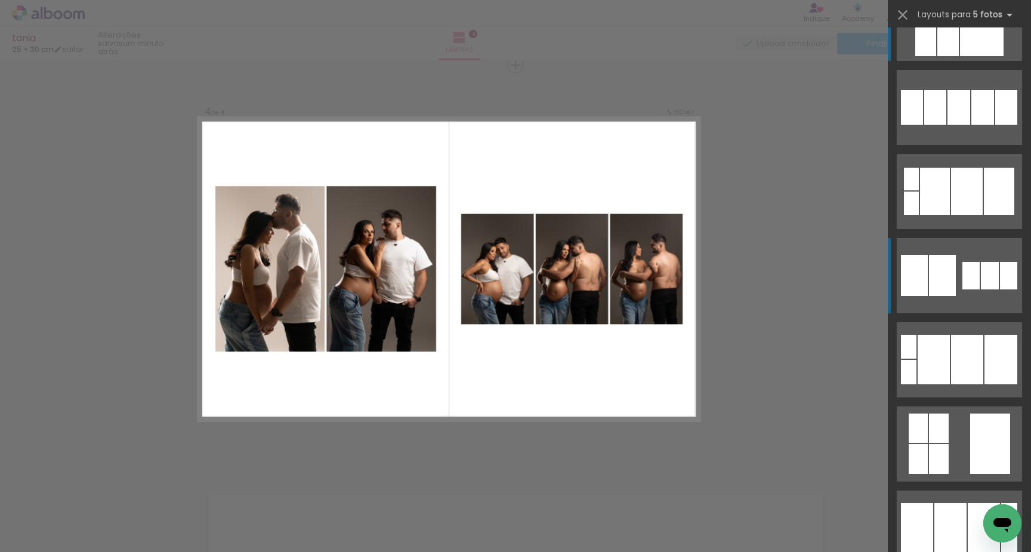
click at [967, 277] on div at bounding box center [971, 275] width 17 height 27
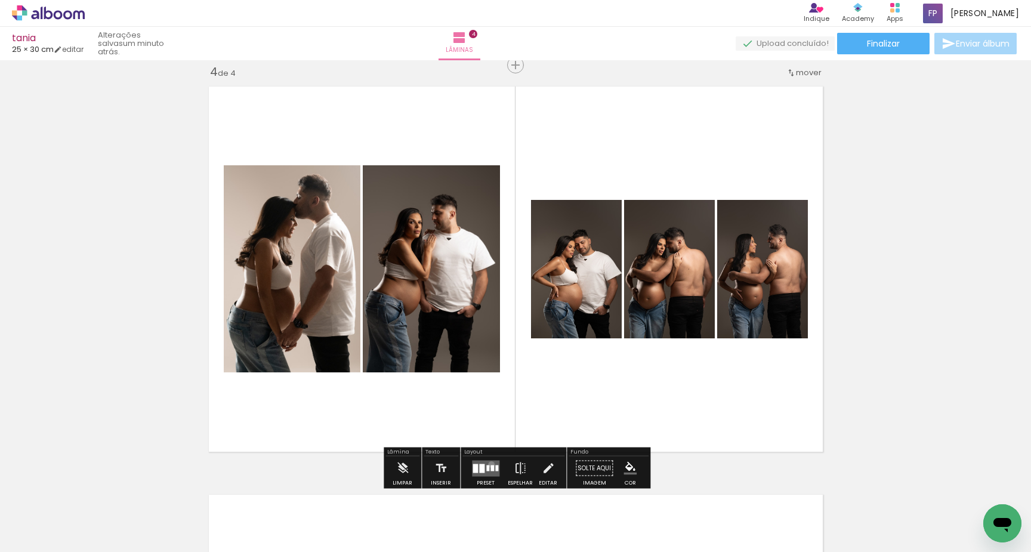
click at [488, 466] on quentale-layouter at bounding box center [485, 468] width 27 height 16
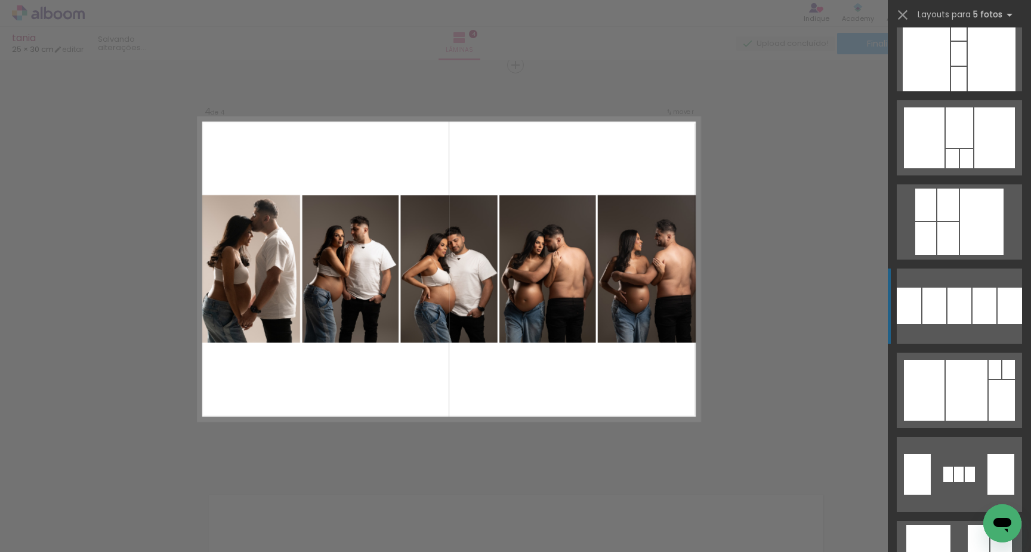
scroll to position [3437, 0]
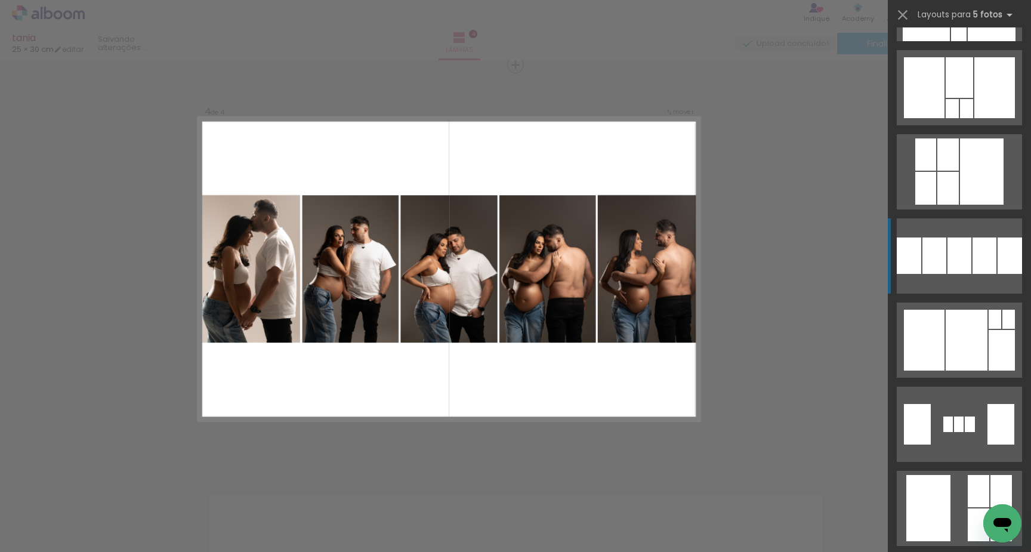
click at [947, 260] on quentale-layouter at bounding box center [959, 255] width 125 height 75
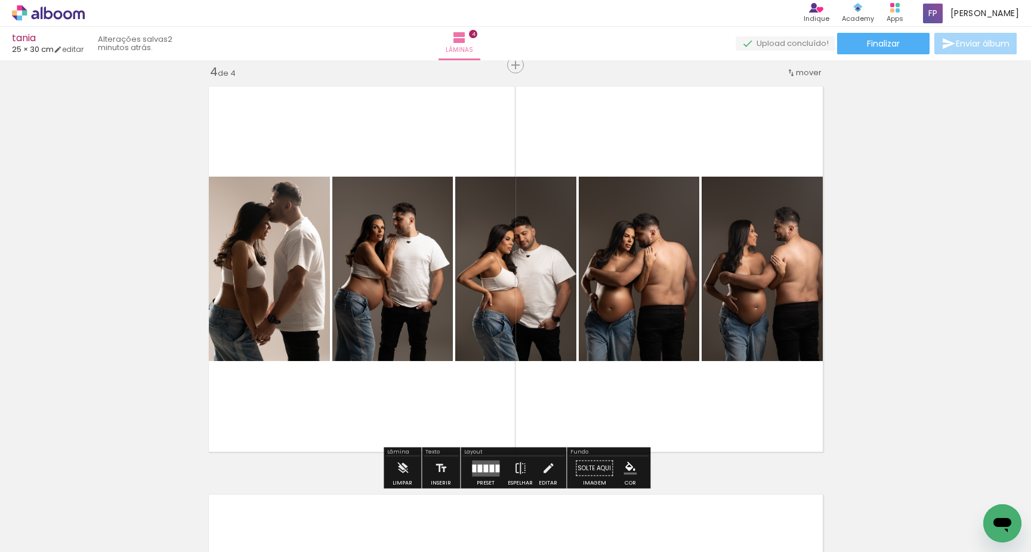
click at [485, 466] on div at bounding box center [485, 468] width 5 height 8
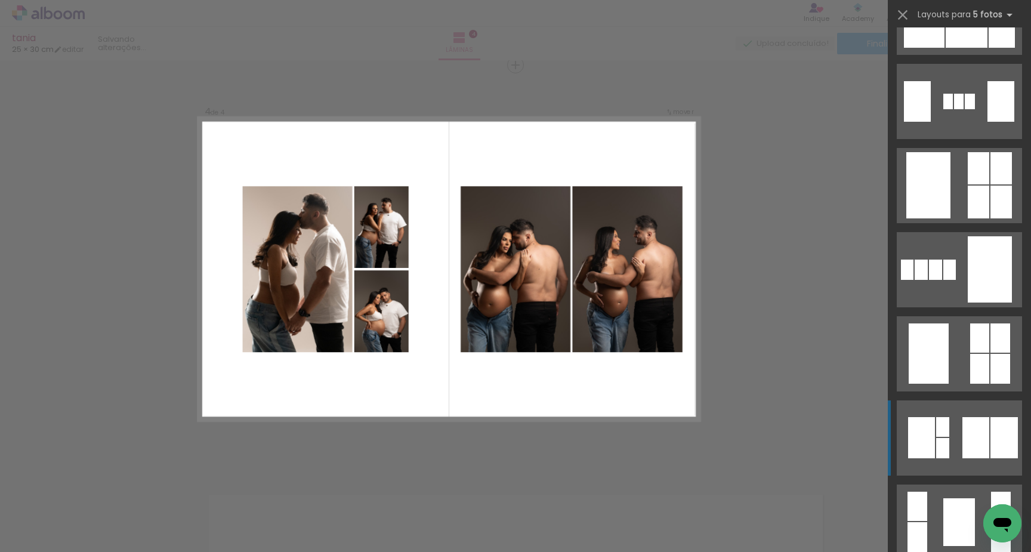
scroll to position [3780, 0]
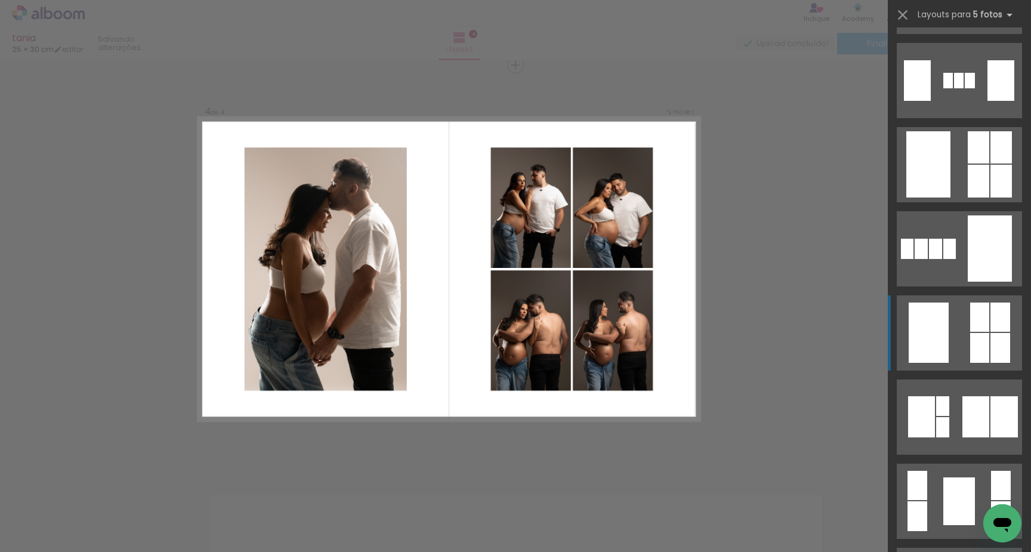
click at [960, 334] on quentale-layouter at bounding box center [959, 332] width 125 height 75
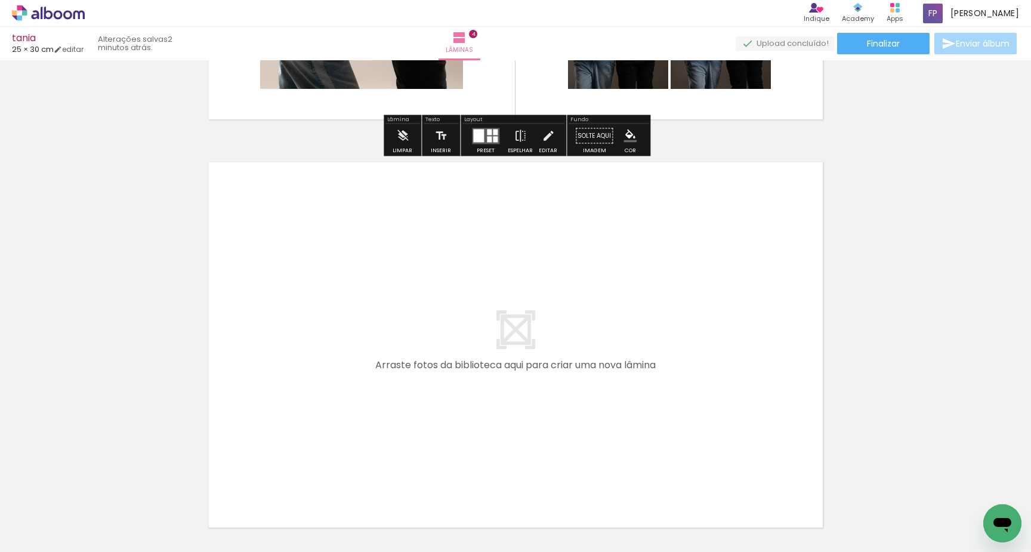
scroll to position [1585, 0]
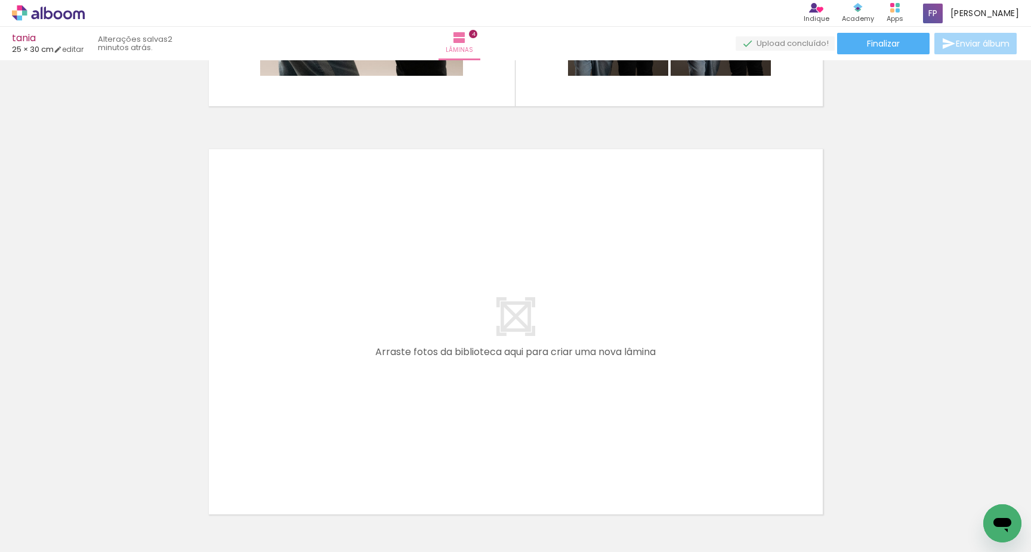
drag, startPoint x: 541, startPoint y: 505, endPoint x: 522, endPoint y: 381, distance: 125.0
click at [522, 381] on quentale-workspace at bounding box center [515, 276] width 1031 height 552
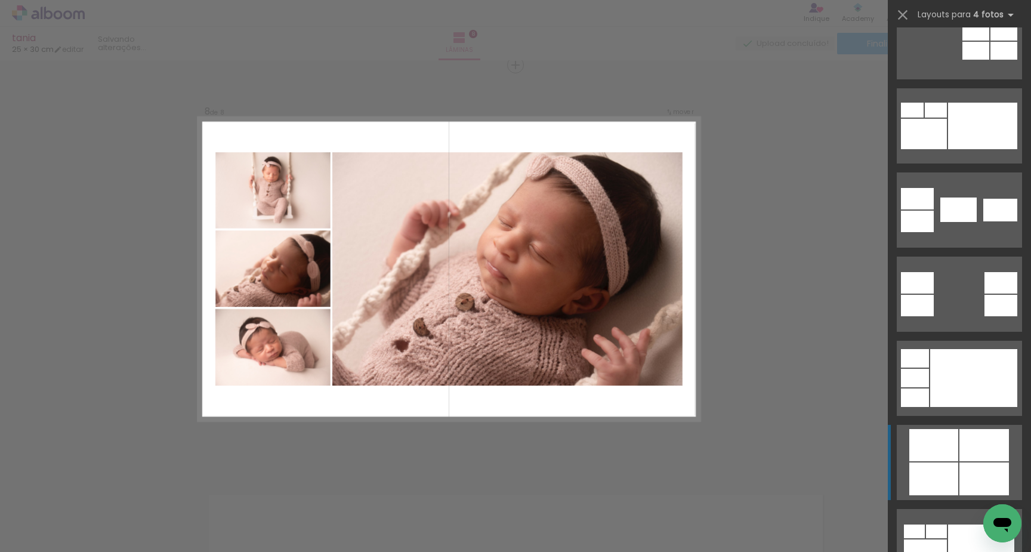
scroll to position [387, 0]
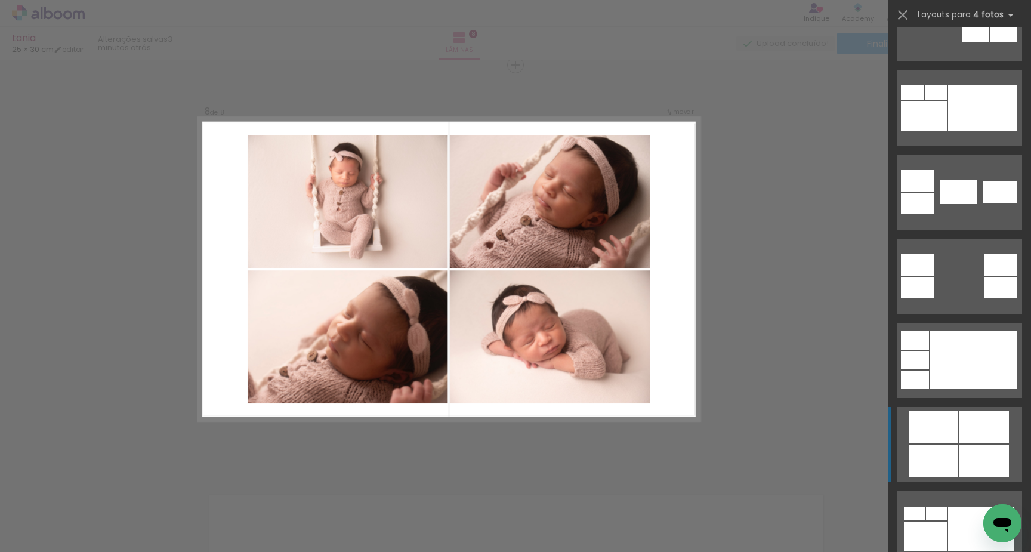
click at [963, 432] on div at bounding box center [985, 427] width 50 height 32
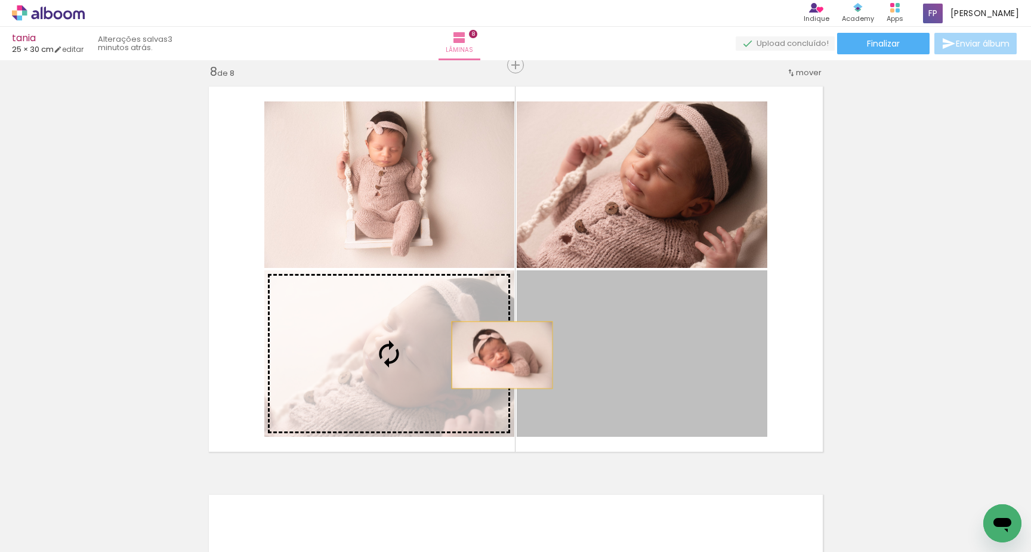
drag, startPoint x: 651, startPoint y: 350, endPoint x: 453, endPoint y: 365, distance: 198.1
click at [0, 0] on slot at bounding box center [0, 0] width 0 height 0
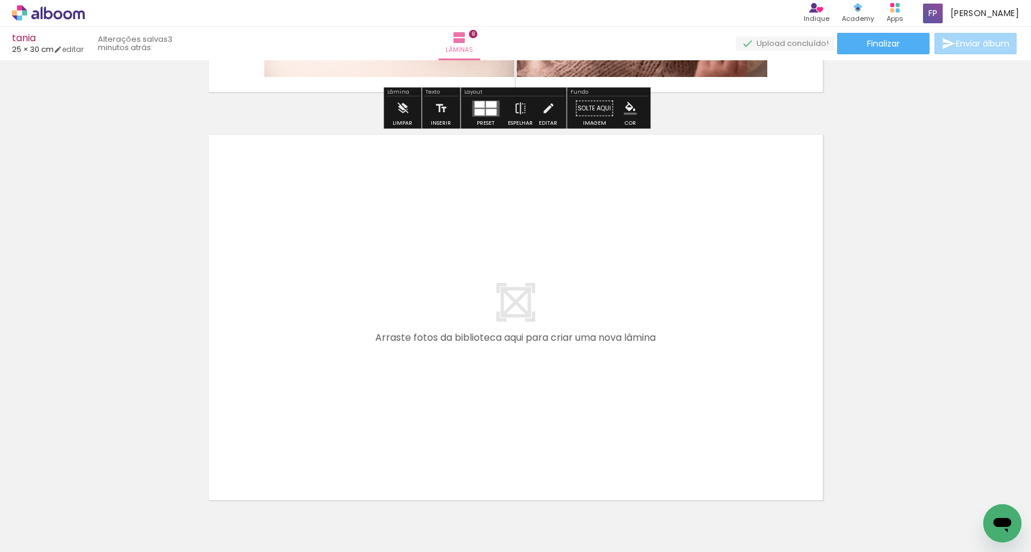
scroll to position [3247, 0]
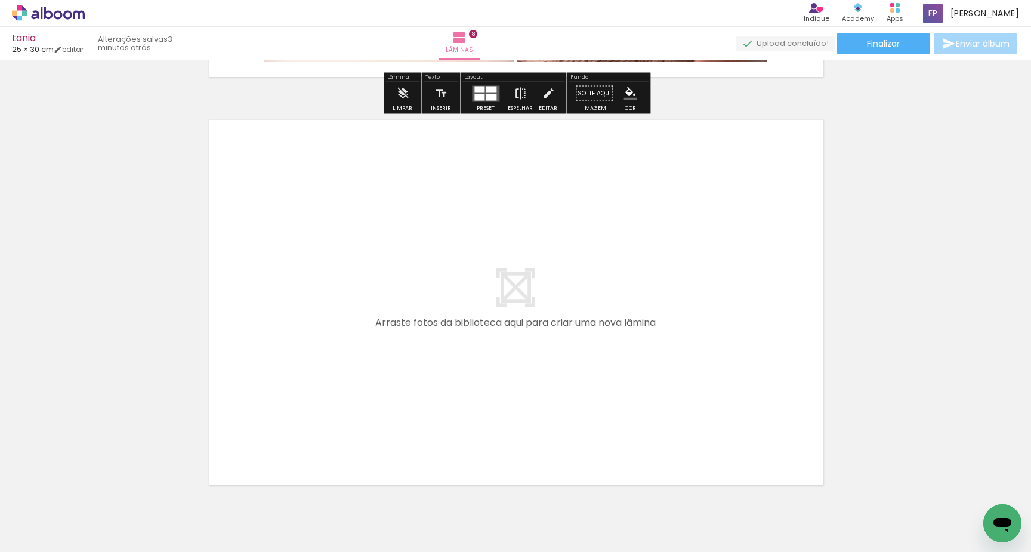
drag, startPoint x: 402, startPoint y: 508, endPoint x: 426, endPoint y: 358, distance: 152.3
click at [426, 358] on quentale-workspace at bounding box center [515, 276] width 1031 height 552
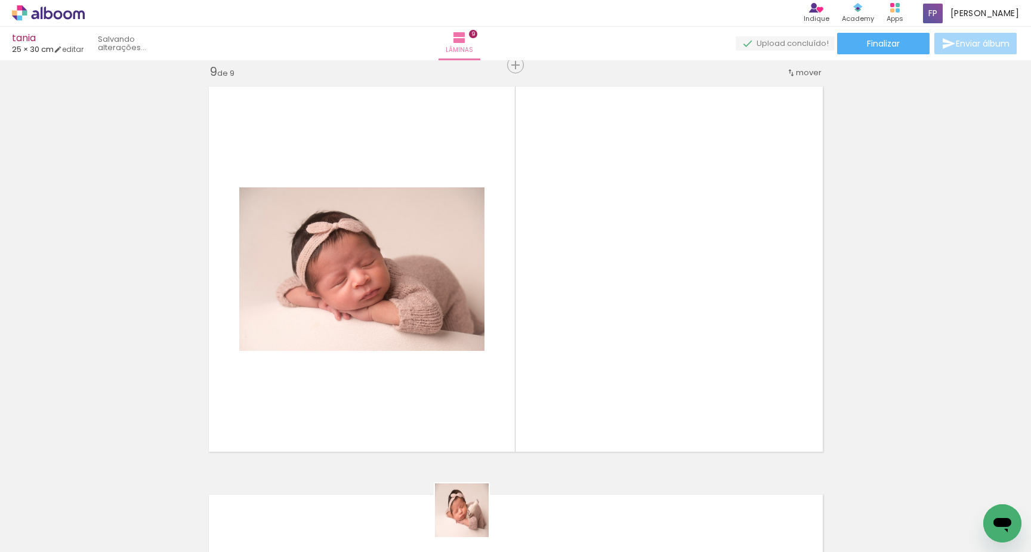
drag, startPoint x: 471, startPoint y: 519, endPoint x: 505, endPoint y: 357, distance: 165.3
click at [505, 357] on quentale-workspace at bounding box center [515, 276] width 1031 height 552
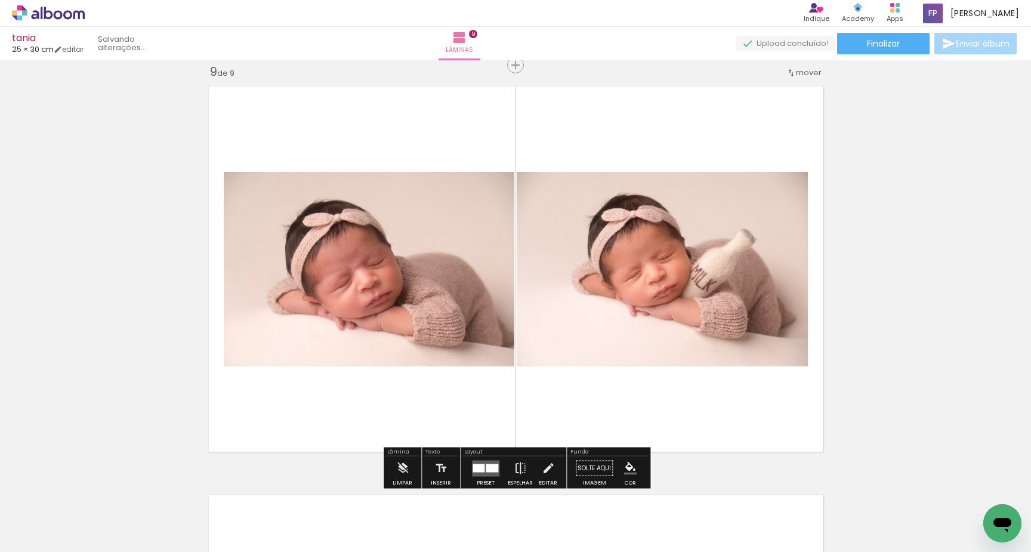
scroll to position [3281, 0]
drag, startPoint x: 551, startPoint y: 500, endPoint x: 568, endPoint y: 357, distance: 144.3
click at [568, 357] on quentale-workspace at bounding box center [515, 276] width 1031 height 552
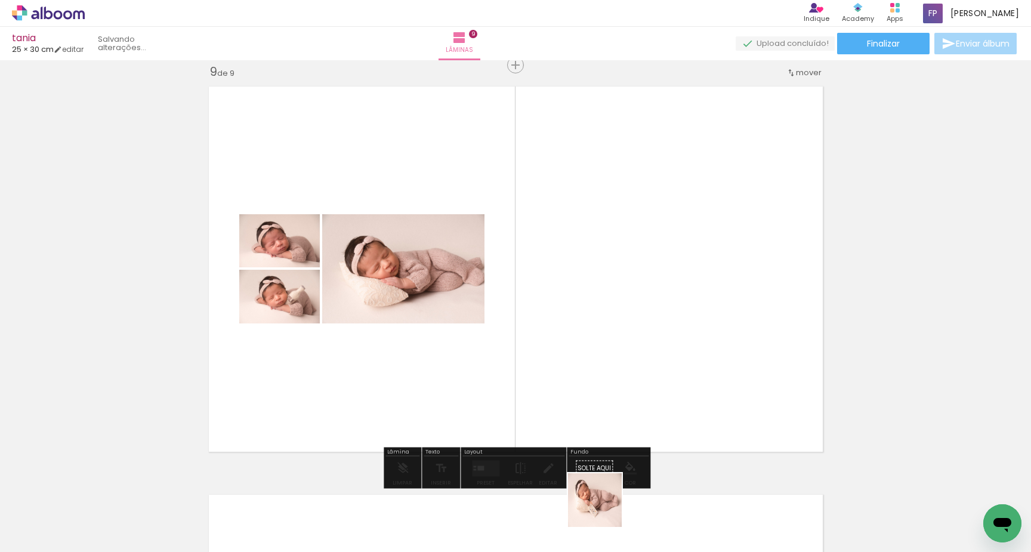
drag, startPoint x: 604, startPoint y: 509, endPoint x: 639, endPoint y: 321, distance: 191.2
click at [639, 321] on quentale-workspace at bounding box center [515, 276] width 1031 height 552
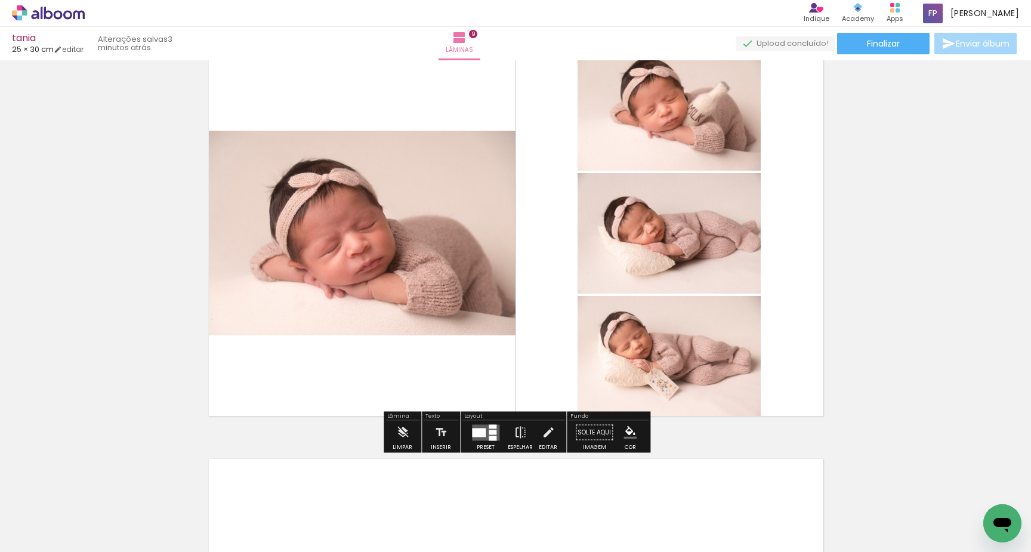
scroll to position [3317, 0]
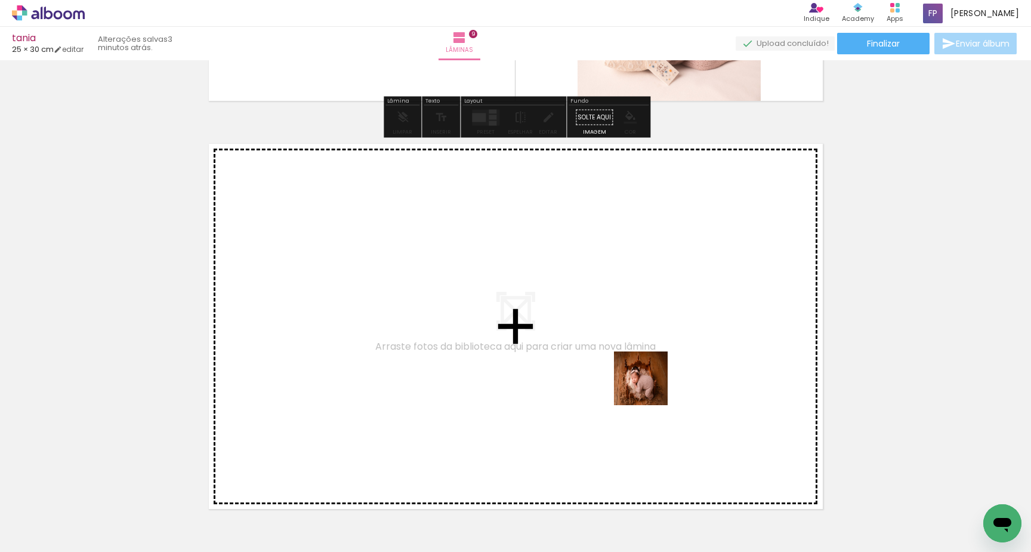
drag, startPoint x: 652, startPoint y: 479, endPoint x: 649, endPoint y: 379, distance: 99.7
click at [649, 379] on quentale-workspace at bounding box center [515, 276] width 1031 height 552
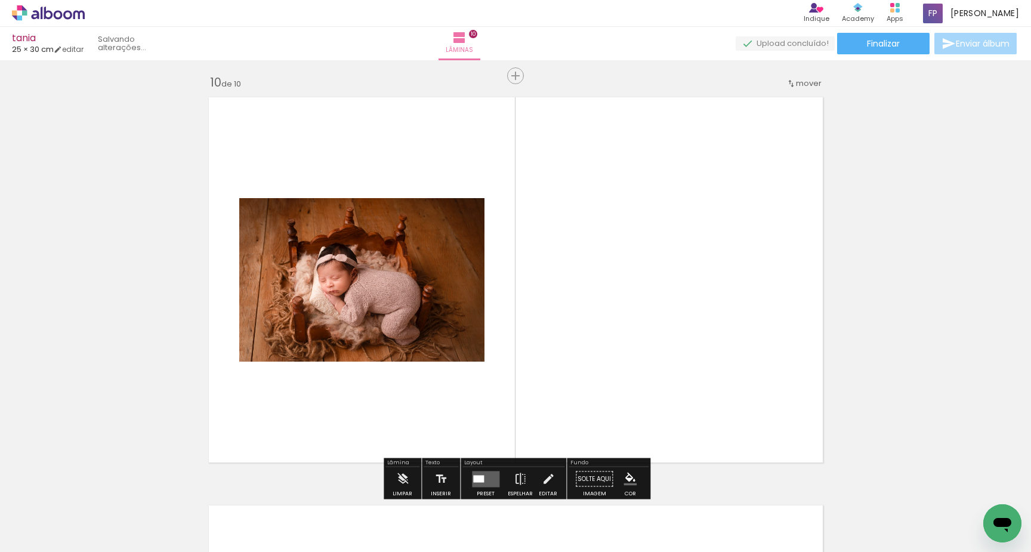
click at [702, 396] on quentale-workspace at bounding box center [515, 276] width 1031 height 552
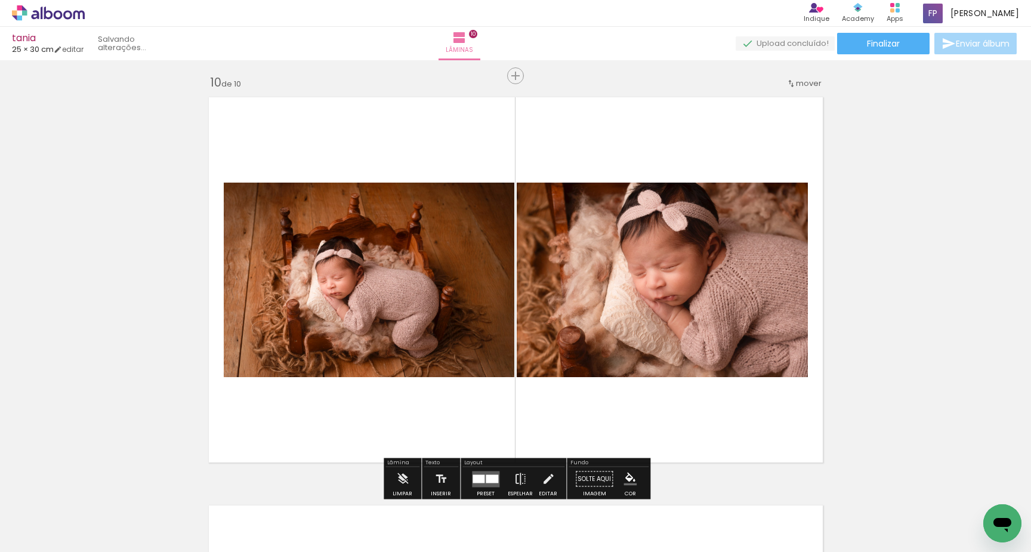
scroll to position [3689, 0]
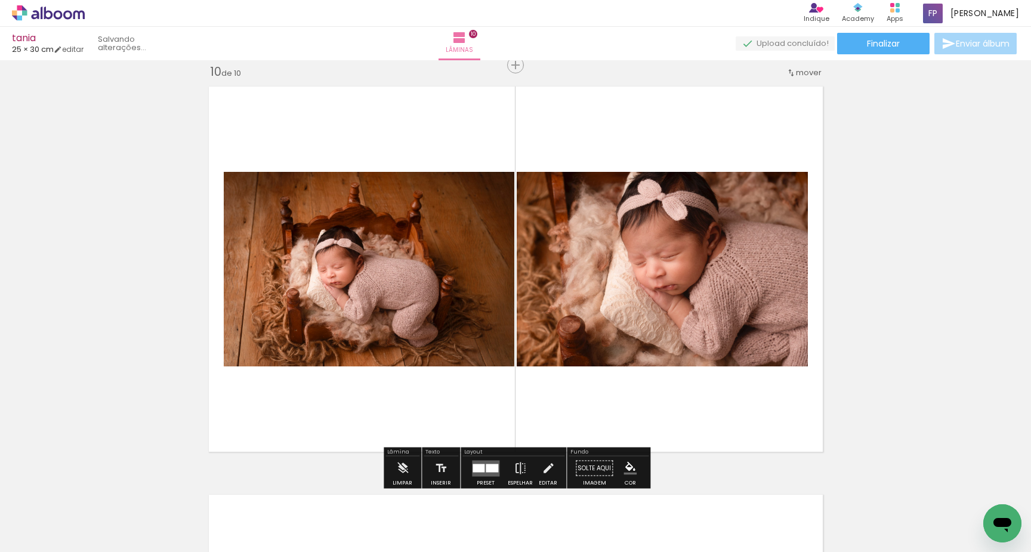
drag, startPoint x: 808, startPoint y: 514, endPoint x: 751, endPoint y: 405, distance: 123.3
click at [751, 405] on quentale-workspace at bounding box center [515, 276] width 1031 height 552
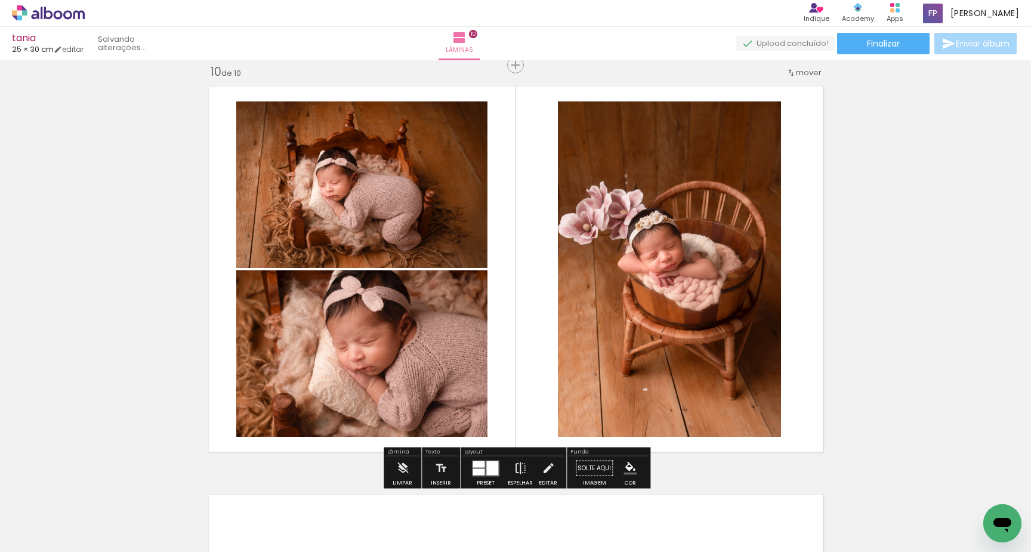
drag, startPoint x: 867, startPoint y: 510, endPoint x: 757, endPoint y: 409, distance: 149.1
click at [757, 409] on quentale-workspace at bounding box center [515, 276] width 1031 height 552
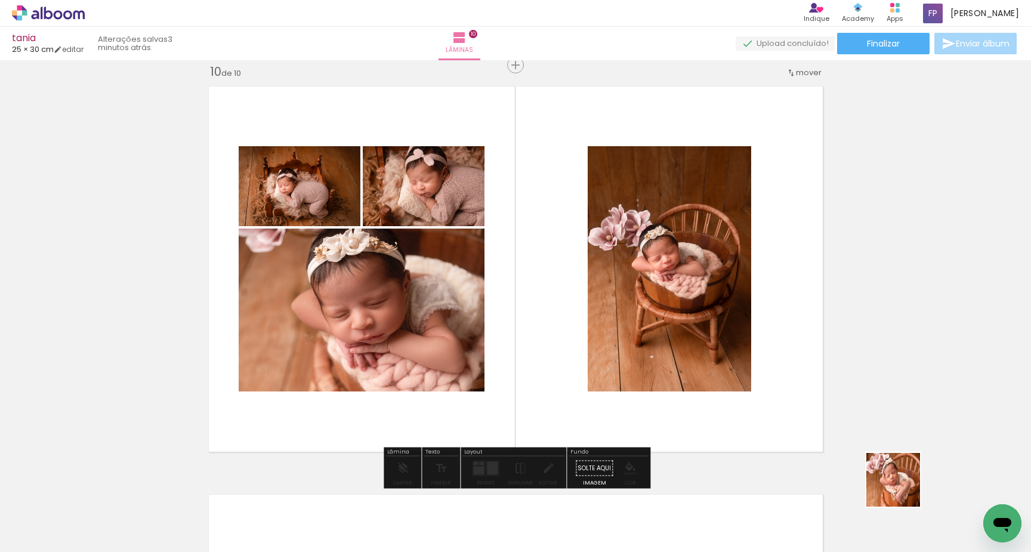
drag, startPoint x: 933, startPoint y: 508, endPoint x: 767, endPoint y: 409, distance: 193.6
click at [767, 409] on quentale-workspace at bounding box center [515, 276] width 1031 height 552
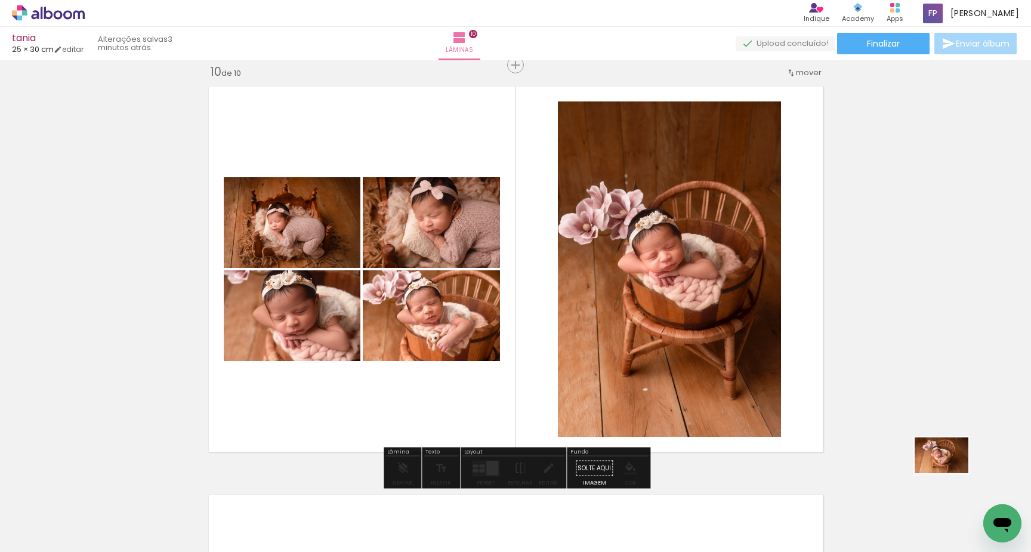
drag, startPoint x: 991, startPoint y: 492, endPoint x: 745, endPoint y: 375, distance: 272.8
click at [745, 375] on quentale-workspace at bounding box center [515, 276] width 1031 height 552
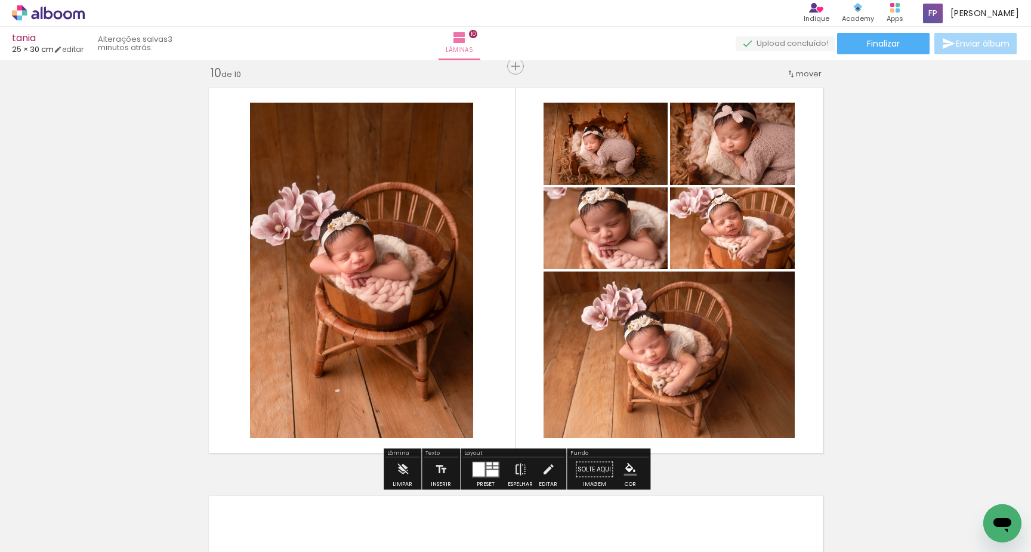
scroll to position [3685, 0]
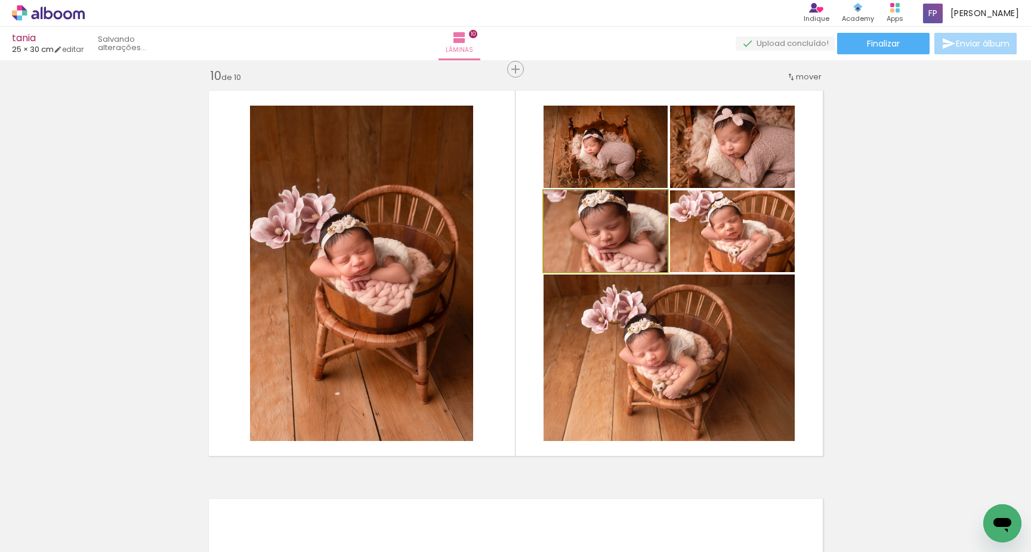
drag, startPoint x: 623, startPoint y: 248, endPoint x: 615, endPoint y: 168, distance: 79.8
click at [0, 0] on slot at bounding box center [0, 0] width 0 height 0
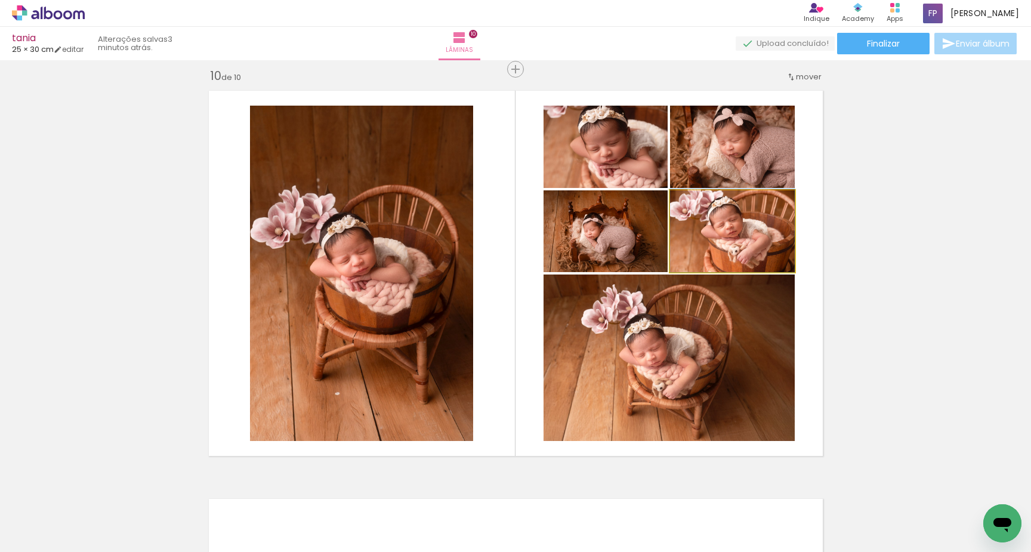
drag, startPoint x: 747, startPoint y: 249, endPoint x: 766, endPoint y: 141, distance: 110.3
click at [0, 0] on slot at bounding box center [0, 0] width 0 height 0
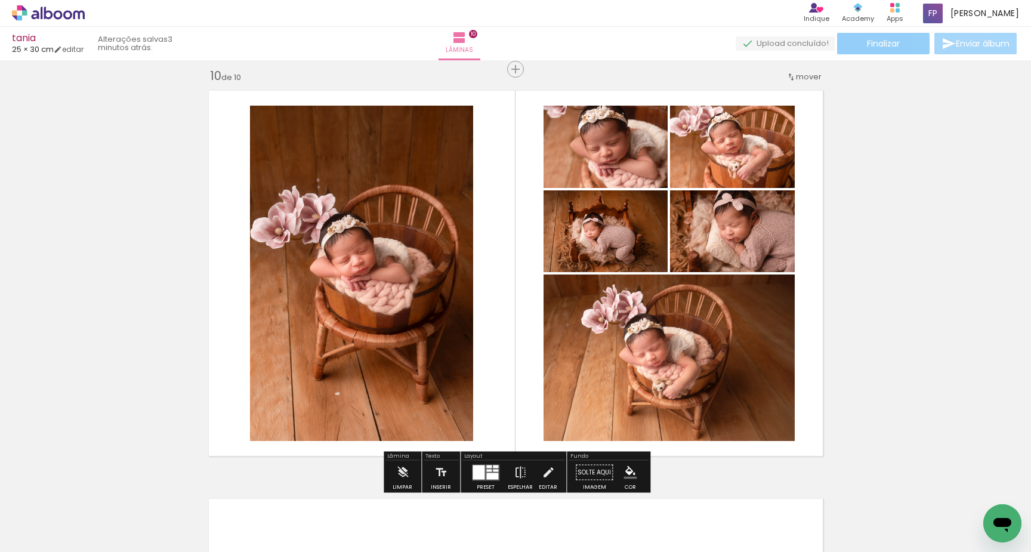
click at [873, 47] on span "Finalizar" at bounding box center [883, 43] width 33 height 8
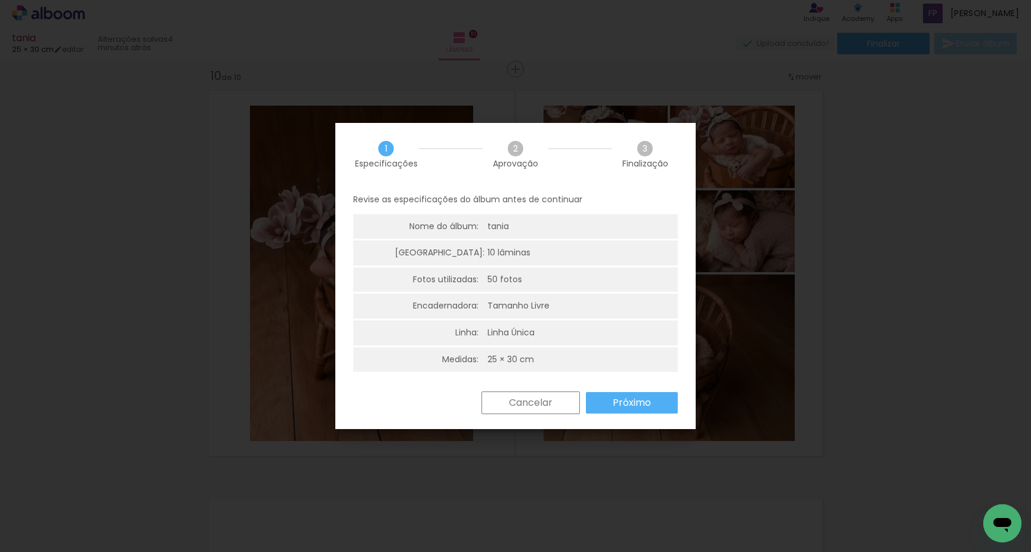
click at [0, 0] on slot "Próximo" at bounding box center [0, 0] width 0 height 0
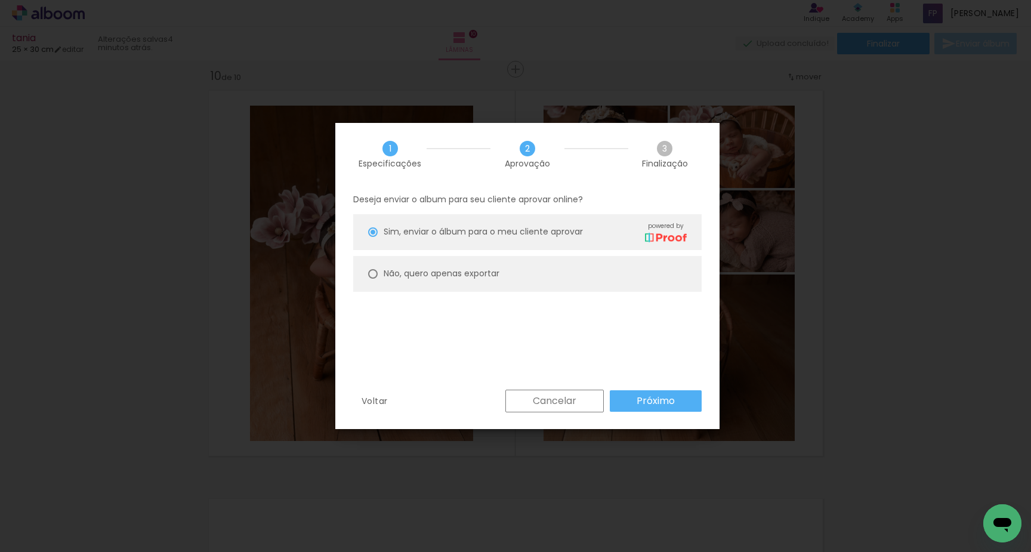
click at [380, 267] on paper-radio-button "Não, quero apenas exportar" at bounding box center [527, 274] width 349 height 36
type paper-radio-button "on"
click at [0, 0] on slot "Próximo" at bounding box center [0, 0] width 0 height 0
type input "Alta, 300 DPI"
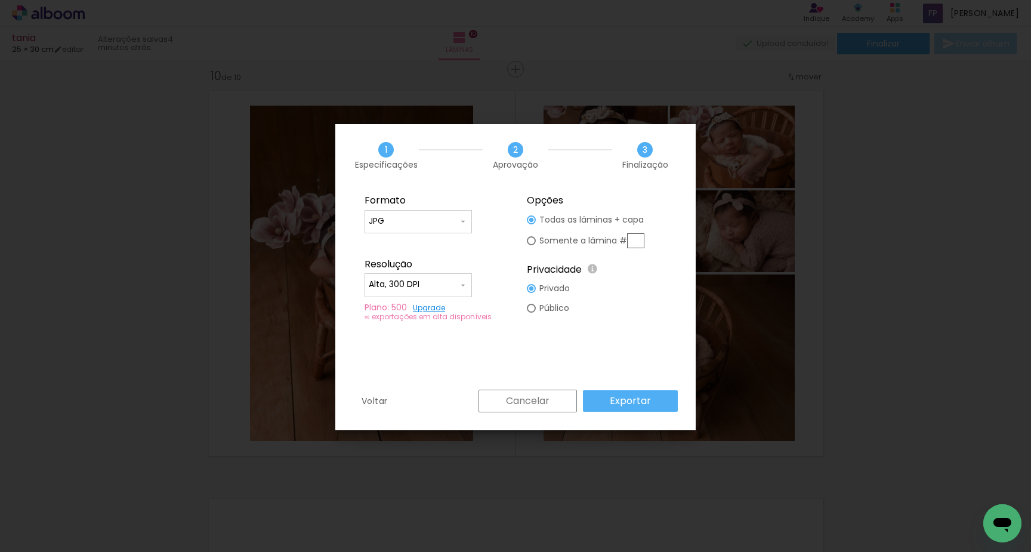
click at [0, 0] on slot "Exportar" at bounding box center [0, 0] width 0 height 0
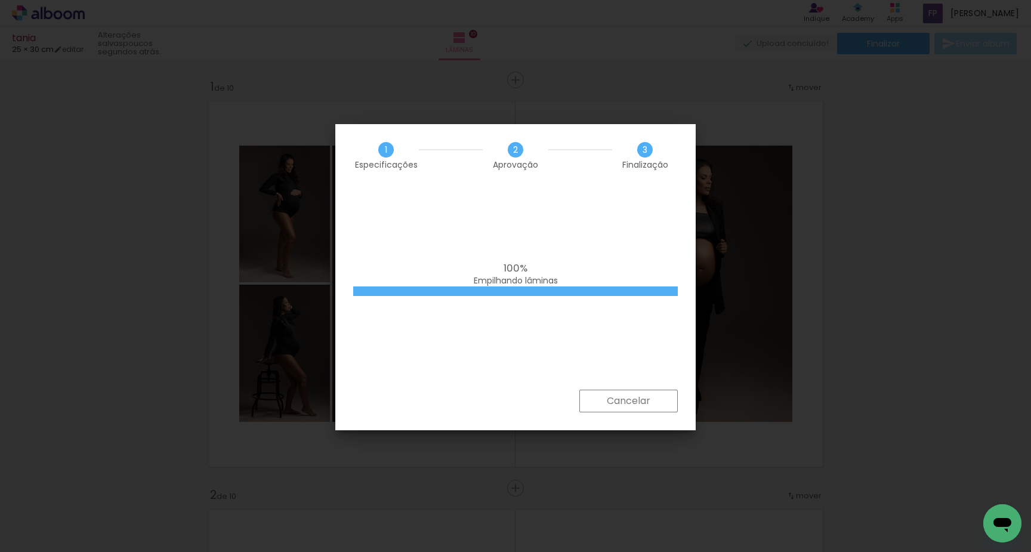
scroll to position [0, 2400]
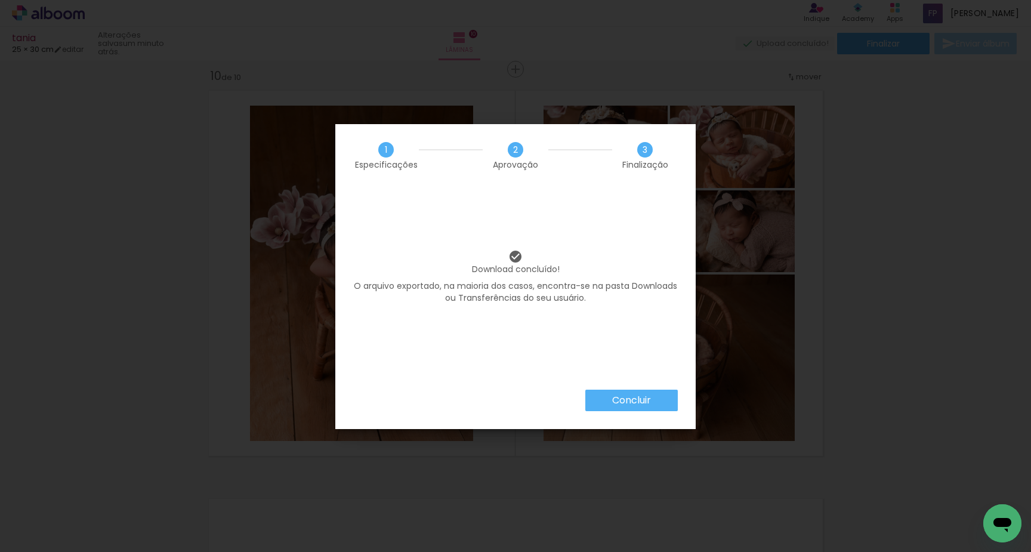
click at [0, 0] on slot "Concluir" at bounding box center [0, 0] width 0 height 0
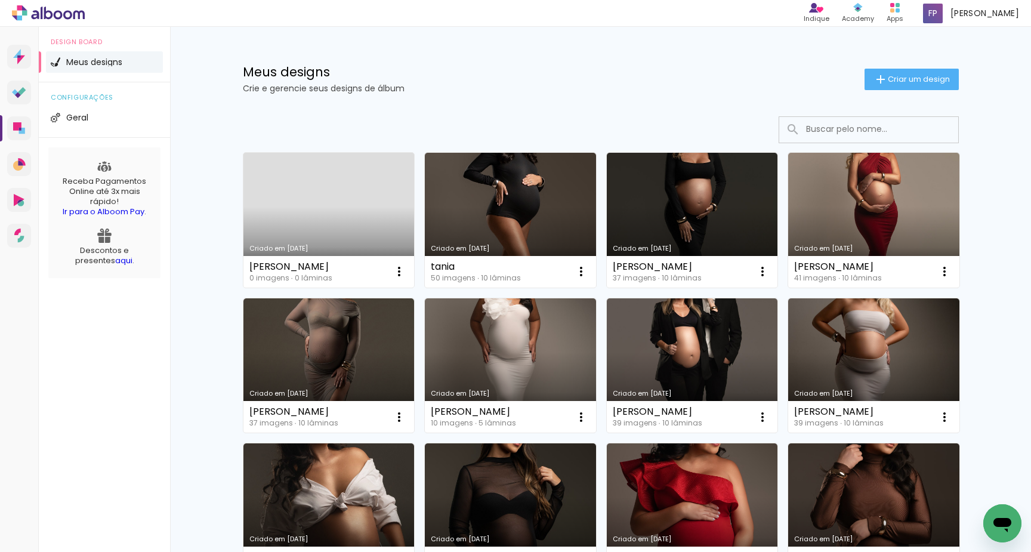
click at [351, 180] on link "Criado em [DATE]" at bounding box center [329, 220] width 171 height 135
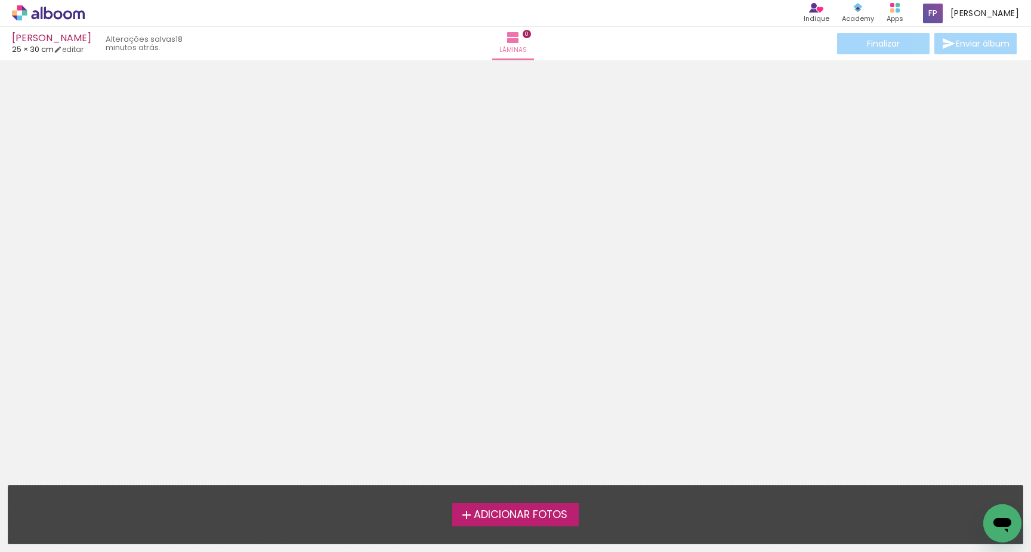
click at [511, 511] on span "Adicionar Fotos" at bounding box center [521, 515] width 94 height 11
click at [0, 0] on input "file" at bounding box center [0, 0] width 0 height 0
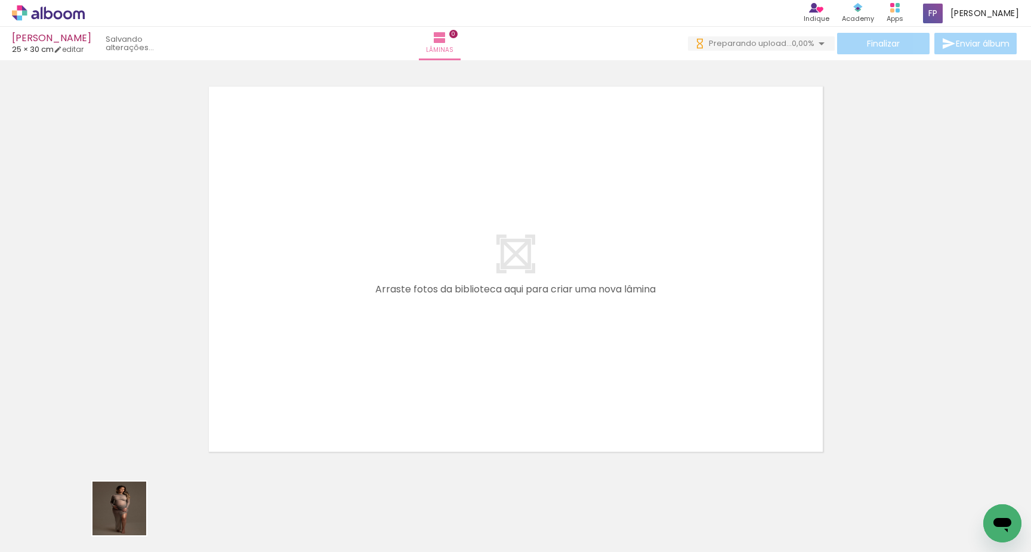
drag, startPoint x: 124, startPoint y: 522, endPoint x: 248, endPoint y: 418, distance: 161.8
click at [277, 340] on quentale-workspace at bounding box center [515, 276] width 1031 height 552
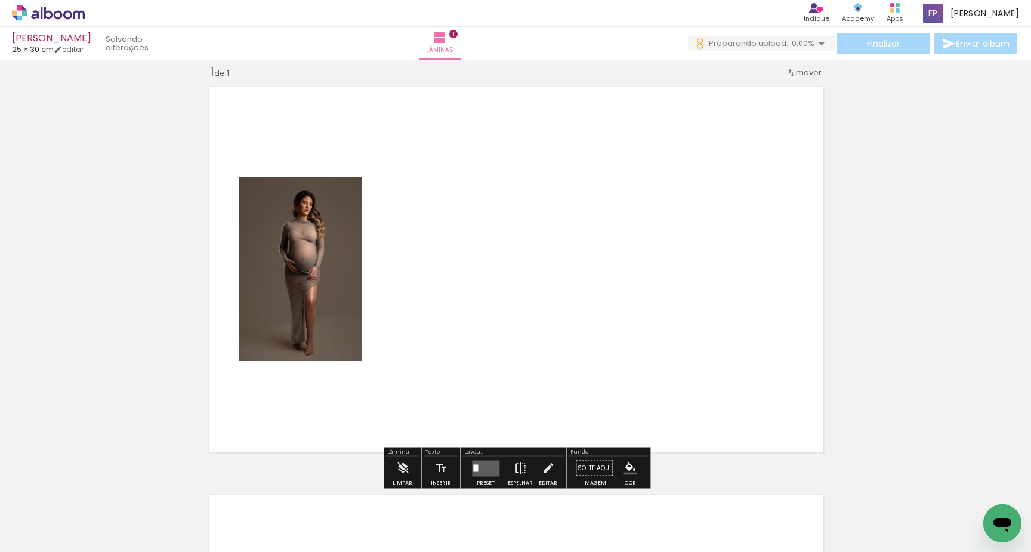
drag, startPoint x: 193, startPoint y: 514, endPoint x: 356, endPoint y: 352, distance: 229.2
click at [356, 352] on quentale-workspace at bounding box center [515, 276] width 1031 height 552
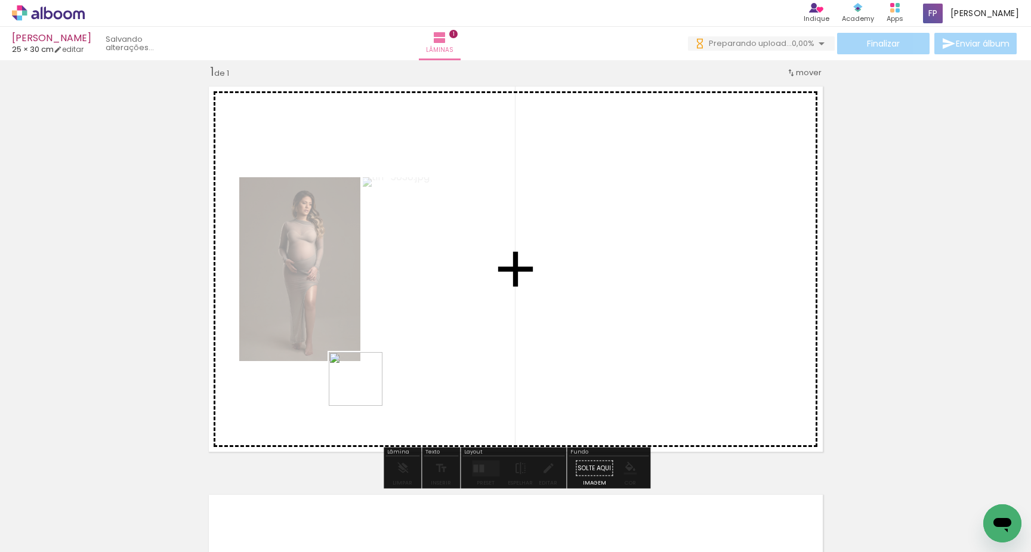
drag, startPoint x: 339, startPoint y: 416, endPoint x: 371, endPoint y: 381, distance: 47.3
click at [371, 381] on quentale-workspace at bounding box center [515, 276] width 1031 height 552
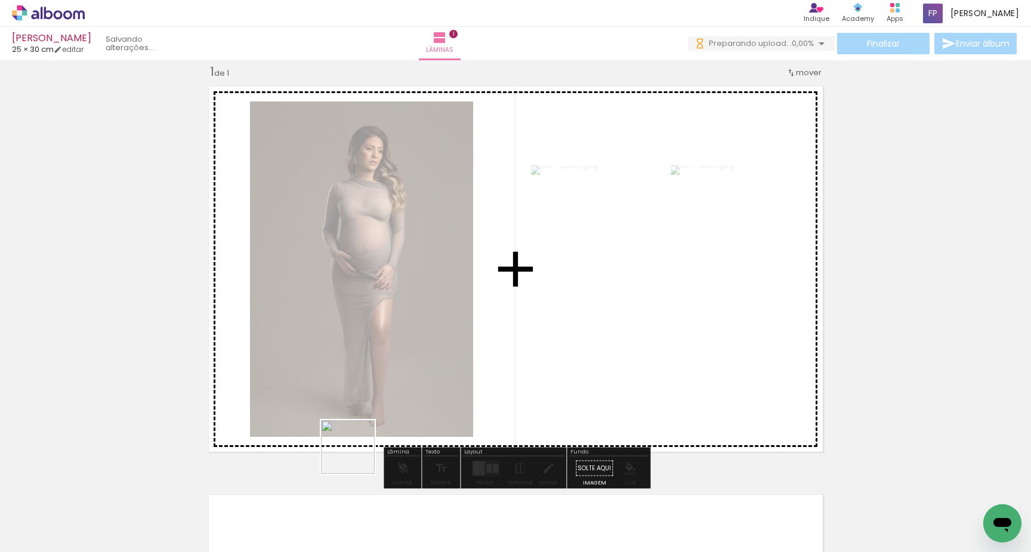
drag, startPoint x: 332, startPoint y: 513, endPoint x: 421, endPoint y: 315, distance: 217.5
click at [410, 335] on quentale-workspace at bounding box center [515, 276] width 1031 height 552
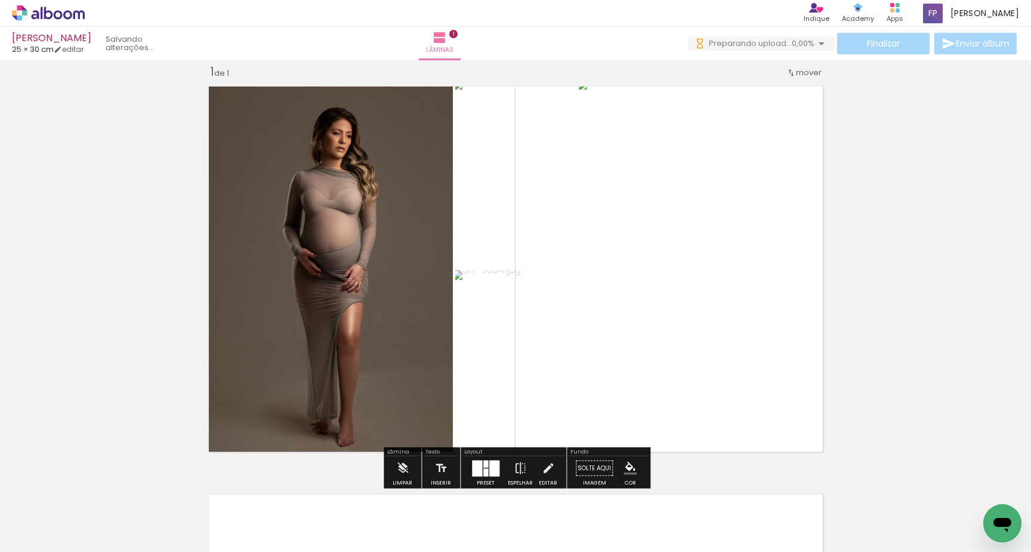
click at [487, 480] on quentale-thumb at bounding box center [453, 511] width 67 height 69
drag, startPoint x: 491, startPoint y: 470, endPoint x: 498, endPoint y: 464, distance: 9.3
click at [491, 470] on div at bounding box center [494, 468] width 10 height 16
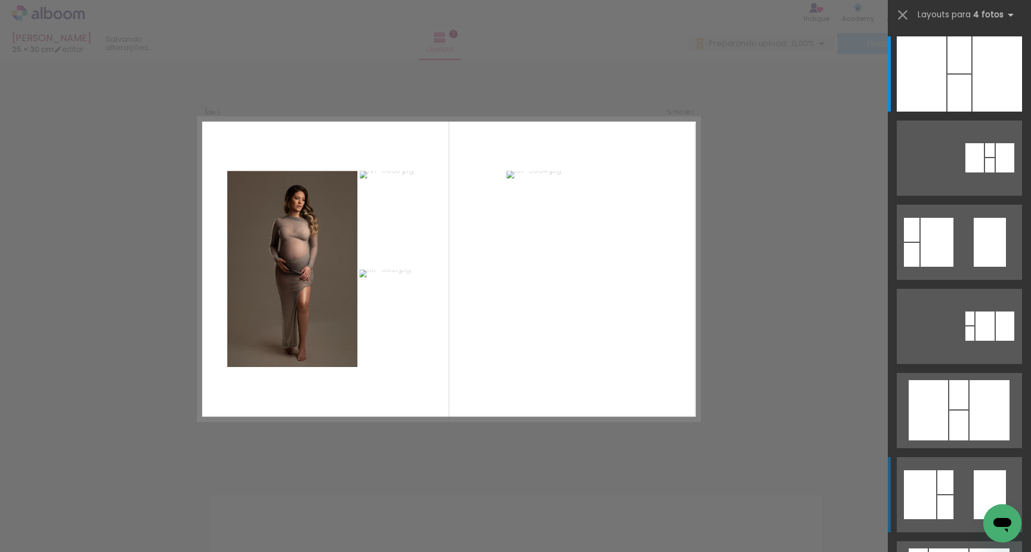
click at [967, 490] on quentale-layouter at bounding box center [959, 494] width 125 height 75
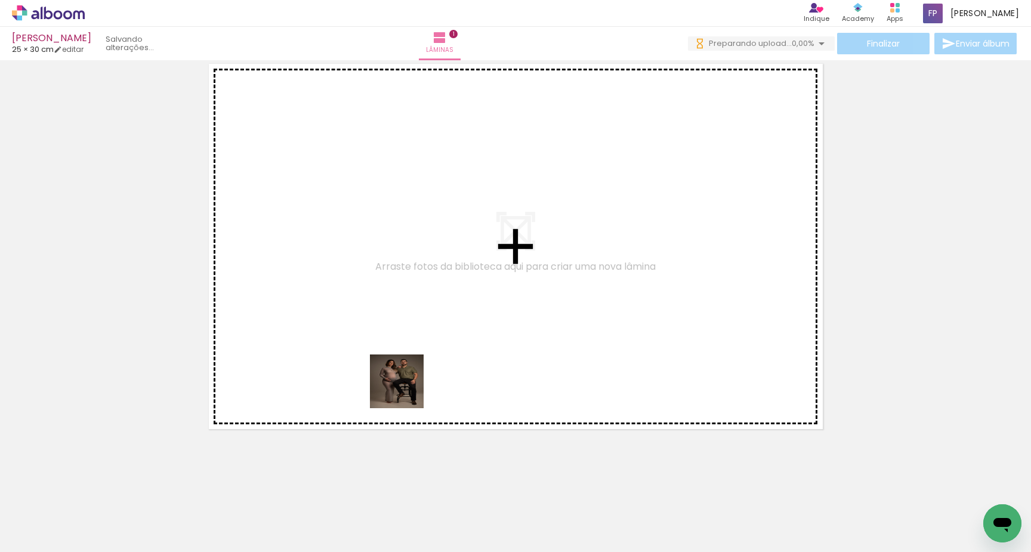
drag, startPoint x: 390, startPoint y: 497, endPoint x: 415, endPoint y: 360, distance: 138.8
click at [415, 360] on quentale-workspace at bounding box center [515, 276] width 1031 height 552
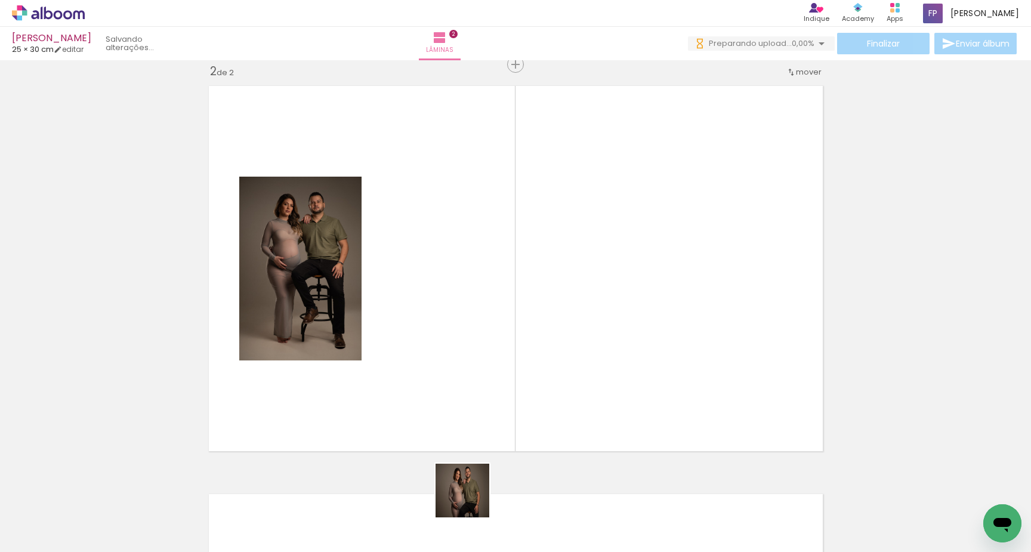
scroll to position [423, 0]
drag, startPoint x: 473, startPoint y: 513, endPoint x: 492, endPoint y: 356, distance: 158.8
click at [492, 356] on quentale-workspace at bounding box center [515, 276] width 1031 height 552
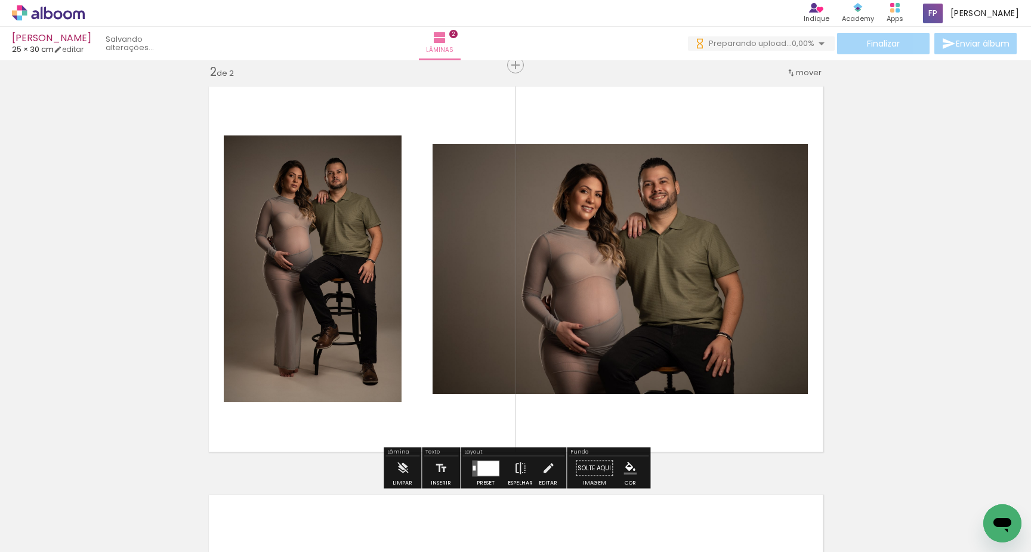
click at [557, 397] on quentale-workspace at bounding box center [515, 276] width 1031 height 552
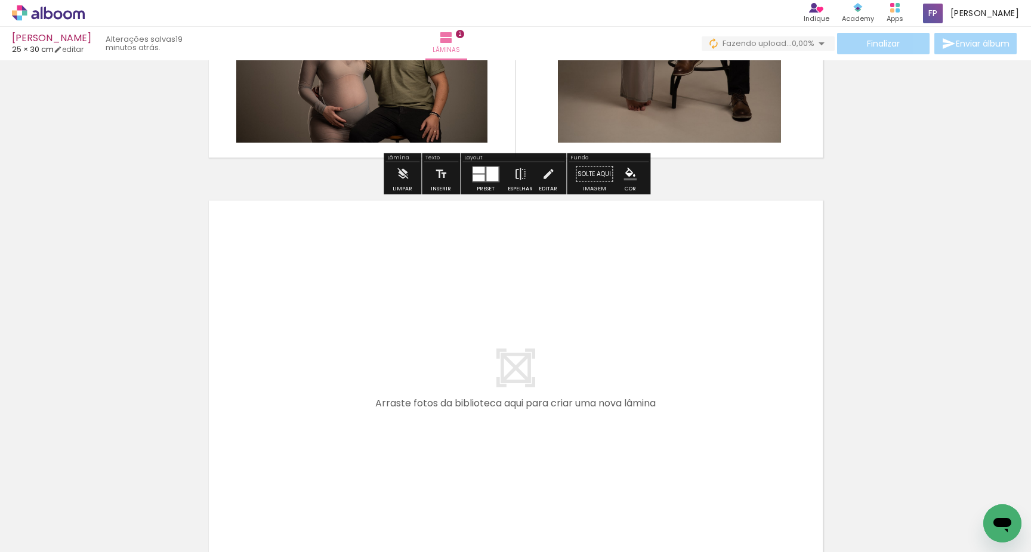
drag, startPoint x: 572, startPoint y: 388, endPoint x: 569, endPoint y: 375, distance: 12.9
click at [569, 375] on quentale-workspace at bounding box center [515, 276] width 1031 height 552
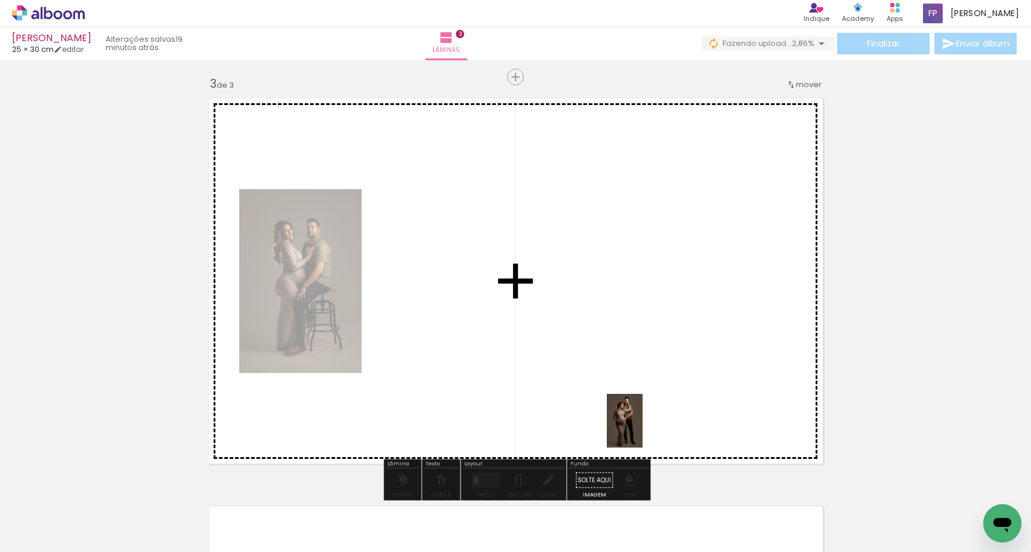
drag, startPoint x: 649, startPoint y: 506, endPoint x: 714, endPoint y: 501, distance: 65.2
click at [638, 396] on quentale-workspace at bounding box center [515, 276] width 1031 height 552
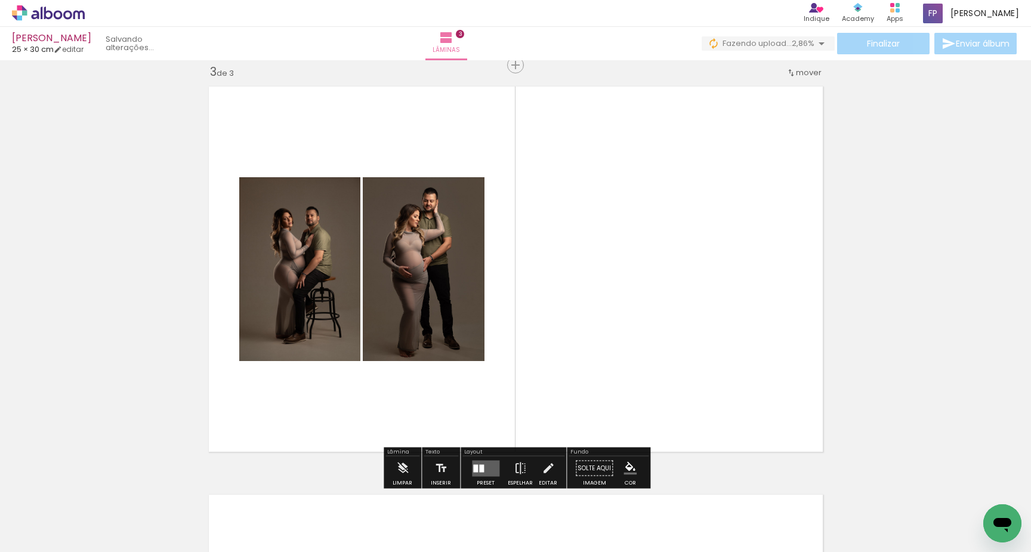
click at [711, 374] on quentale-workspace at bounding box center [515, 276] width 1031 height 552
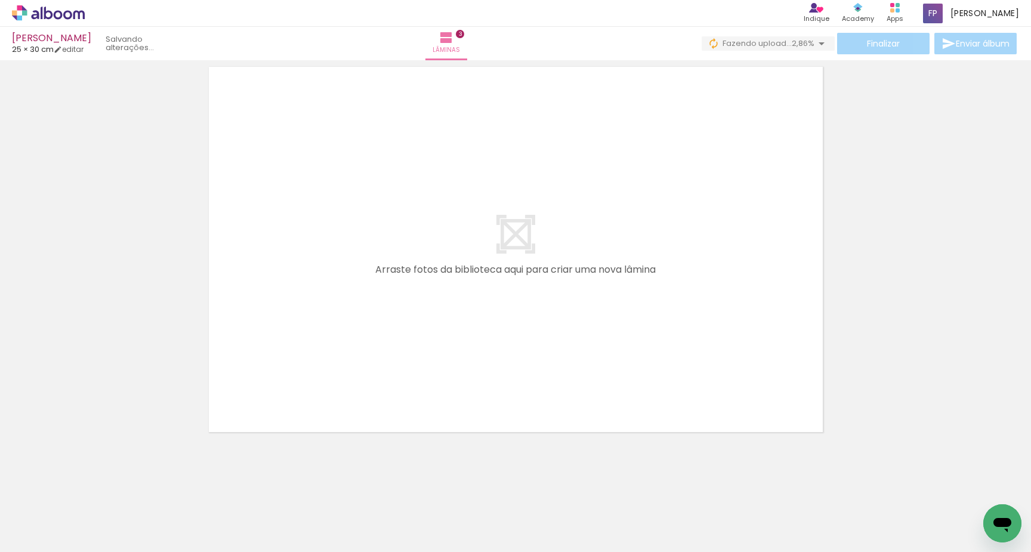
scroll to position [0, 489]
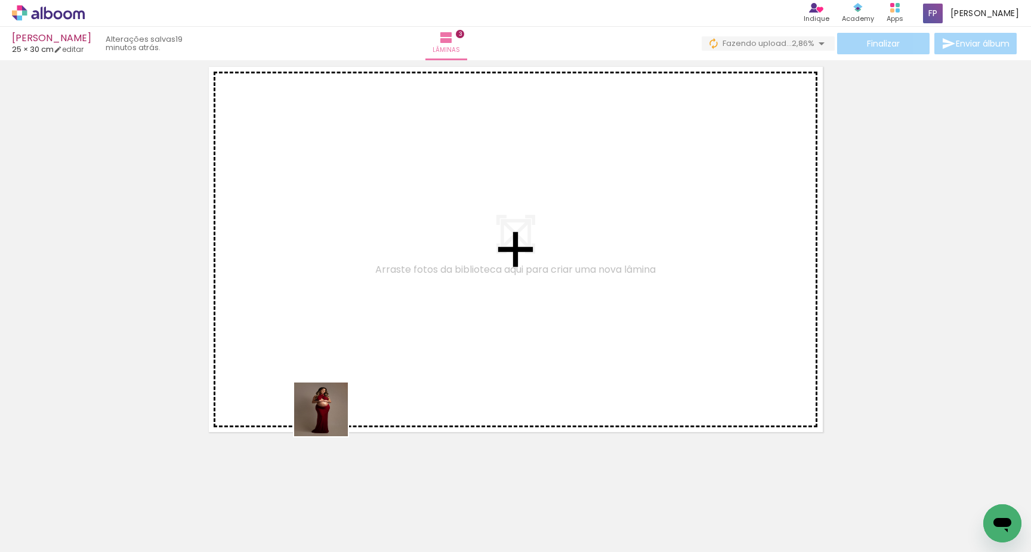
drag, startPoint x: 304, startPoint y: 493, endPoint x: 387, endPoint y: 327, distance: 185.2
click at [387, 327] on quentale-workspace at bounding box center [515, 276] width 1031 height 552
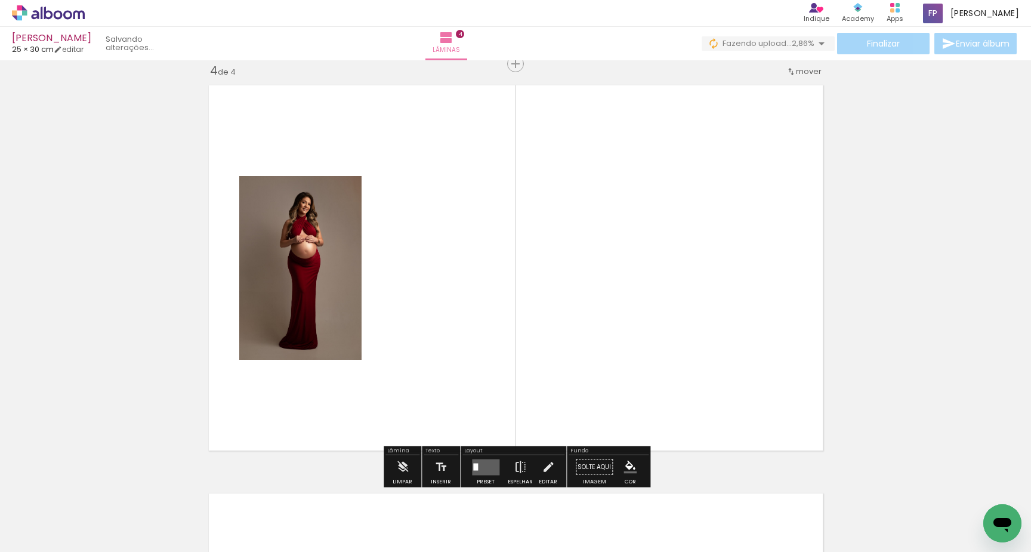
scroll to position [1240, 0]
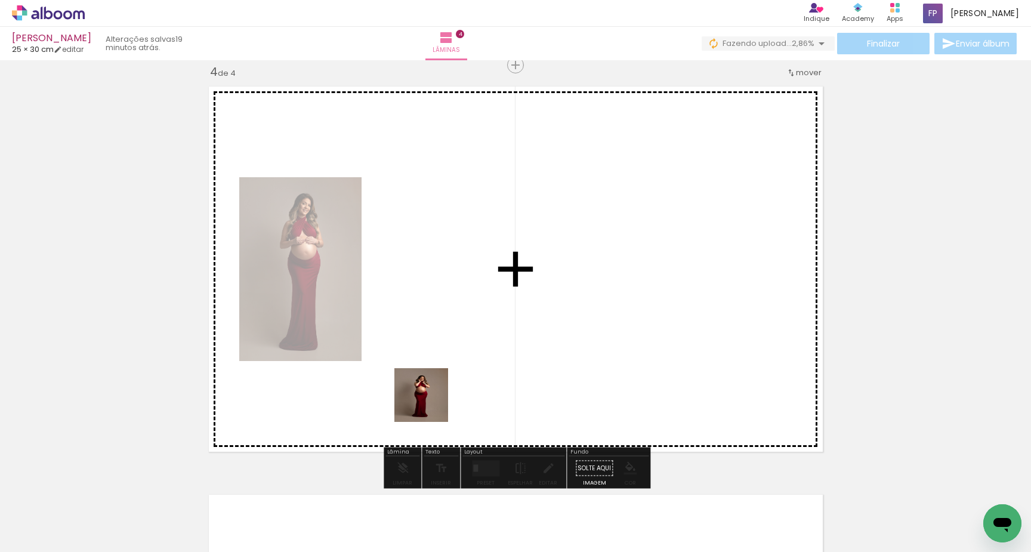
drag, startPoint x: 370, startPoint y: 509, endPoint x: 488, endPoint y: 325, distance: 218.2
click at [488, 325] on quentale-workspace at bounding box center [515, 276] width 1031 height 552
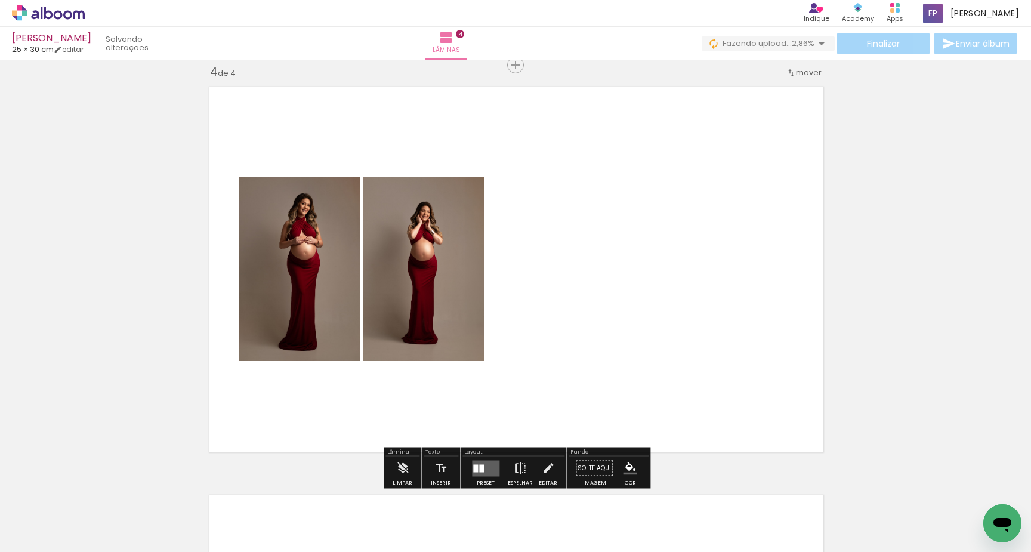
click at [479, 462] on quentale-layouter at bounding box center [485, 468] width 27 height 16
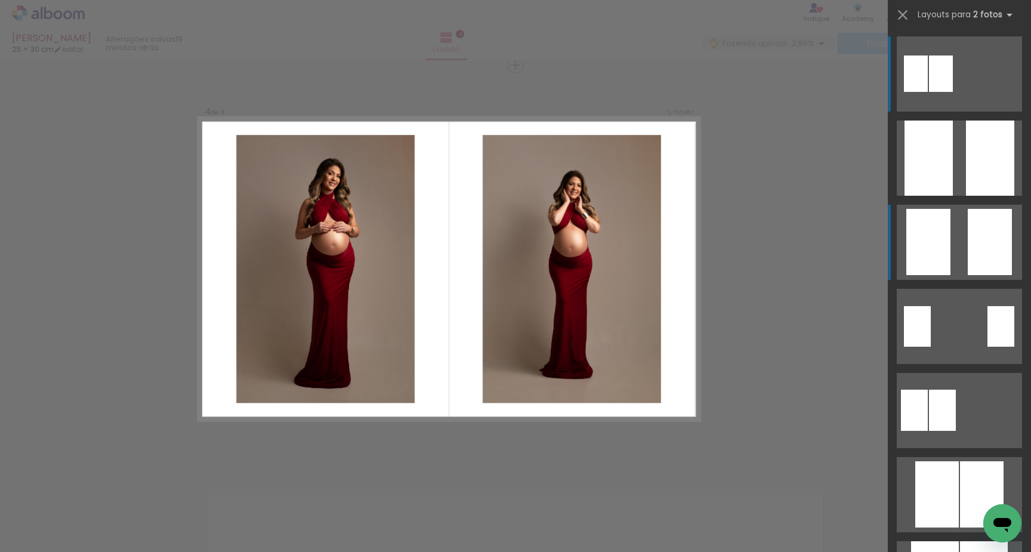
click at [963, 243] on quentale-layouter at bounding box center [959, 242] width 125 height 75
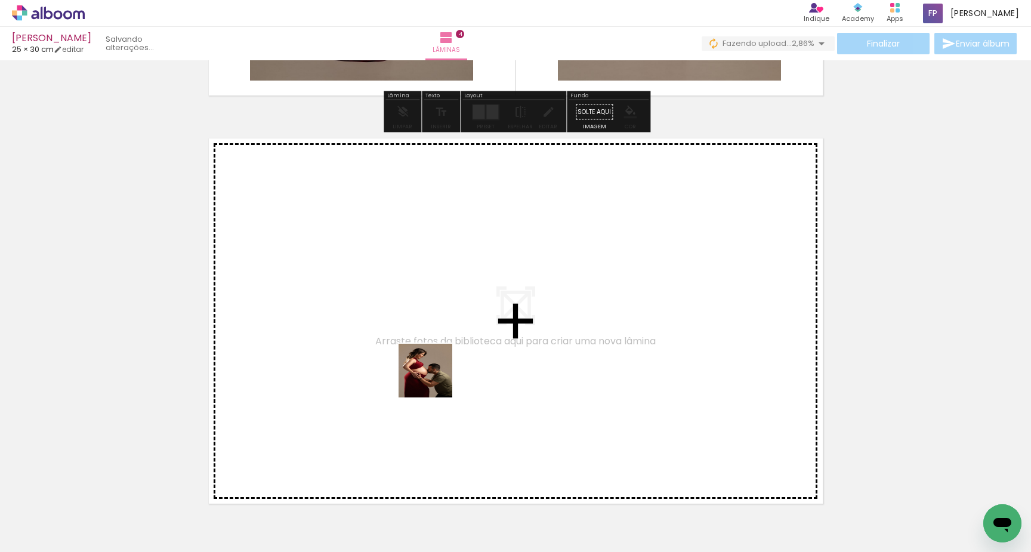
drag, startPoint x: 436, startPoint y: 516, endPoint x: 437, endPoint y: 373, distance: 142.6
click at [437, 373] on quentale-workspace at bounding box center [515, 276] width 1031 height 552
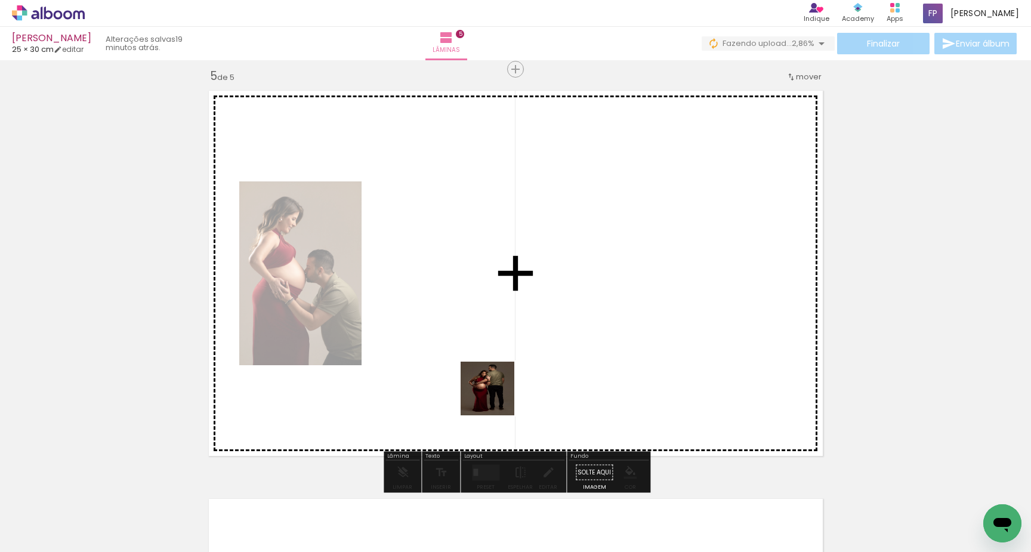
drag, startPoint x: 502, startPoint y: 453, endPoint x: 494, endPoint y: 380, distance: 73.9
click at [494, 380] on quentale-workspace at bounding box center [515, 276] width 1031 height 552
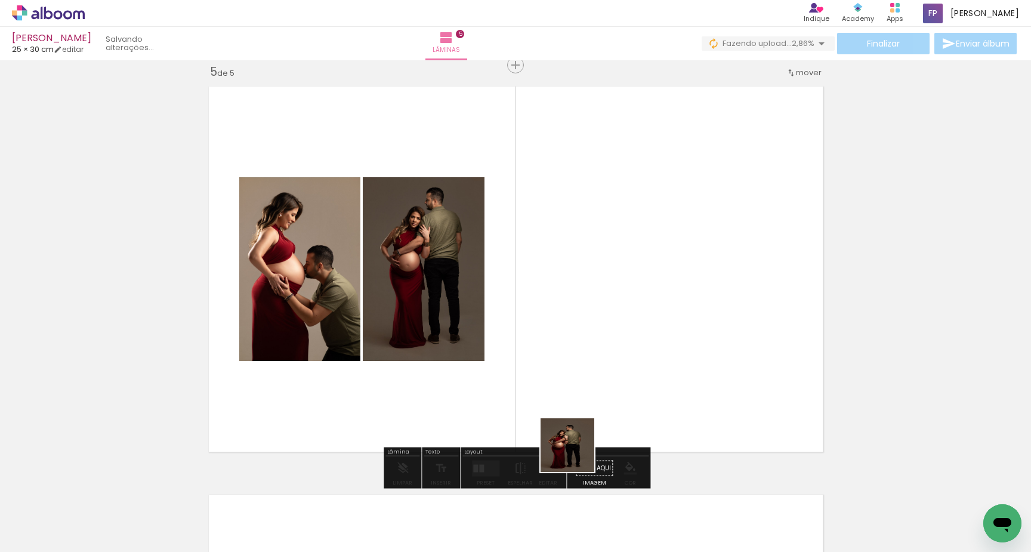
drag, startPoint x: 571, startPoint y: 513, endPoint x: 589, endPoint y: 372, distance: 142.1
click at [589, 372] on quentale-workspace at bounding box center [515, 276] width 1031 height 552
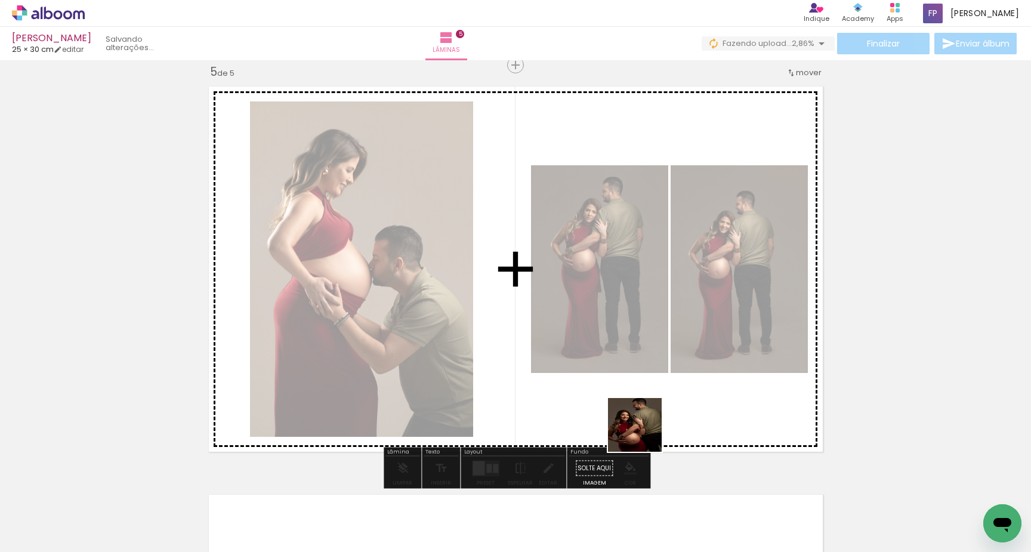
drag, startPoint x: 644, startPoint y: 434, endPoint x: 650, endPoint y: 390, distance: 44.6
click at [650, 390] on quentale-workspace at bounding box center [515, 276] width 1031 height 552
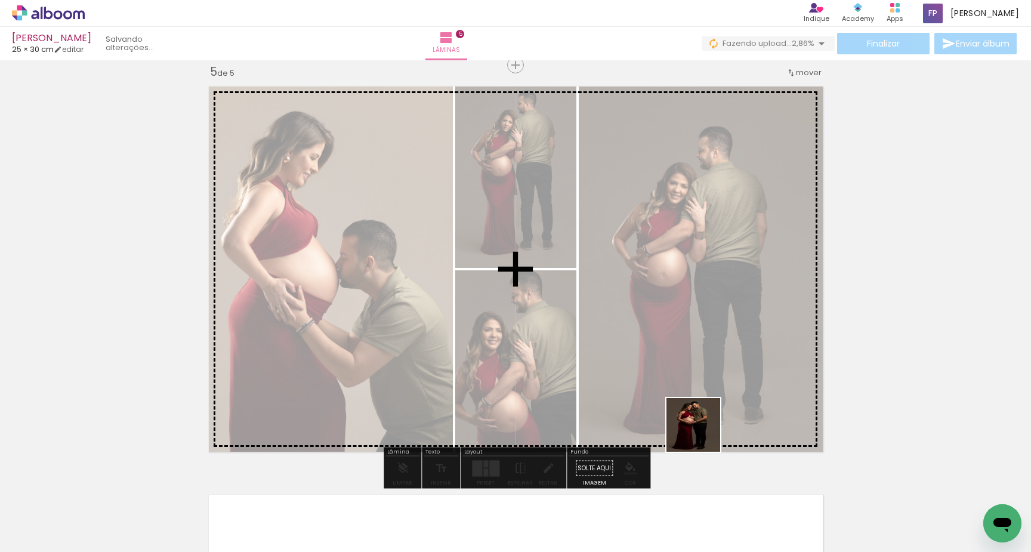
click at [706, 417] on quentale-workspace at bounding box center [515, 276] width 1031 height 552
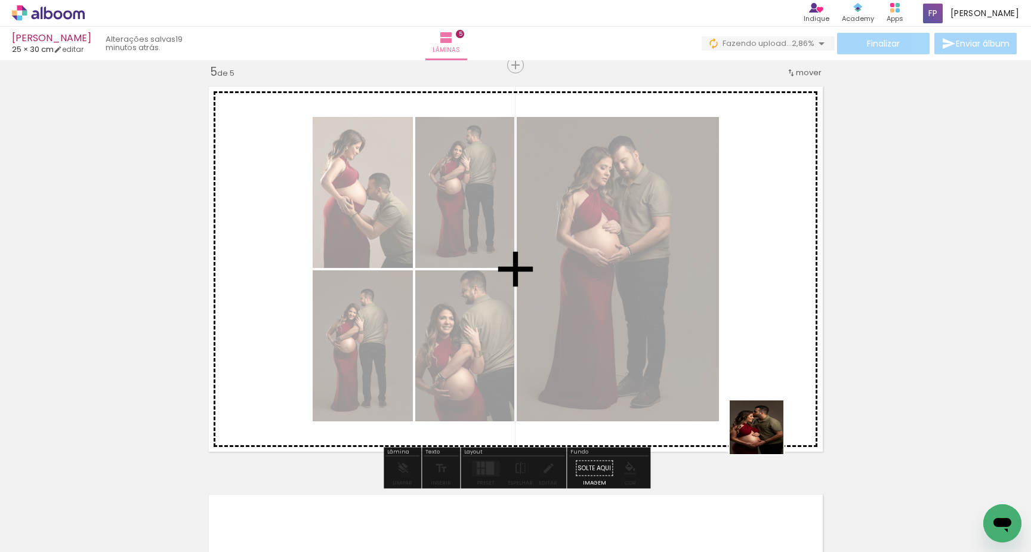
drag, startPoint x: 765, startPoint y: 466, endPoint x: 766, endPoint y: 411, distance: 54.9
click at [766, 411] on quentale-workspace at bounding box center [515, 276] width 1031 height 552
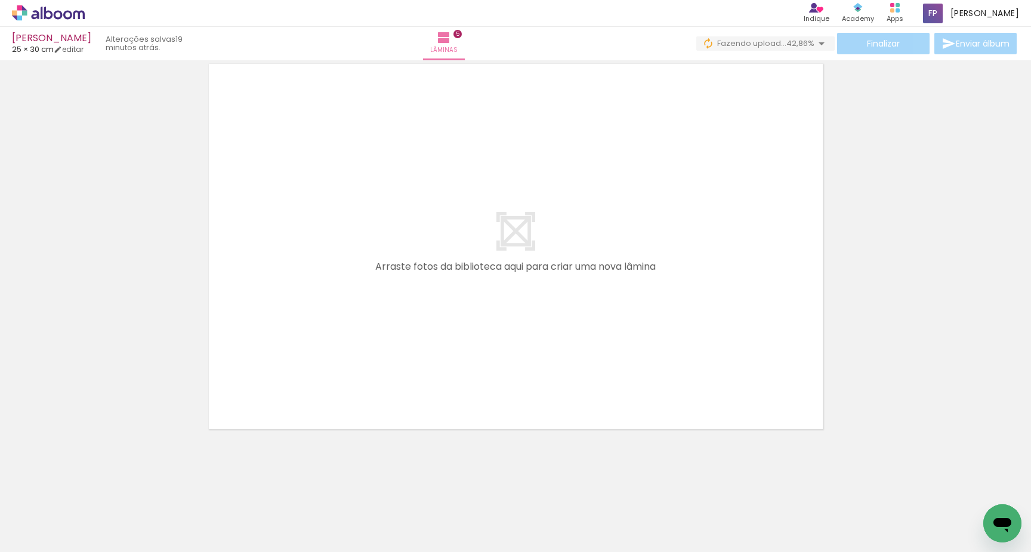
scroll to position [2079, 0]
drag, startPoint x: 445, startPoint y: 501, endPoint x: 473, endPoint y: 356, distance: 148.3
click at [473, 356] on quentale-workspace at bounding box center [515, 276] width 1031 height 552
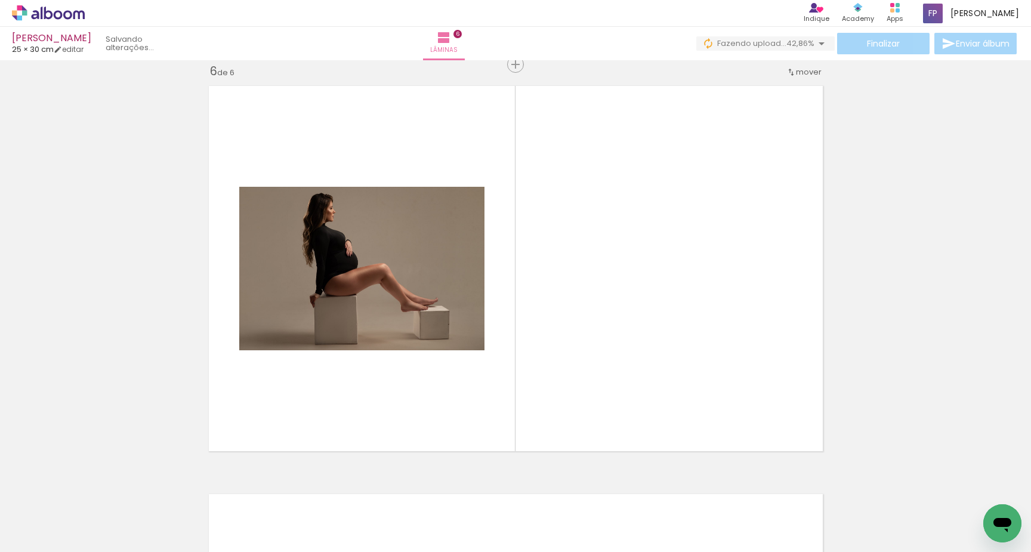
drag, startPoint x: 510, startPoint y: 496, endPoint x: 523, endPoint y: 377, distance: 120.0
click at [523, 377] on quentale-workspace at bounding box center [515, 276] width 1031 height 552
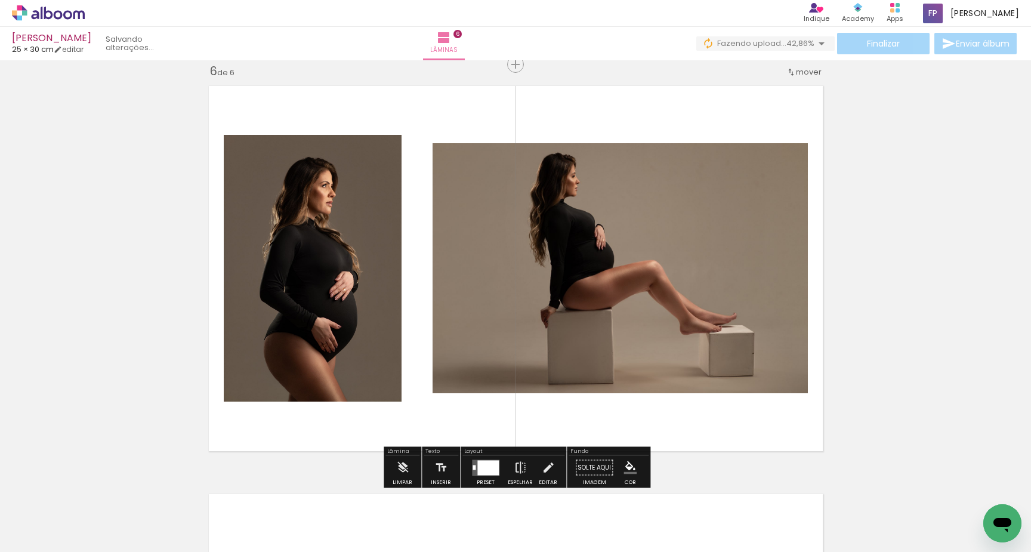
scroll to position [2056, 0]
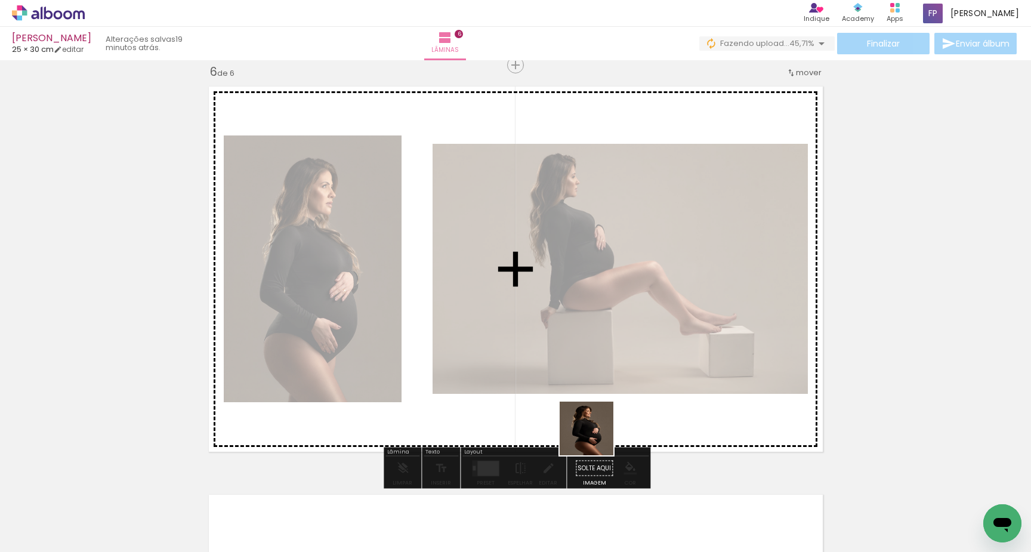
drag, startPoint x: 588, startPoint y: 488, endPoint x: 603, endPoint y: 396, distance: 93.8
click at [603, 396] on quentale-workspace at bounding box center [515, 276] width 1031 height 552
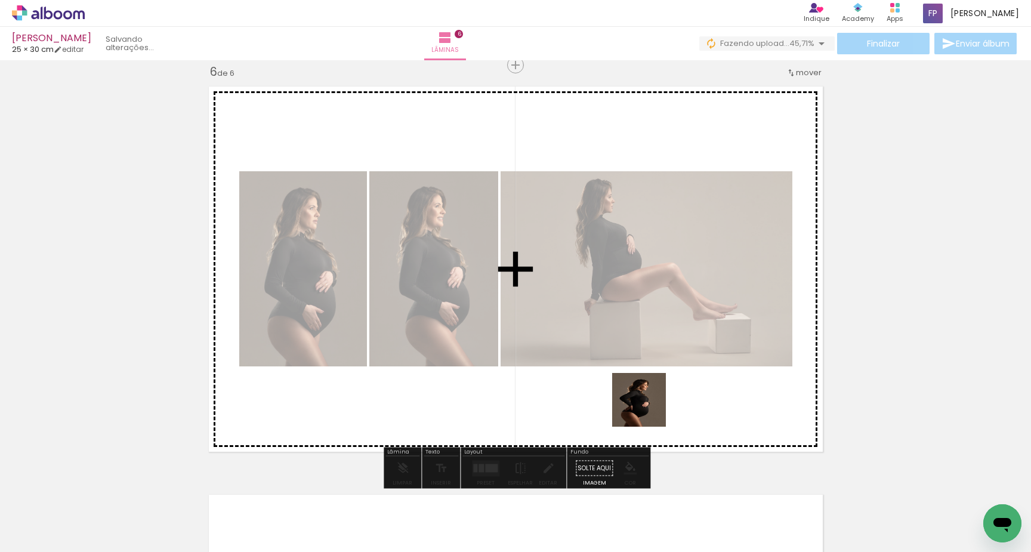
drag, startPoint x: 647, startPoint y: 521, endPoint x: 659, endPoint y: 353, distance: 168.8
click at [649, 382] on quentale-workspace at bounding box center [515, 276] width 1031 height 552
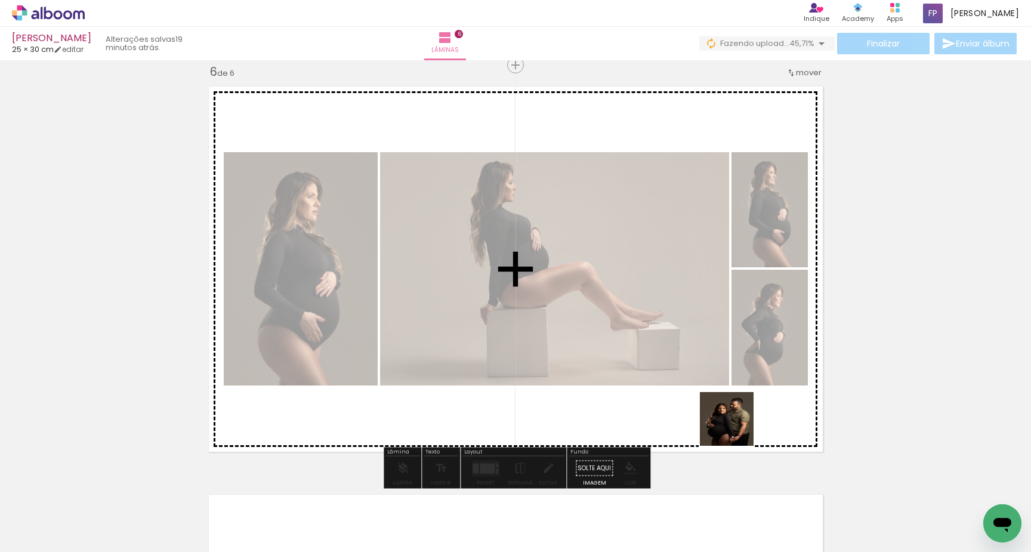
drag, startPoint x: 723, startPoint y: 476, endPoint x: 756, endPoint y: 341, distance: 139.0
click at [756, 341] on quentale-workspace at bounding box center [515, 276] width 1031 height 552
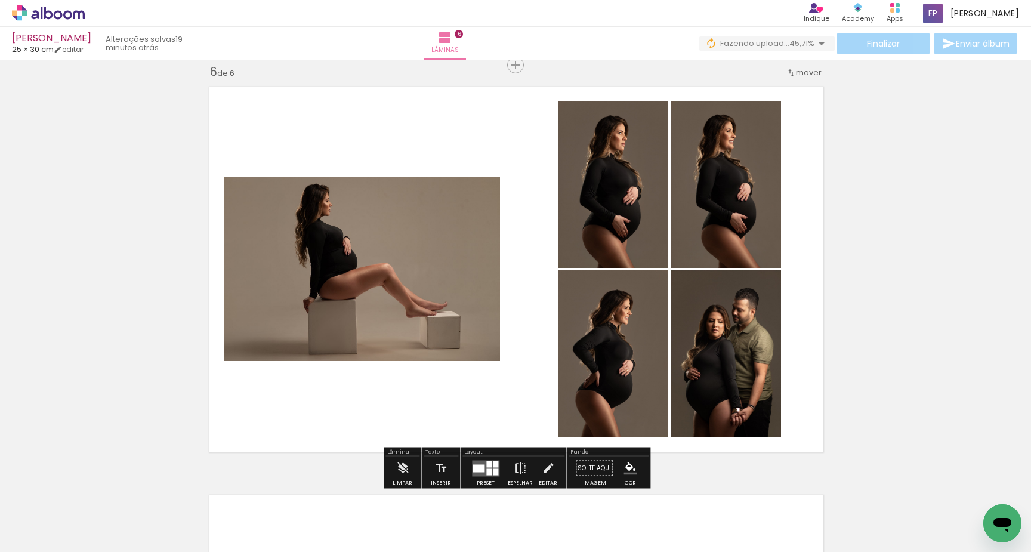
scroll to position [0, 191]
click at [487, 466] on div at bounding box center [488, 464] width 5 height 7
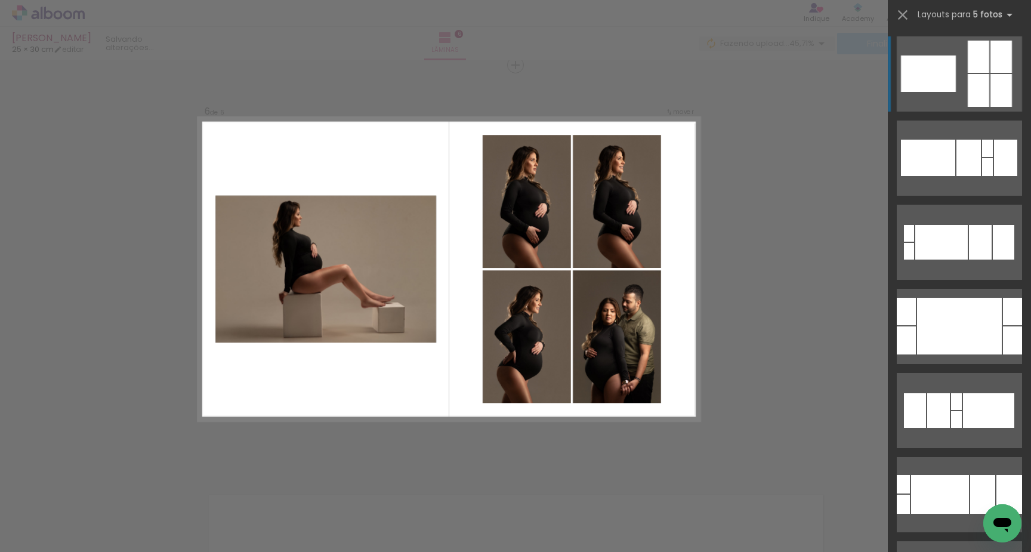
click at [963, 75] on quentale-layouter at bounding box center [959, 73] width 125 height 75
click at [966, 75] on quentale-layouter at bounding box center [959, 73] width 125 height 75
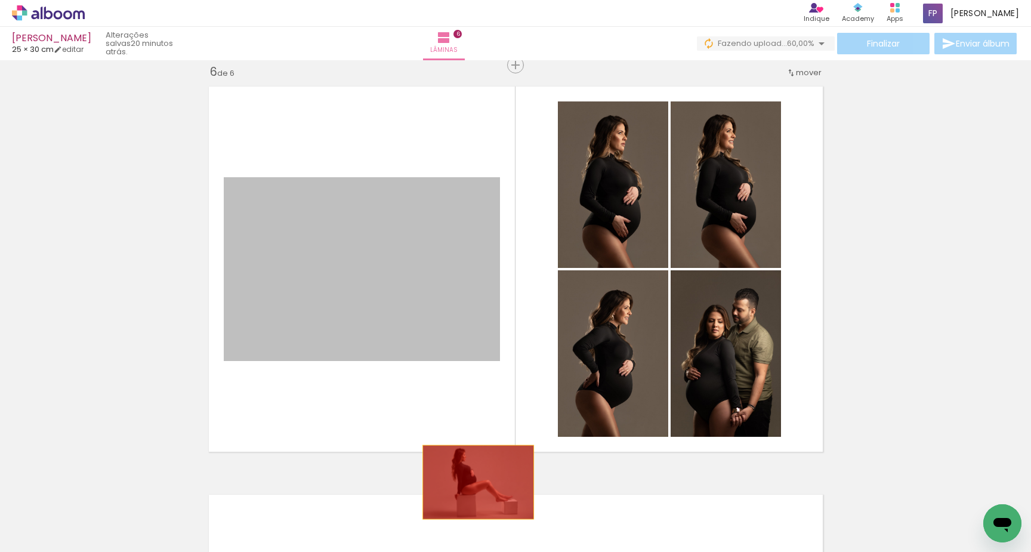
drag, startPoint x: 402, startPoint y: 284, endPoint x: 492, endPoint y: 516, distance: 248.8
click at [491, 520] on quentale-workspace at bounding box center [515, 276] width 1031 height 552
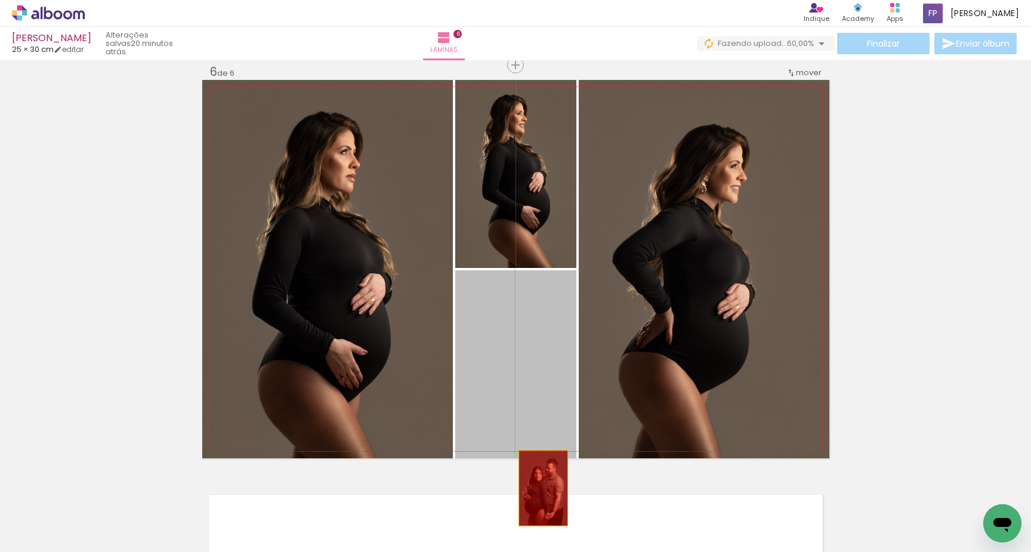
drag, startPoint x: 556, startPoint y: 338, endPoint x: 543, endPoint y: 518, distance: 180.2
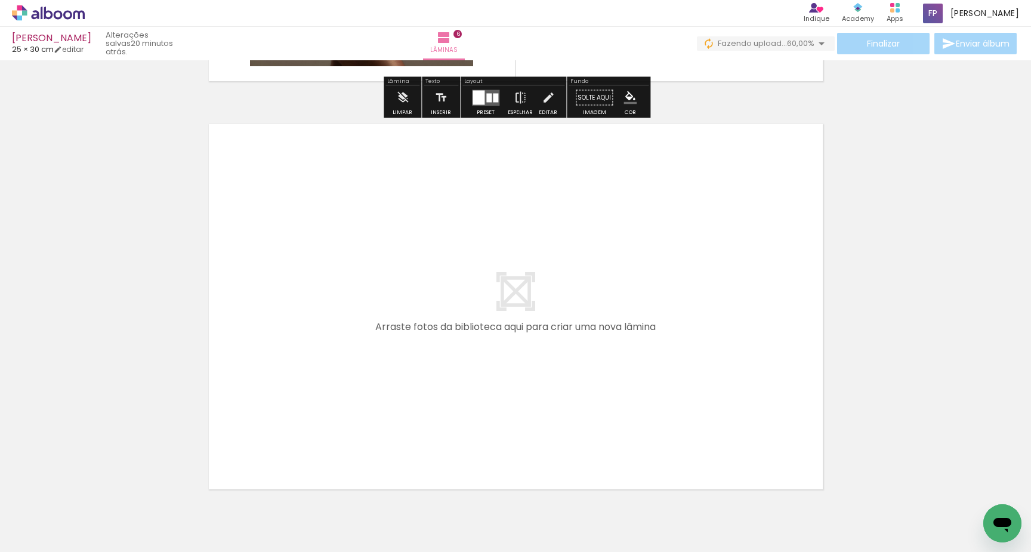
scroll to position [0, 747]
drag, startPoint x: 587, startPoint y: 519, endPoint x: 557, endPoint y: 348, distance: 173.3
click at [557, 348] on quentale-workspace at bounding box center [515, 276] width 1031 height 552
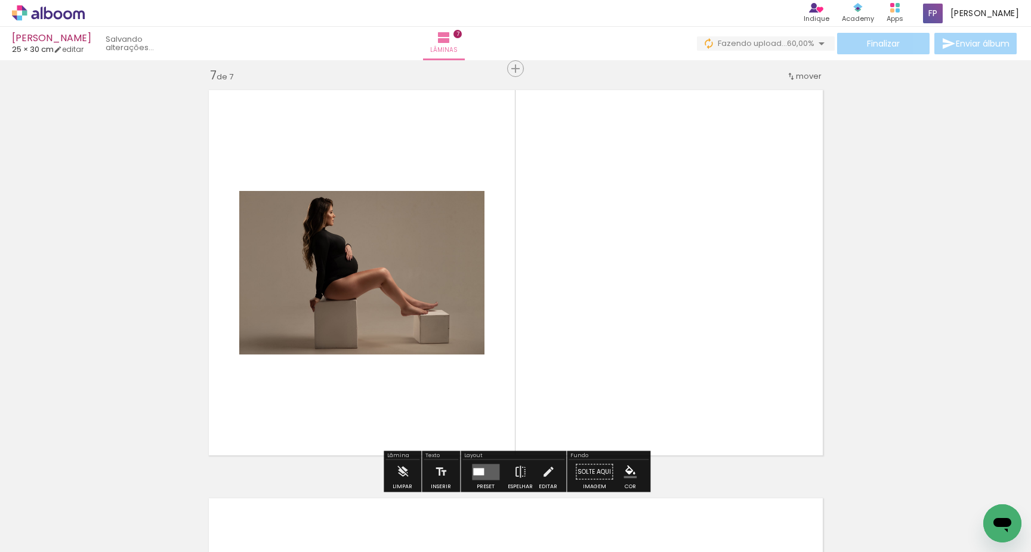
scroll to position [2464, 0]
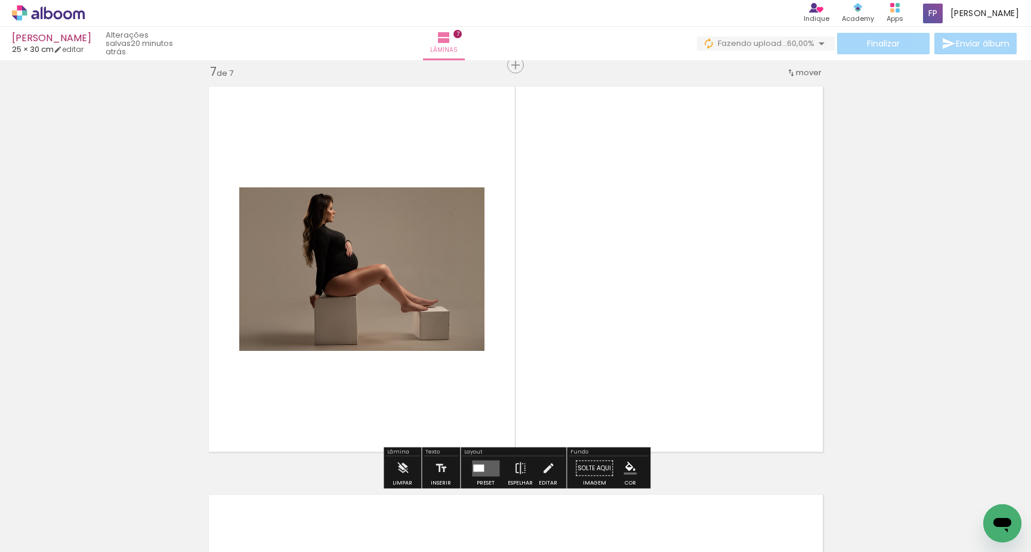
drag, startPoint x: 844, startPoint y: 506, endPoint x: 685, endPoint y: 329, distance: 237.9
click at [685, 329] on quentale-workspace at bounding box center [515, 276] width 1031 height 552
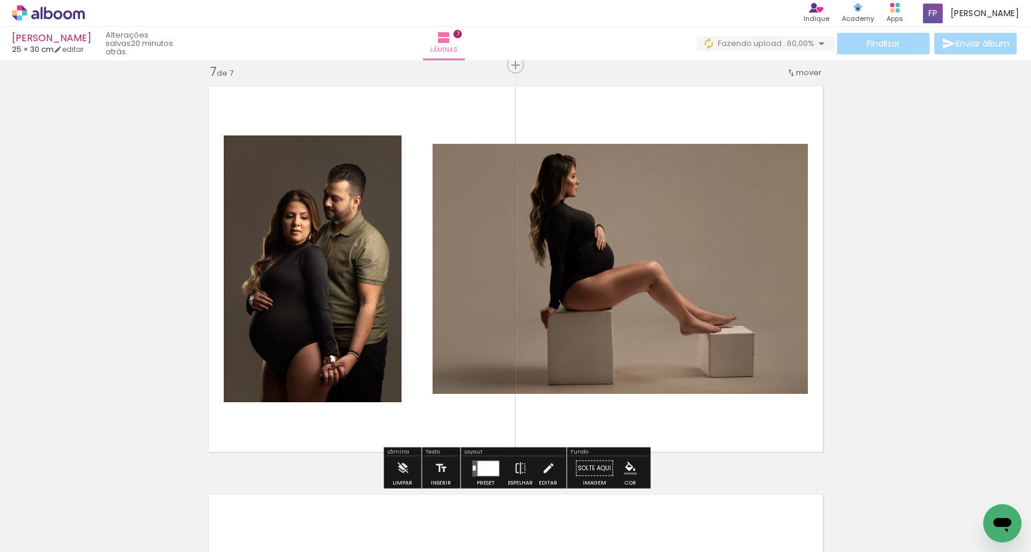
click at [479, 470] on div at bounding box center [487, 468] width 21 height 15
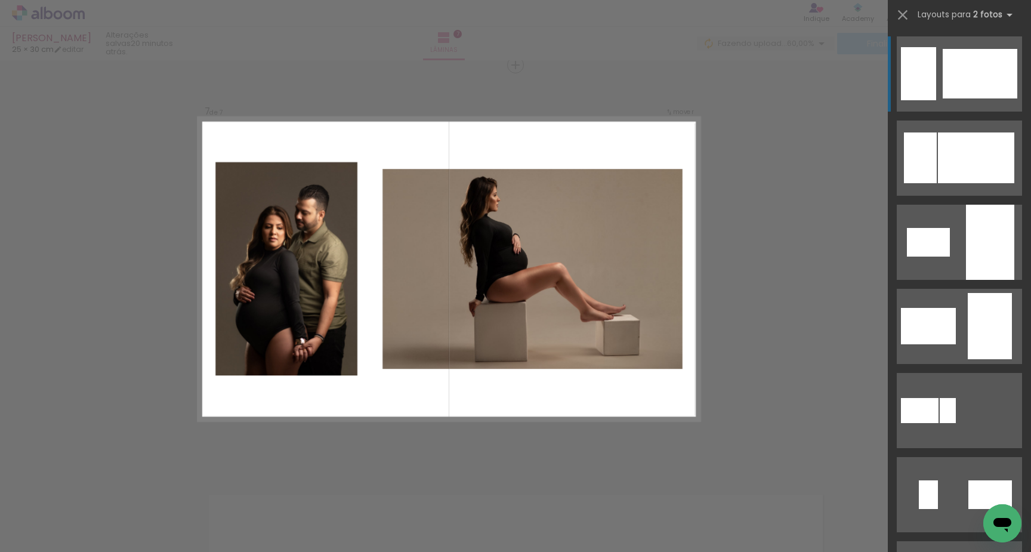
click at [959, 86] on div at bounding box center [980, 74] width 75 height 50
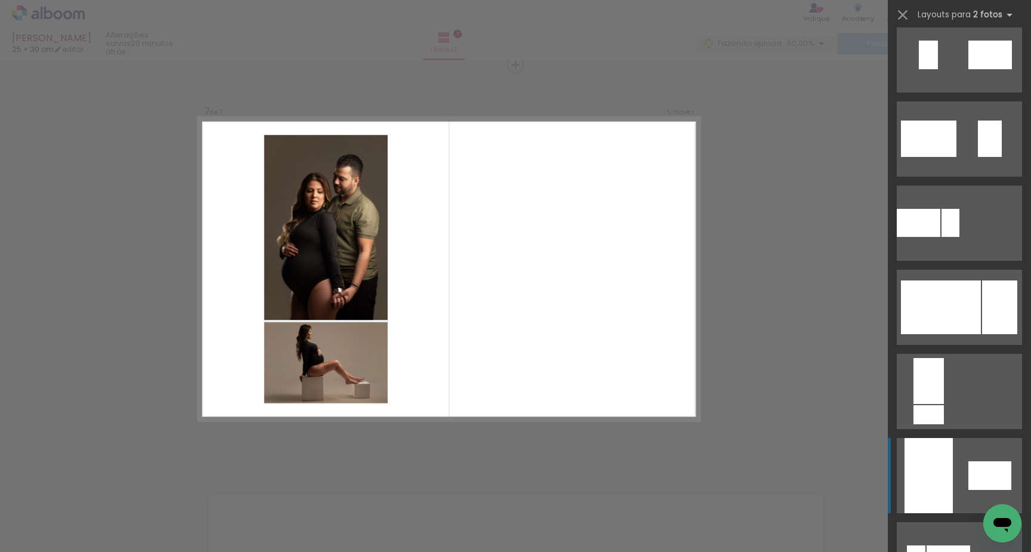
scroll to position [472, 0]
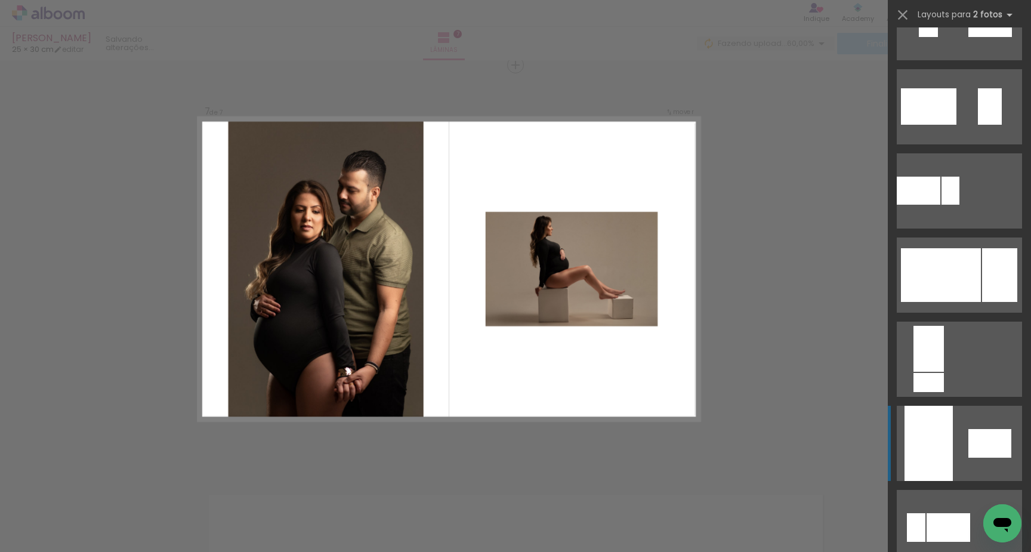
click at [960, 455] on quentale-layouter at bounding box center [959, 443] width 125 height 75
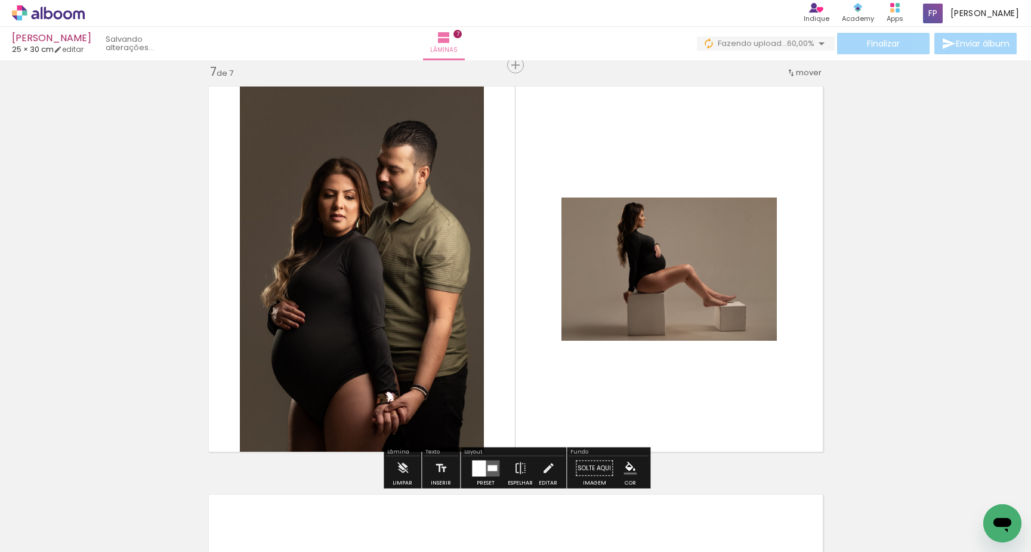
click at [483, 469] on div at bounding box center [479, 468] width 14 height 16
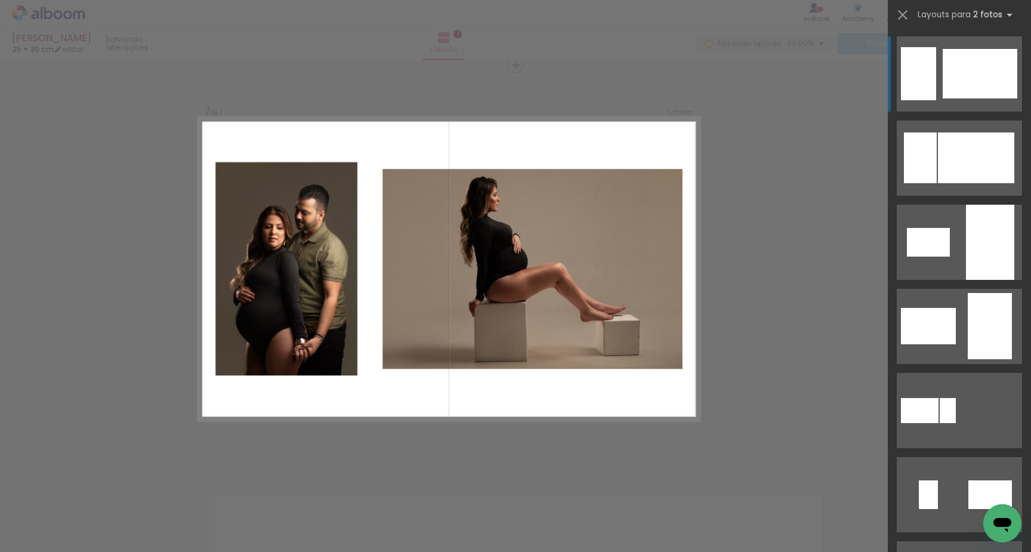
scroll to position [0, 0]
click at [954, 98] on quentale-layouter at bounding box center [959, 73] width 125 height 75
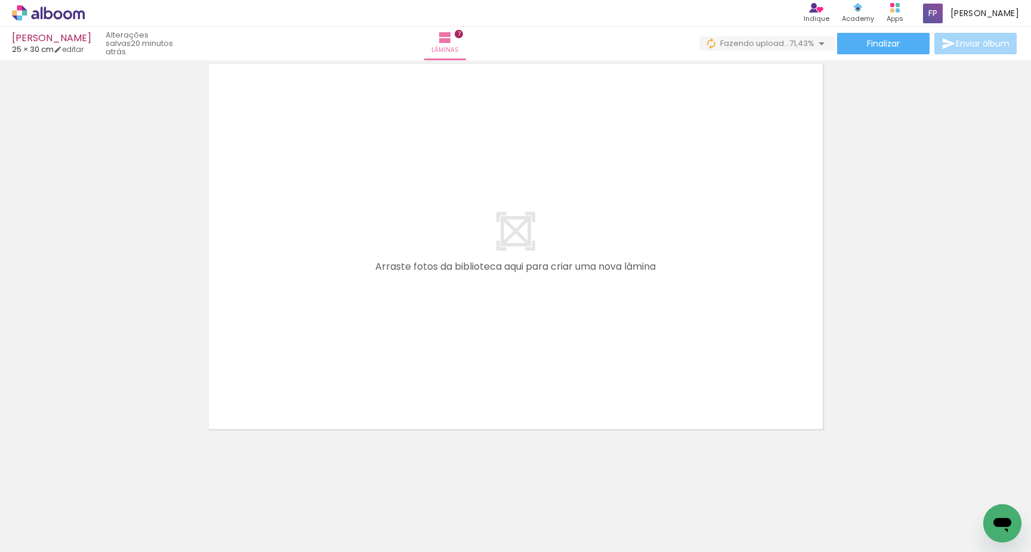
scroll to position [0, 1398]
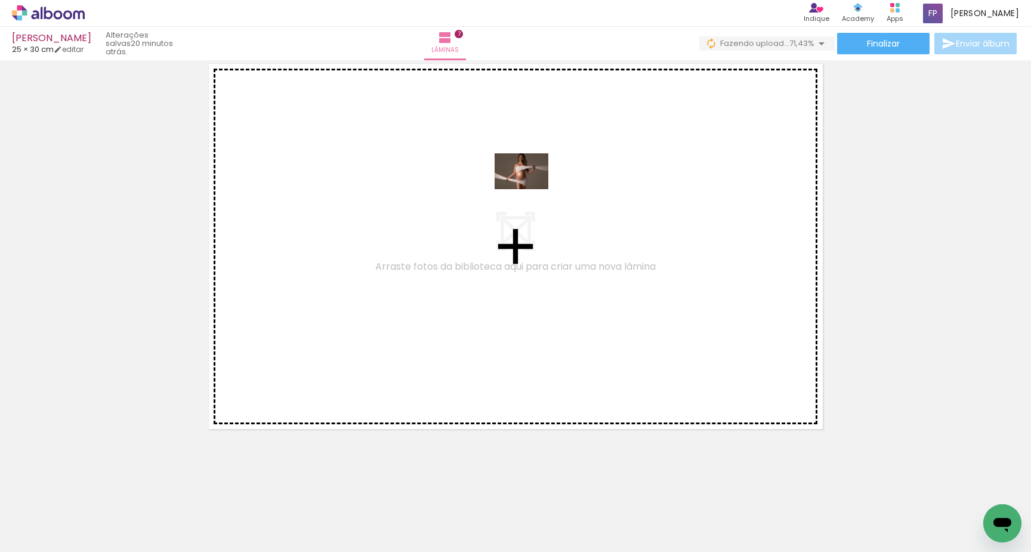
drag, startPoint x: 604, startPoint y: 525, endPoint x: 529, endPoint y: 188, distance: 344.8
click at [529, 188] on quentale-workspace at bounding box center [515, 276] width 1031 height 552
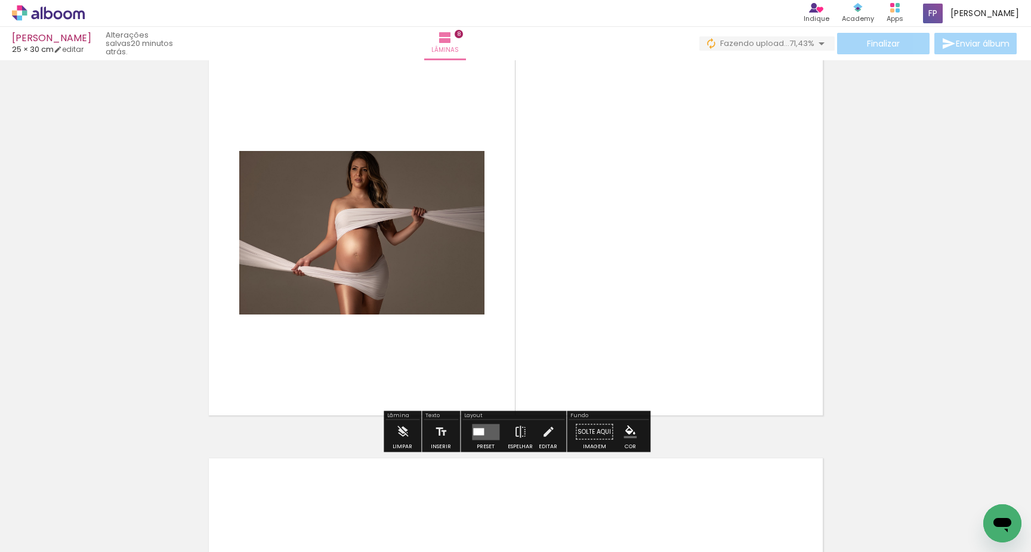
scroll to position [2910, 0]
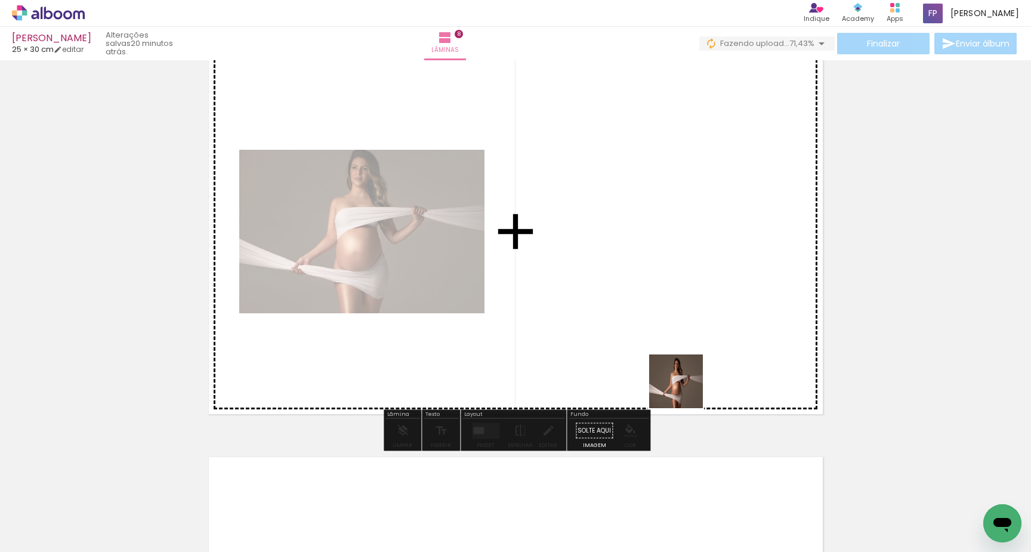
drag, startPoint x: 675, startPoint y: 509, endPoint x: 679, endPoint y: 315, distance: 194.6
click at [679, 315] on quentale-workspace at bounding box center [515, 276] width 1031 height 552
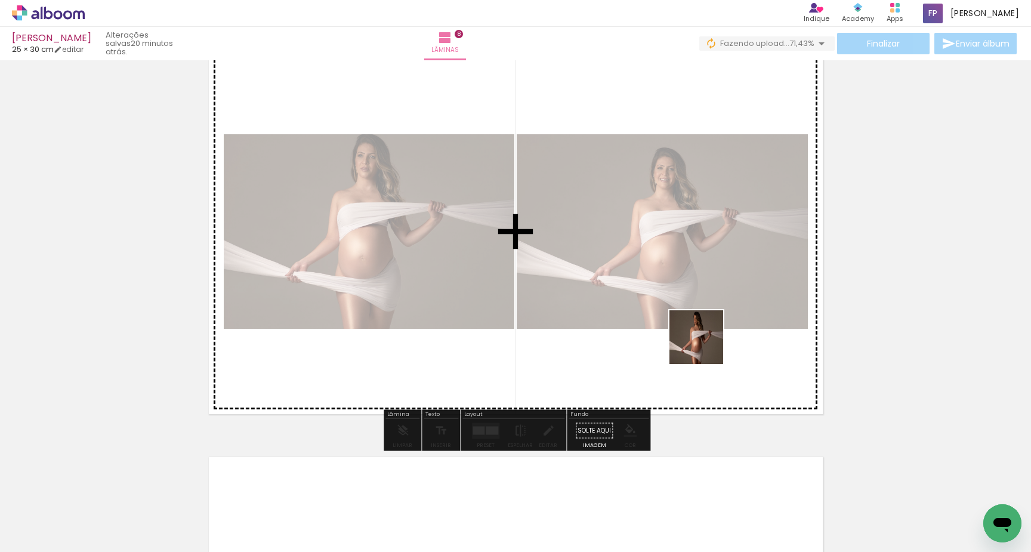
drag, startPoint x: 744, startPoint y: 512, endPoint x: 705, endPoint y: 346, distance: 170.3
click at [705, 346] on quentale-workspace at bounding box center [515, 276] width 1031 height 552
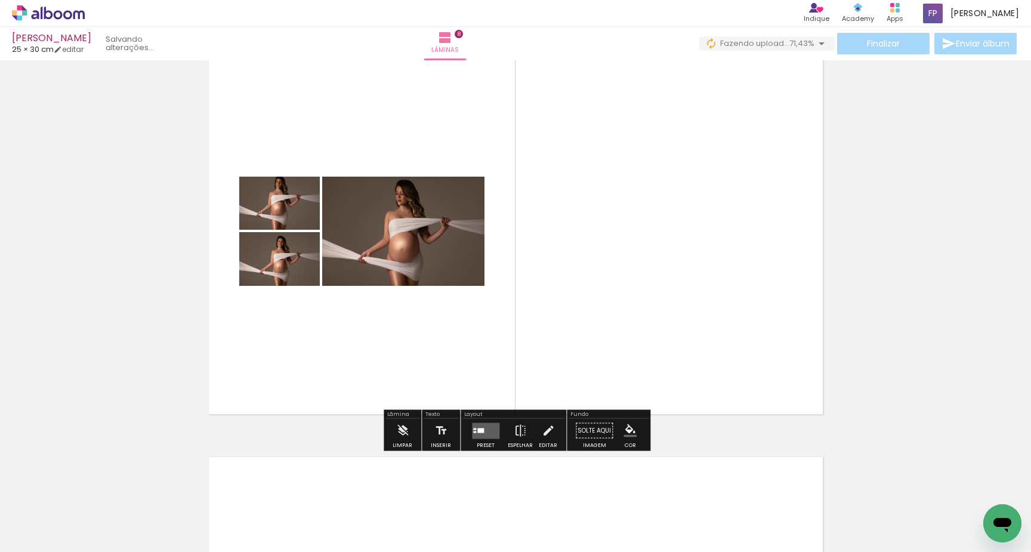
drag, startPoint x: 728, startPoint y: 358, endPoint x: 732, endPoint y: 415, distance: 56.9
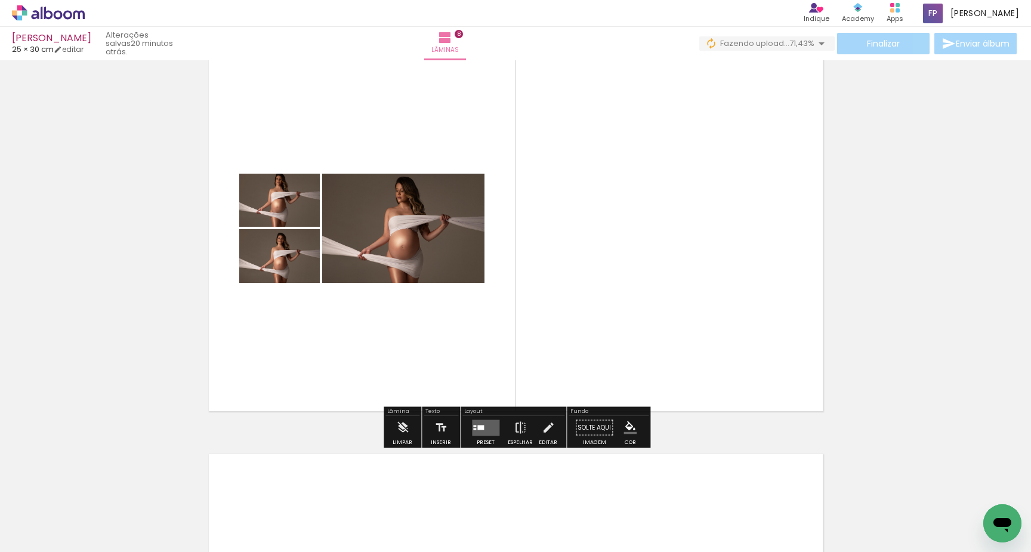
scroll to position [2912, 0]
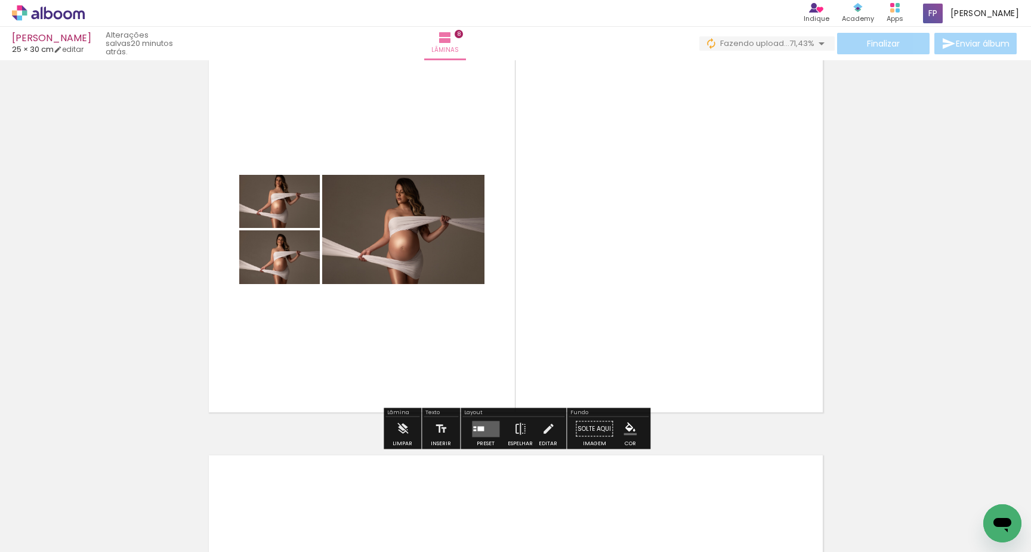
drag, startPoint x: 800, startPoint y: 507, endPoint x: 734, endPoint y: 291, distance: 226.2
click at [734, 291] on quentale-workspace at bounding box center [515, 276] width 1031 height 552
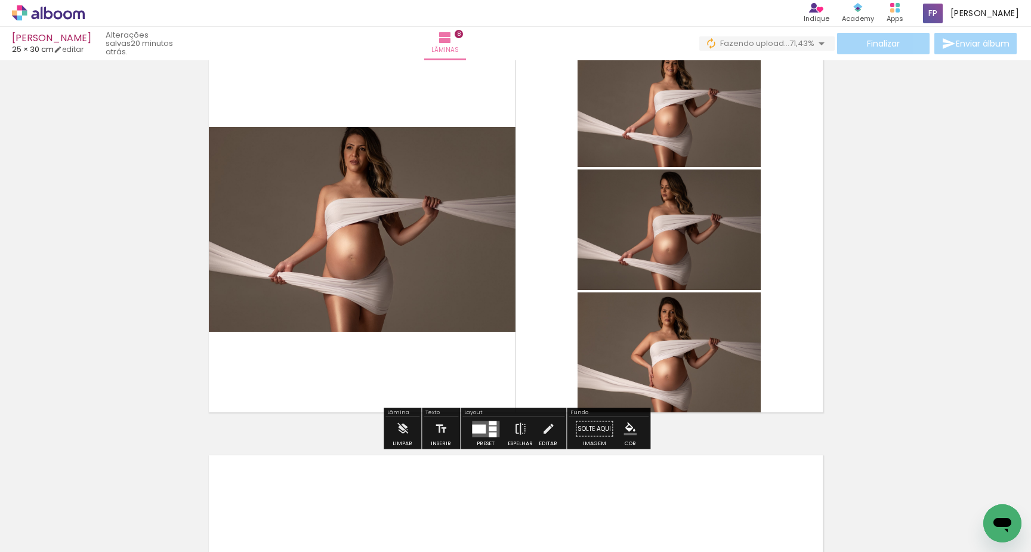
click at [489, 432] on div at bounding box center [493, 434] width 8 height 5
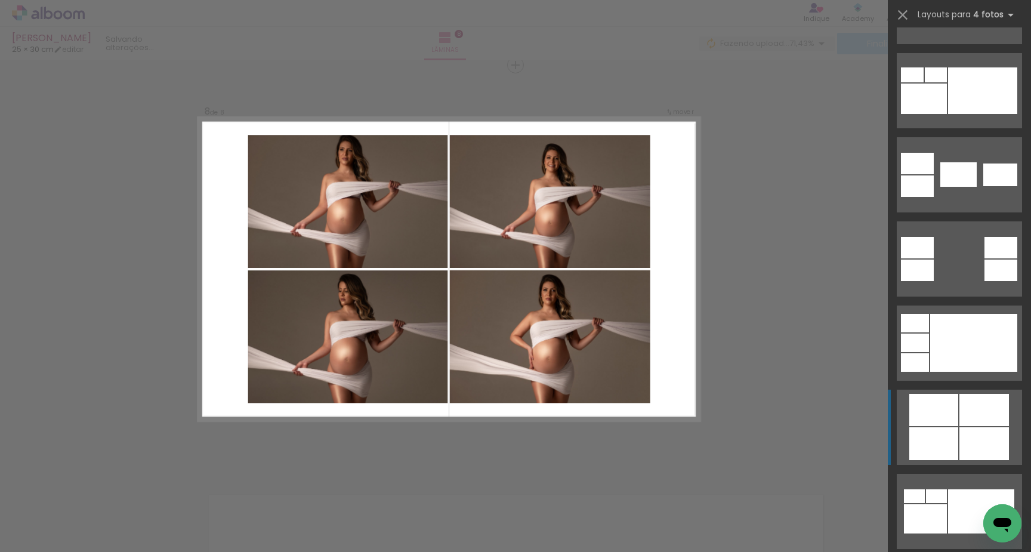
scroll to position [412, 0]
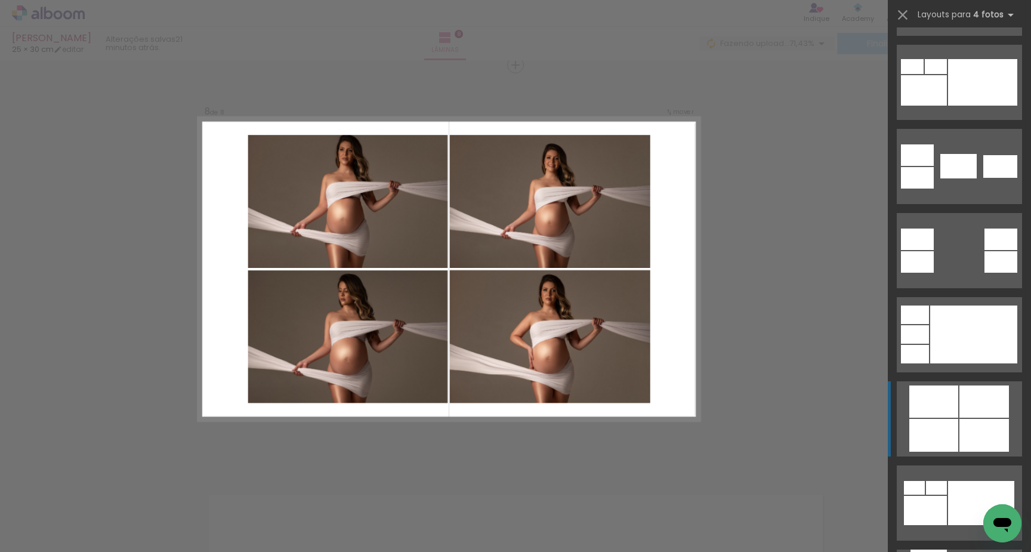
click at [958, 430] on div at bounding box center [934, 435] width 49 height 33
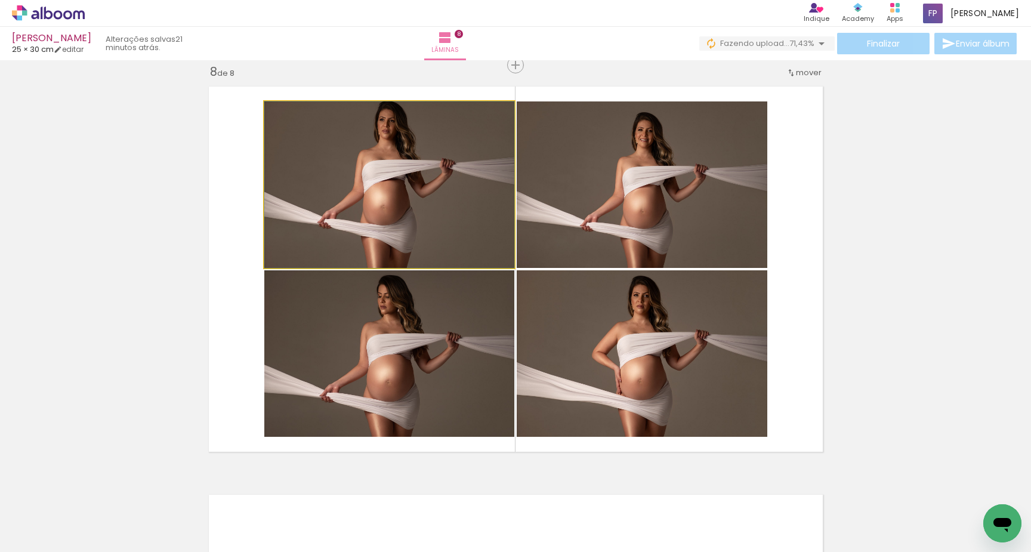
drag, startPoint x: 442, startPoint y: 181, endPoint x: 445, endPoint y: 239, distance: 57.3
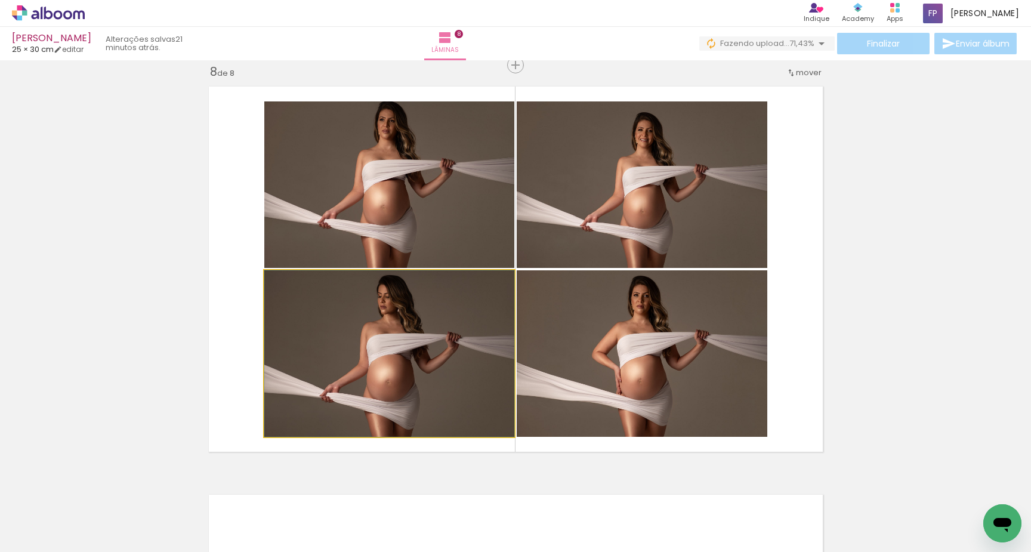
drag, startPoint x: 443, startPoint y: 332, endPoint x: 444, endPoint y: 341, distance: 9.0
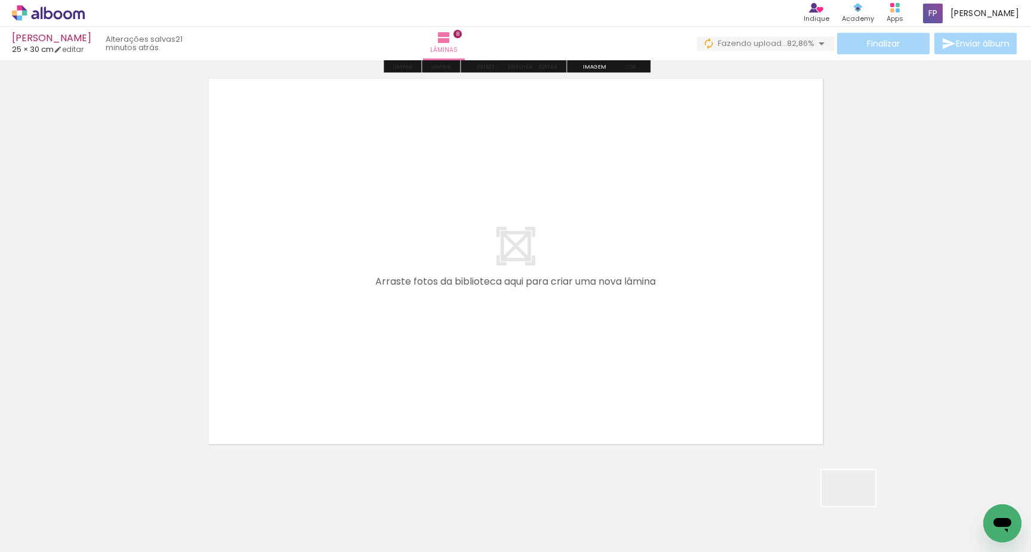
drag, startPoint x: 862, startPoint y: 508, endPoint x: 689, endPoint y: 324, distance: 252.5
click at [689, 324] on quentale-workspace at bounding box center [515, 276] width 1031 height 552
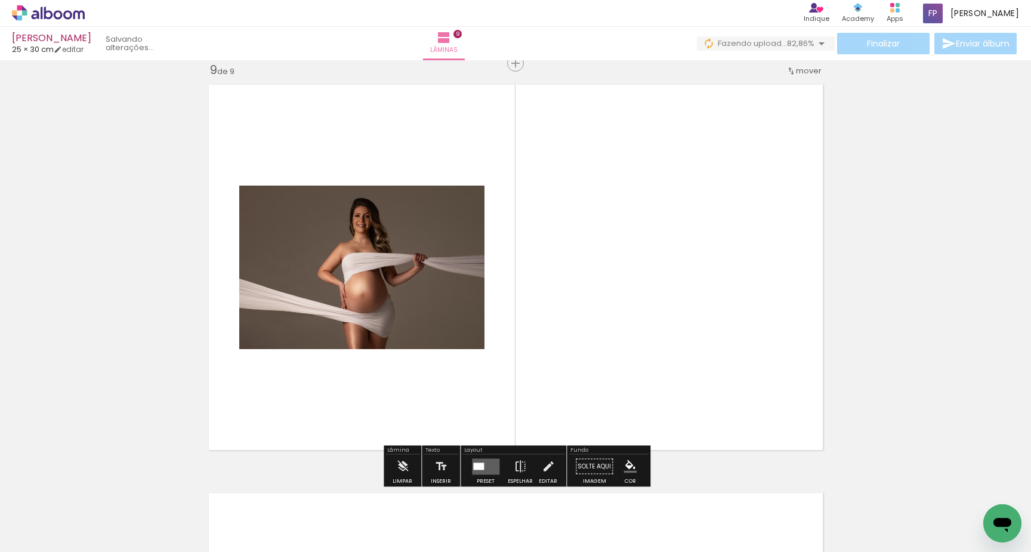
scroll to position [3281, 0]
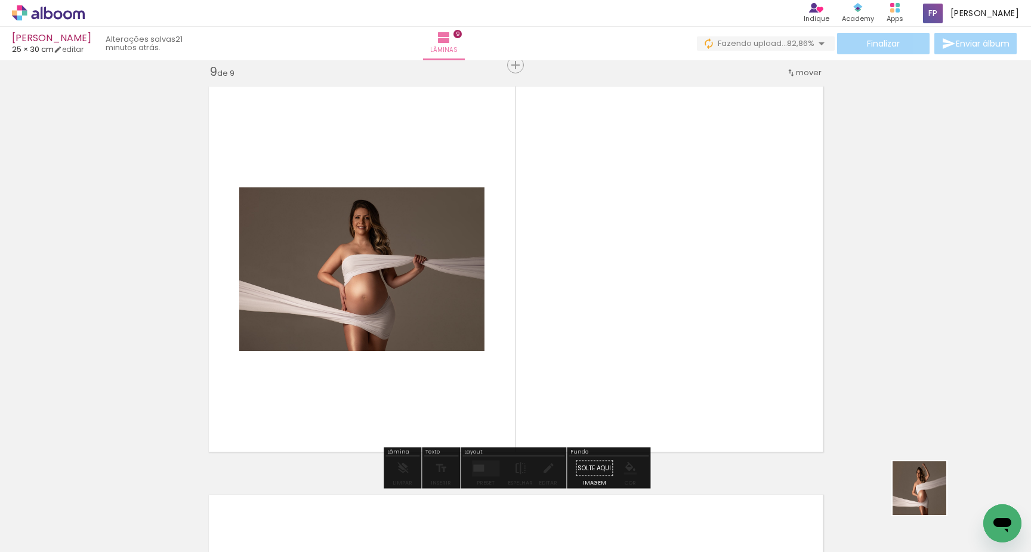
drag, startPoint x: 929, startPoint y: 497, endPoint x: 736, endPoint y: 341, distance: 248.3
click at [736, 341] on quentale-workspace at bounding box center [515, 276] width 1031 height 552
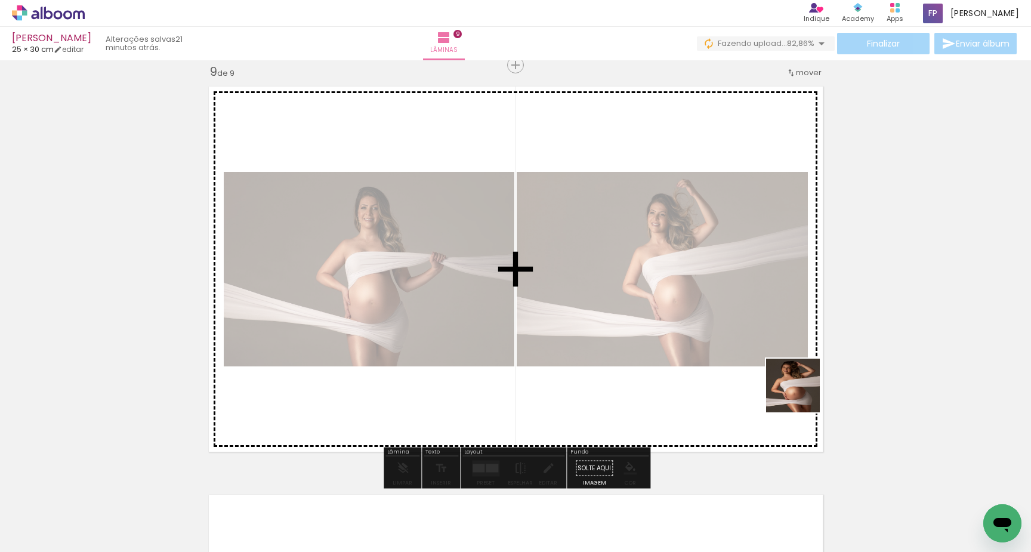
drag, startPoint x: 994, startPoint y: 495, endPoint x: 748, endPoint y: 352, distance: 284.6
click at [748, 352] on quentale-workspace at bounding box center [515, 276] width 1031 height 552
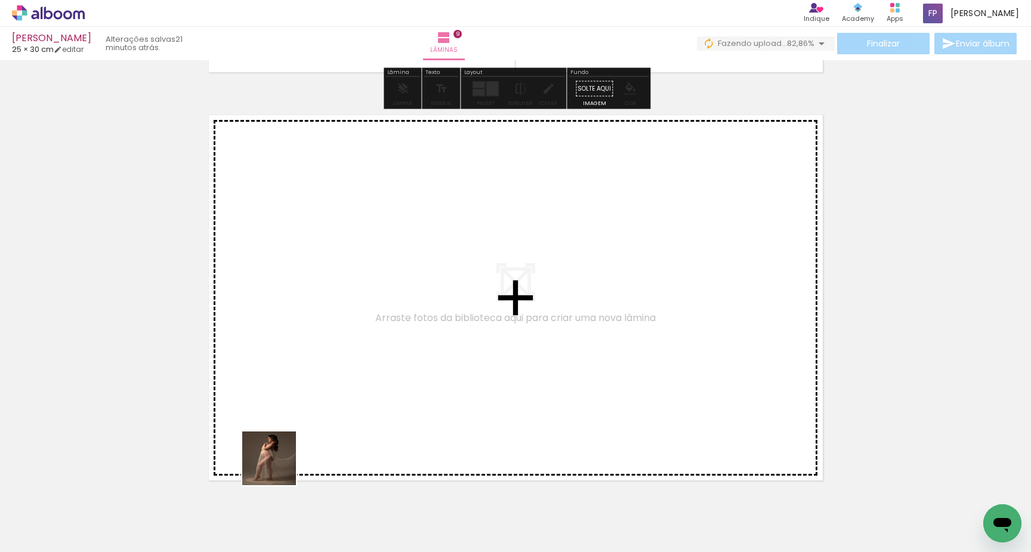
drag, startPoint x: 260, startPoint y: 519, endPoint x: 341, endPoint y: 491, distance: 85.1
click at [311, 408] on quentale-workspace at bounding box center [515, 276] width 1031 height 552
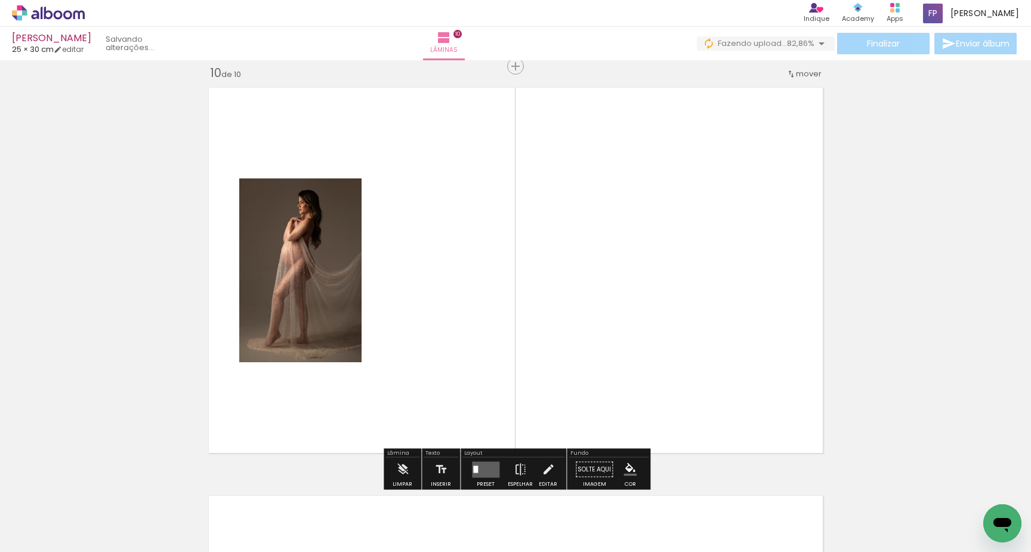
drag, startPoint x: 334, startPoint y: 512, endPoint x: 363, endPoint y: 400, distance: 116.0
click at [363, 400] on quentale-workspace at bounding box center [515, 276] width 1031 height 552
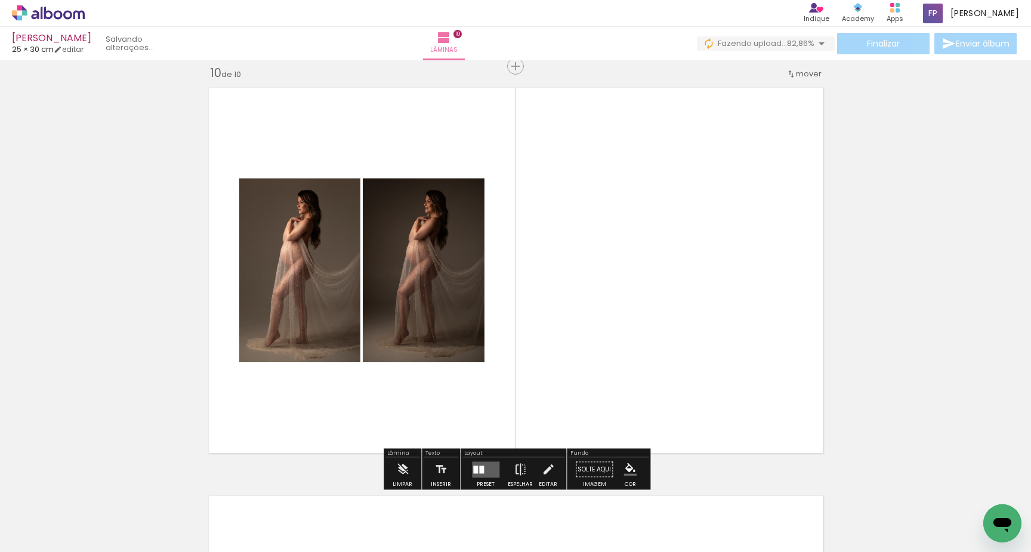
scroll to position [3689, 0]
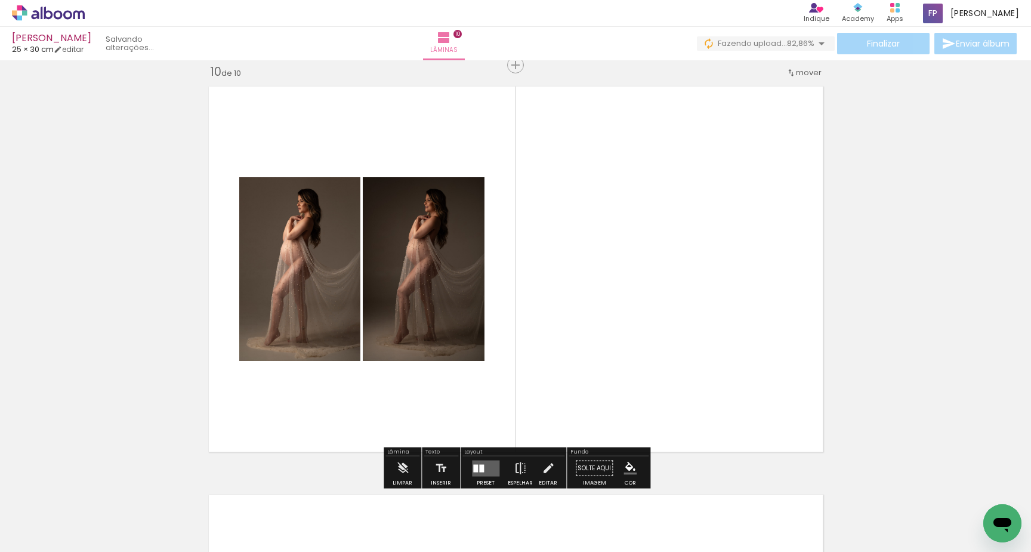
drag, startPoint x: 422, startPoint y: 441, endPoint x: 449, endPoint y: 360, distance: 84.9
click at [437, 384] on quentale-workspace at bounding box center [515, 276] width 1031 height 552
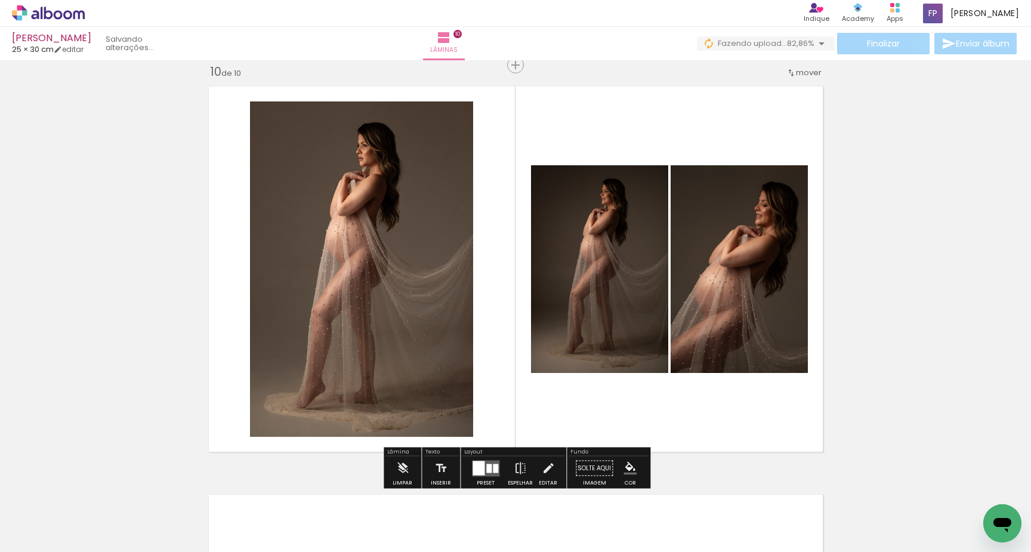
drag, startPoint x: 473, startPoint y: 498, endPoint x: 487, endPoint y: 386, distance: 113.1
click at [487, 386] on quentale-workspace at bounding box center [515, 276] width 1031 height 552
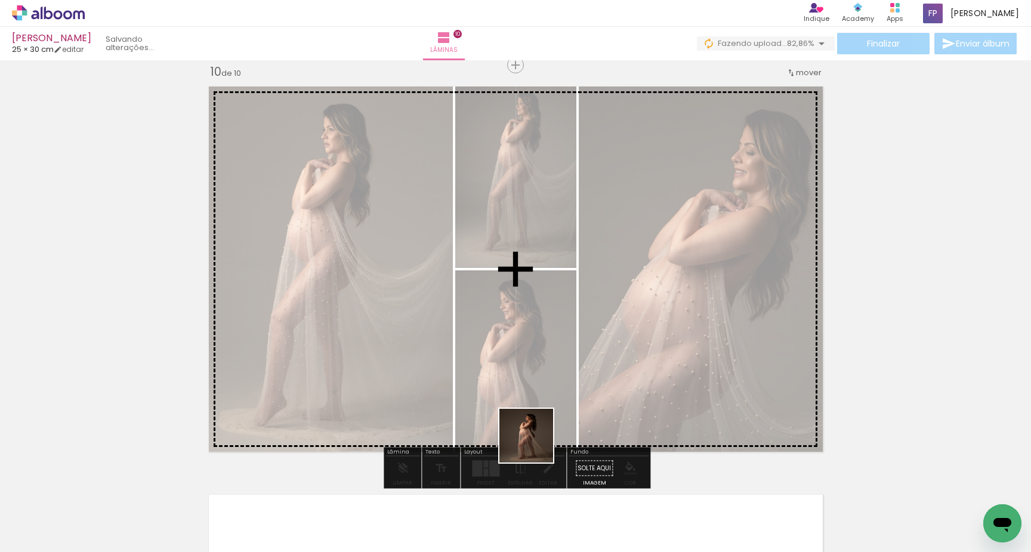
drag, startPoint x: 528, startPoint y: 494, endPoint x: 539, endPoint y: 416, distance: 79.0
click at [539, 416] on quentale-workspace at bounding box center [515, 276] width 1031 height 552
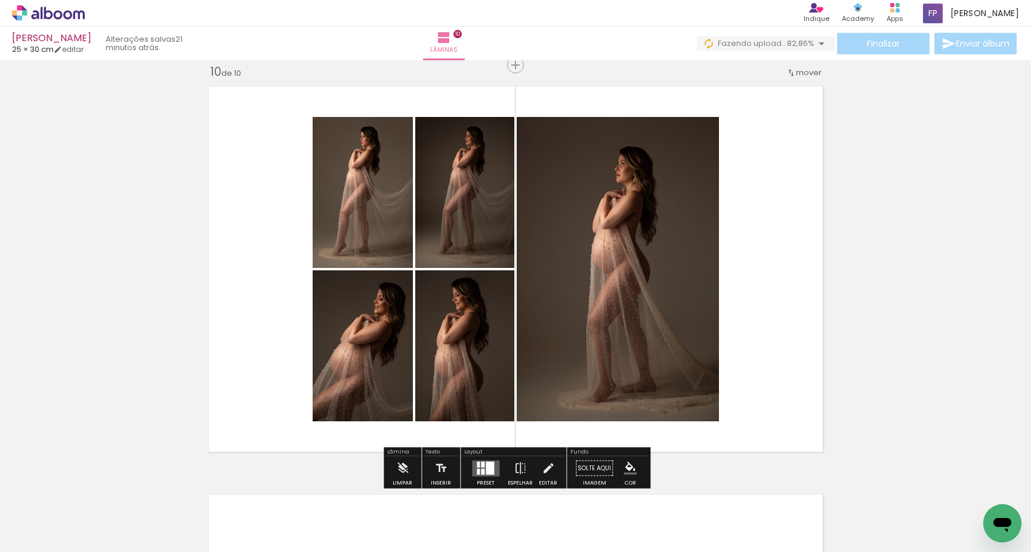
drag, startPoint x: 485, startPoint y: 211, endPoint x: 627, endPoint y: 244, distance: 145.7
click at [0, 0] on slot at bounding box center [0, 0] width 0 height 0
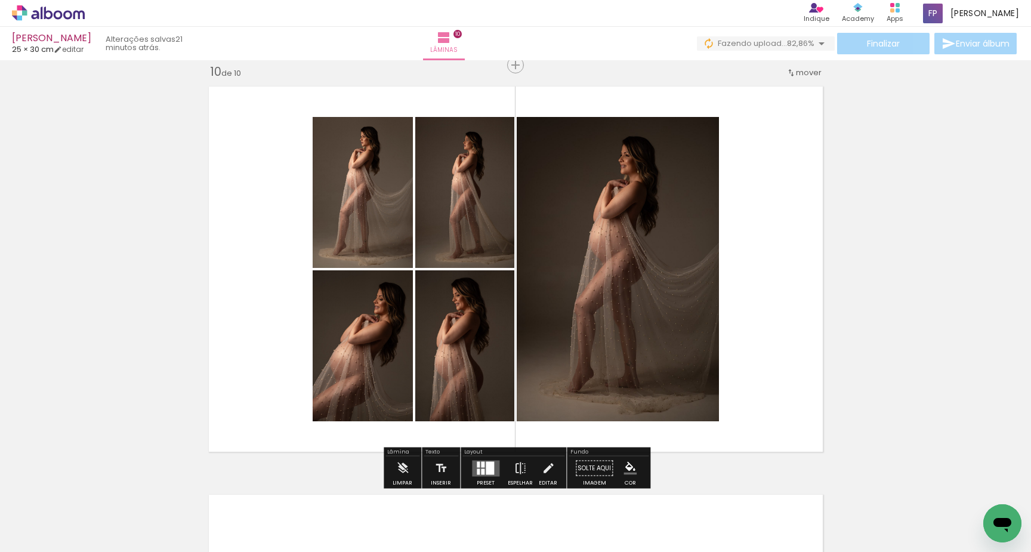
click at [862, 46] on div "Finalizar Enviar álbum" at bounding box center [858, 43] width 322 height 21
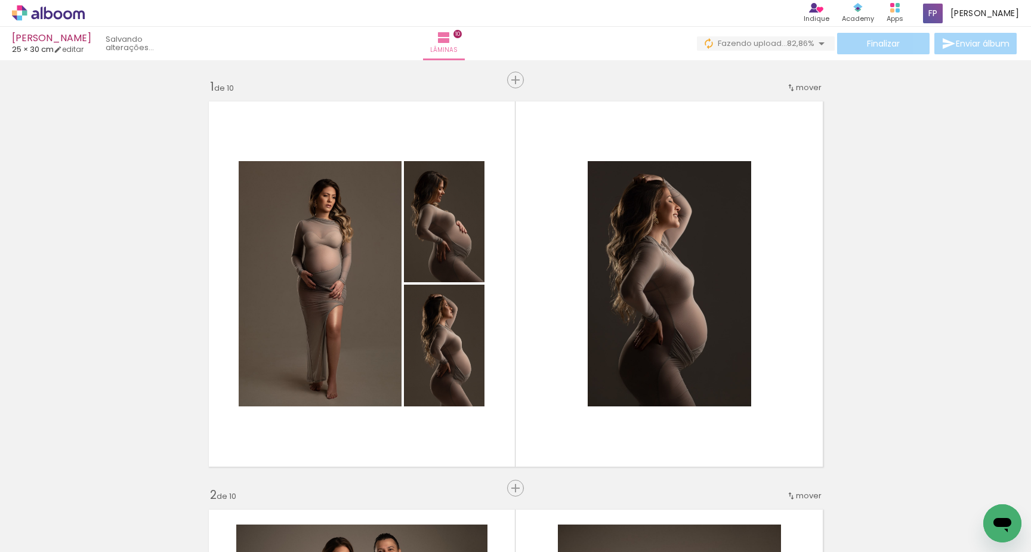
scroll to position [0, 1398]
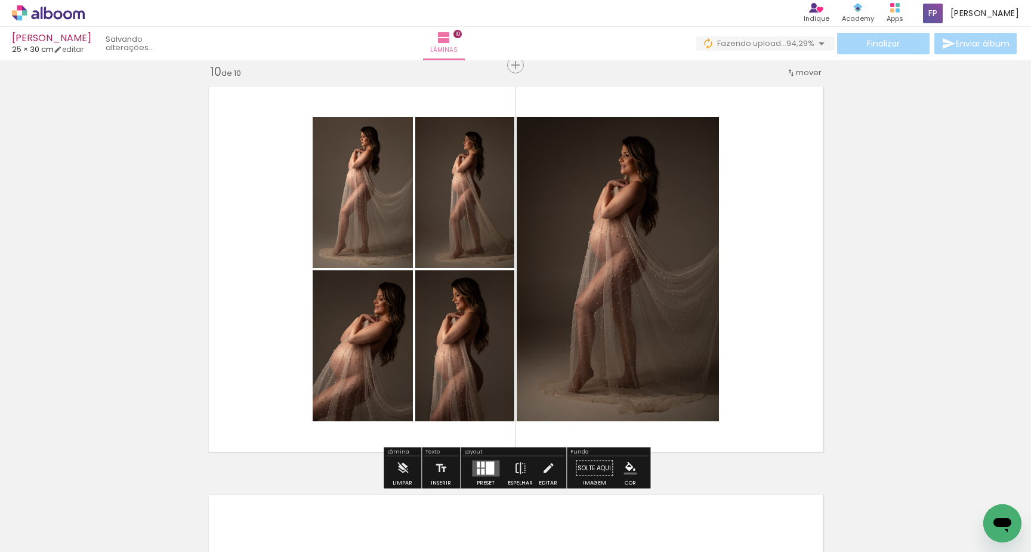
drag, startPoint x: 873, startPoint y: 45, endPoint x: 864, endPoint y: 45, distance: 8.4
click at [871, 45] on div "Finalizar Enviar álbum" at bounding box center [857, 43] width 323 height 21
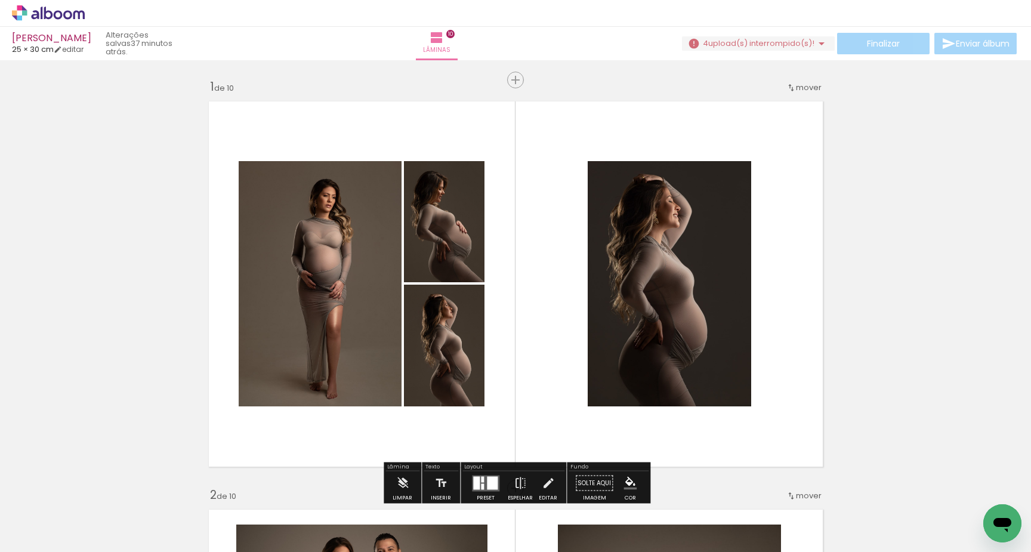
click at [726, 43] on span "upload(s) interrompido(s)!" at bounding box center [761, 43] width 106 height 11
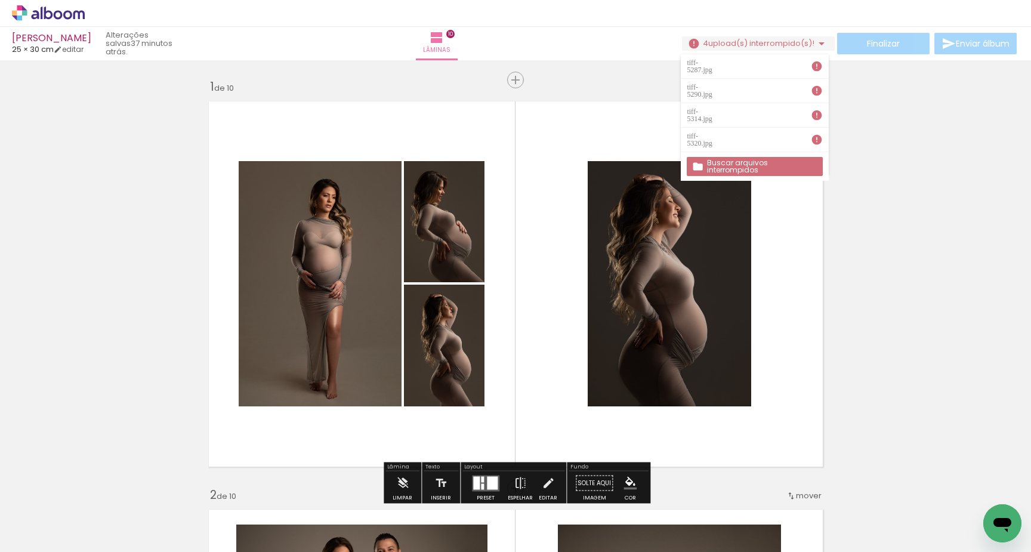
click at [745, 162] on paper-button "Buscar arquivos interrompidos" at bounding box center [754, 166] width 135 height 19
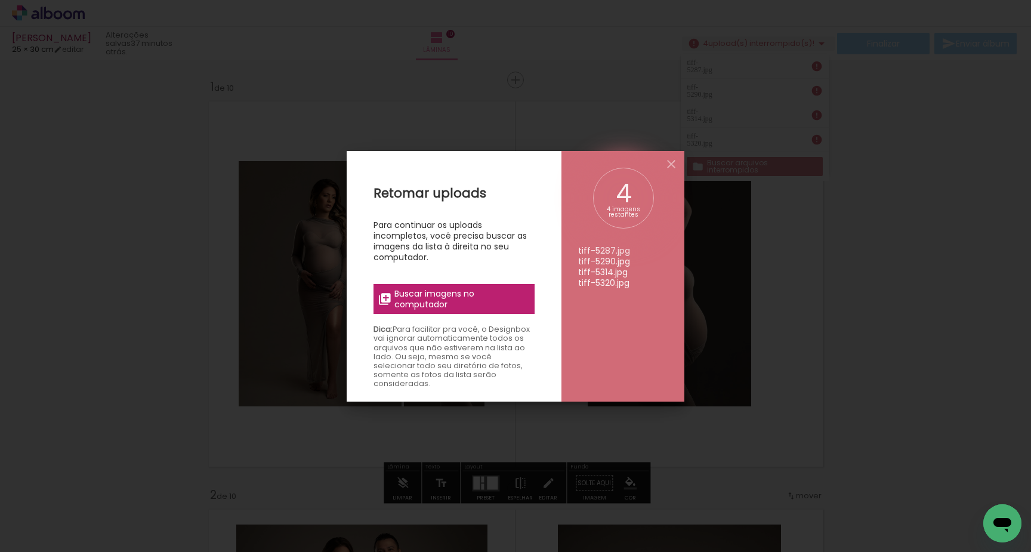
click at [749, 156] on iron-overlay-backdrop at bounding box center [515, 276] width 1031 height 552
click at [491, 291] on span "Buscar imagens no computador" at bounding box center [461, 298] width 133 height 21
click at [0, 0] on input "file" at bounding box center [0, 0] width 0 height 0
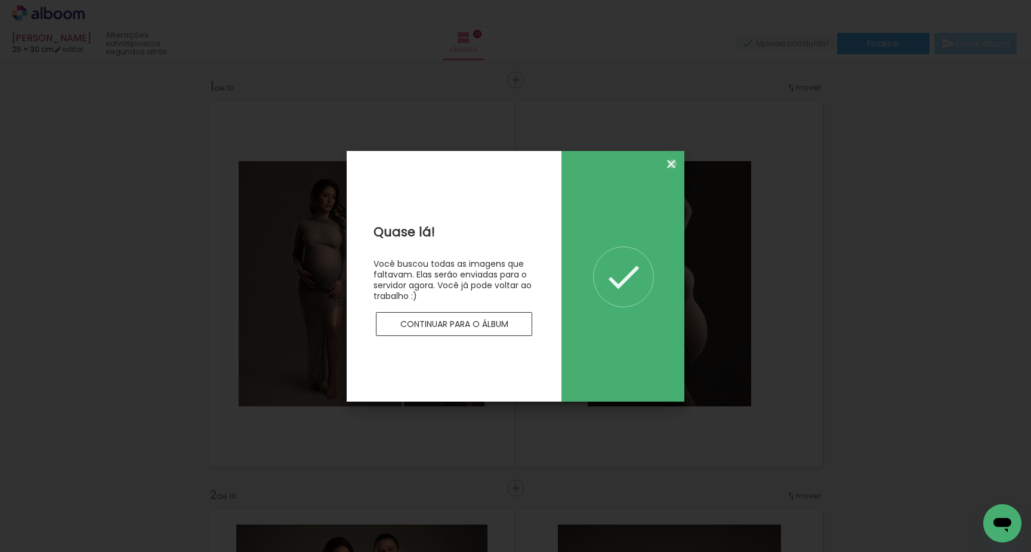
click at [673, 164] on iron-icon at bounding box center [671, 164] width 14 height 14
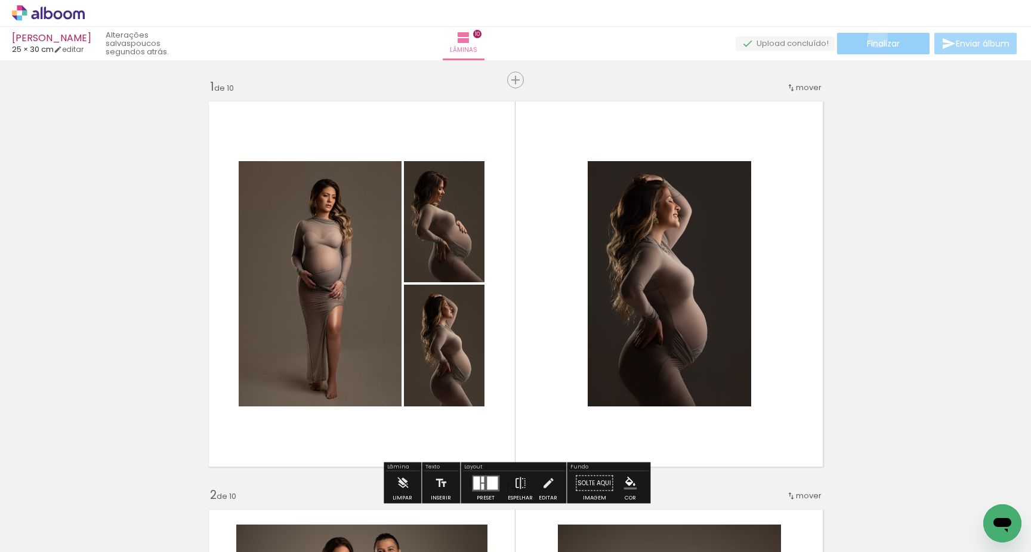
click at [874, 39] on span "Finalizar" at bounding box center [883, 43] width 33 height 8
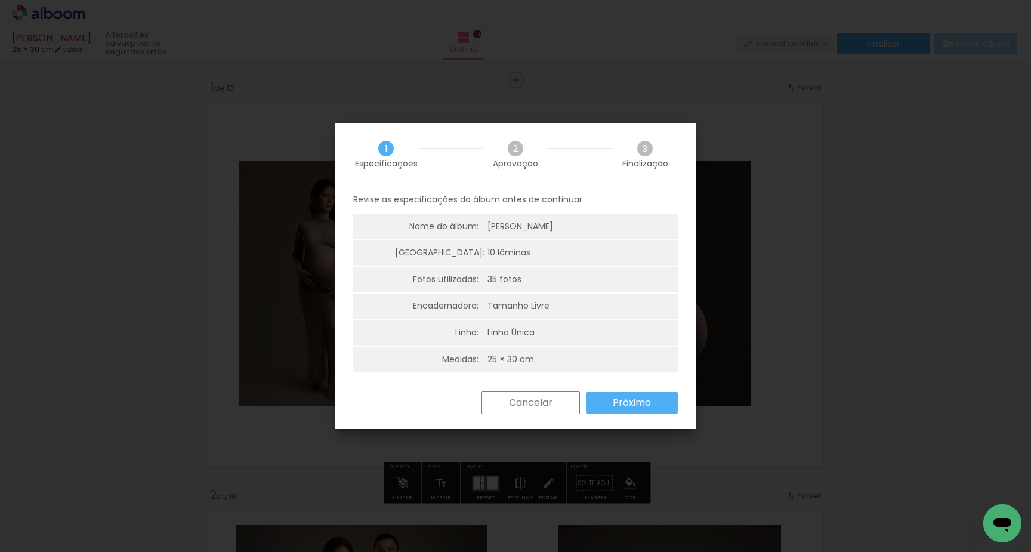
drag, startPoint x: 617, startPoint y: 397, endPoint x: 596, endPoint y: 379, distance: 27.5
click at [0, 0] on slot "Próximo" at bounding box center [0, 0] width 0 height 0
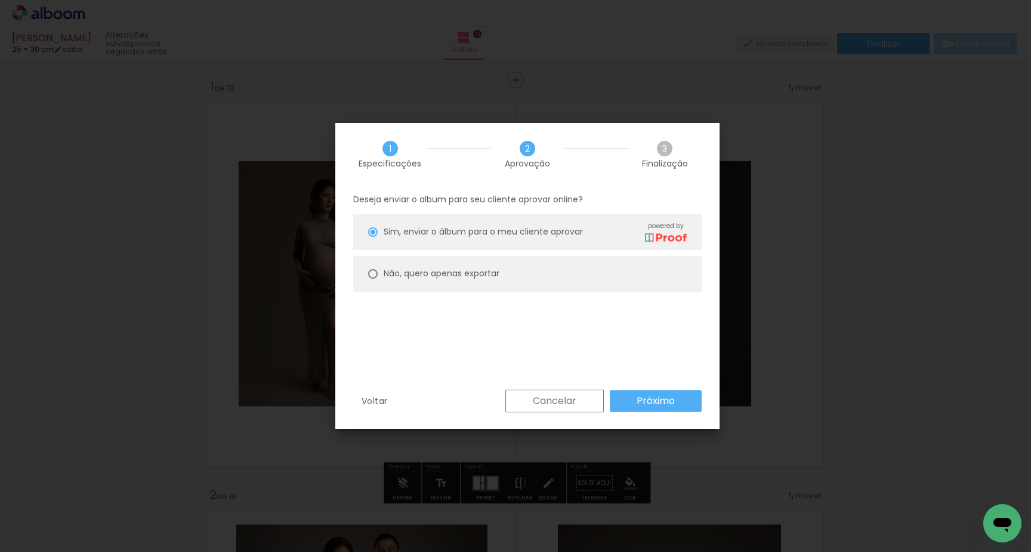
click at [453, 263] on paper-radio-button "Não, quero apenas exportar" at bounding box center [527, 274] width 349 height 36
type paper-radio-button "on"
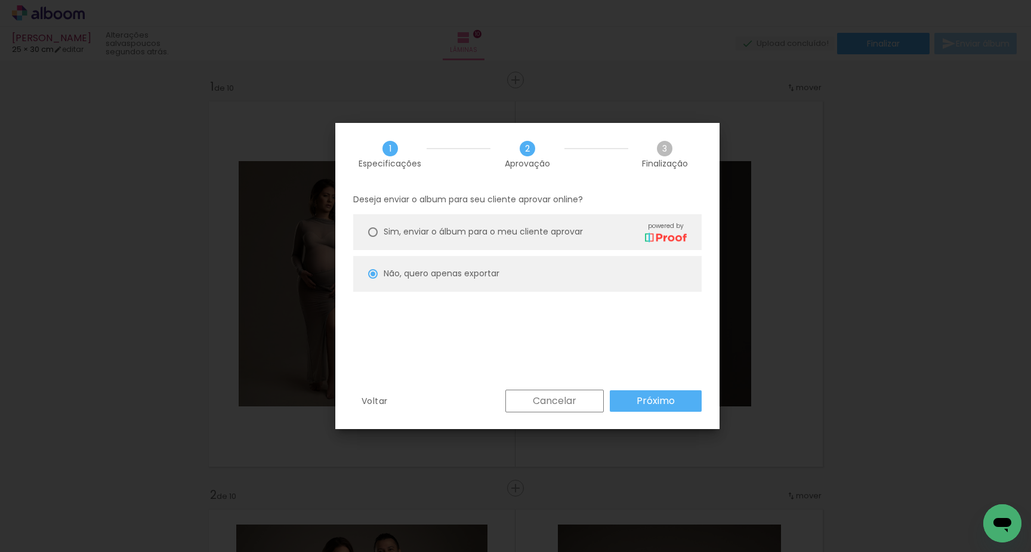
click at [0, 0] on slot "Próximo" at bounding box center [0, 0] width 0 height 0
type input "Alta, 300 DPI"
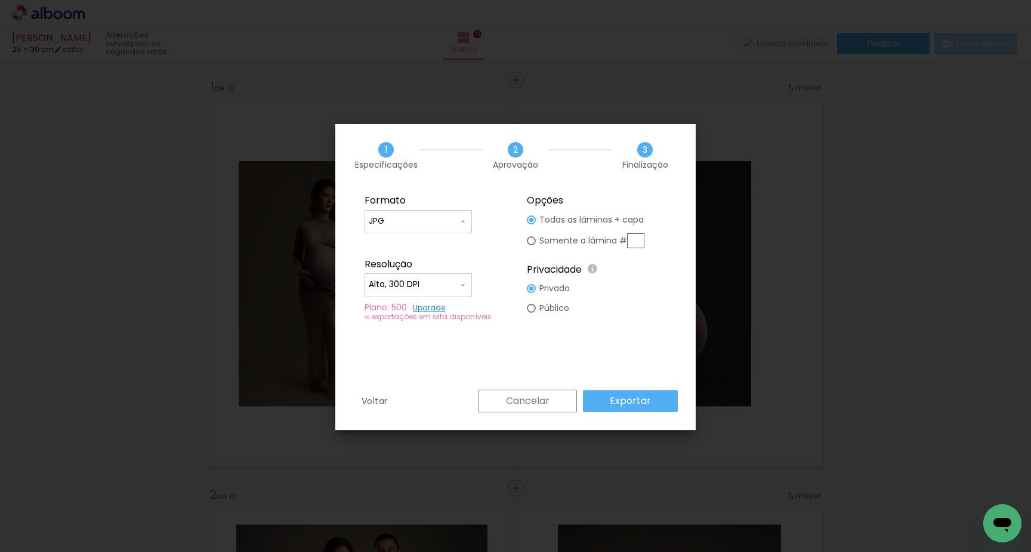
click at [0, 0] on slot "Exportar" at bounding box center [0, 0] width 0 height 0
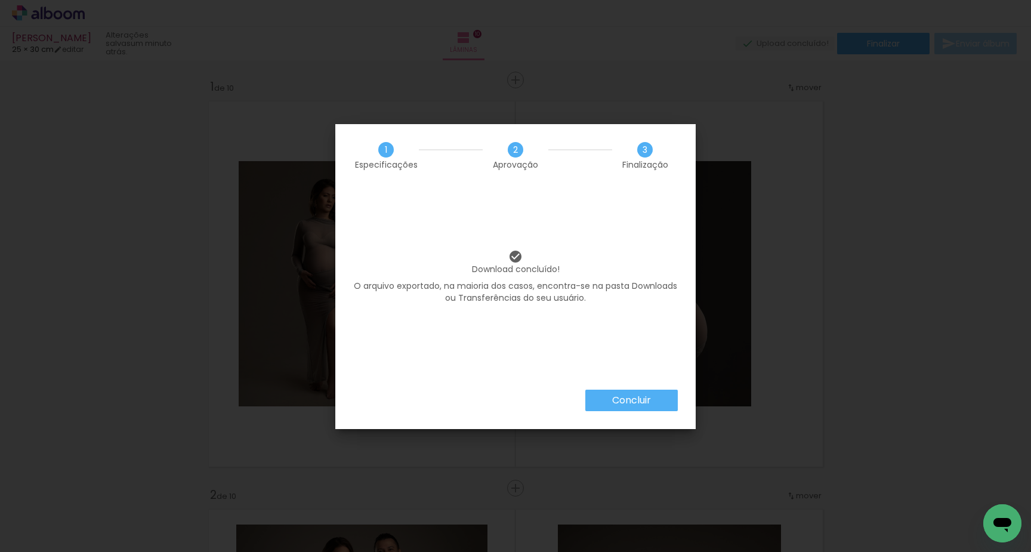
click at [648, 244] on div "Download concluído! O arquivo exportado, na maioria dos casos, encontra-se na p…" at bounding box center [515, 288] width 360 height 203
drag, startPoint x: 633, startPoint y: 408, endPoint x: 634, endPoint y: 400, distance: 7.9
click at [633, 408] on paper-button "Concluir" at bounding box center [631, 400] width 93 height 21
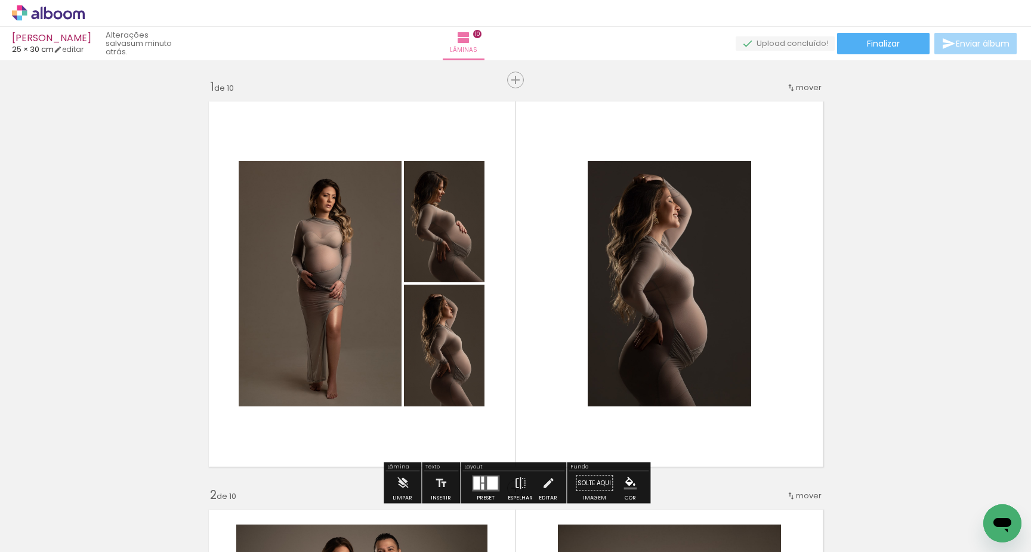
click at [71, 16] on icon at bounding box center [67, 14] width 9 height 9
